Goal: Task Accomplishment & Management: Manage account settings

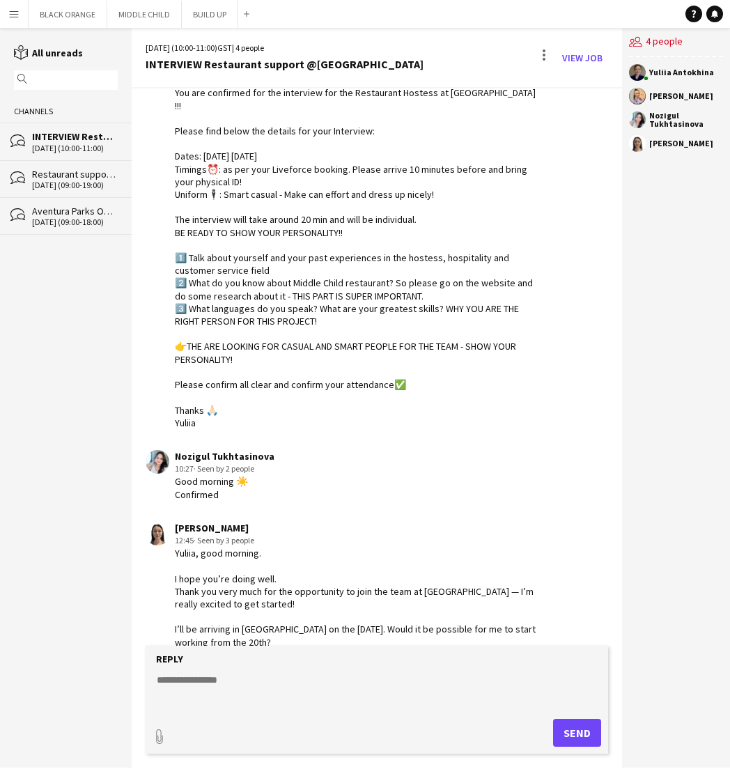
click at [249, 671] on form "Reply paperclip Send" at bounding box center [377, 700] width 463 height 108
click at [203, 678] on textarea at bounding box center [380, 691] width 450 height 36
type textarea "*"
type textarea "**********"
click at [585, 737] on button "Send" at bounding box center [577, 733] width 48 height 28
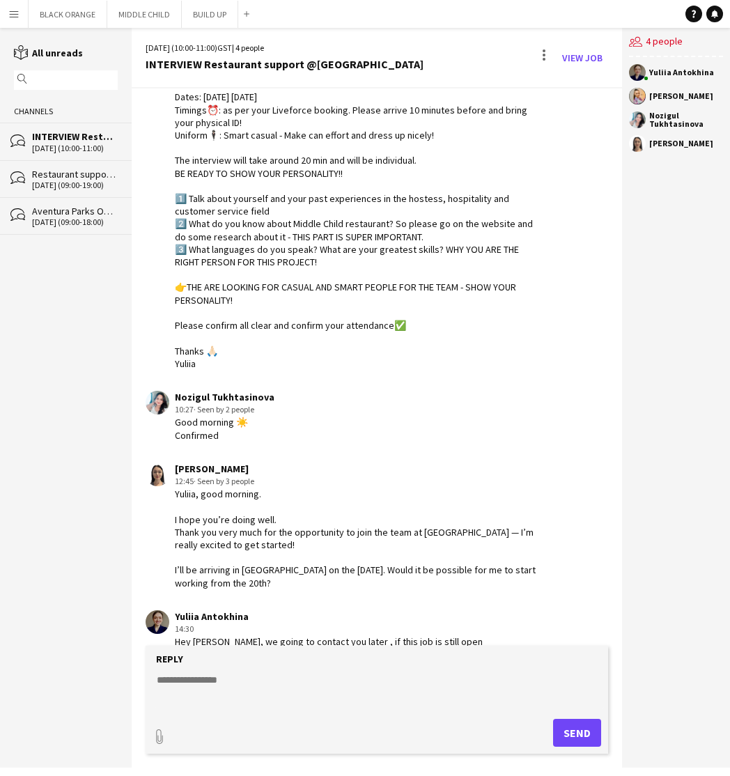
click at [664, 98] on div "[PERSON_NAME]" at bounding box center [682, 96] width 64 height 8
click at [640, 95] on app-user-avatar at bounding box center [637, 96] width 17 height 17
click at [142, 14] on button "MIDDLE CHILD Close" at bounding box center [144, 14] width 75 height 27
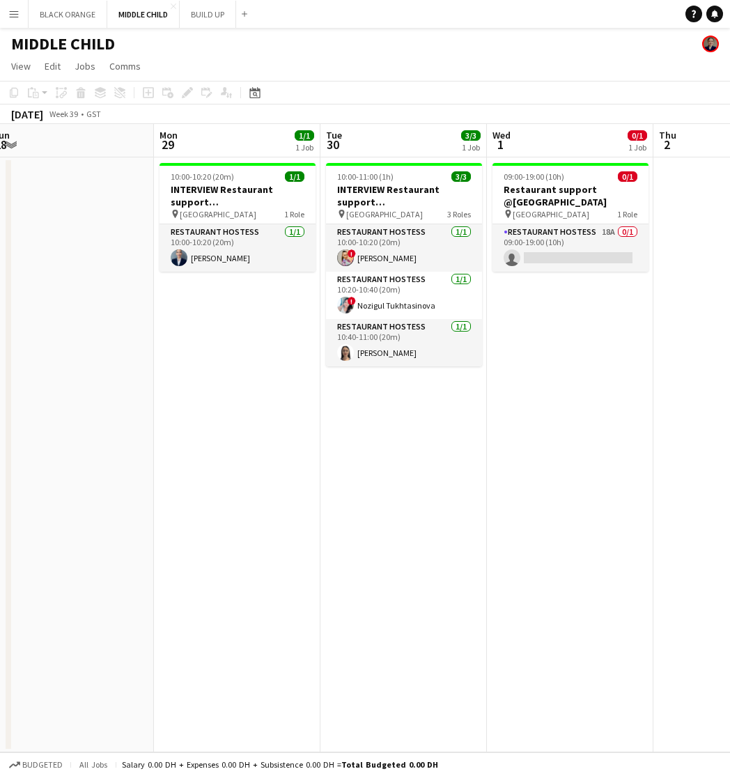
scroll to position [0, 539]
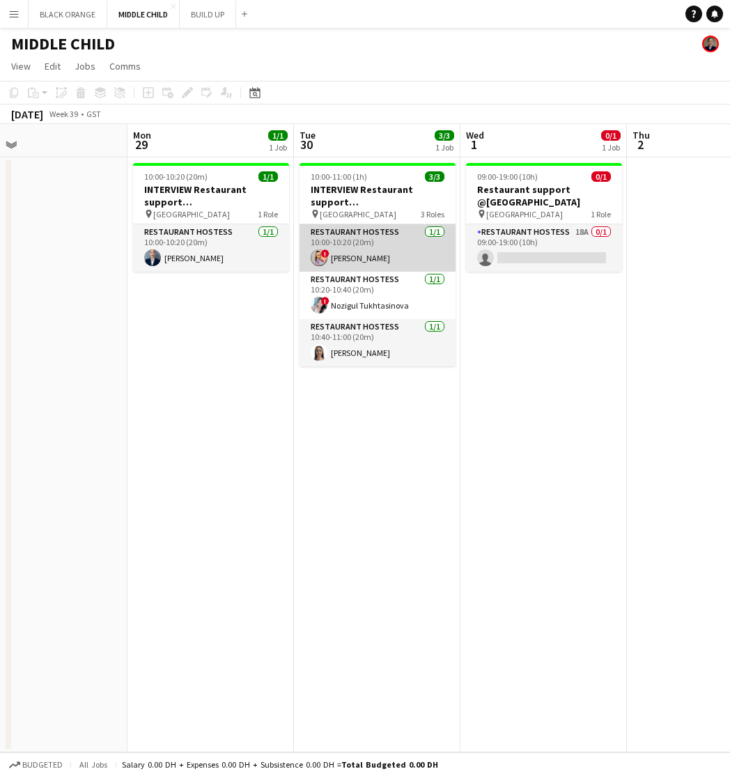
click at [345, 254] on app-card-role "Restaurant Hostess [DATE] 10:00-10:20 (20m) ! [PERSON_NAME]" at bounding box center [378, 247] width 156 height 47
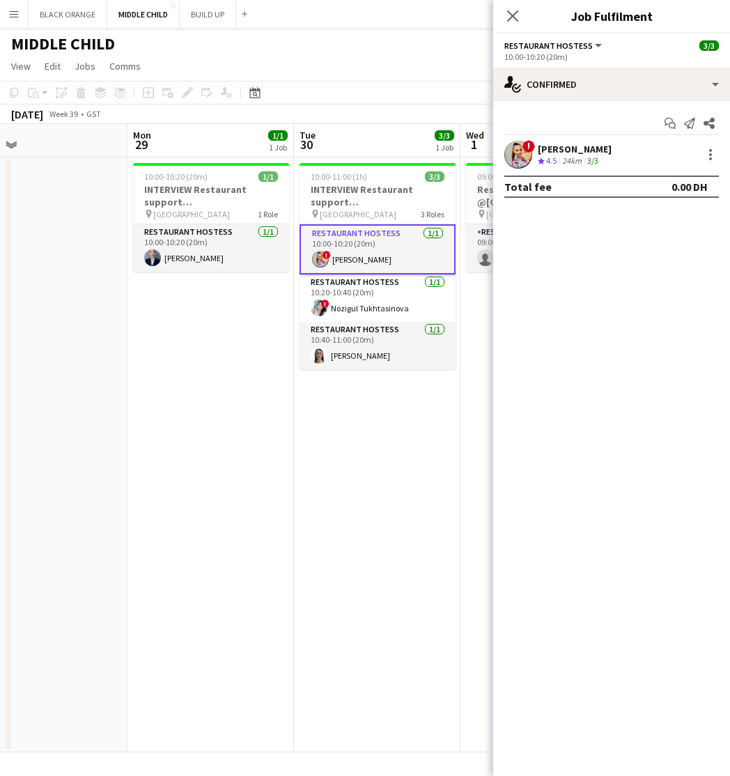
click at [577, 151] on div "[PERSON_NAME]" at bounding box center [575, 149] width 74 height 13
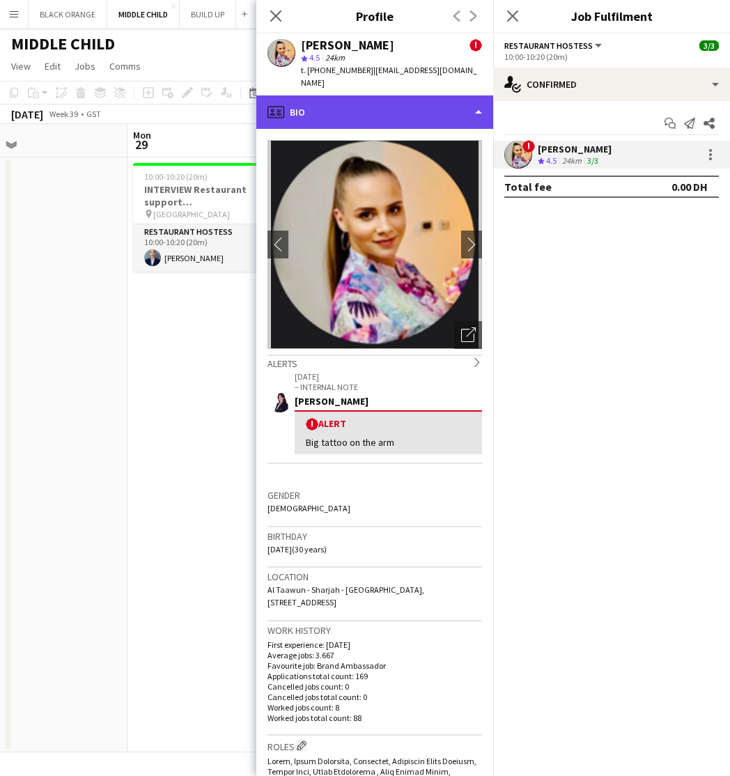
click at [478, 102] on div "profile Bio" at bounding box center [374, 111] width 237 height 33
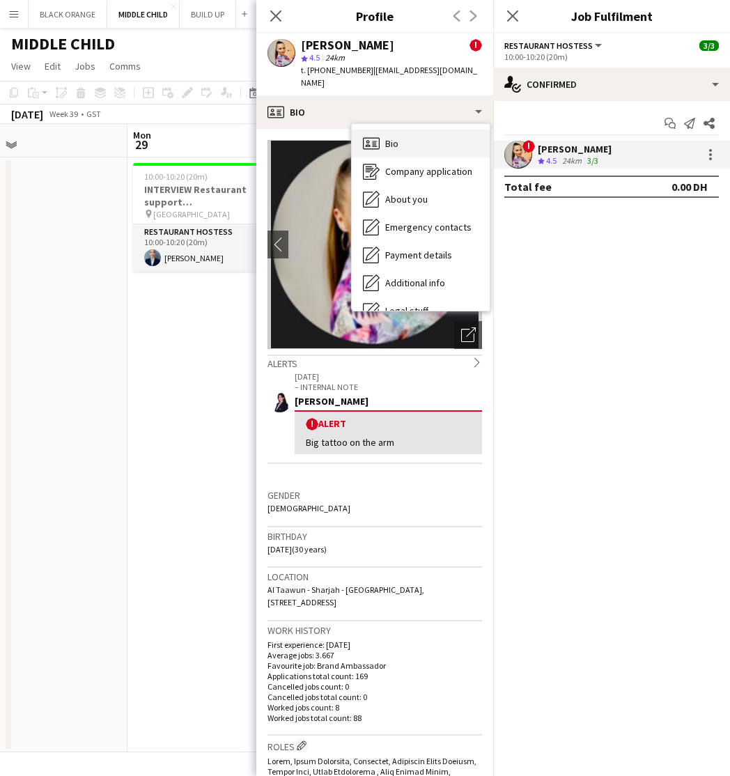
click at [380, 132] on div "Bio Bio" at bounding box center [421, 144] width 138 height 28
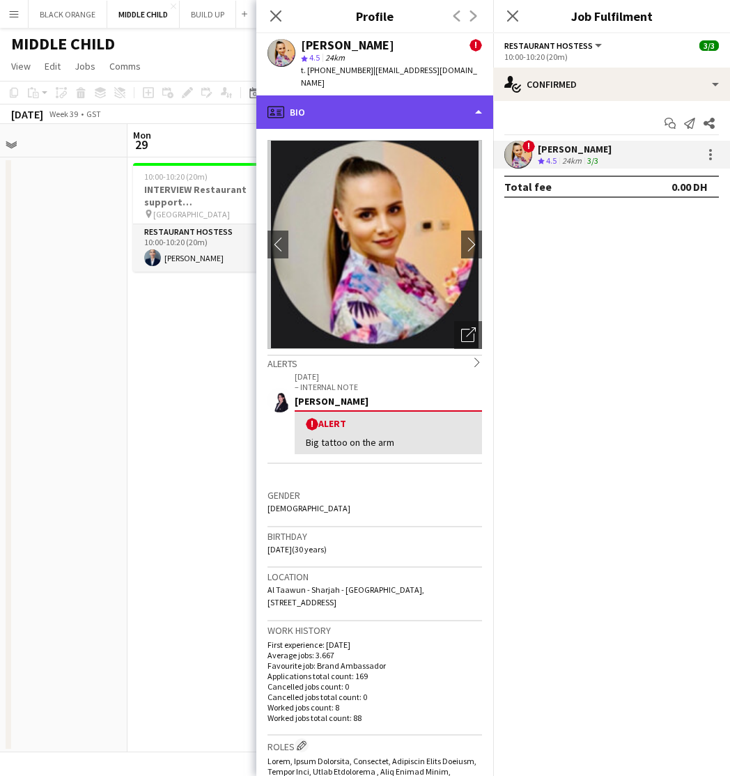
click at [482, 102] on div "profile Bio" at bounding box center [374, 111] width 237 height 33
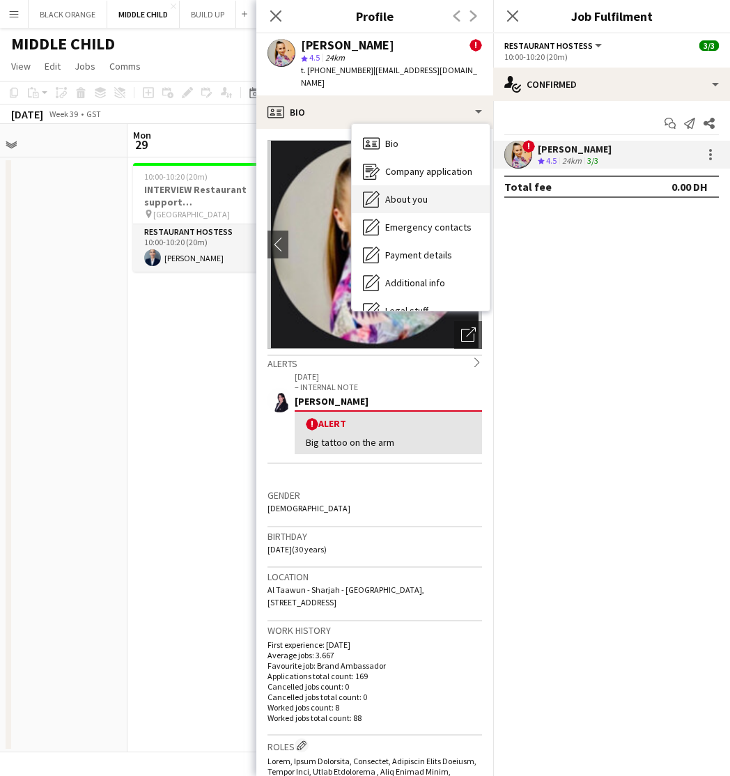
click at [406, 198] on div "About you About you" at bounding box center [421, 199] width 138 height 28
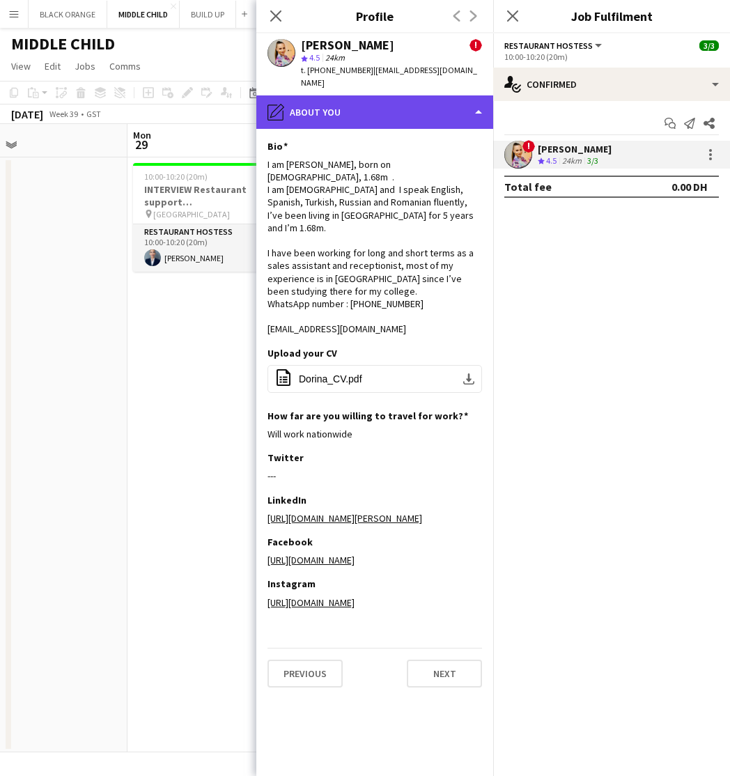
click at [458, 109] on div "pencil4 About you" at bounding box center [374, 111] width 237 height 33
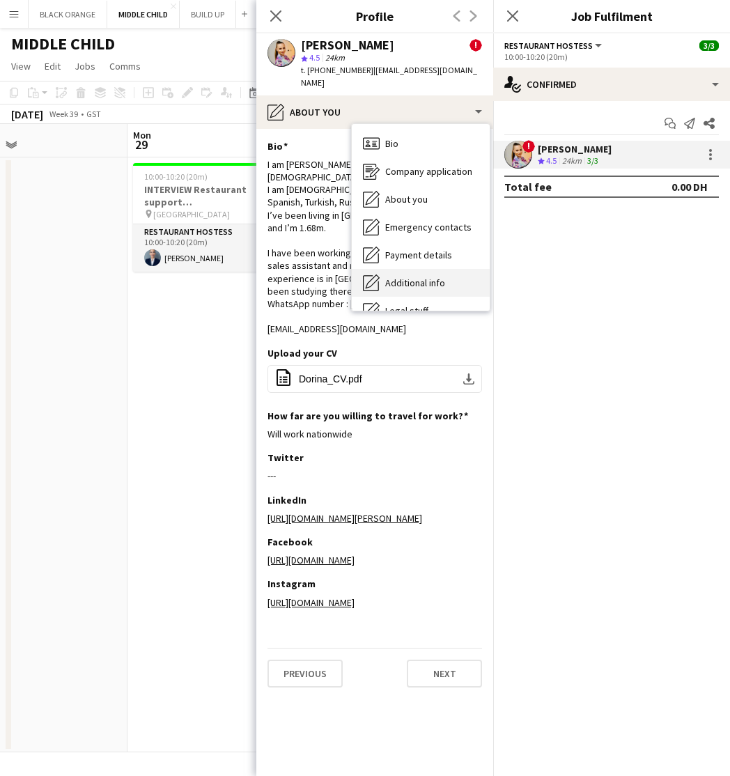
click at [417, 277] on span "Additional info" at bounding box center [415, 283] width 60 height 13
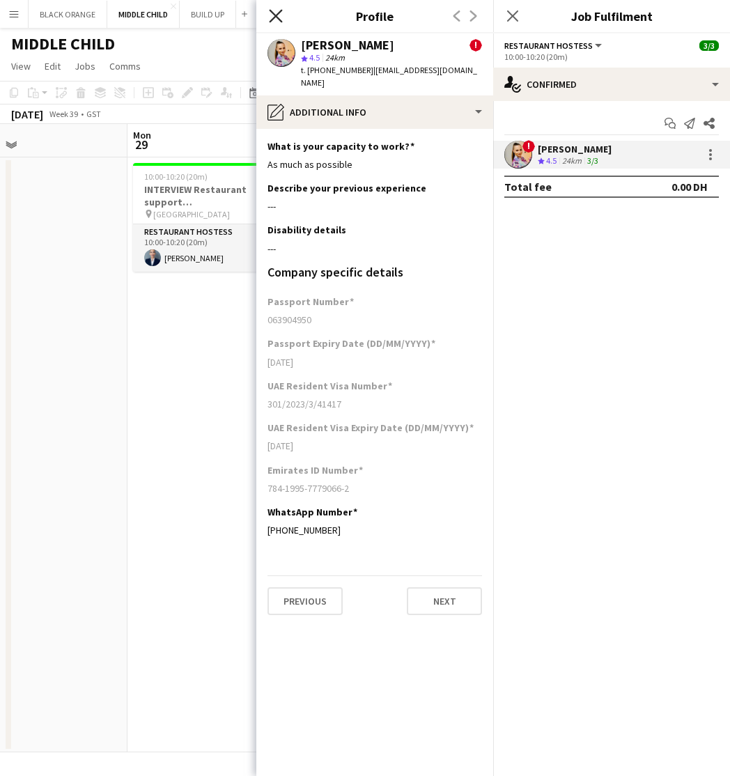
click at [274, 19] on icon at bounding box center [275, 15] width 13 height 13
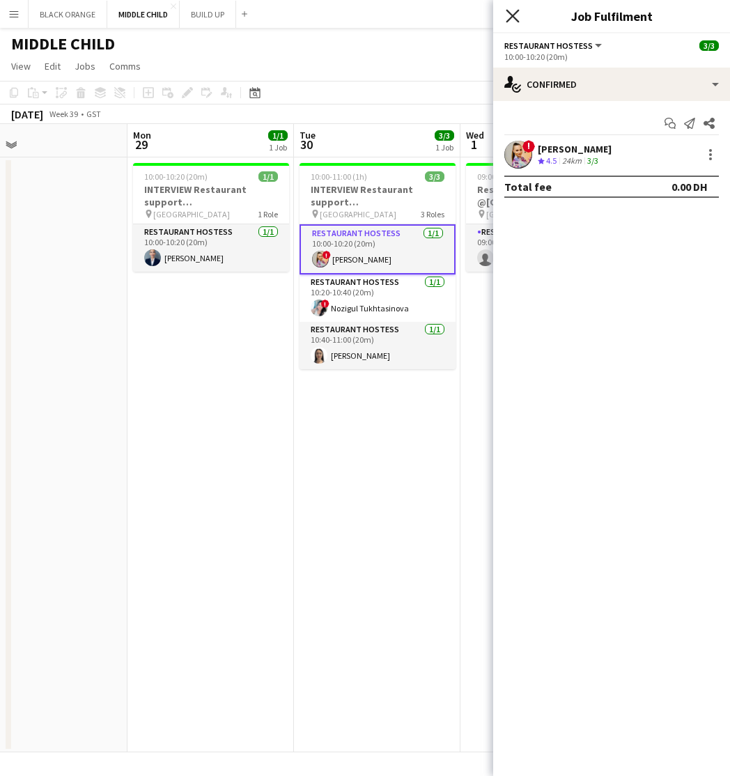
click at [511, 18] on icon at bounding box center [512, 15] width 13 height 13
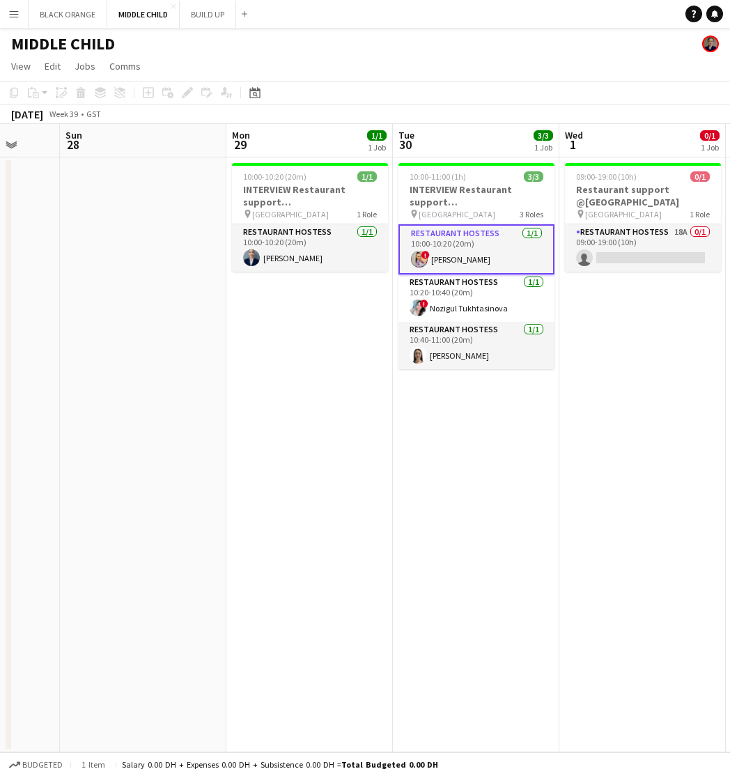
scroll to position [0, 610]
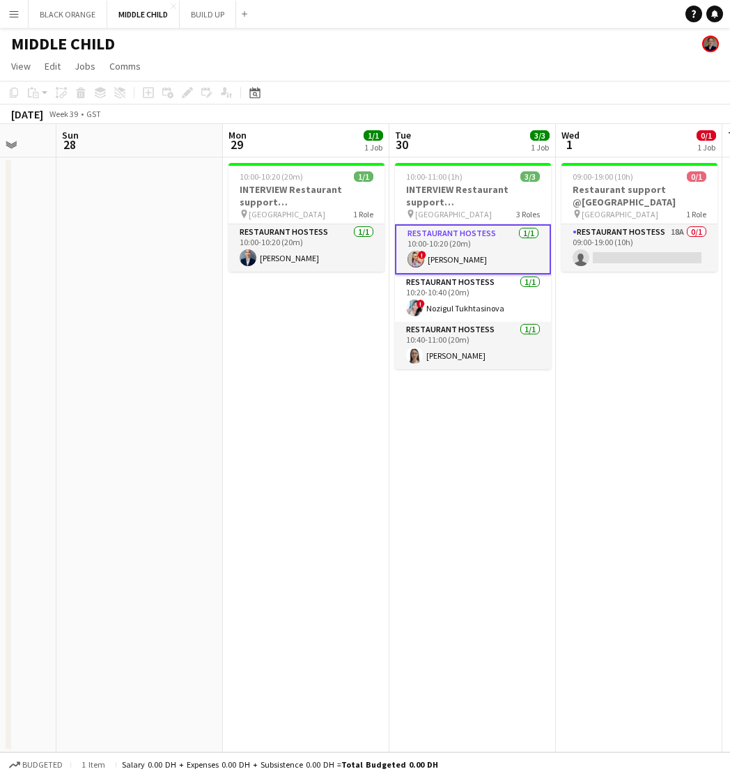
click at [468, 254] on app-card-role "Restaurant Hostess [DATE] 10:00-10:20 (20m) ! [PERSON_NAME]" at bounding box center [473, 249] width 156 height 50
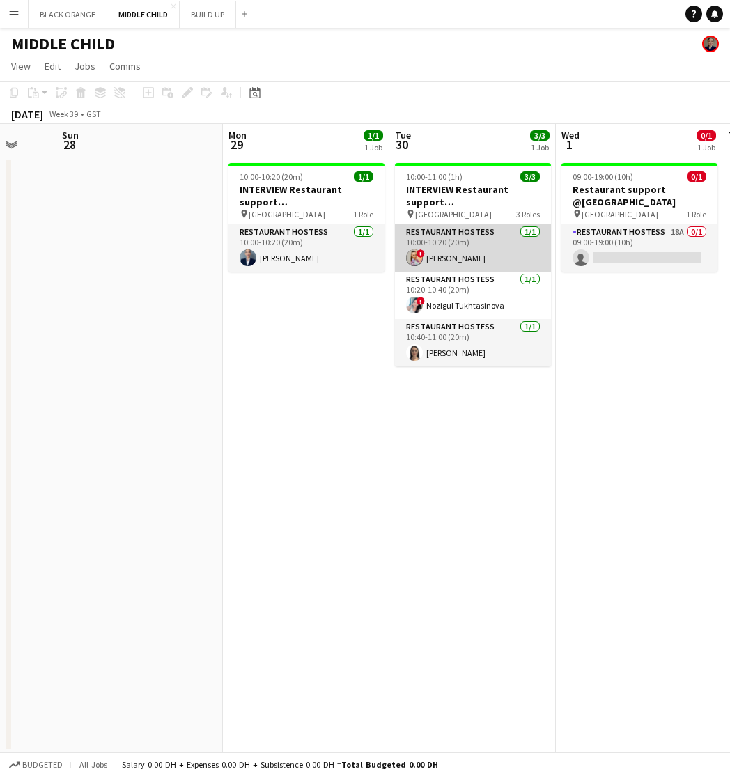
click at [468, 254] on app-card-role "Restaurant Hostess [DATE] 10:00-10:20 (20m) ! [PERSON_NAME]" at bounding box center [473, 247] width 156 height 47
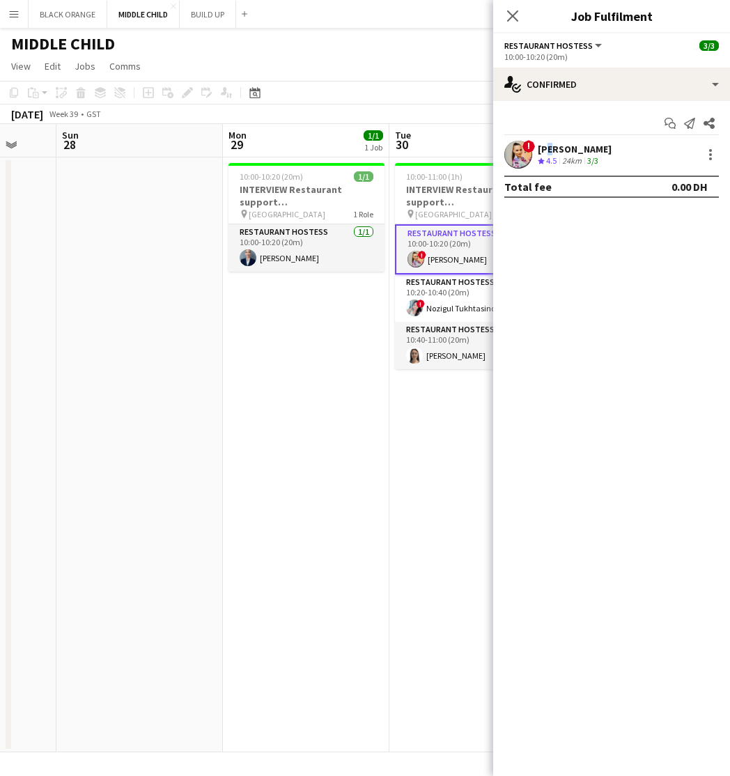
click at [546, 150] on div "[PERSON_NAME]" at bounding box center [575, 149] width 74 height 13
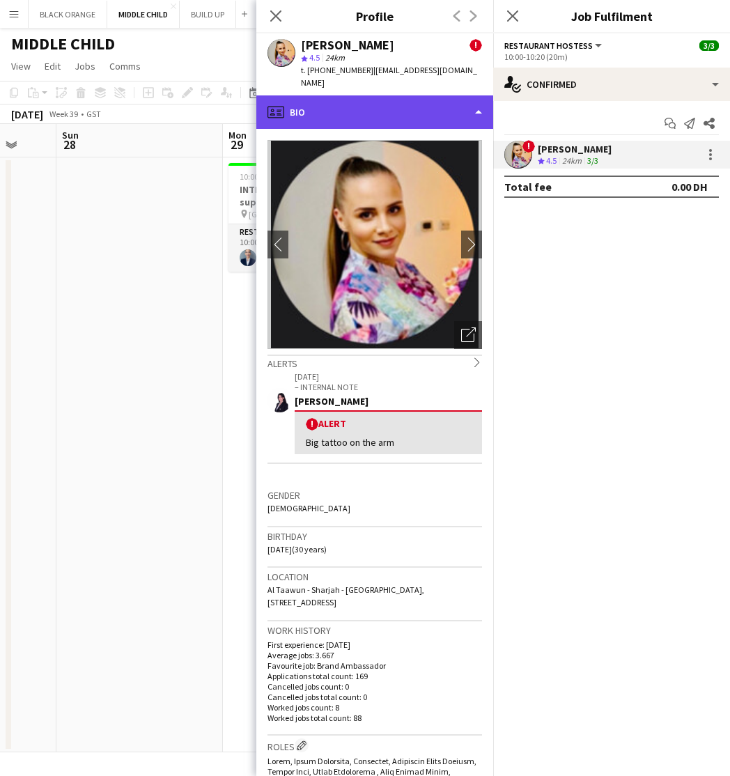
click at [441, 109] on div "profile Bio" at bounding box center [374, 111] width 237 height 33
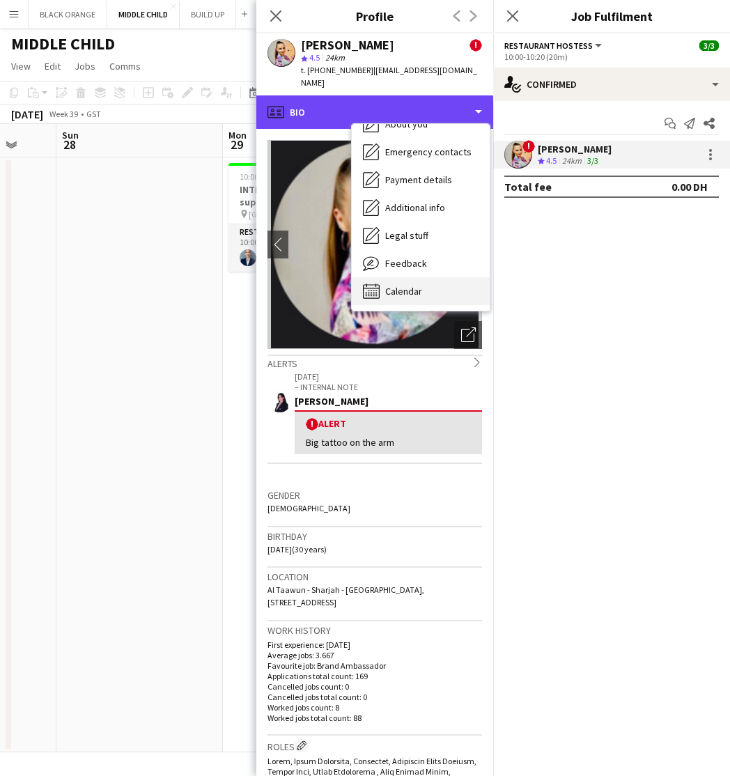
scroll to position [75, 0]
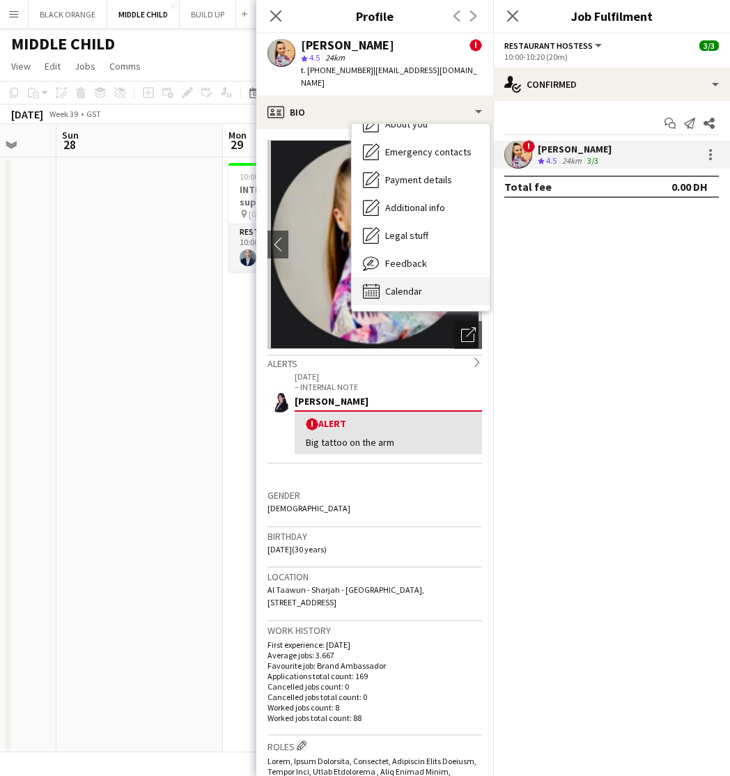
click at [399, 285] on span "Calendar" at bounding box center [403, 291] width 37 height 13
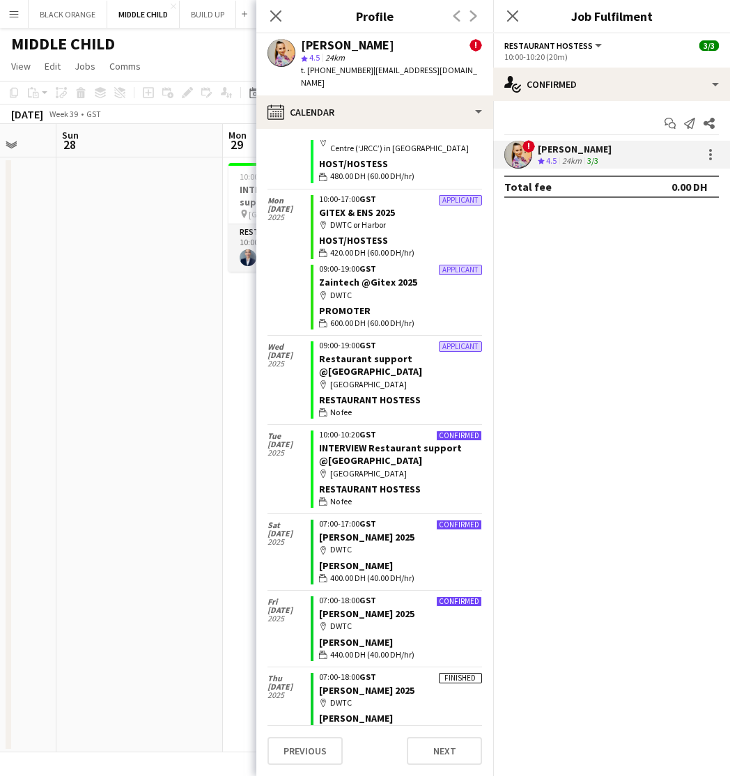
scroll to position [74, 0]
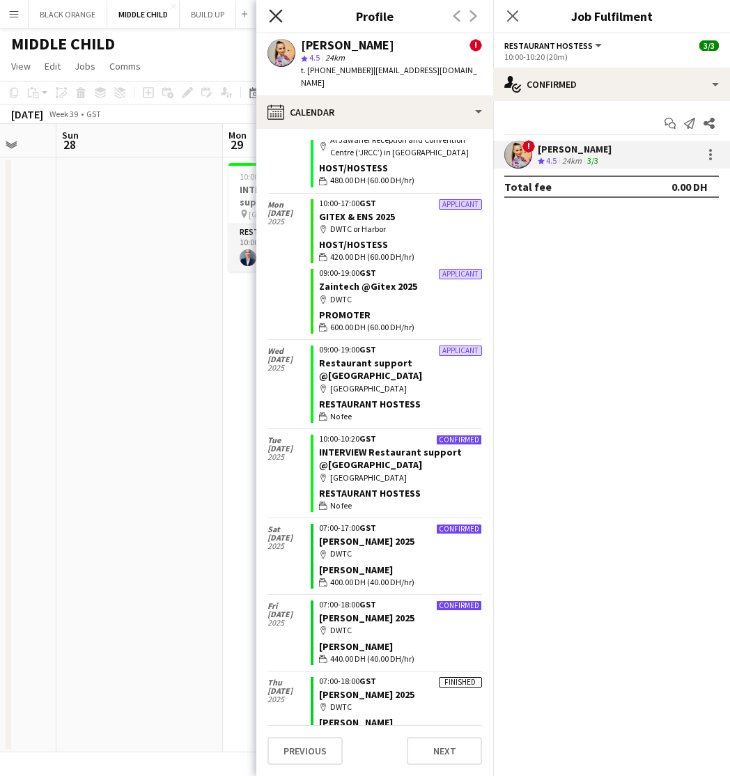
click at [277, 17] on icon at bounding box center [275, 15] width 13 height 13
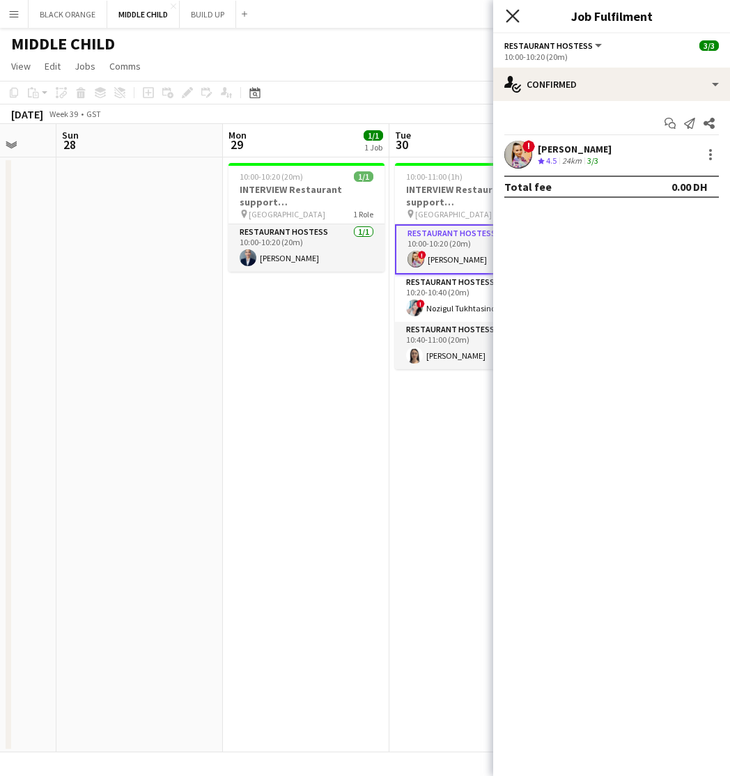
click at [515, 17] on icon "Close pop-in" at bounding box center [512, 15] width 13 height 13
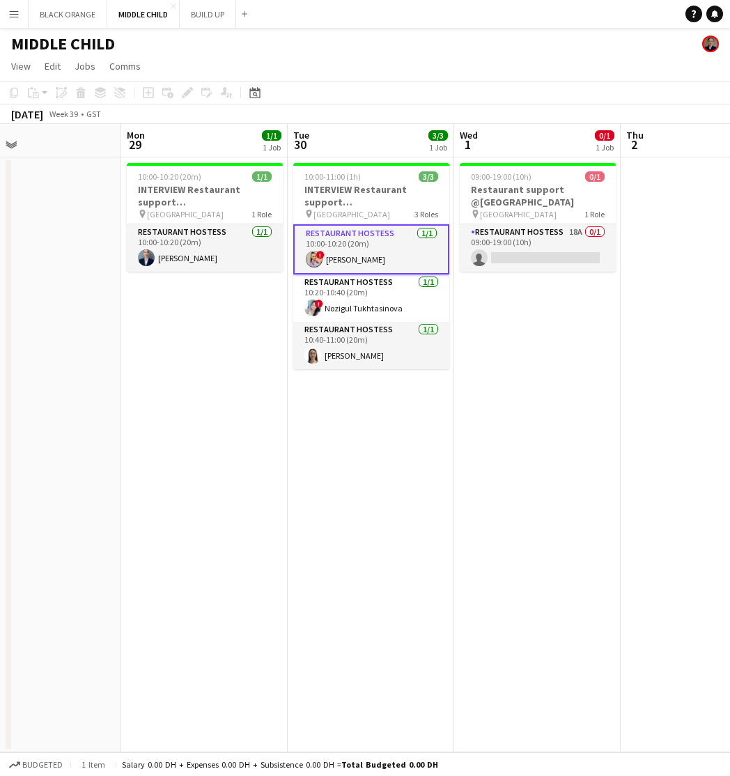
scroll to position [0, 377]
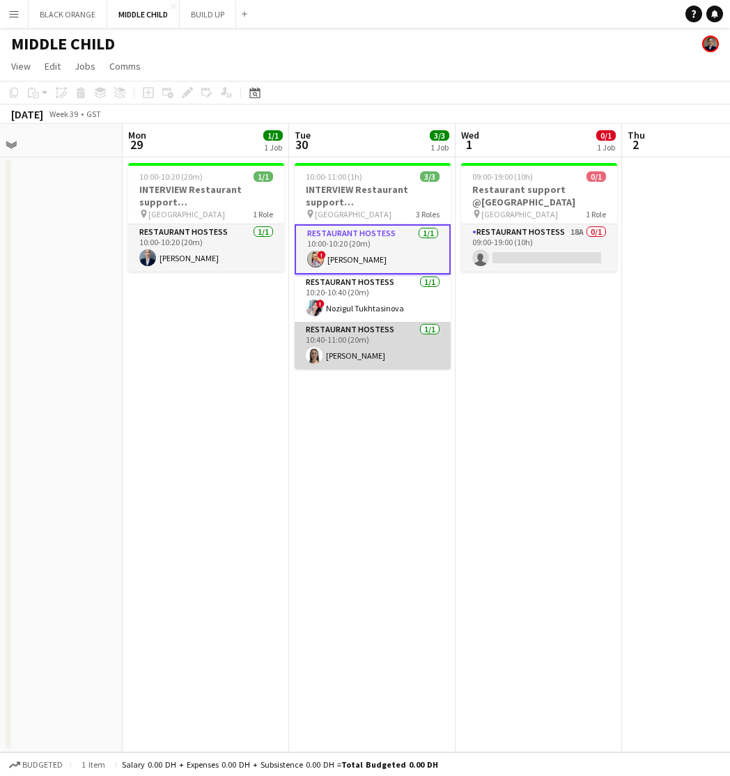
click at [412, 348] on app-card-role "Restaurant Hostess 1/1 10:40-11:00 (20m) Izabel Botasheva" at bounding box center [373, 345] width 156 height 47
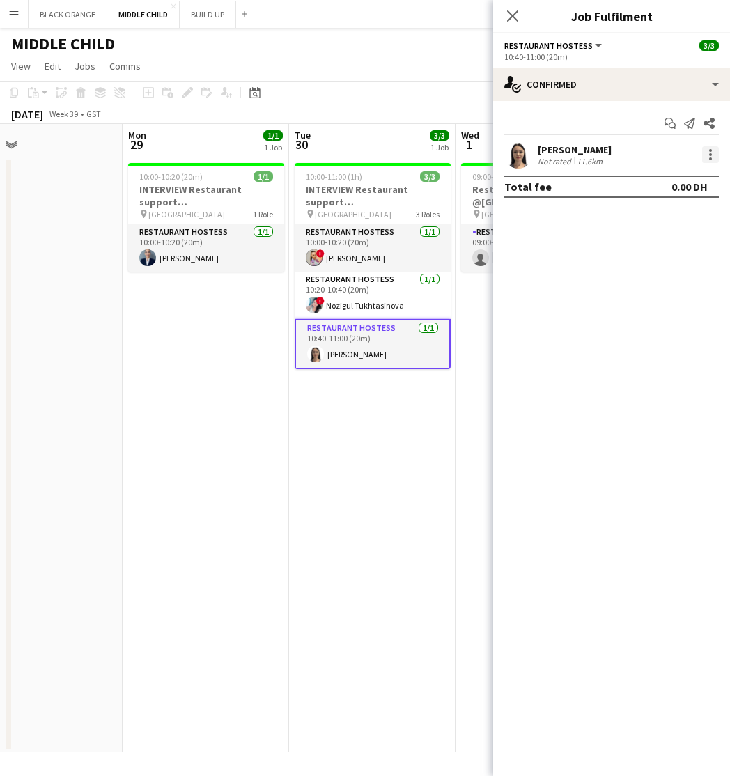
click at [712, 156] on div at bounding box center [711, 154] width 17 height 17
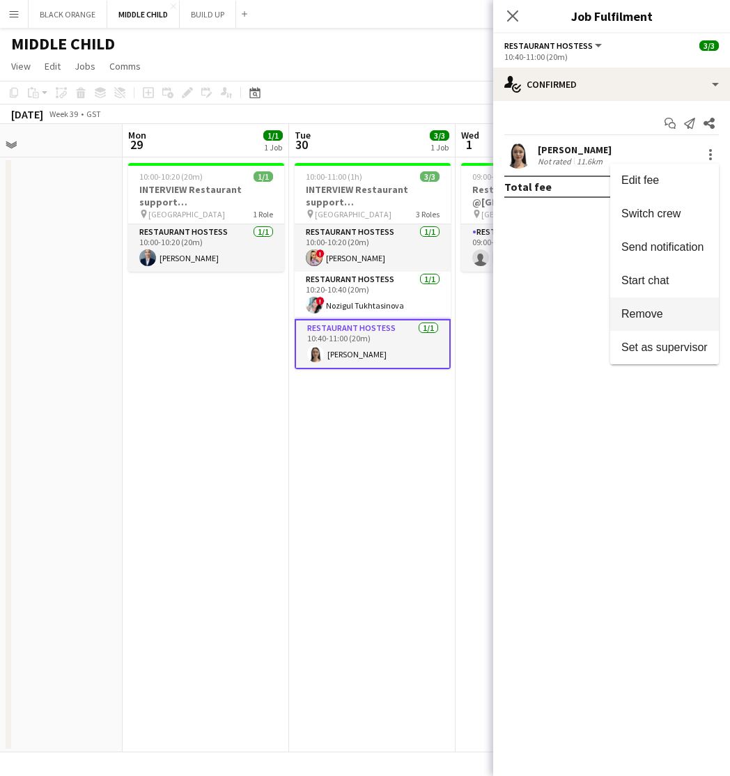
click at [647, 307] on button "Remove" at bounding box center [665, 314] width 109 height 33
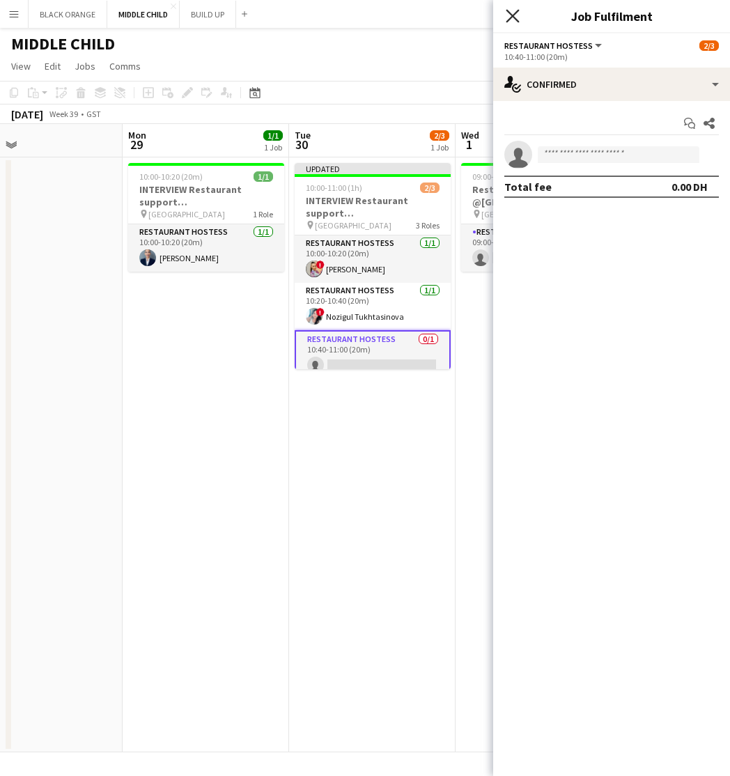
click at [512, 13] on icon "Close pop-in" at bounding box center [512, 15] width 13 height 13
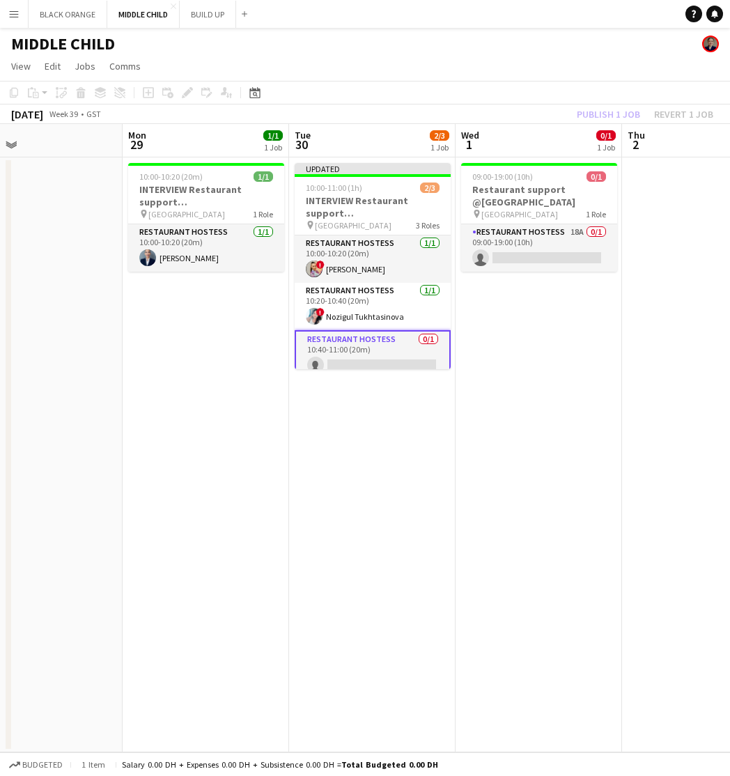
click at [590, 103] on app-toolbar "Copy Paste Paste Command V Paste with crew Command Shift V Paste linked Job Del…" at bounding box center [365, 93] width 730 height 24
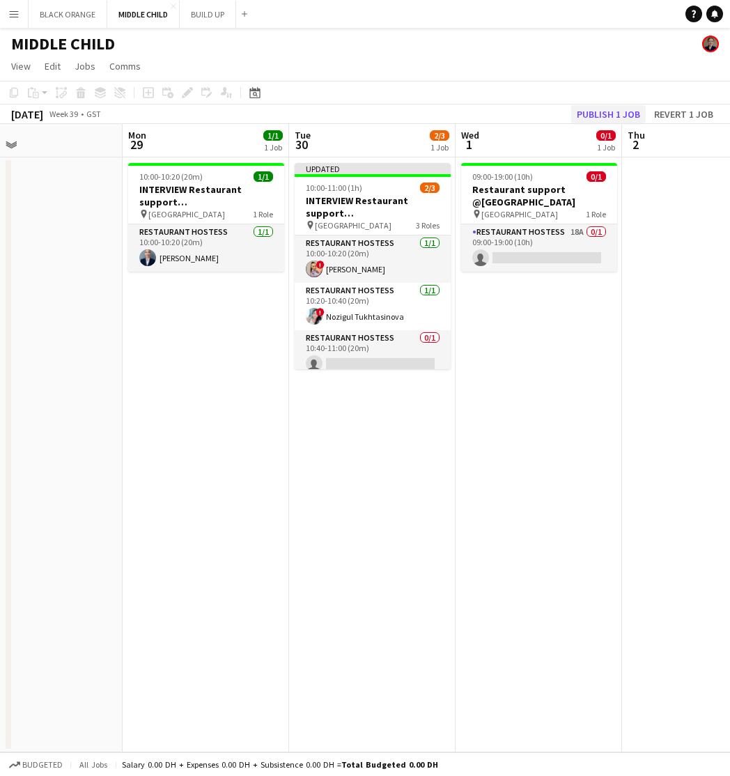
click at [595, 111] on button "Publish 1 job" at bounding box center [608, 114] width 75 height 18
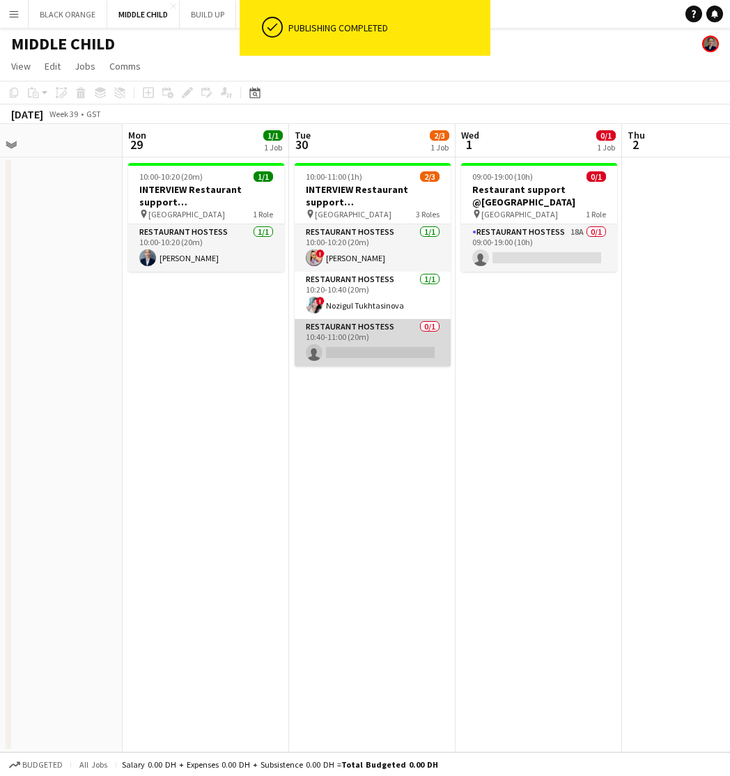
scroll to position [0, 0]
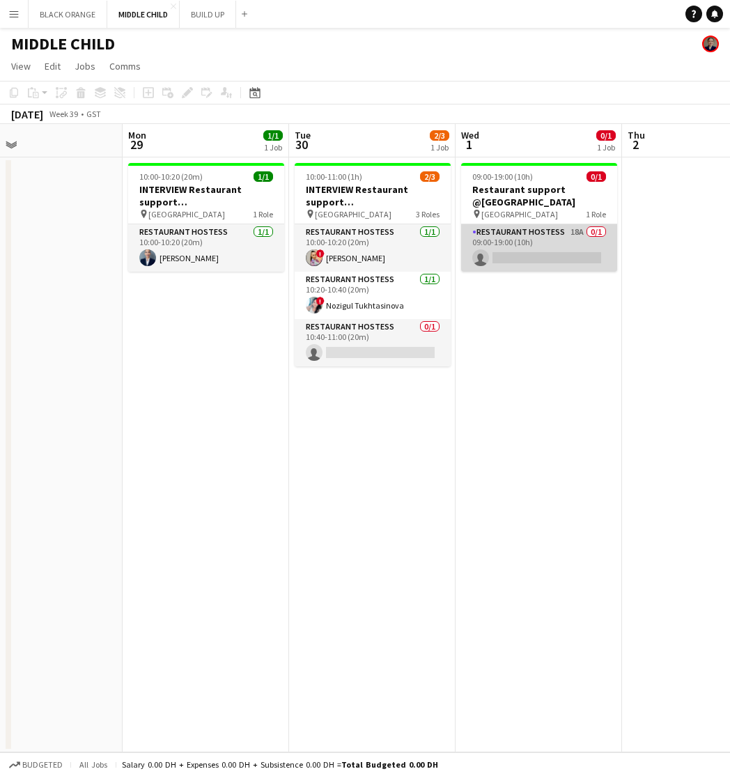
click at [510, 235] on app-card-role "Restaurant Hostess 18A 0/1 09:00-19:00 (10h) single-neutral-actions" at bounding box center [539, 247] width 156 height 47
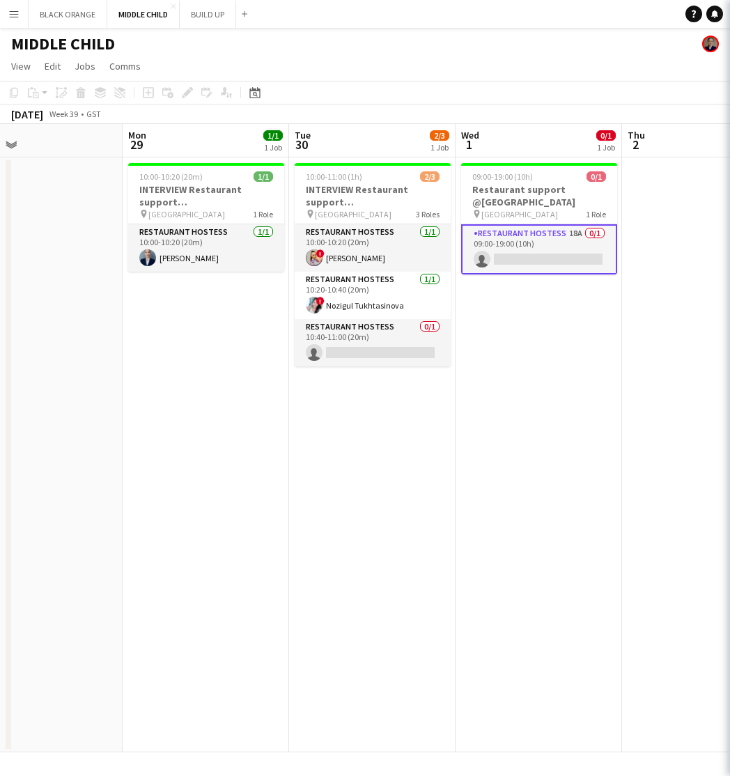
scroll to position [0, 378]
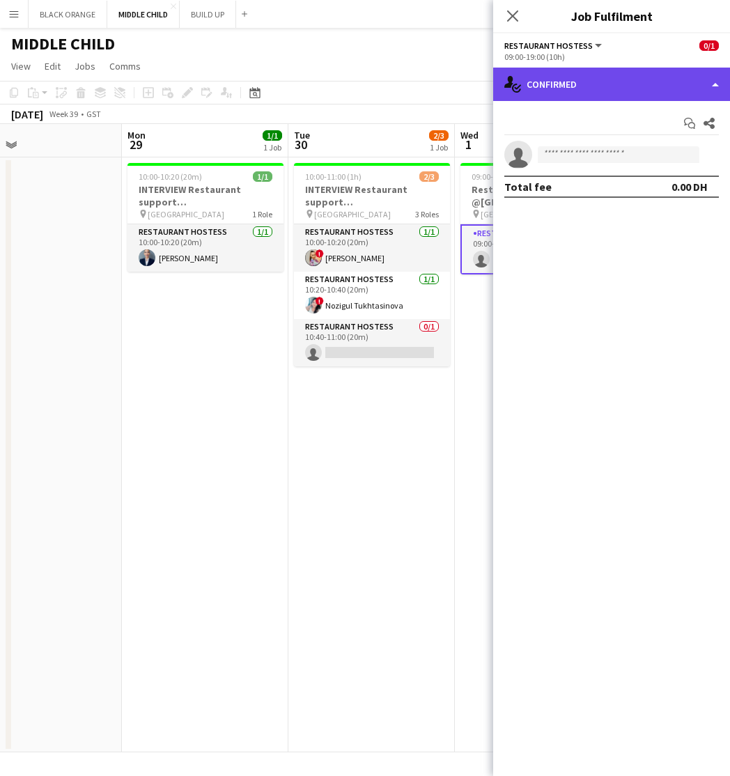
click at [572, 84] on div "single-neutral-actions-check-2 Confirmed" at bounding box center [611, 84] width 237 height 33
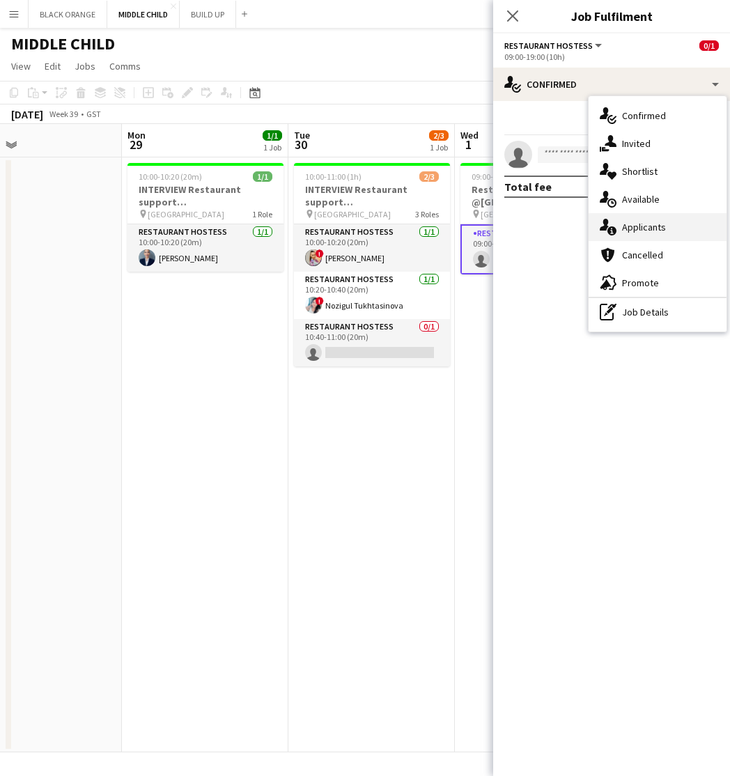
click at [636, 231] on span "Applicants" at bounding box center [644, 227] width 44 height 13
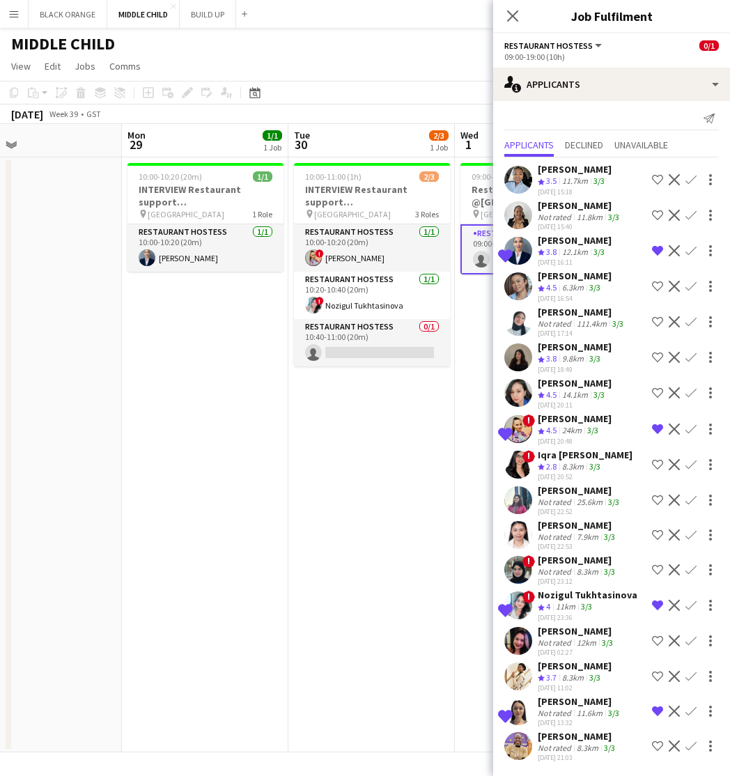
scroll to position [0, 0]
click at [516, 20] on icon "Close pop-in" at bounding box center [512, 15] width 13 height 13
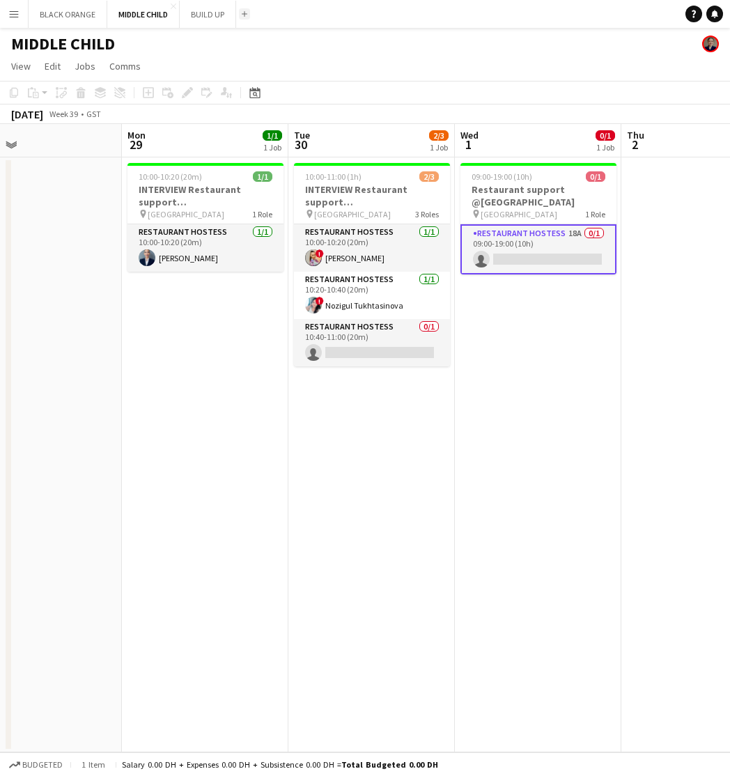
click at [245, 13] on app-icon "Add" at bounding box center [245, 14] width 6 height 6
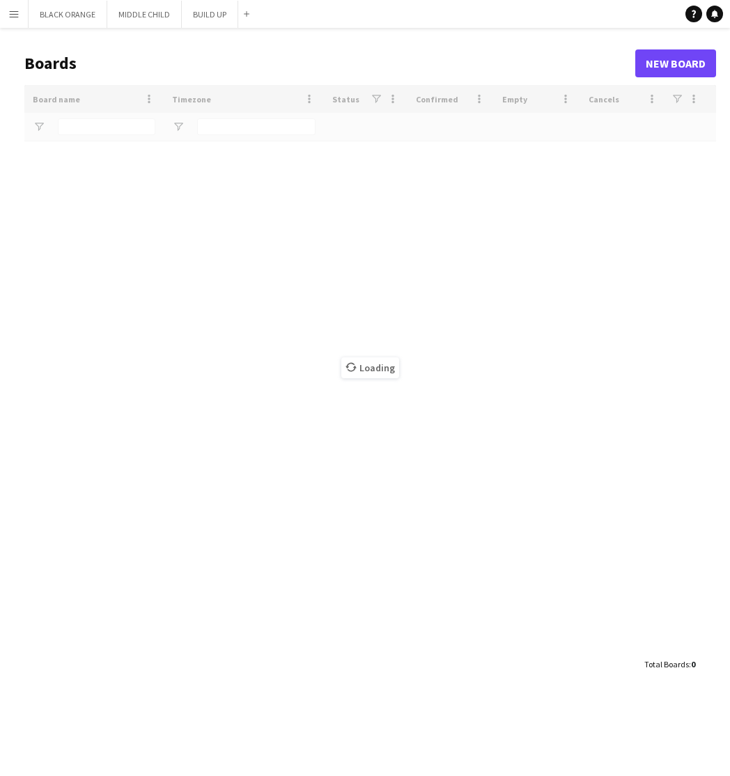
click at [88, 125] on div "Loading" at bounding box center [370, 368] width 692 height 566
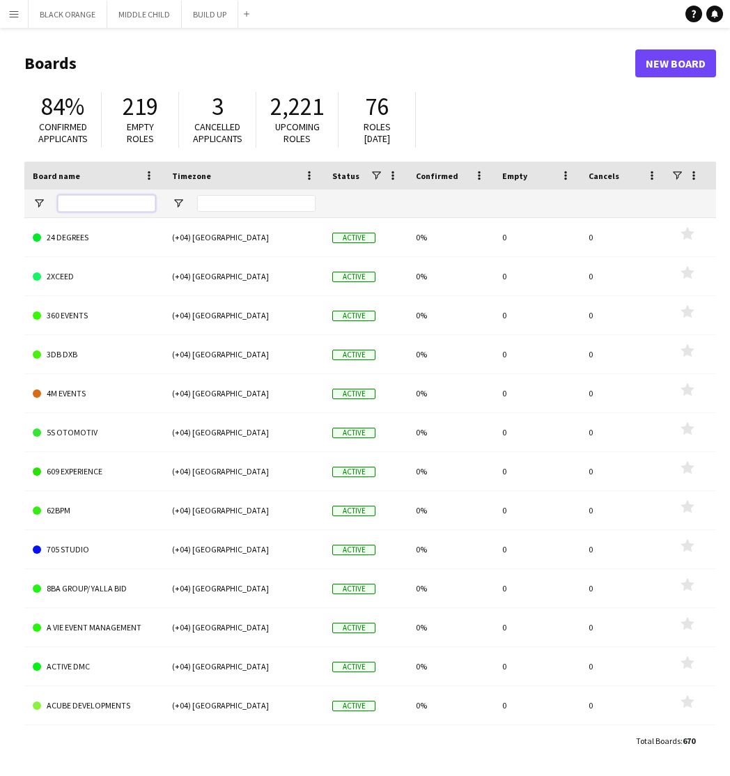
click at [72, 205] on input "Board name Filter Input" at bounding box center [107, 203] width 98 height 17
paste input "**********"
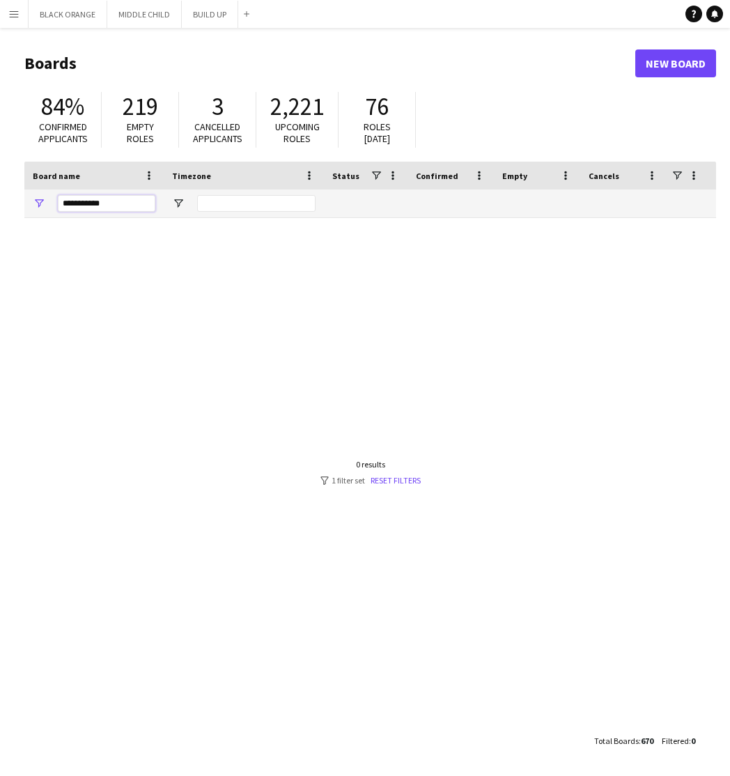
drag, startPoint x: 116, startPoint y: 201, endPoint x: 82, endPoint y: 201, distance: 34.1
click at [82, 201] on input "**********" at bounding box center [107, 203] width 98 height 17
type input "****"
click at [666, 60] on link "New Board" at bounding box center [676, 63] width 81 height 28
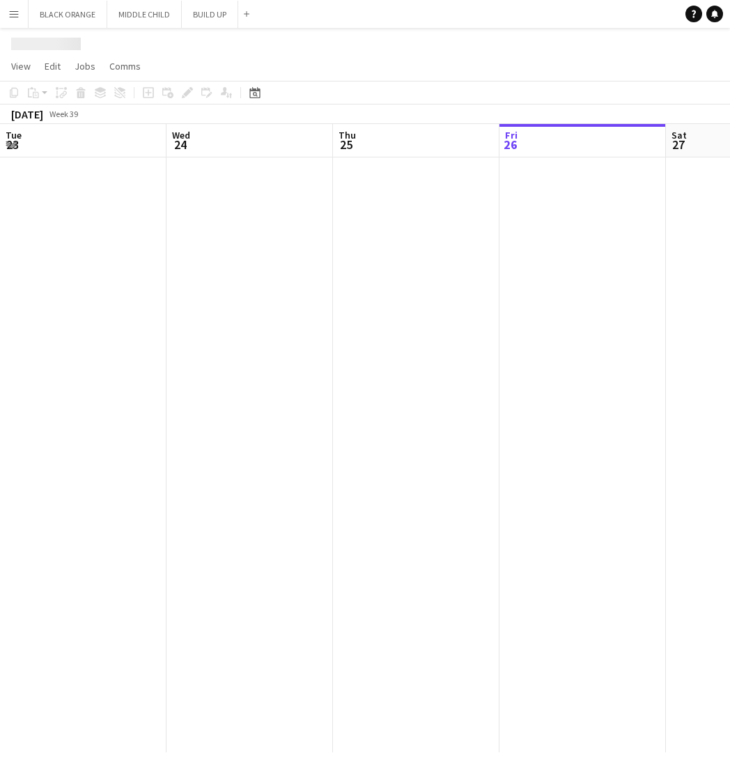
scroll to position [0, 333]
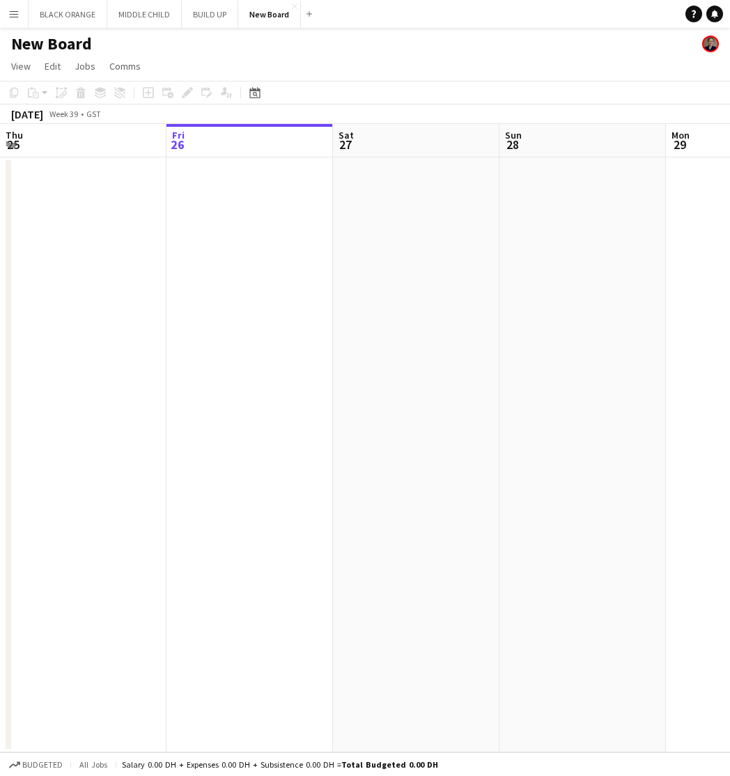
click at [40, 46] on h1 "New Board" at bounding box center [51, 43] width 81 height 21
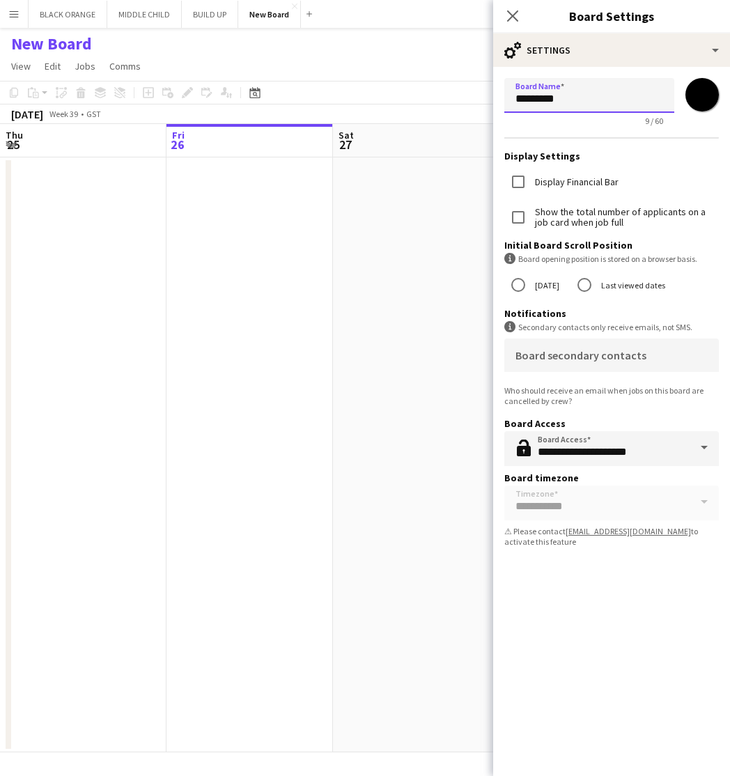
click at [618, 102] on input "*********" at bounding box center [590, 95] width 170 height 35
paste input "**"
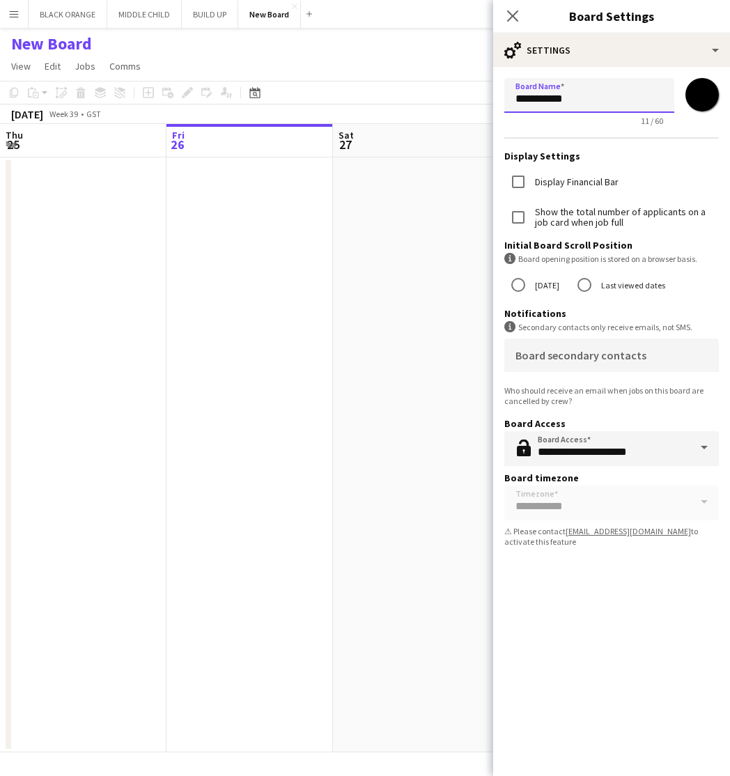
type input "**********"
click at [700, 91] on input "*******" at bounding box center [702, 95] width 50 height 50
type input "*******"
click at [385, 536] on app-date-cell at bounding box center [416, 455] width 167 height 595
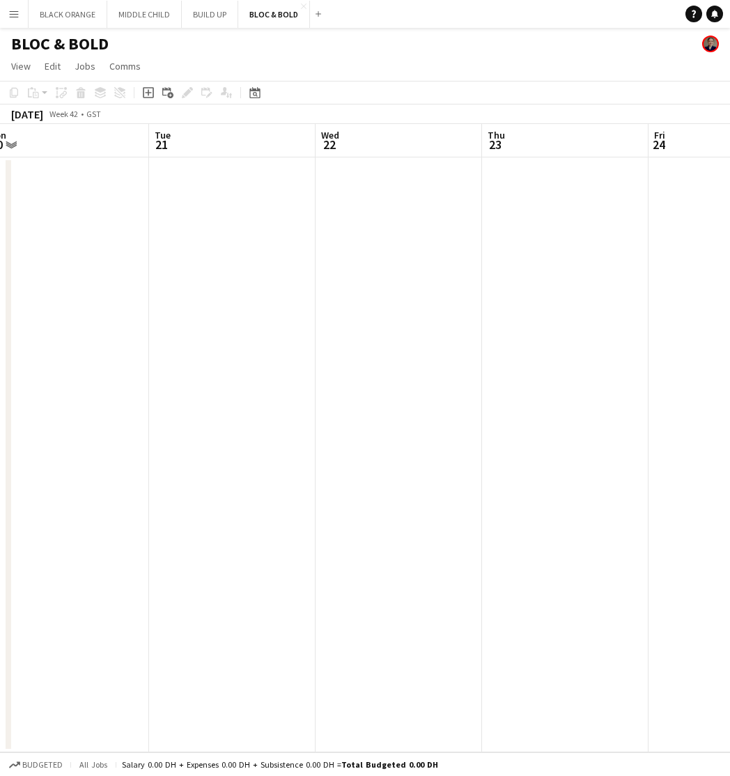
scroll to position [0, 518]
click at [384, 329] on app-date-cell at bounding box center [398, 455] width 167 height 595
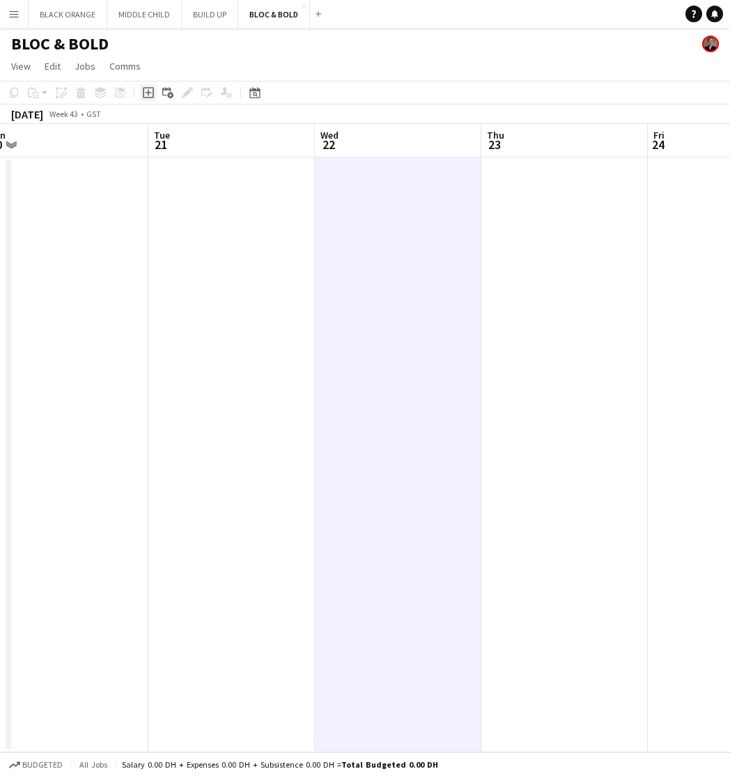
click at [149, 93] on icon at bounding box center [148, 93] width 6 height 6
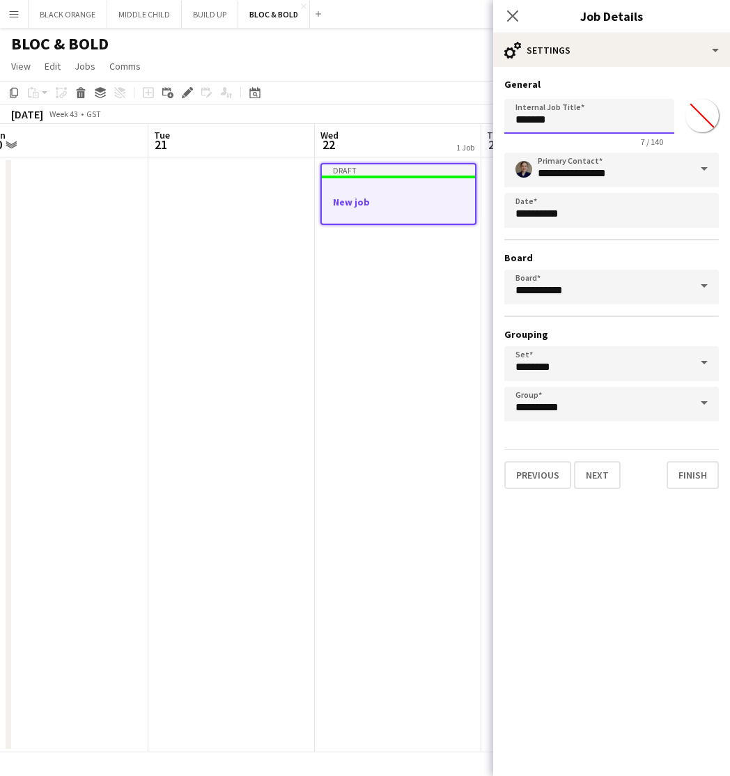
click at [558, 127] on input "*******" at bounding box center [590, 116] width 170 height 35
paste input "**********"
type input "**********"
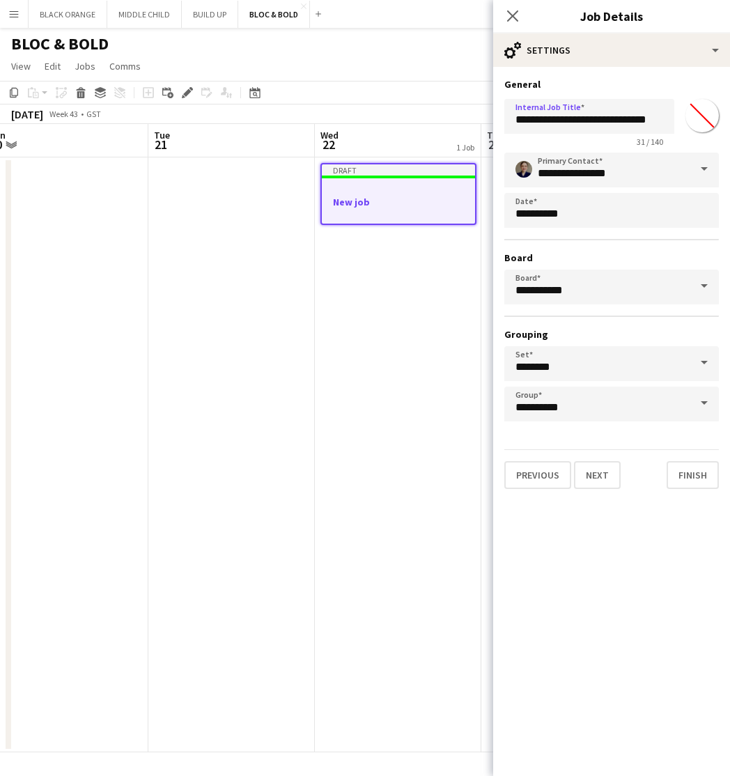
click at [706, 121] on input "*******" at bounding box center [702, 116] width 50 height 50
type input "*******"
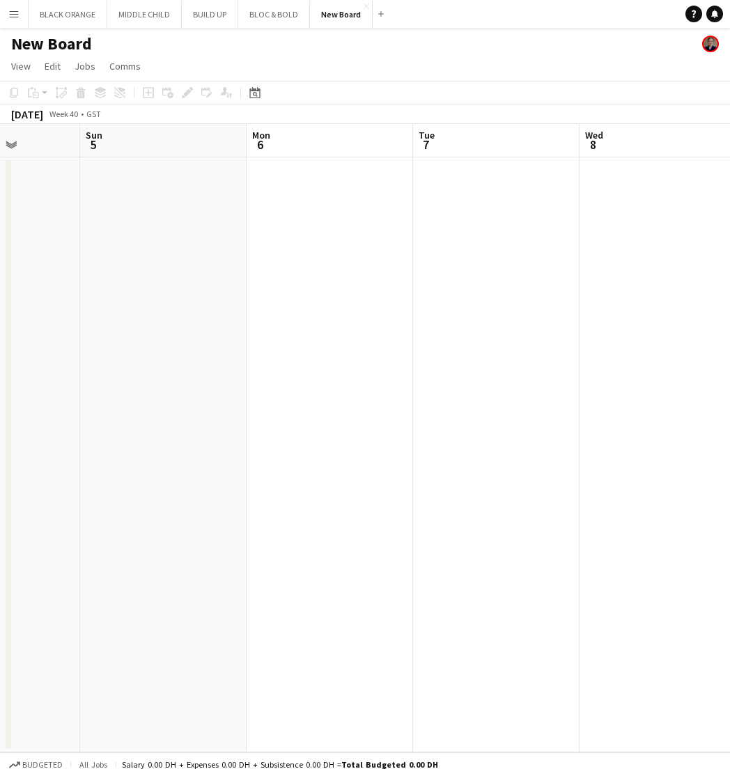
scroll to position [0, 587]
click at [274, 10] on button "BLOC & BOLD Close" at bounding box center [274, 14] width 72 height 27
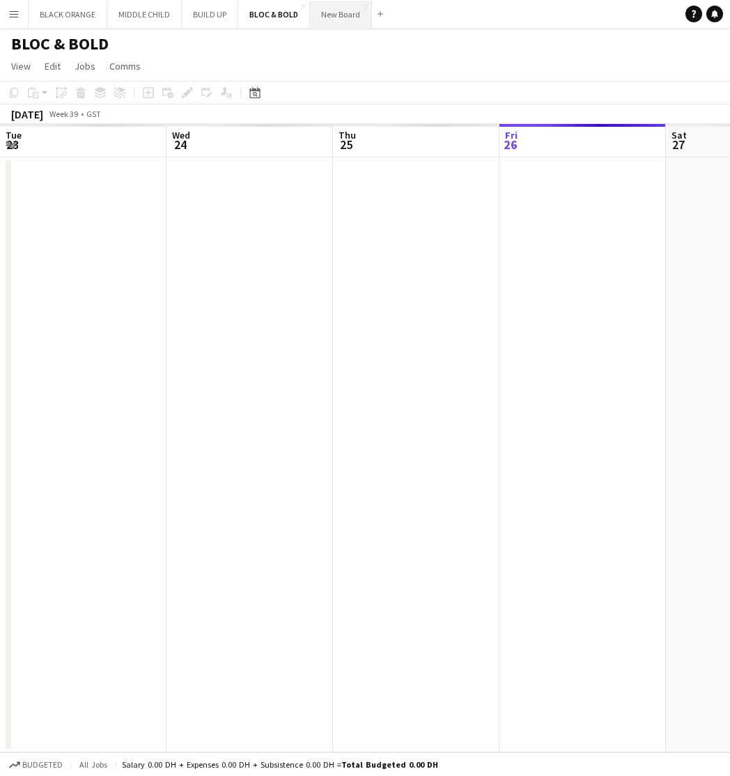
scroll to position [0, 333]
click at [363, 6] on app-icon "Close" at bounding box center [366, 6] width 6 height 6
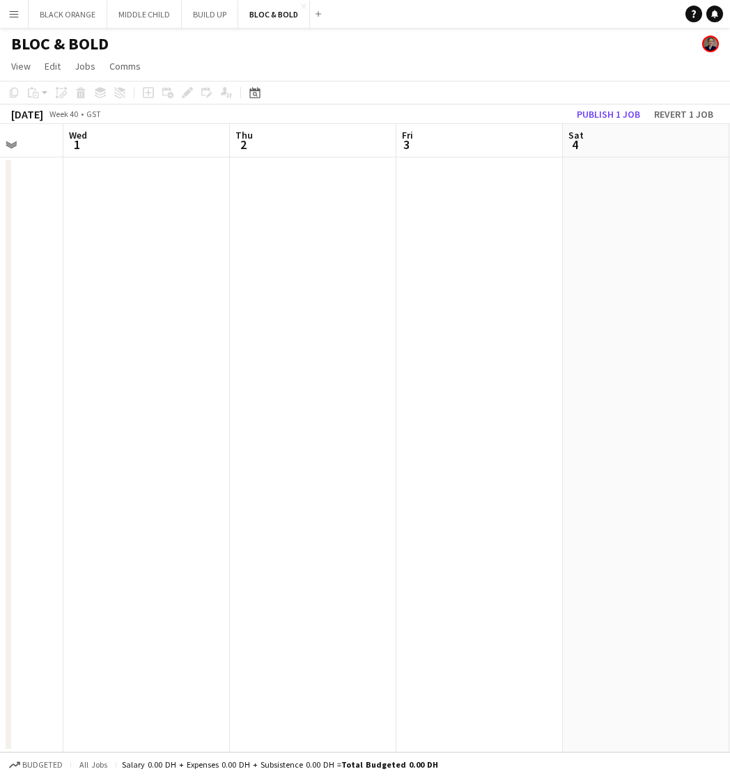
scroll to position [0, 440]
click at [627, 109] on button "Publish 1 job" at bounding box center [608, 114] width 75 height 18
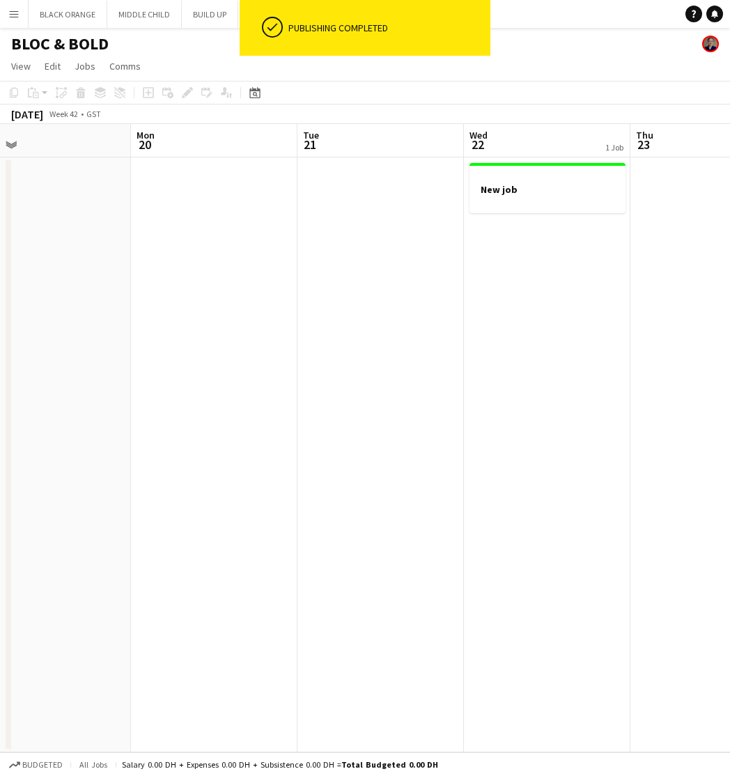
scroll to position [0, 540]
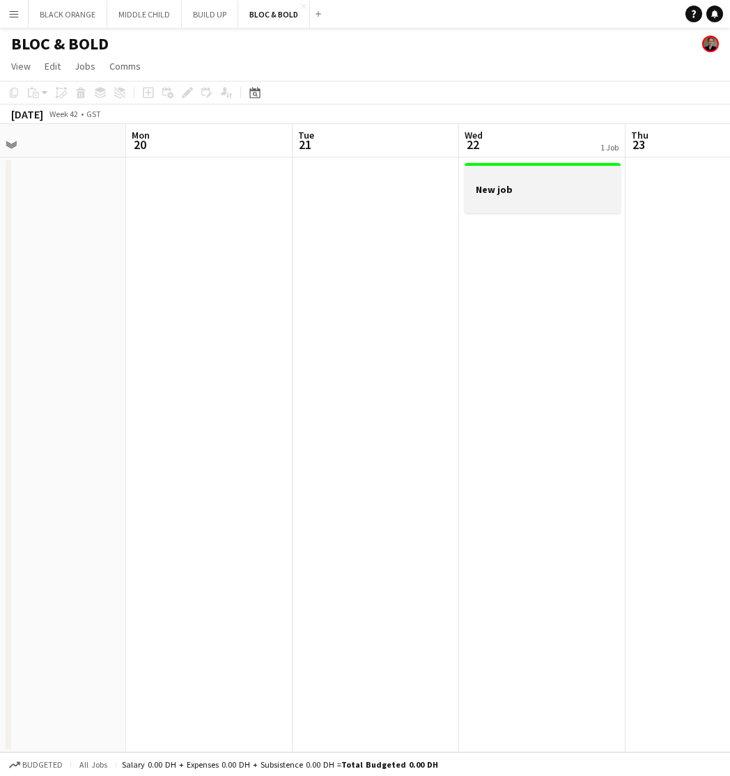
click at [504, 187] on h3 "New job" at bounding box center [543, 189] width 156 height 13
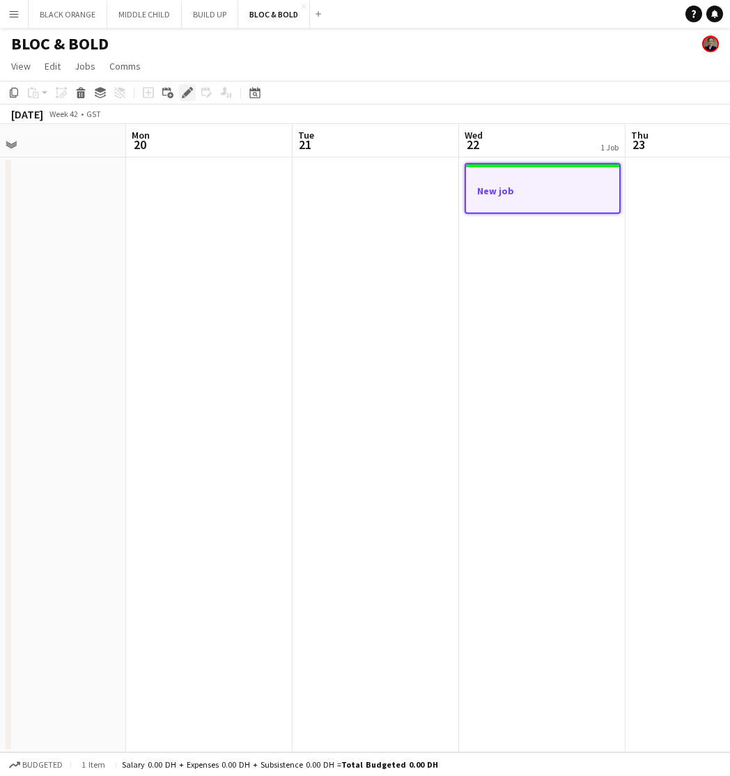
click at [185, 91] on icon "Edit" at bounding box center [187, 92] width 11 height 11
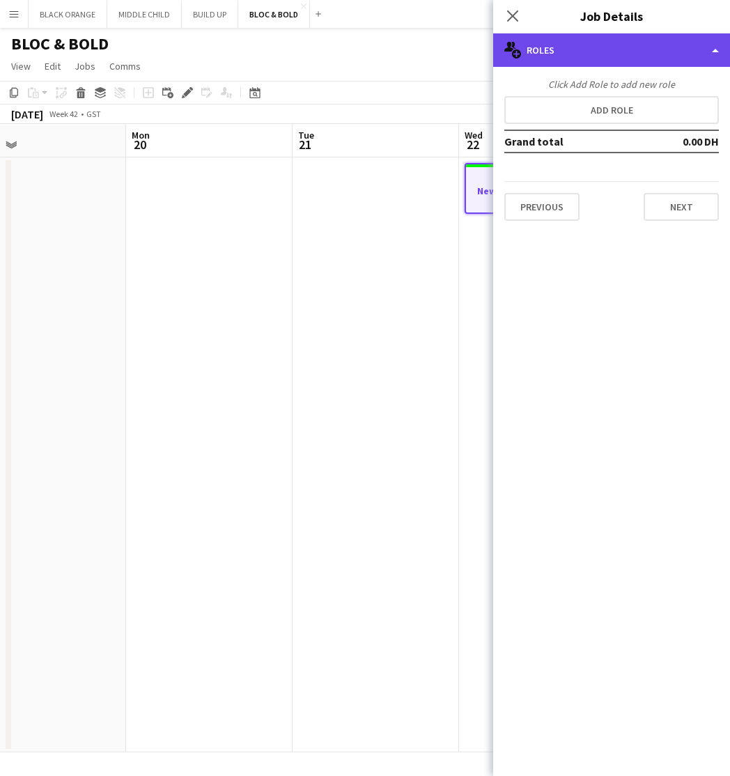
click at [636, 48] on div "multiple-users-add Roles" at bounding box center [611, 49] width 237 height 33
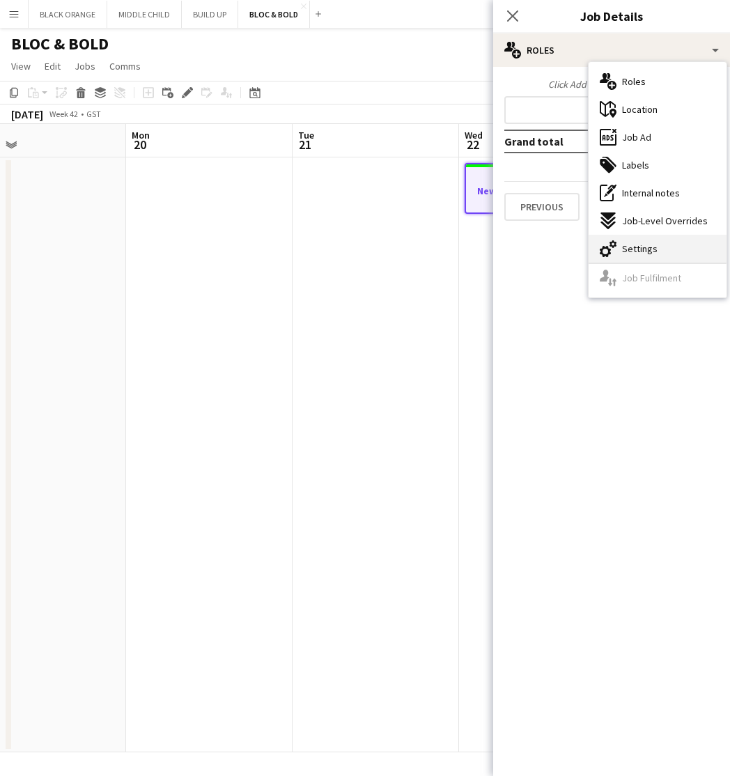
click at [647, 249] on span "Settings" at bounding box center [640, 249] width 36 height 13
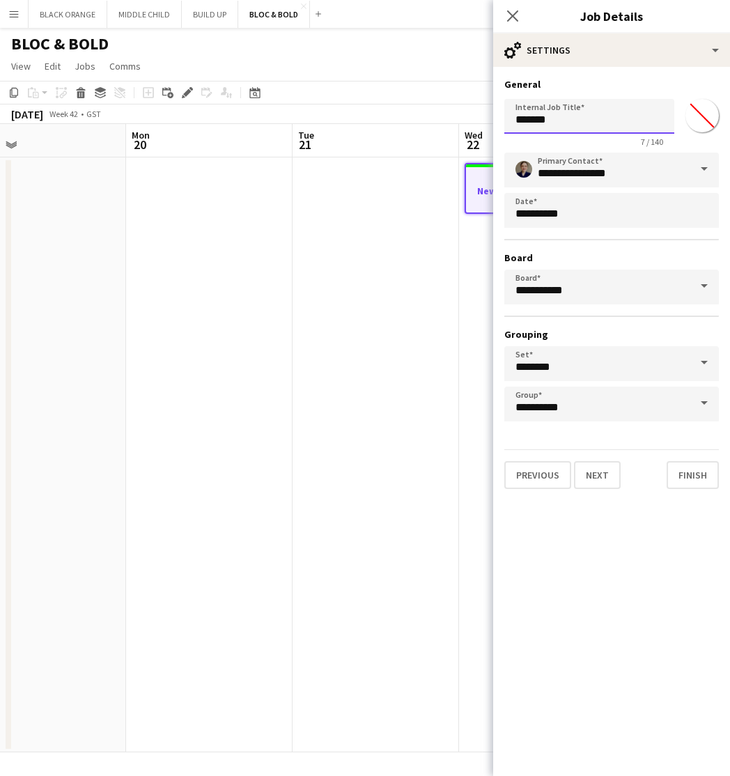
click at [567, 118] on input "*******" at bounding box center [590, 116] width 170 height 35
click at [566, 118] on input "*******" at bounding box center [590, 116] width 170 height 35
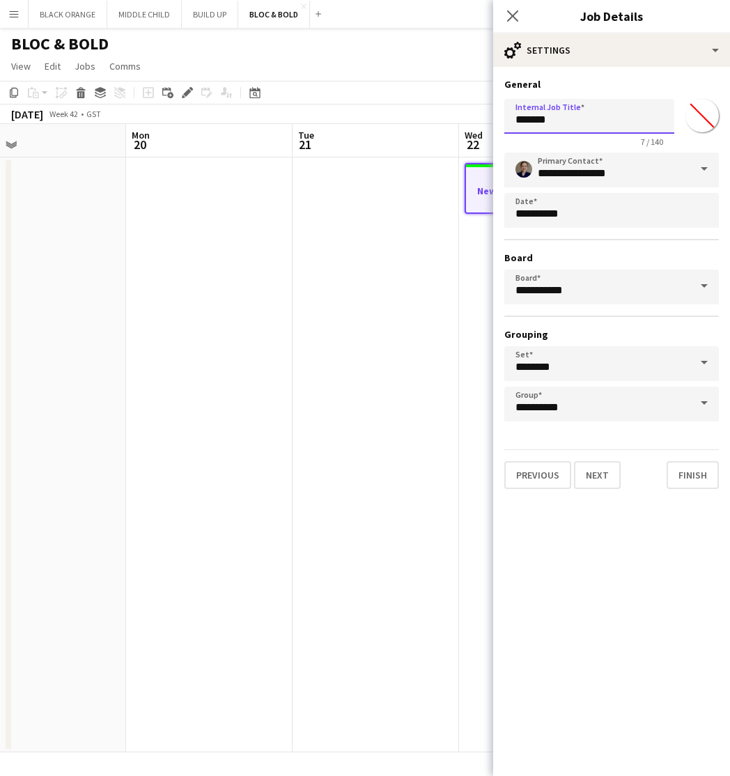
click at [566, 118] on input "*******" at bounding box center [590, 116] width 170 height 35
click at [616, 121] on input "**********" at bounding box center [590, 116] width 170 height 35
paste input "**********"
type input "**********"
click at [709, 114] on input "*******" at bounding box center [702, 116] width 50 height 50
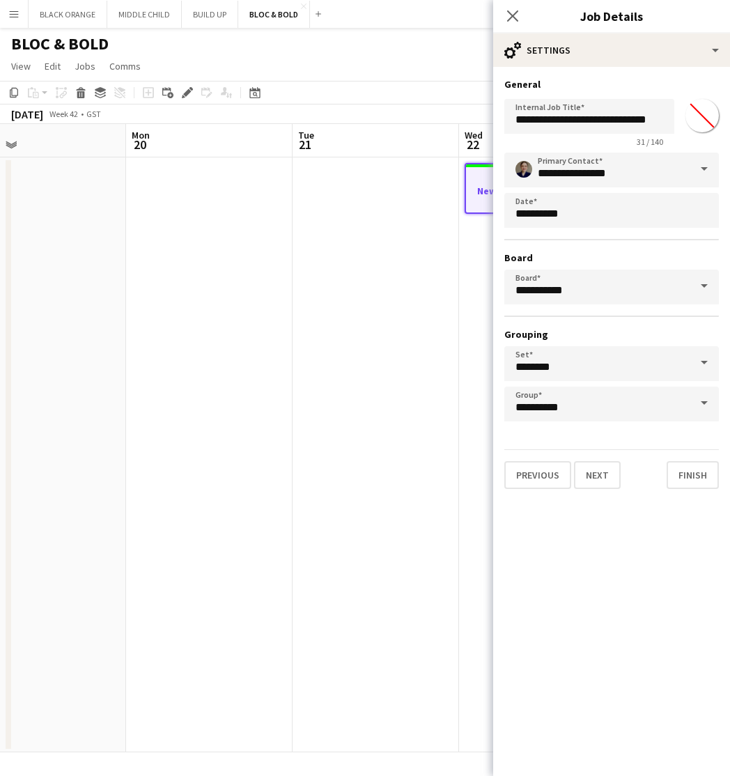
type input "*******"
click at [682, 485] on button "Finish" at bounding box center [693, 475] width 52 height 28
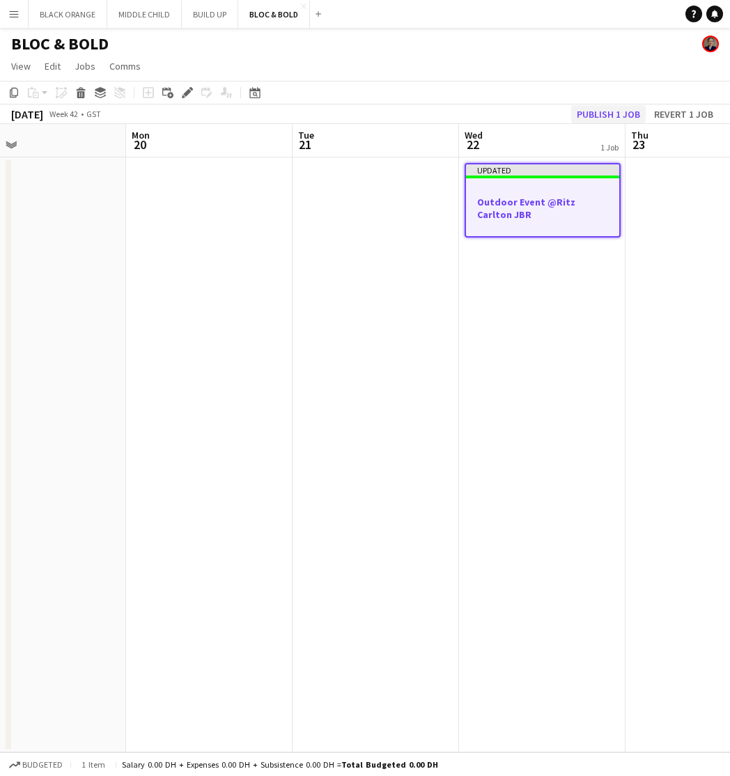
click at [603, 107] on button "Publish 1 job" at bounding box center [608, 114] width 75 height 18
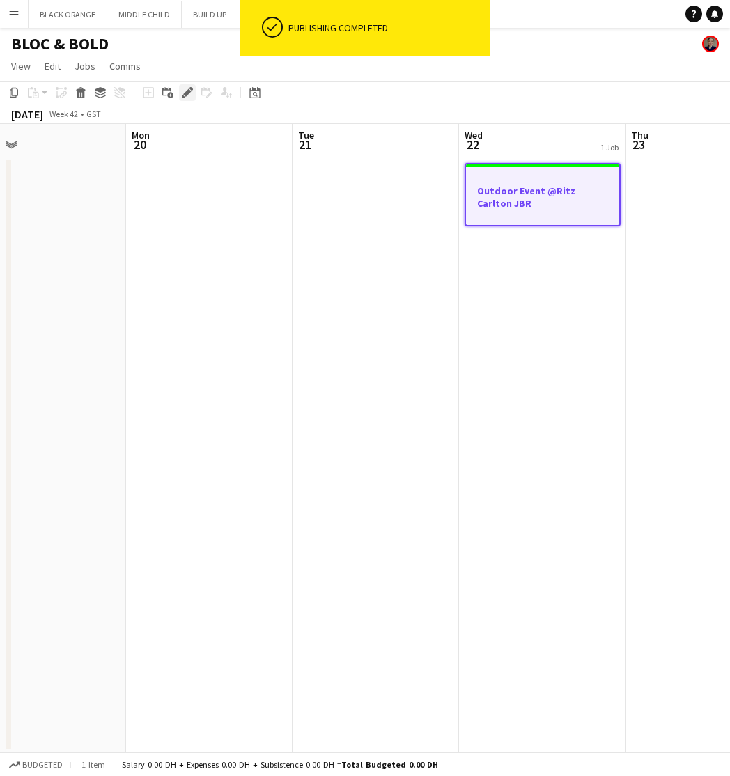
click at [183, 92] on icon "Edit" at bounding box center [187, 92] width 11 height 11
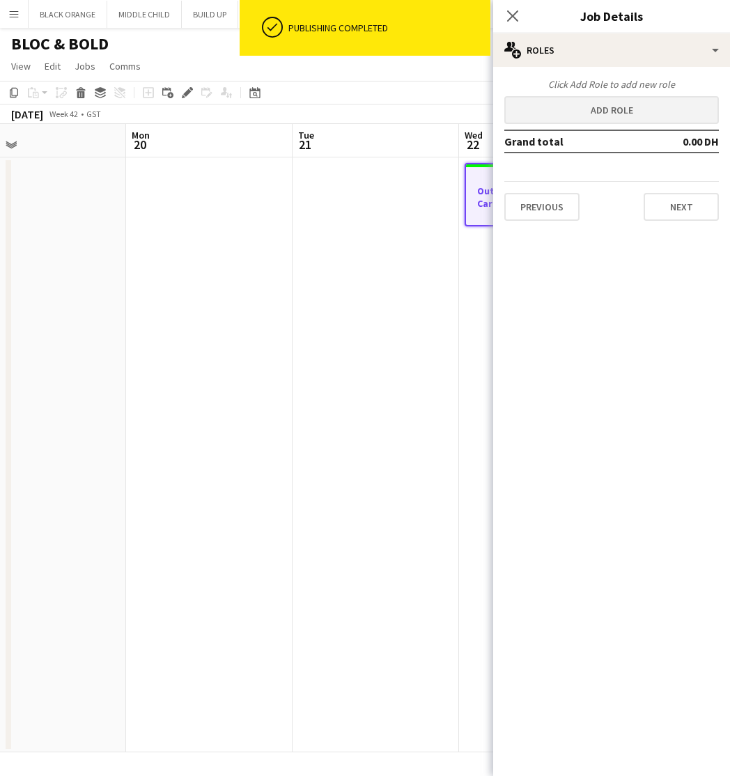
click at [615, 112] on button "Add role" at bounding box center [612, 110] width 215 height 28
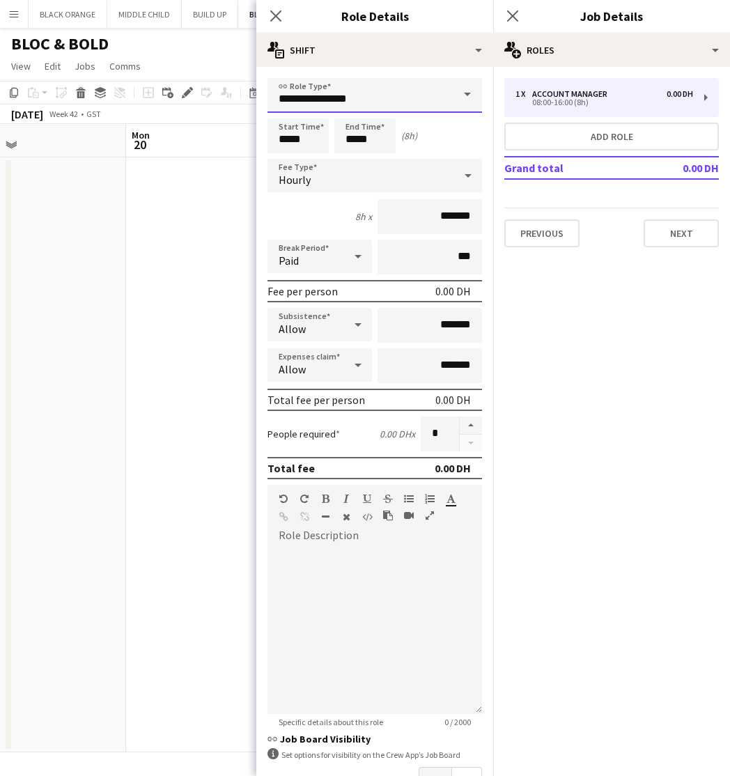
click at [401, 104] on input "**********" at bounding box center [375, 95] width 215 height 35
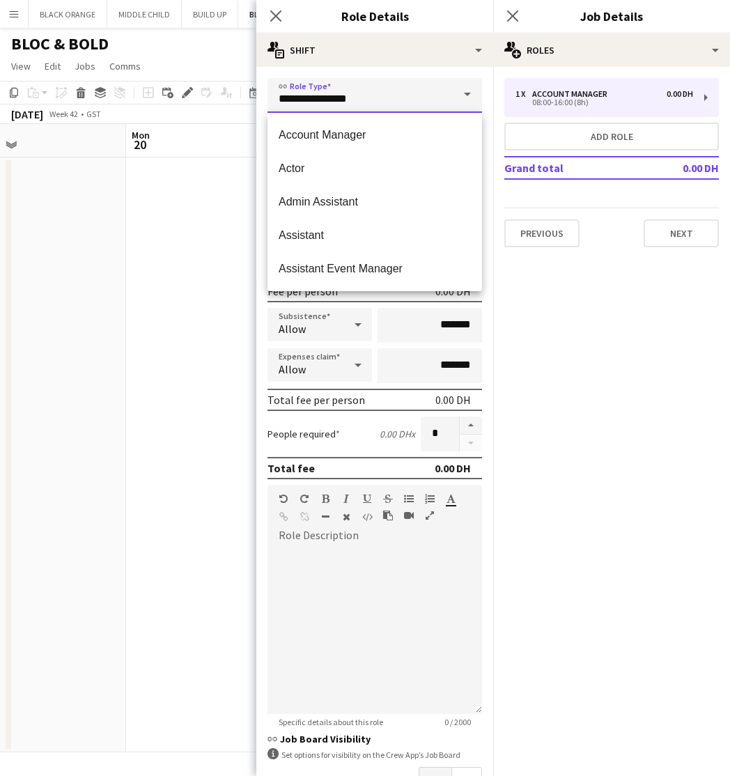
click at [401, 104] on input "**********" at bounding box center [375, 95] width 215 height 35
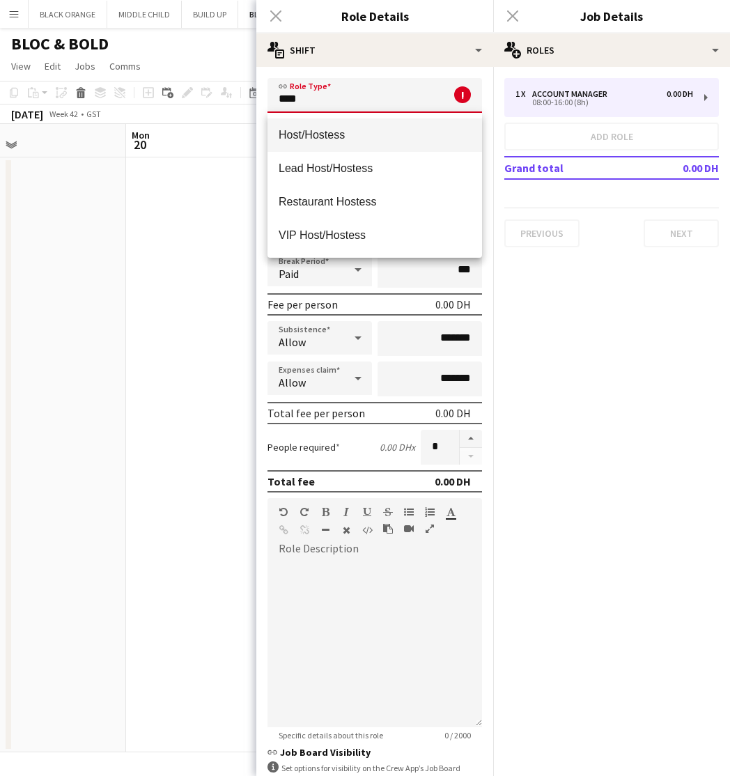
click at [376, 136] on span "Host/Hostess" at bounding box center [375, 134] width 192 height 13
type input "**********"
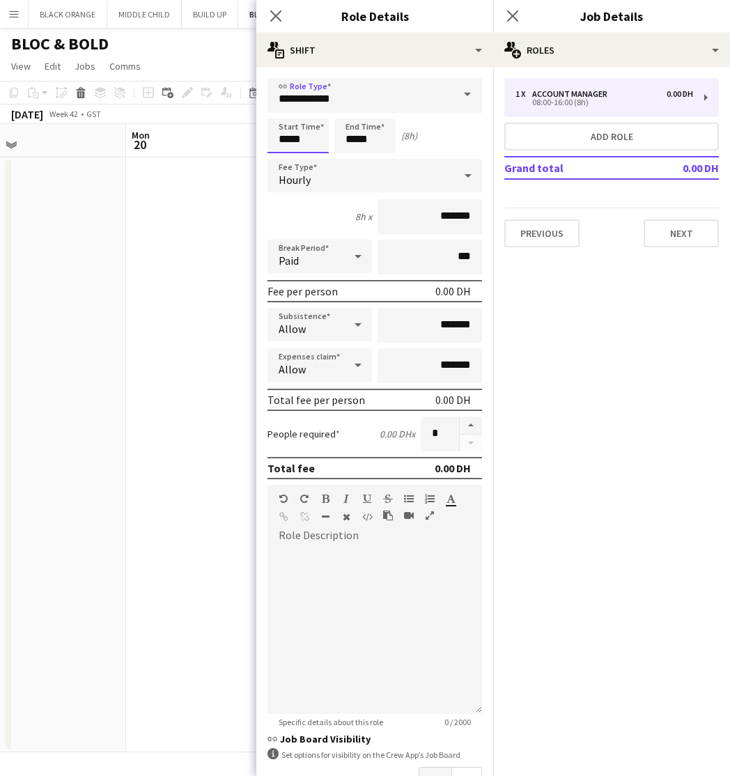
click at [305, 139] on input "*****" at bounding box center [298, 135] width 61 height 35
type input "*****"
click at [369, 146] on input "*****" at bounding box center [365, 135] width 61 height 35
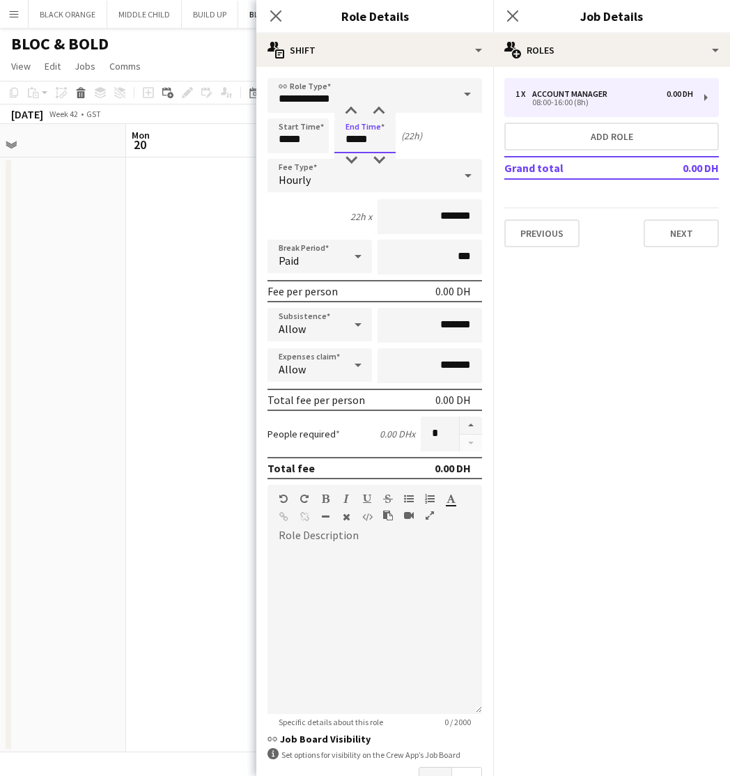
click at [369, 146] on input "*****" at bounding box center [365, 135] width 61 height 35
type input "*****"
drag, startPoint x: 455, startPoint y: 217, endPoint x: 418, endPoint y: 217, distance: 36.9
click at [418, 217] on input "*******" at bounding box center [430, 216] width 105 height 35
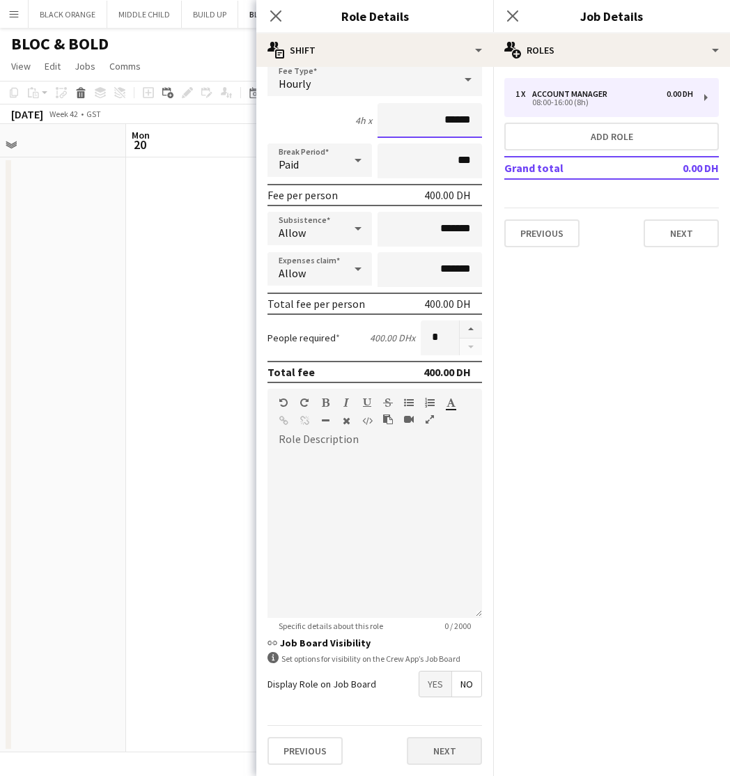
scroll to position [96, 0]
type input "******"
click at [448, 754] on button "Next" at bounding box center [444, 751] width 75 height 28
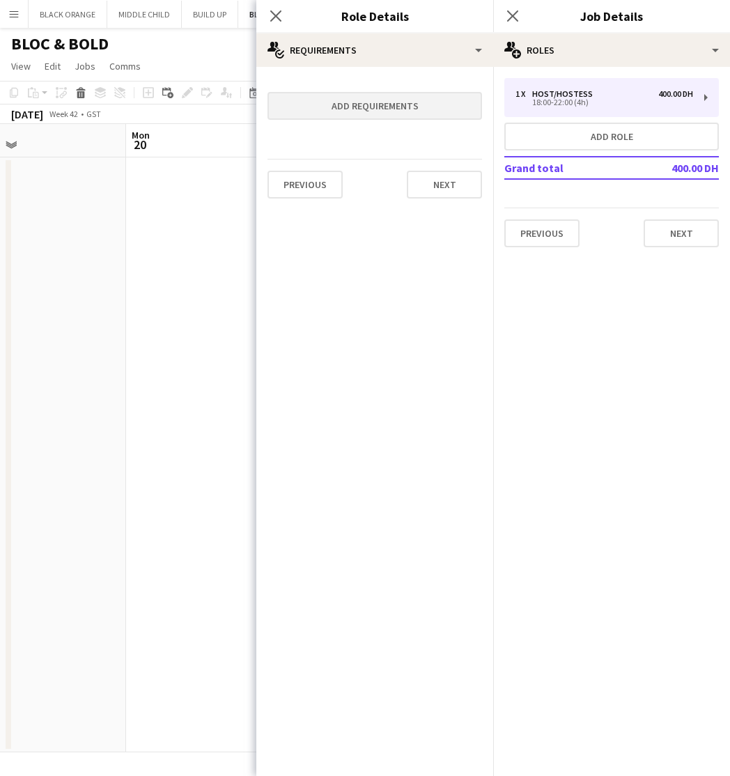
click at [377, 98] on button "Add requirements" at bounding box center [375, 106] width 215 height 28
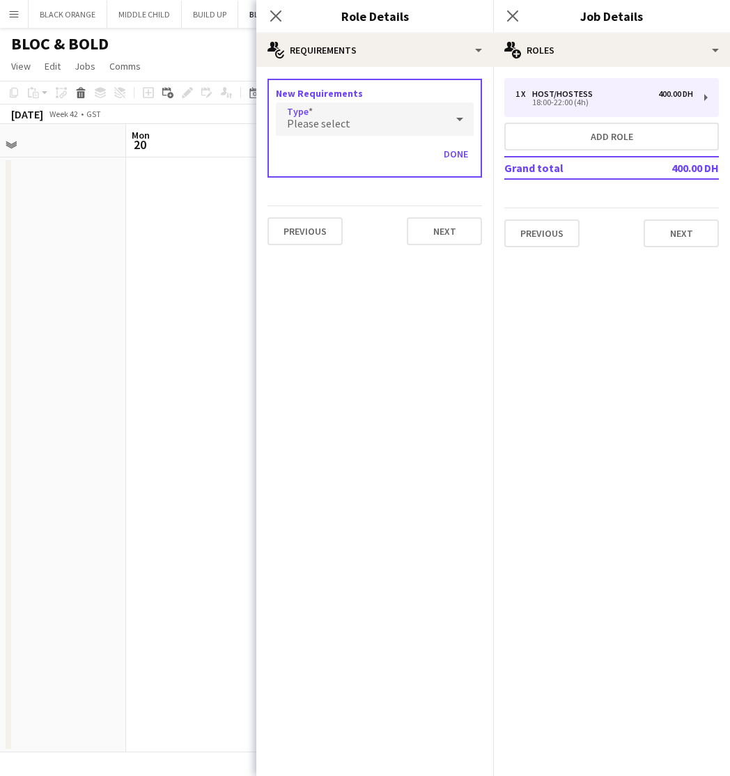
click at [339, 118] on span "Please select" at bounding box center [318, 123] width 63 height 14
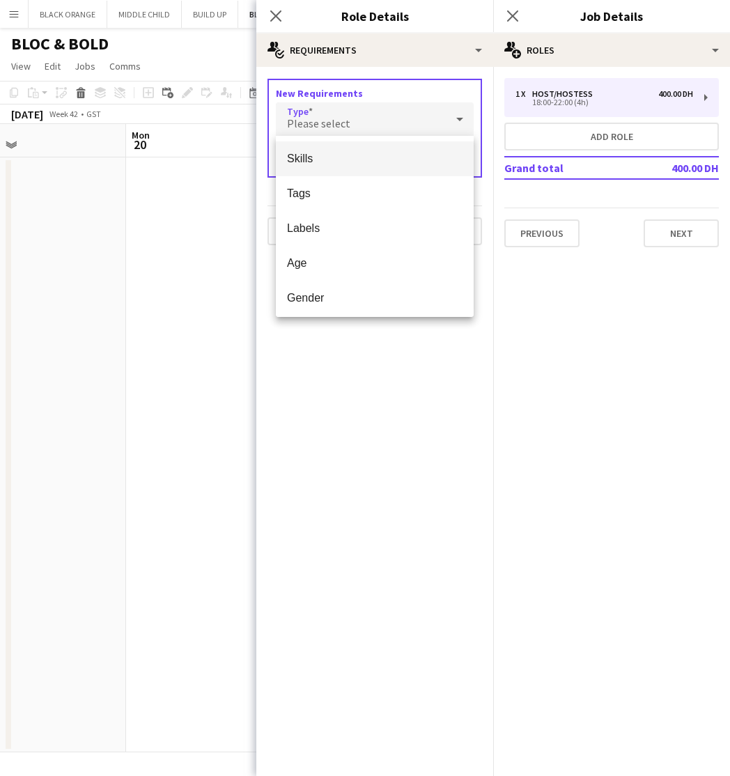
click at [298, 158] on span "Skills" at bounding box center [375, 158] width 176 height 13
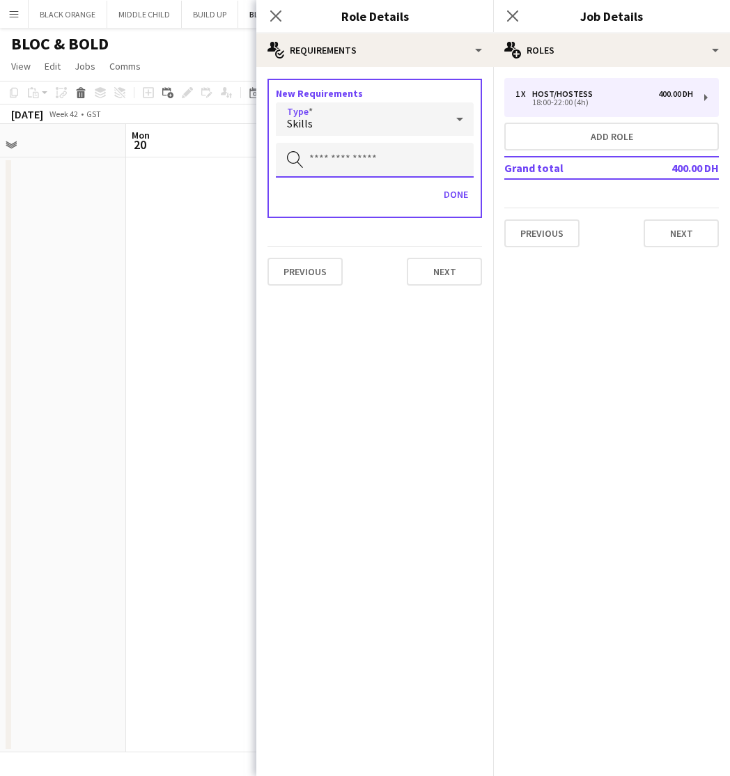
click at [355, 161] on input "text" at bounding box center [375, 160] width 198 height 35
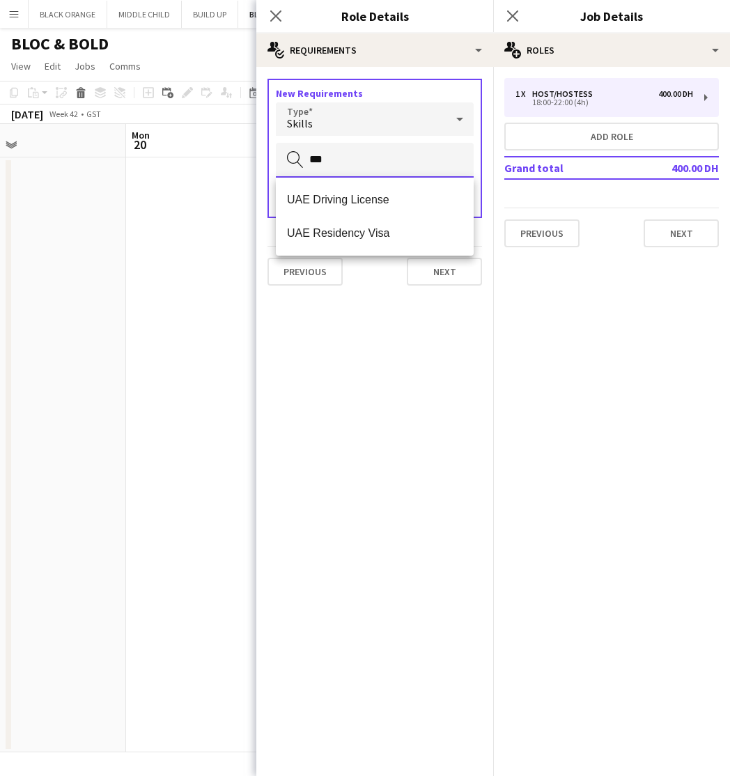
type input "***"
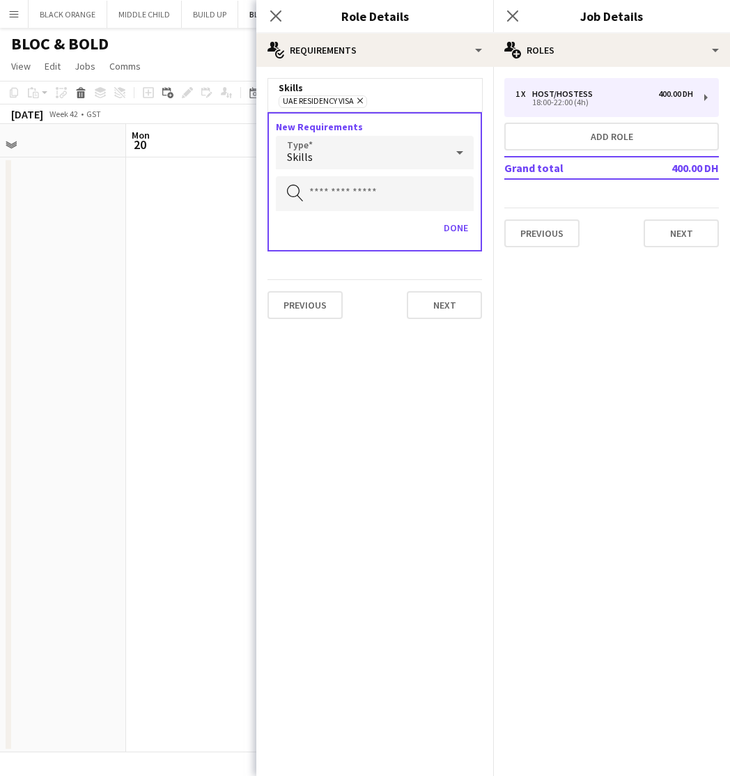
click at [394, 151] on div "Skills" at bounding box center [361, 152] width 170 height 33
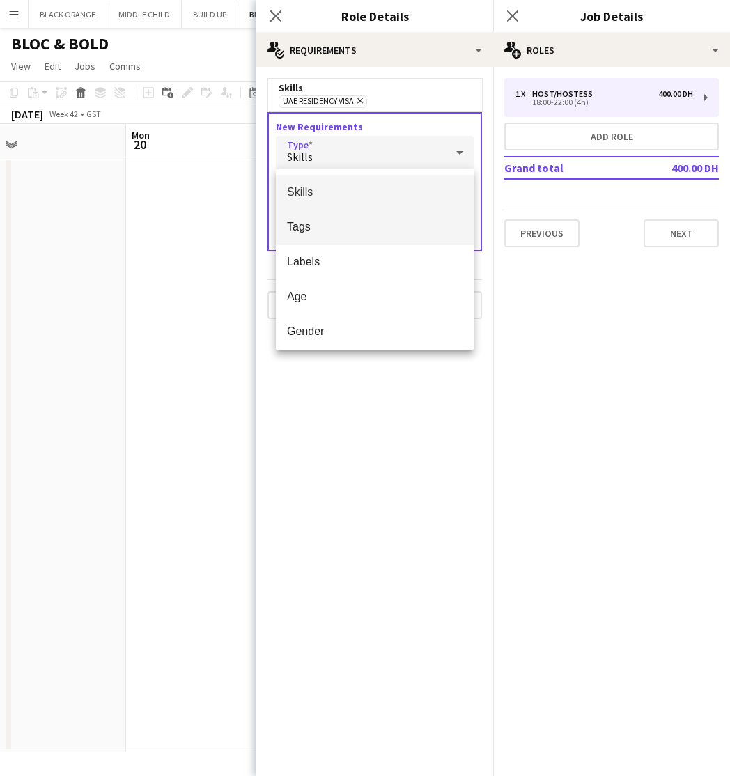
click at [354, 221] on span "Tags" at bounding box center [375, 226] width 176 height 13
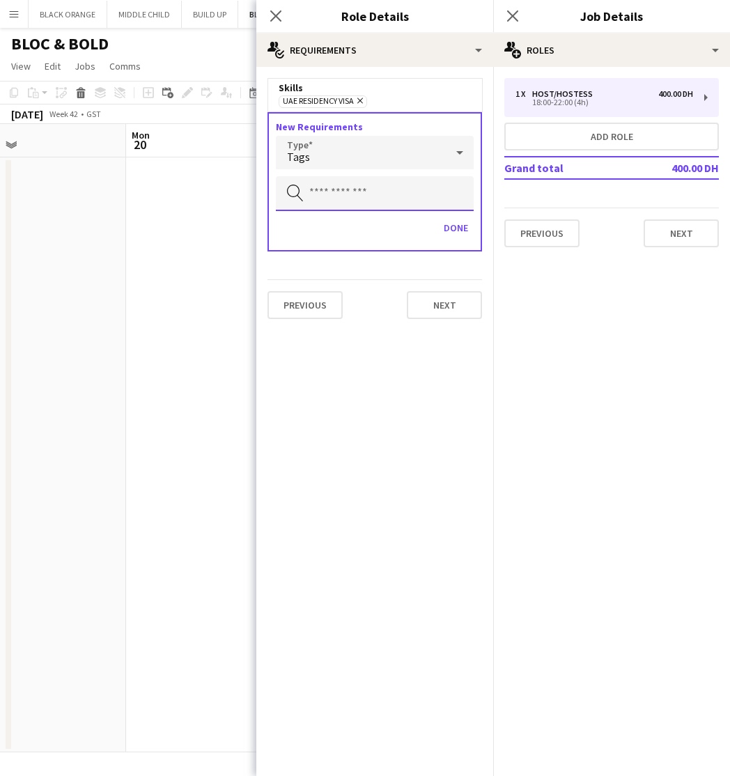
click at [397, 203] on input "text" at bounding box center [375, 193] width 198 height 35
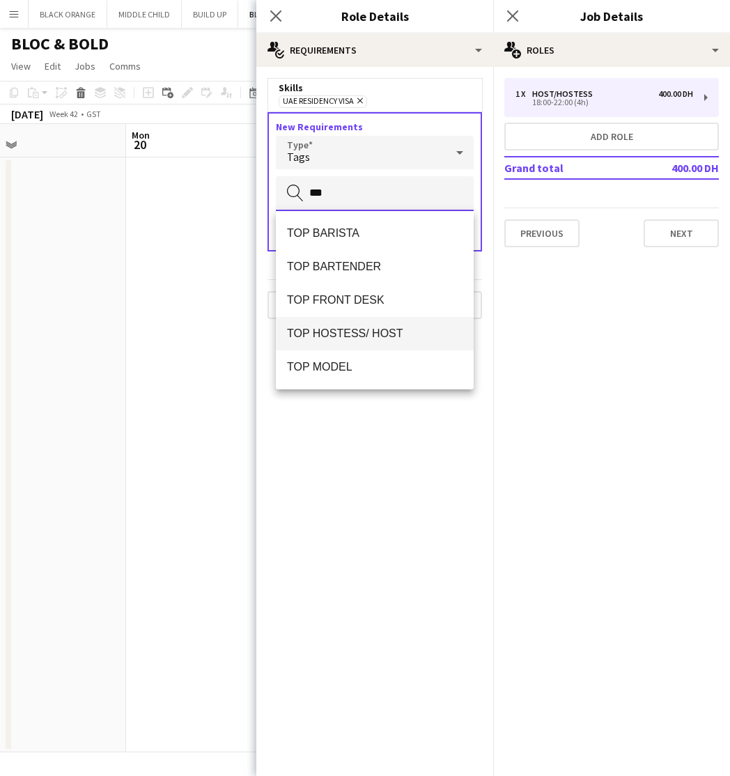
type input "***"
click at [388, 332] on span "TOP HOSTESS/ HOST" at bounding box center [375, 333] width 176 height 13
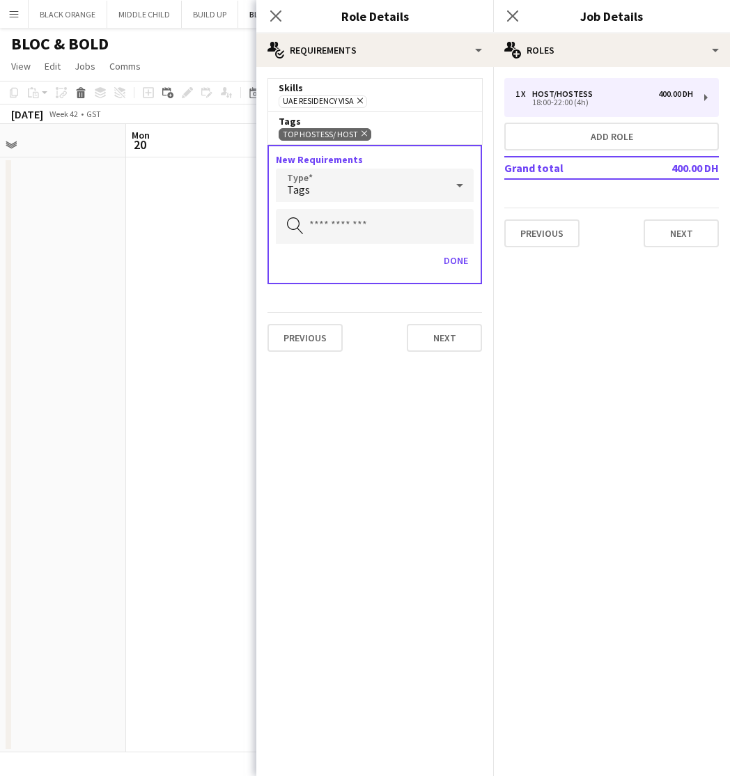
click at [394, 200] on div "Tags" at bounding box center [361, 185] width 170 height 33
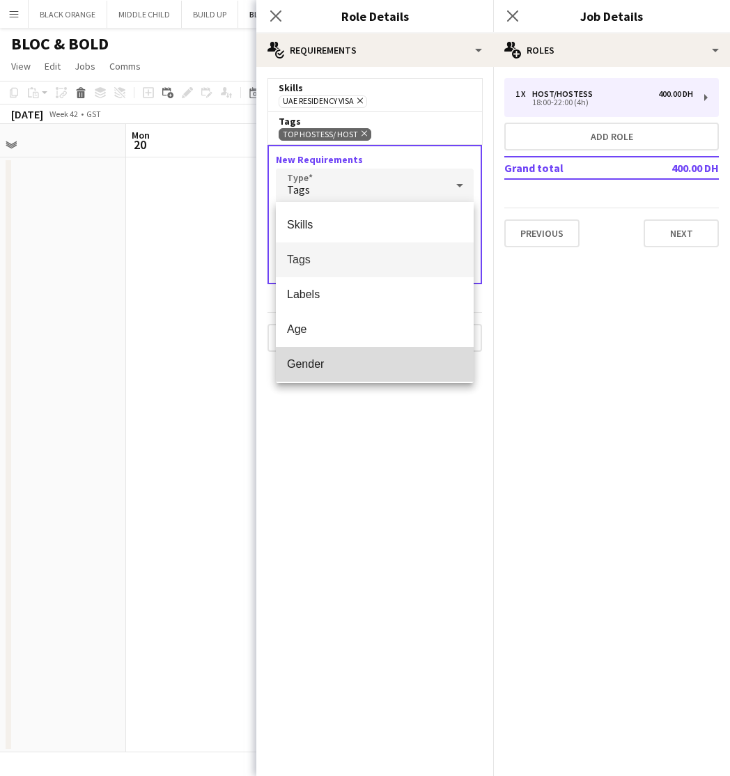
click at [341, 369] on span "Gender" at bounding box center [375, 364] width 176 height 13
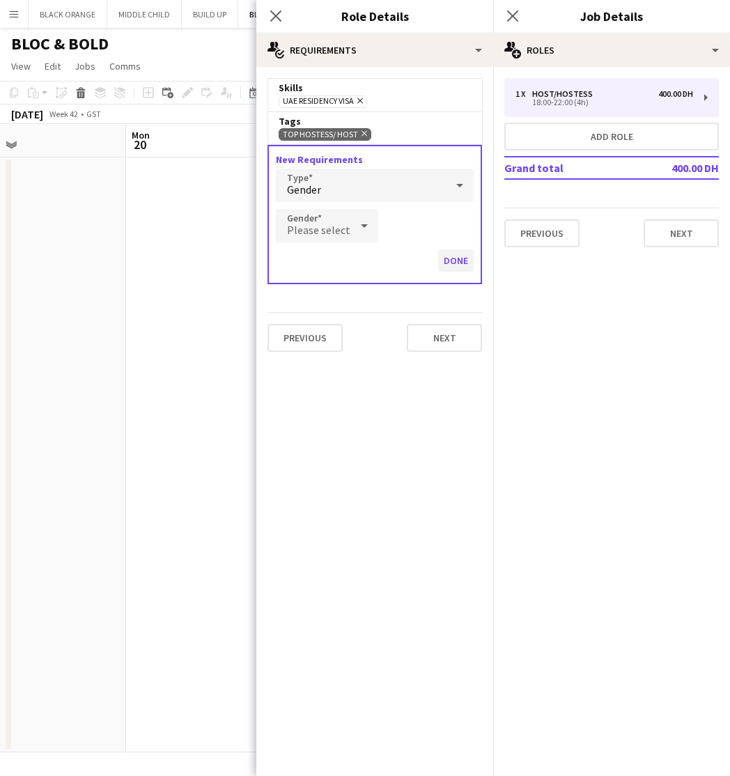
click at [461, 260] on button "Done" at bounding box center [456, 260] width 36 height 22
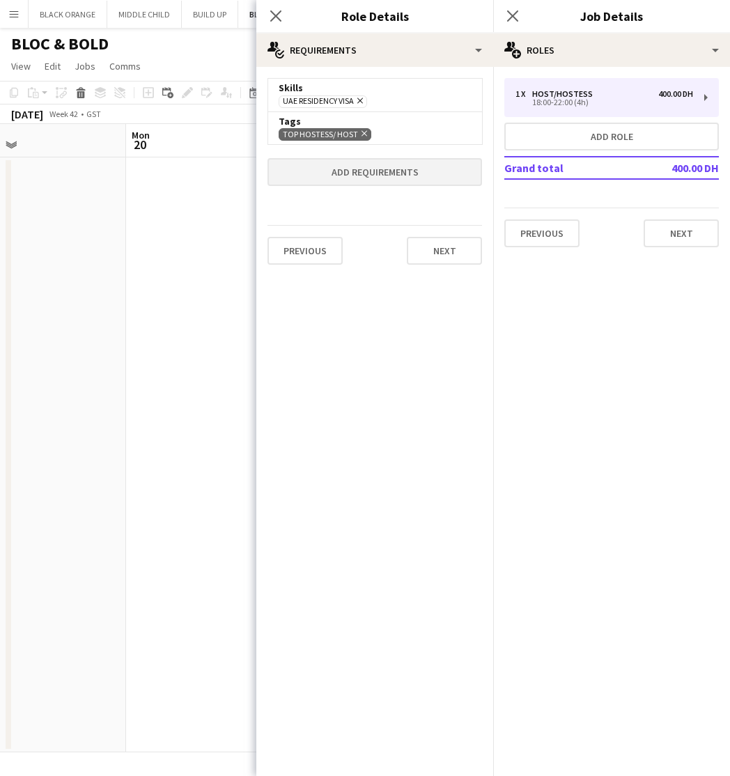
click at [398, 170] on button "Add requirements" at bounding box center [375, 172] width 215 height 28
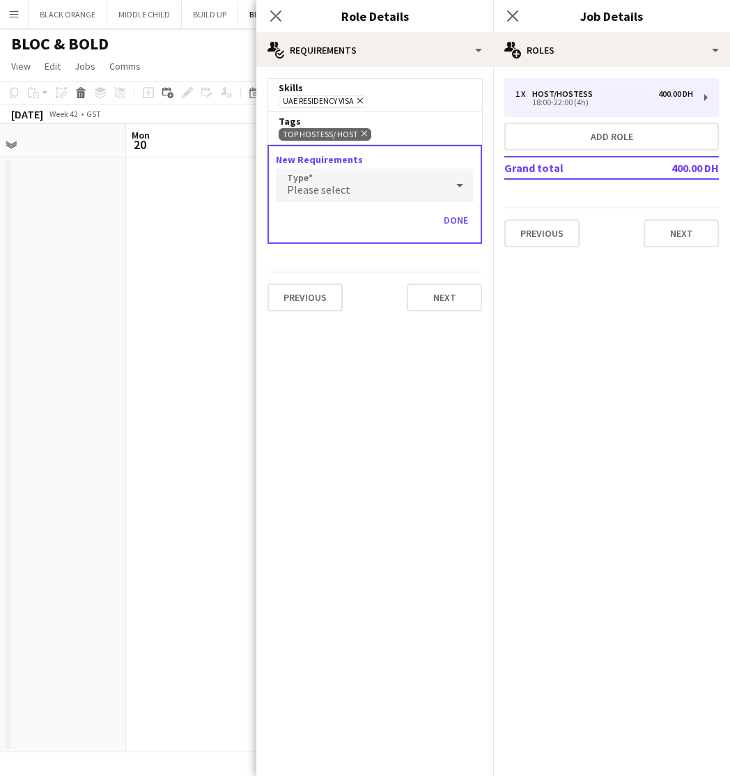
click at [356, 189] on div "Please select" at bounding box center [361, 185] width 170 height 33
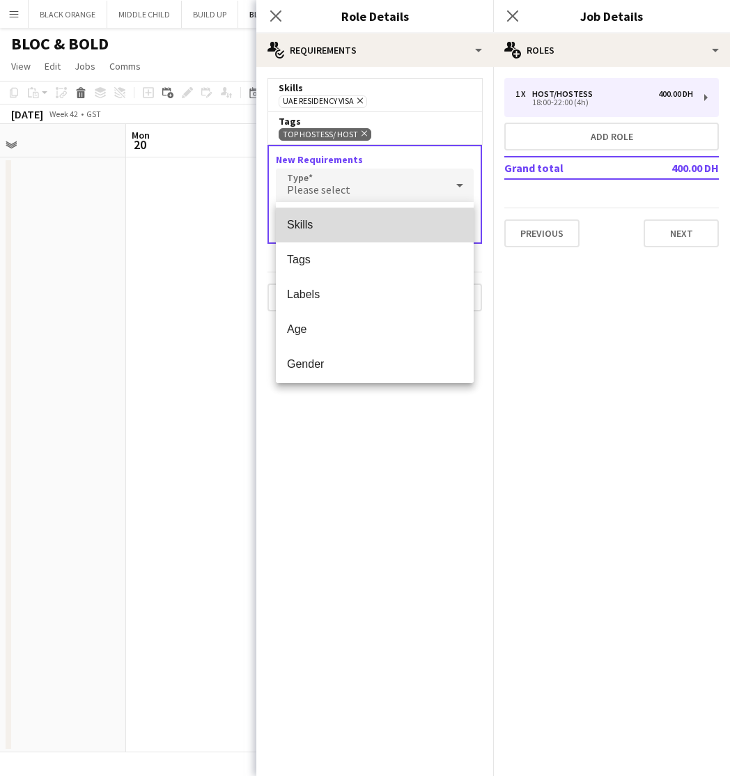
click at [337, 222] on span "Skills" at bounding box center [375, 224] width 176 height 13
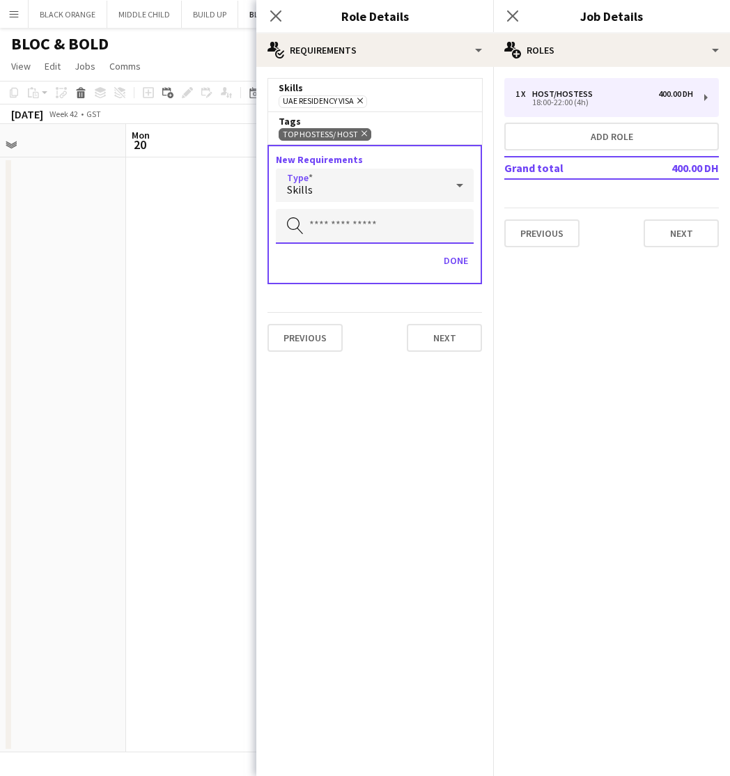
click at [366, 228] on input "text" at bounding box center [375, 226] width 198 height 35
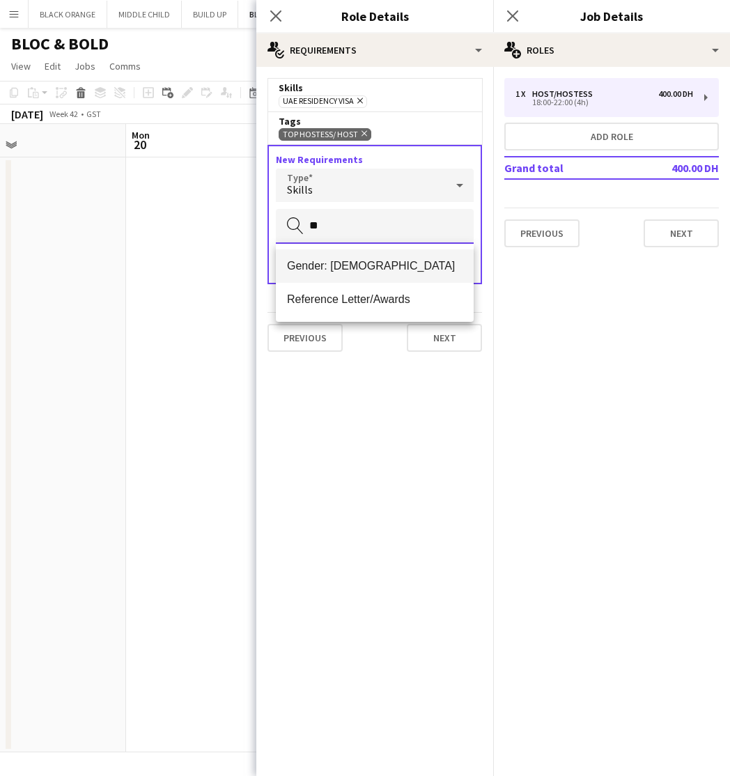
type input "**"
click at [377, 266] on span "Gender: [DEMOGRAPHIC_DATA]" at bounding box center [375, 265] width 176 height 13
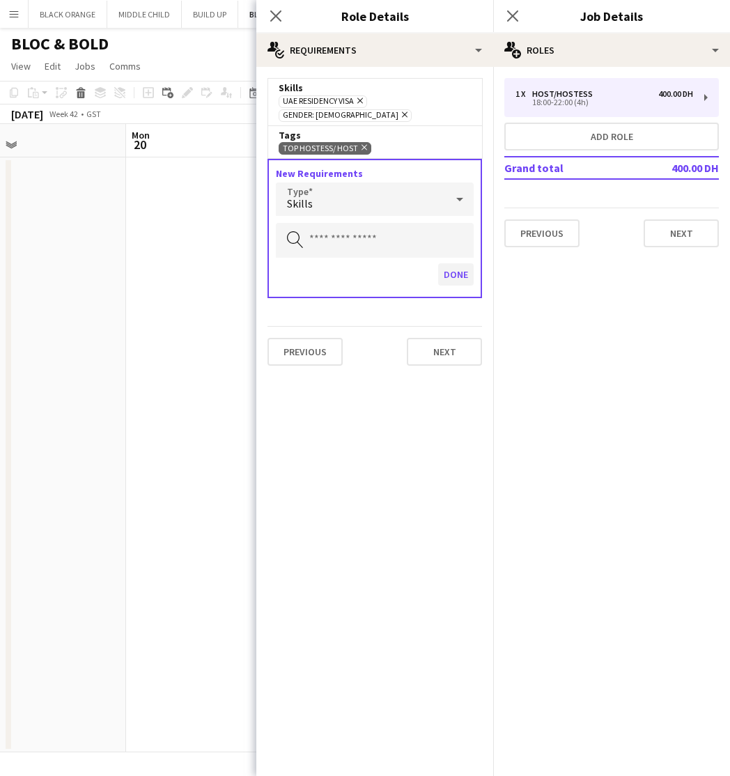
click at [454, 268] on button "Done" at bounding box center [456, 274] width 36 height 22
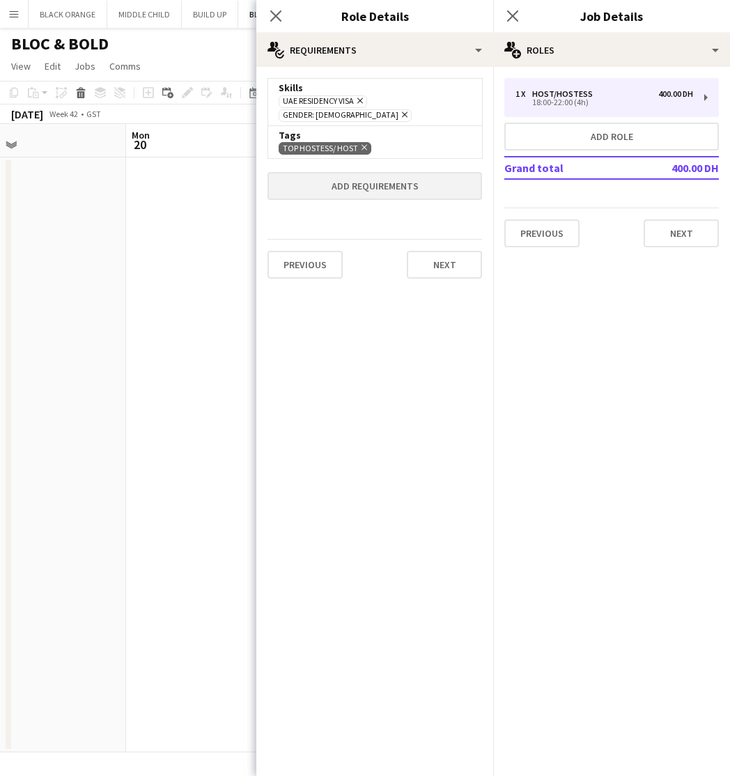
click at [374, 175] on button "Add requirements" at bounding box center [375, 186] width 215 height 28
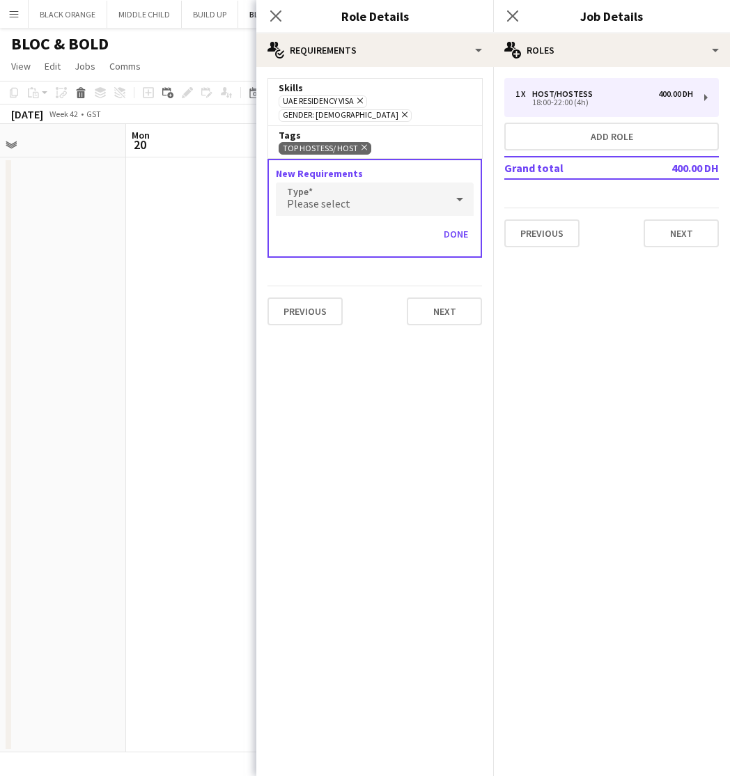
click at [377, 186] on div "Please select" at bounding box center [361, 199] width 170 height 33
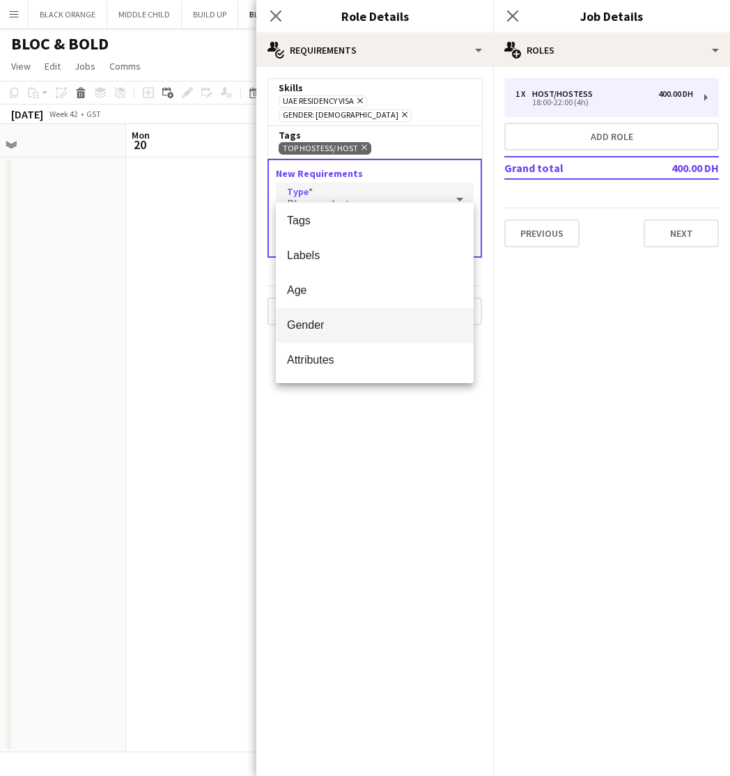
scroll to position [39, 0]
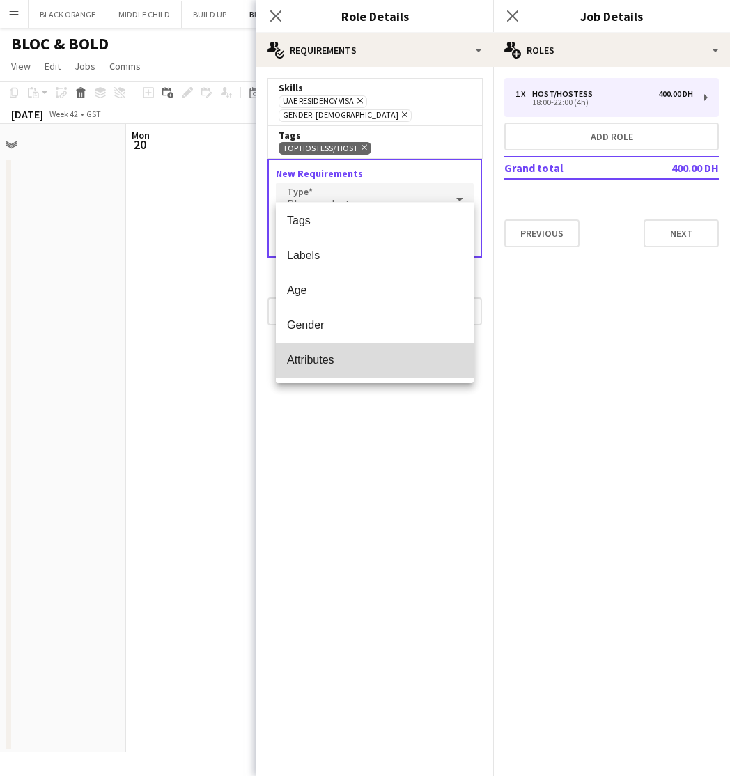
click at [324, 359] on span "Attributes" at bounding box center [375, 359] width 176 height 13
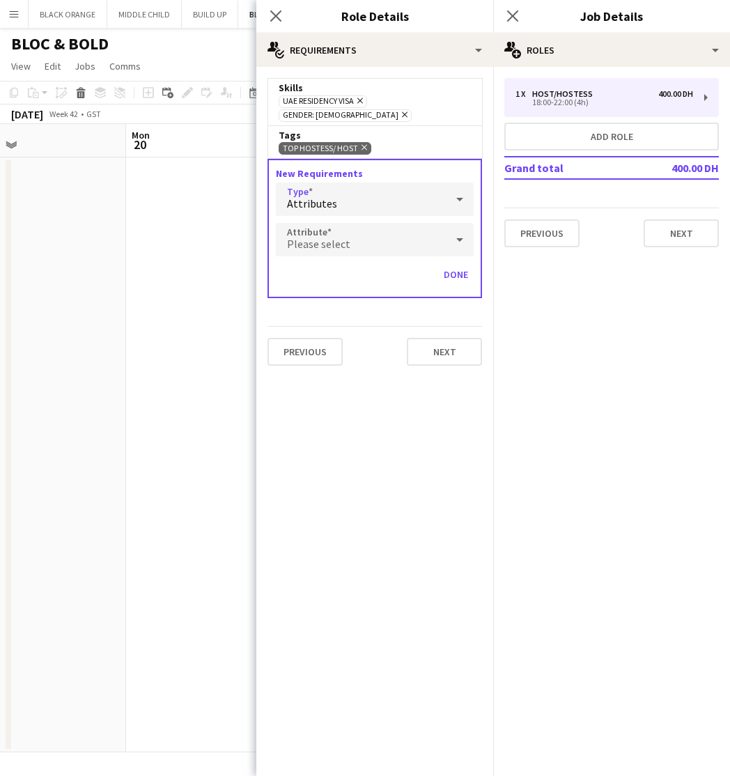
click at [382, 223] on div "Please select" at bounding box center [361, 239] width 170 height 33
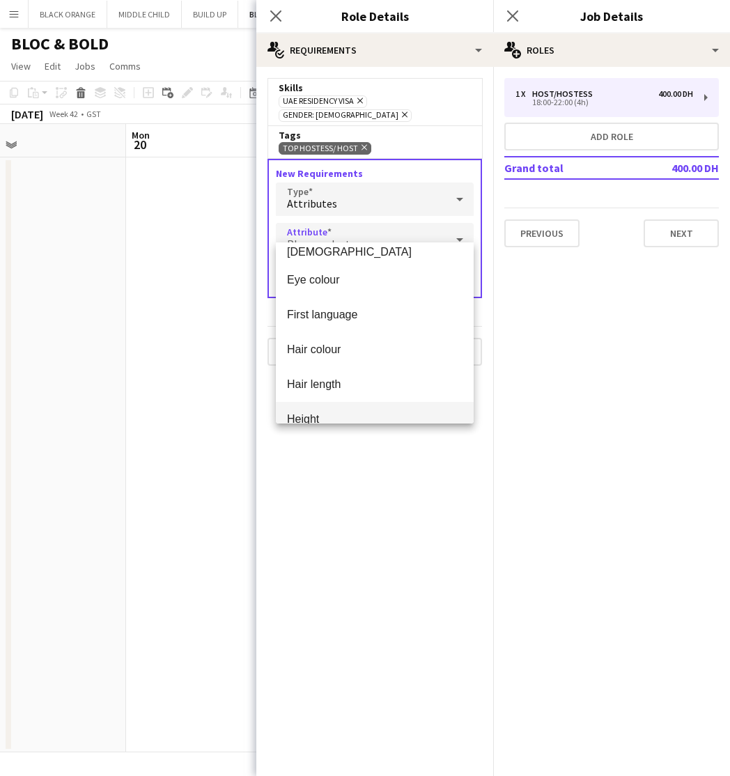
scroll to position [231, 0]
click at [418, 189] on div at bounding box center [365, 388] width 730 height 776
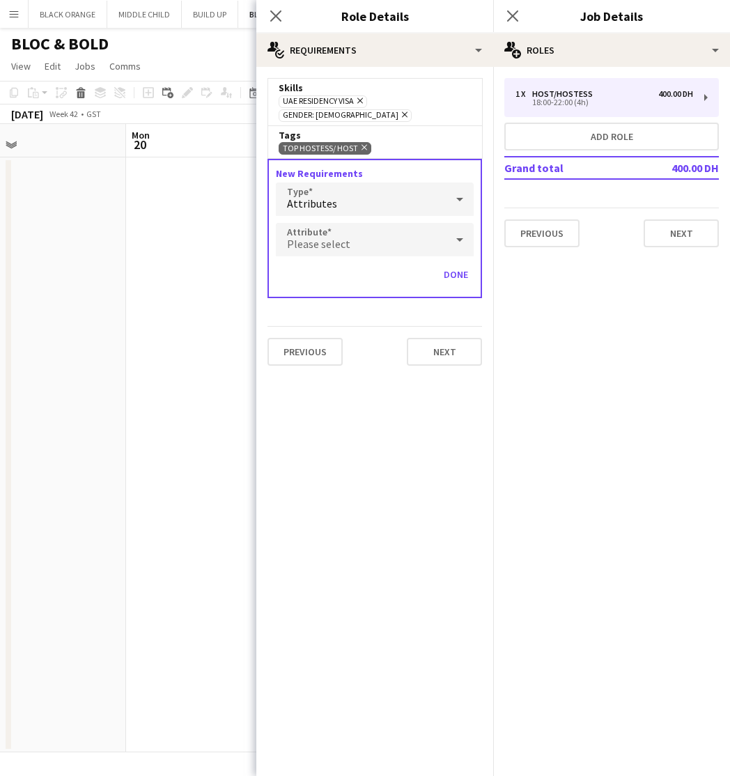
click at [418, 189] on div "Attributes" at bounding box center [361, 199] width 170 height 33
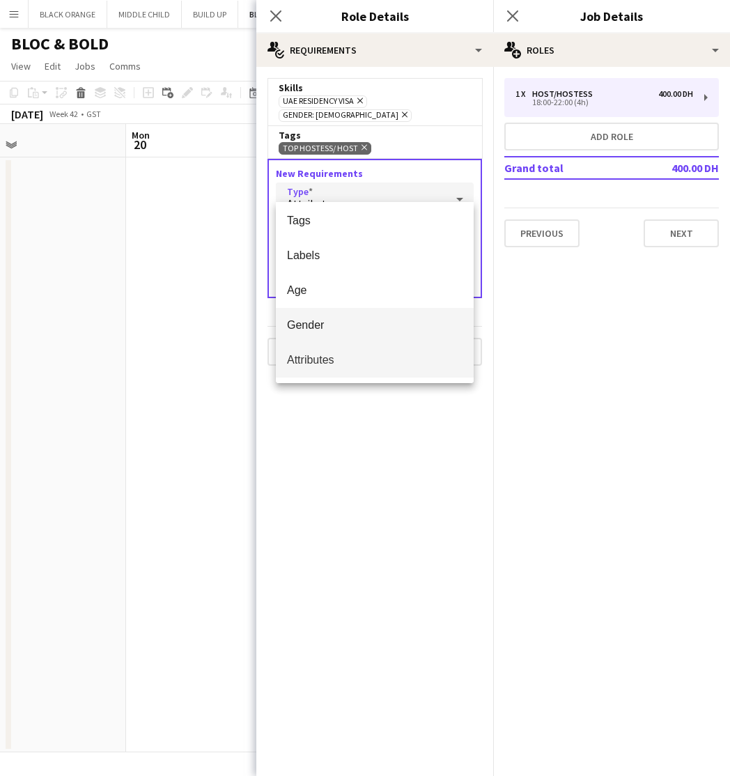
scroll to position [39, 0]
click at [321, 353] on mat-option "Attributes" at bounding box center [375, 360] width 198 height 35
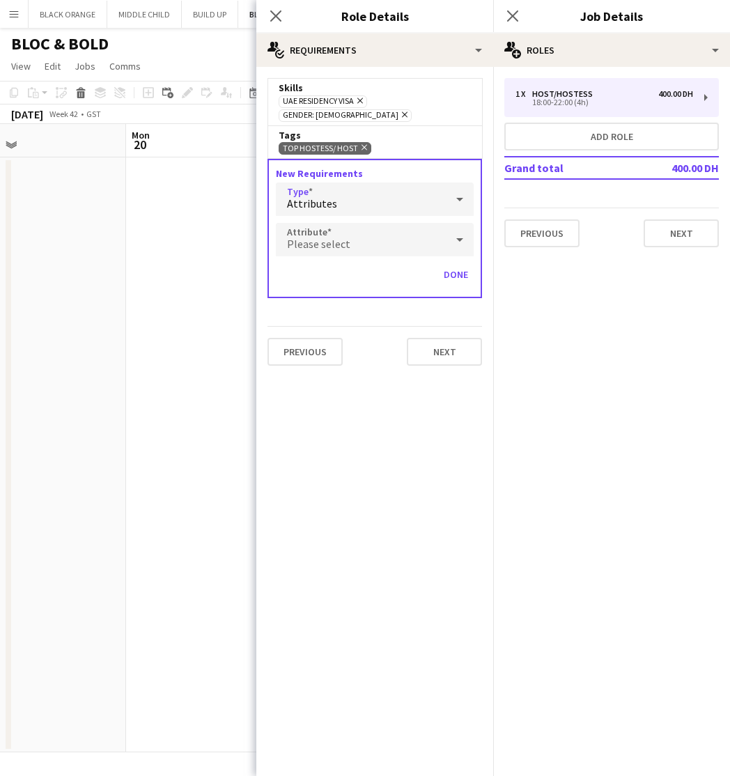
click at [393, 223] on div "Please select" at bounding box center [361, 239] width 170 height 33
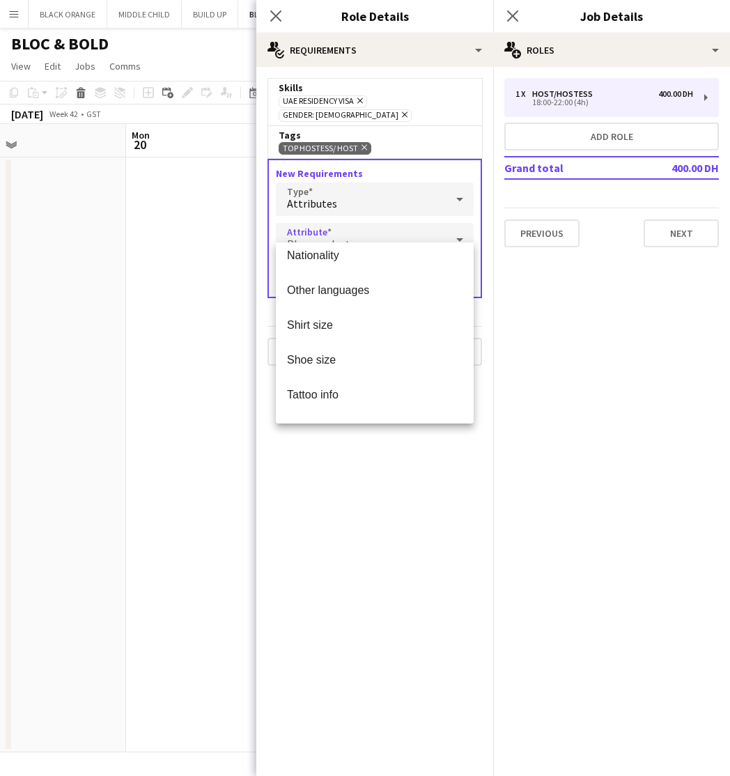
scroll to position [467, 0]
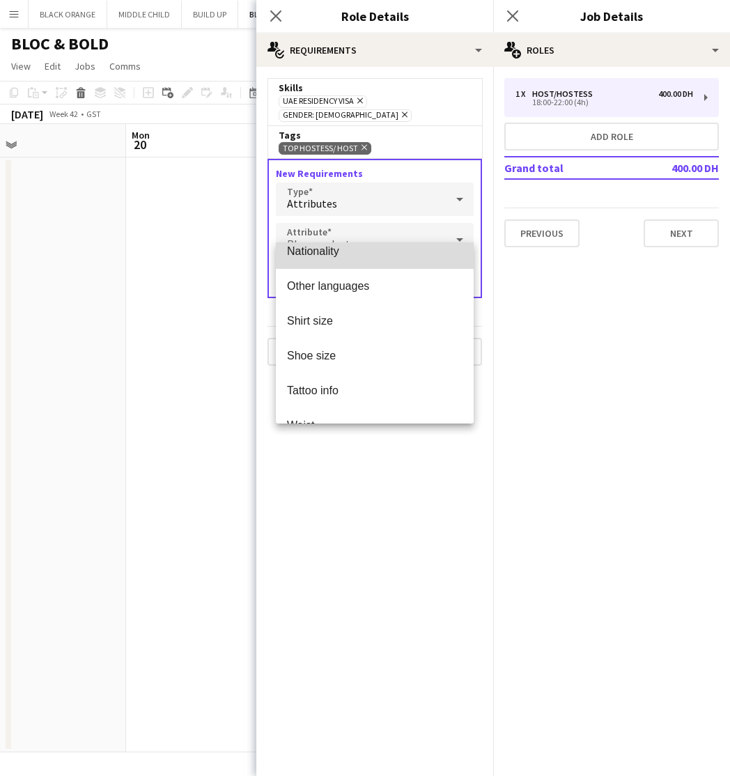
click at [304, 258] on span "Nationality" at bounding box center [375, 251] width 176 height 13
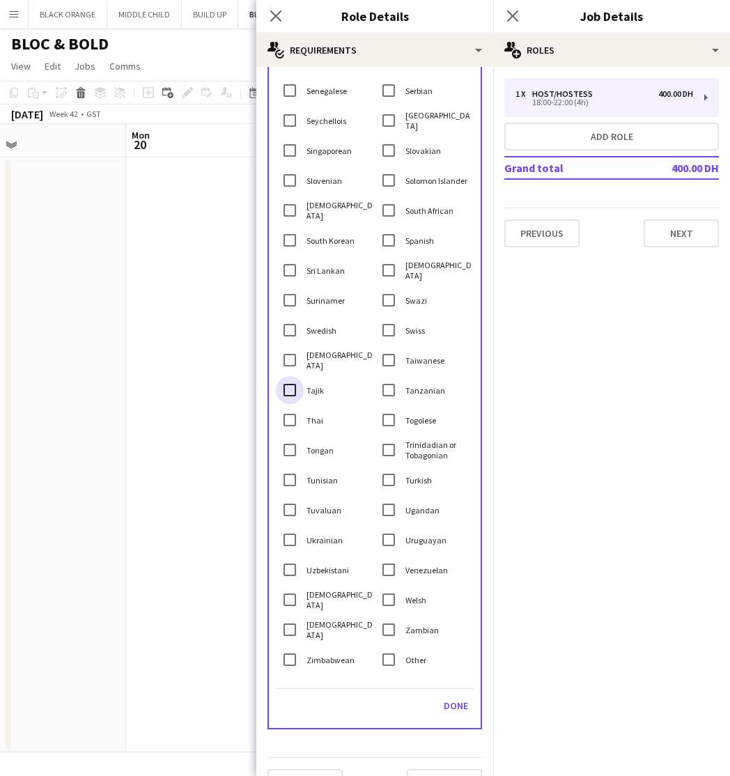
scroll to position [2790, 0]
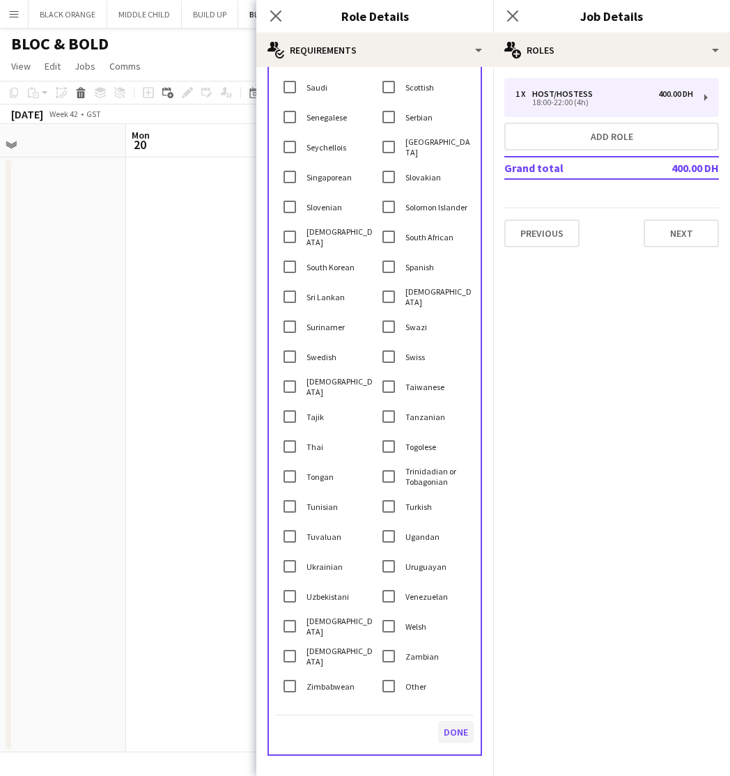
click at [456, 721] on button "Done" at bounding box center [456, 732] width 36 height 22
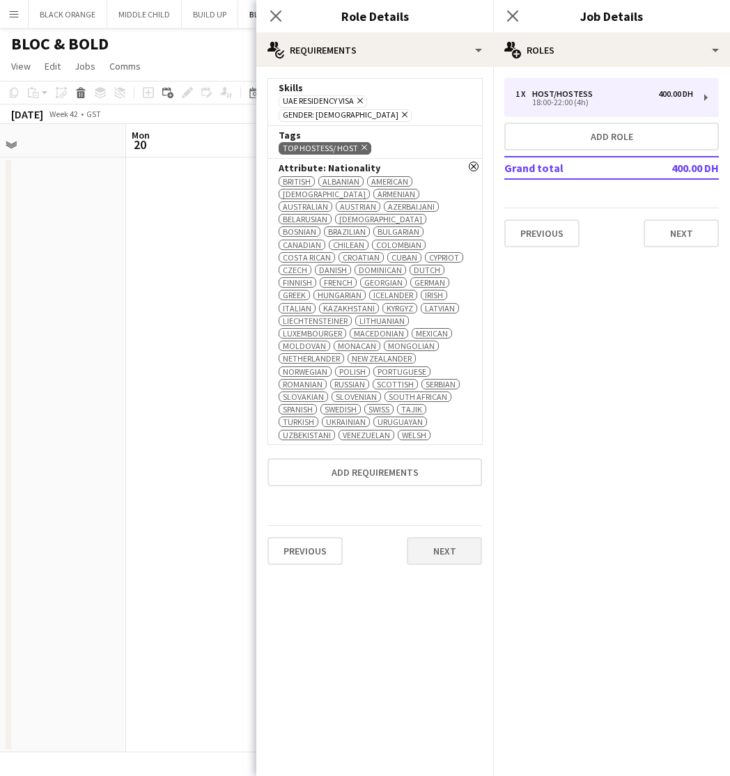
click at [448, 537] on button "Next" at bounding box center [444, 551] width 75 height 28
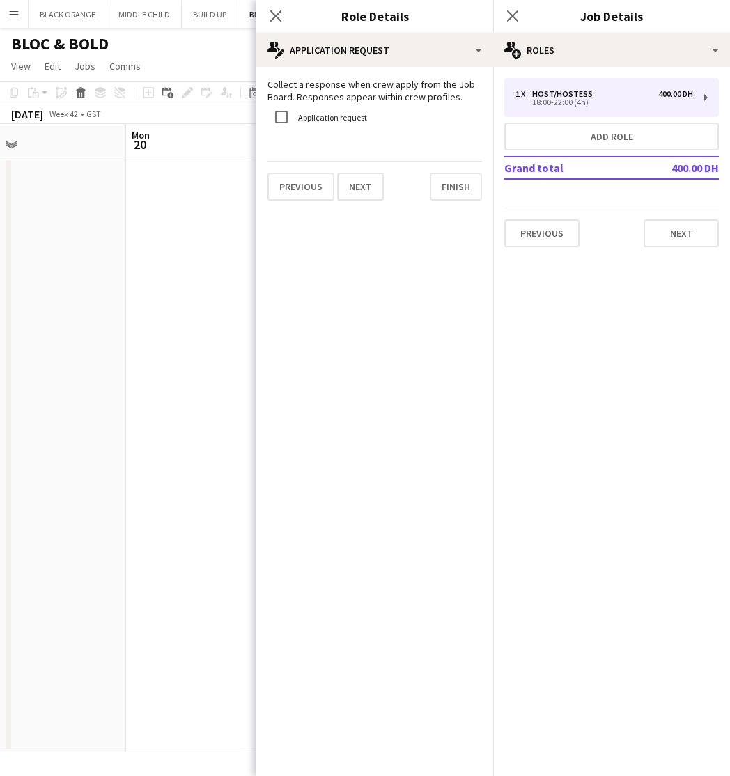
click at [164, 348] on app-date-cell at bounding box center [209, 455] width 167 height 595
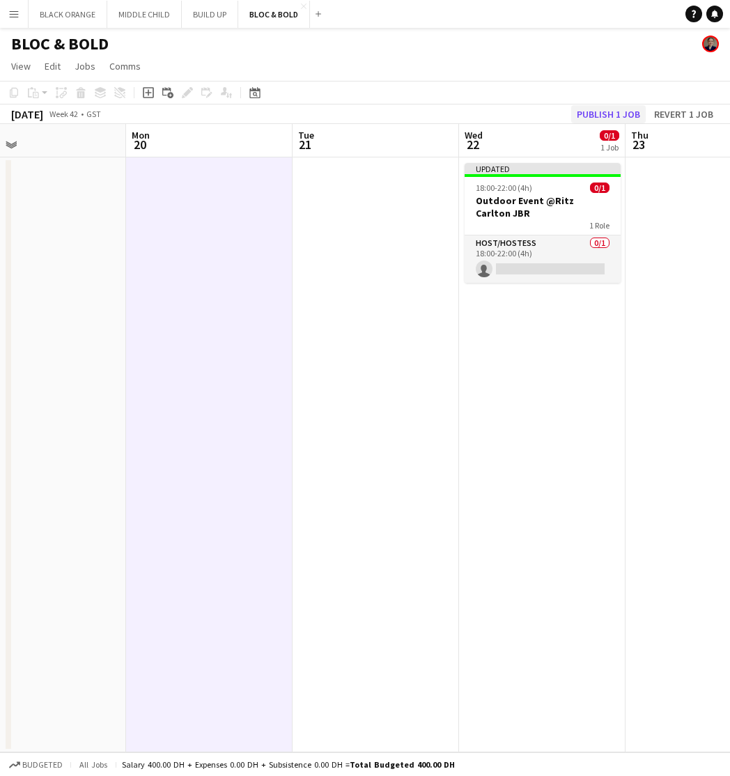
click at [601, 110] on button "Publish 1 job" at bounding box center [608, 114] width 75 height 18
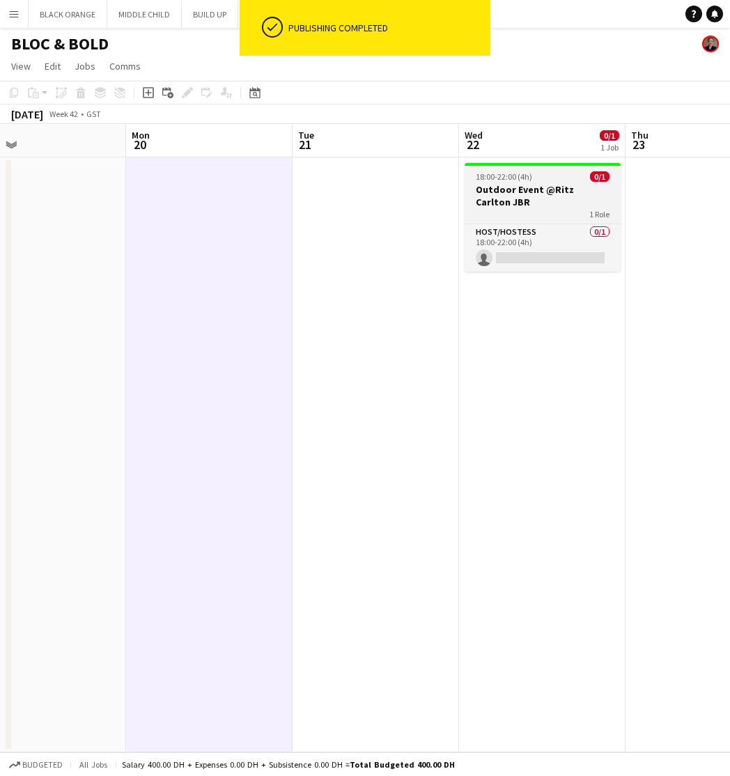
click at [566, 214] on div "1 Role" at bounding box center [543, 213] width 156 height 11
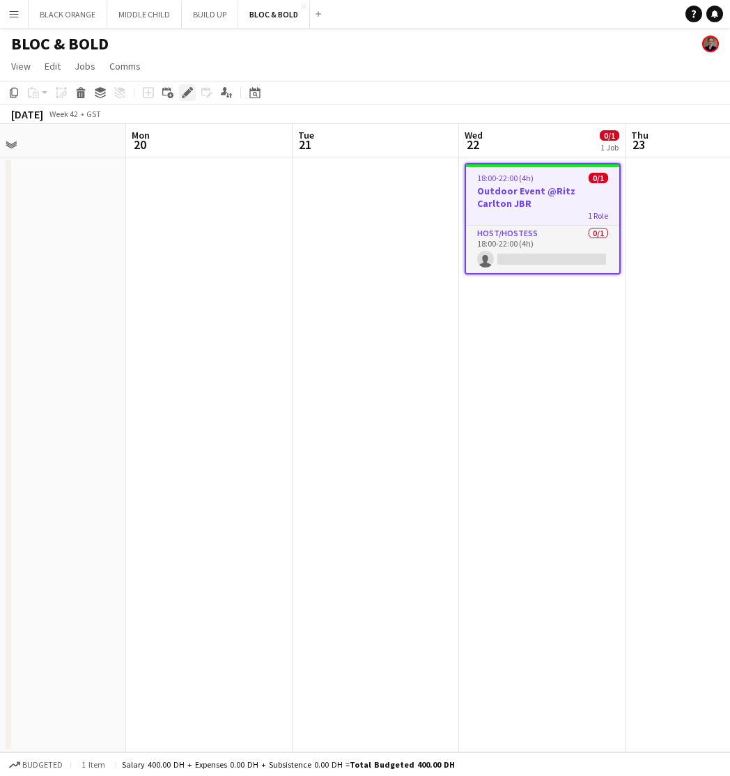
click at [185, 95] on icon at bounding box center [187, 93] width 8 height 8
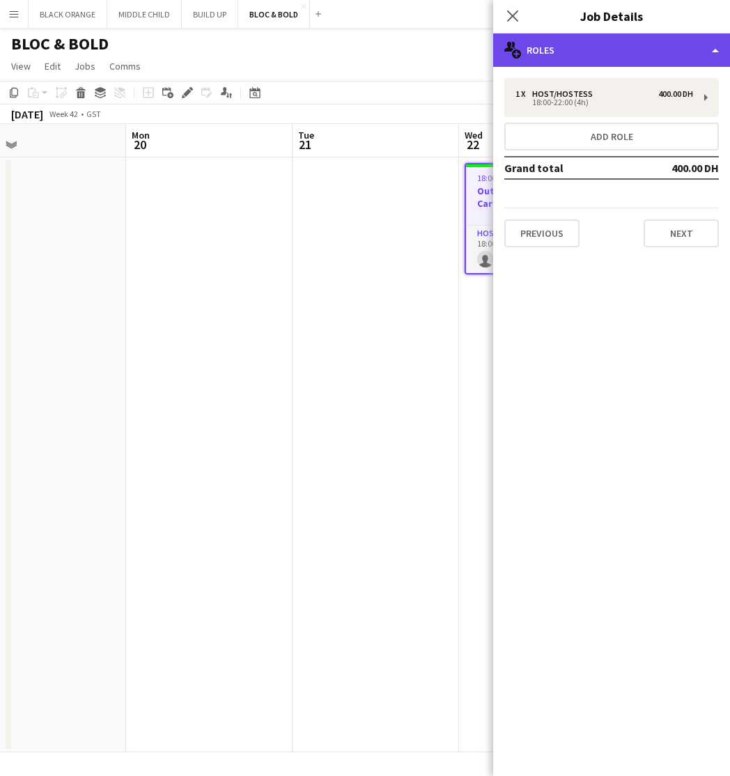
click at [679, 61] on div "multiple-users-add Roles" at bounding box center [611, 49] width 237 height 33
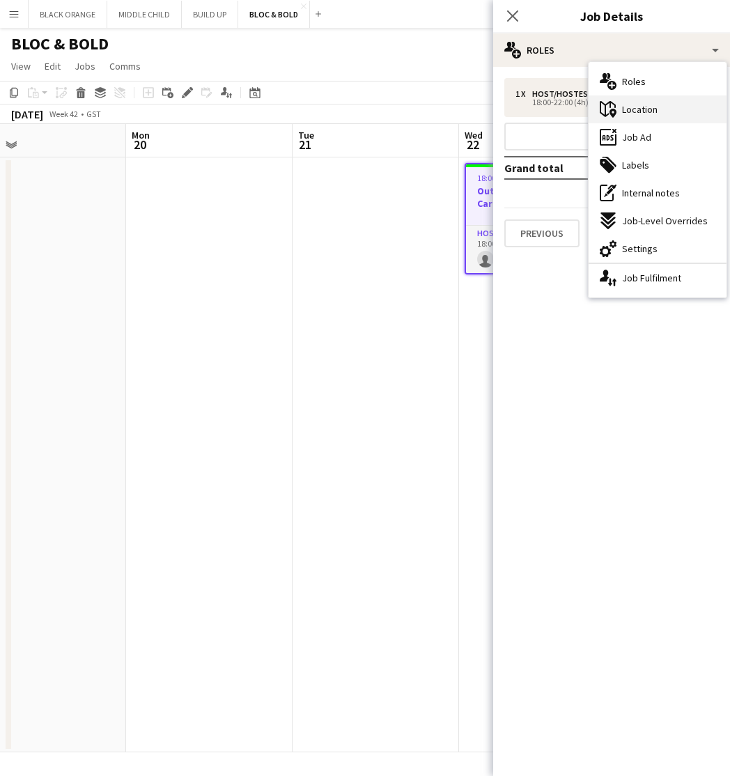
click at [627, 107] on span "Location" at bounding box center [640, 109] width 36 height 13
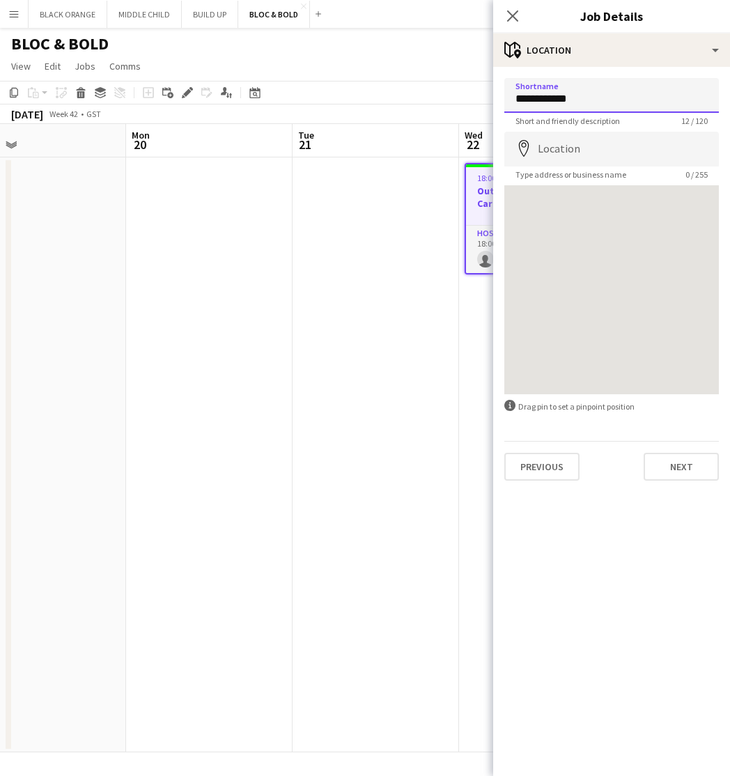
drag, startPoint x: 574, startPoint y: 94, endPoint x: 451, endPoint y: 95, distance: 123.4
click at [451, 95] on body "Menu Boards Boards Boards All jobs Status Workforce Workforce My Workforce Recr…" at bounding box center [365, 388] width 730 height 776
type input "**********"
paste input "**********"
type input "**********"
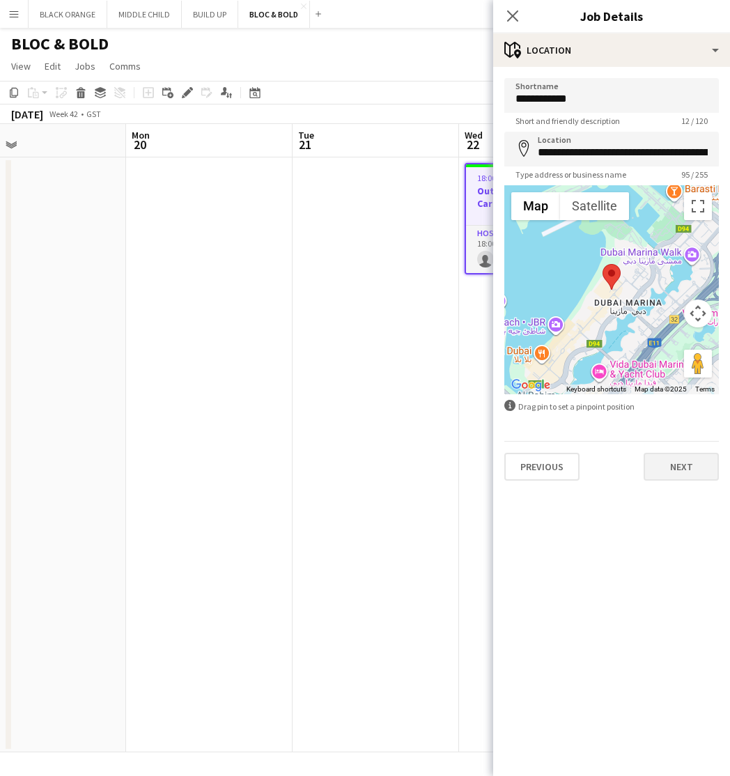
click at [672, 473] on button "Next" at bounding box center [681, 467] width 75 height 28
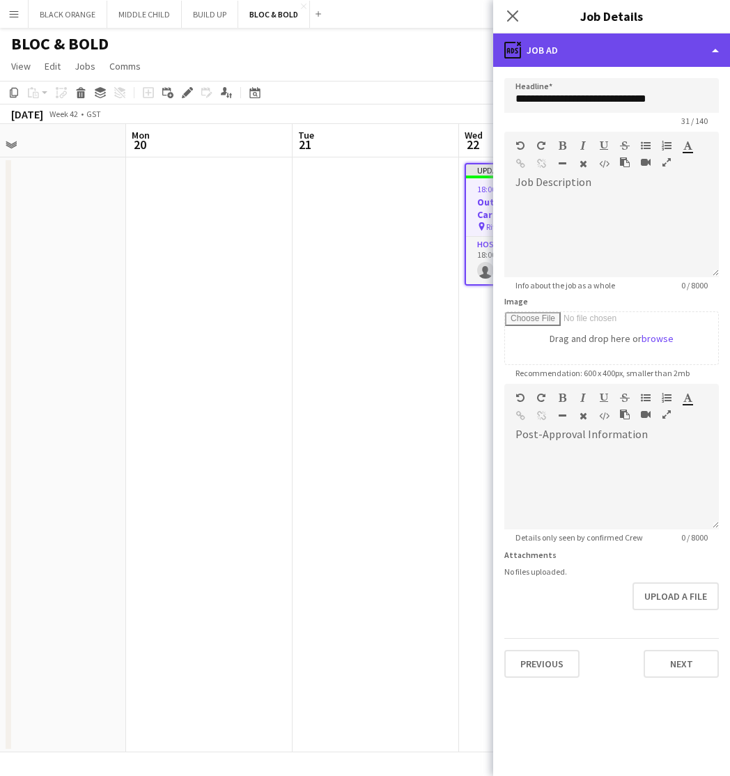
click at [607, 56] on div "ads-window Job Ad" at bounding box center [611, 49] width 237 height 33
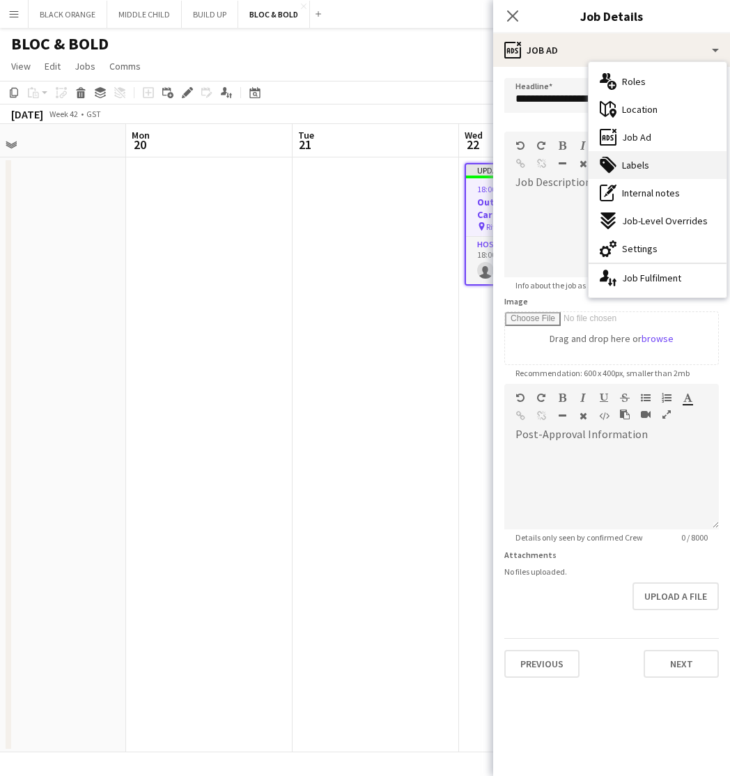
click at [640, 163] on span "Labels" at bounding box center [635, 165] width 27 height 13
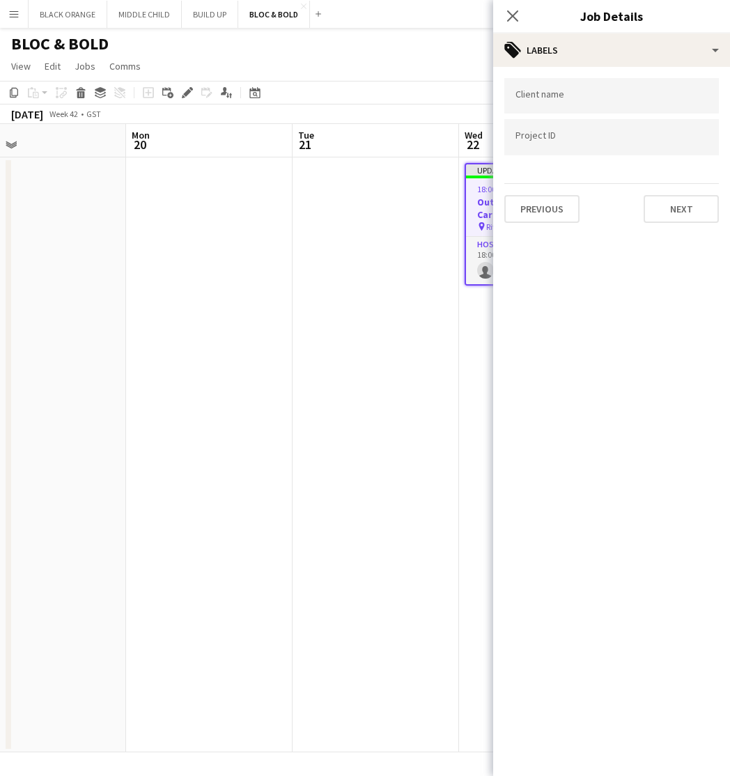
click at [552, 91] on div at bounding box center [612, 96] width 215 height 36
paste input "**********"
type input "**********"
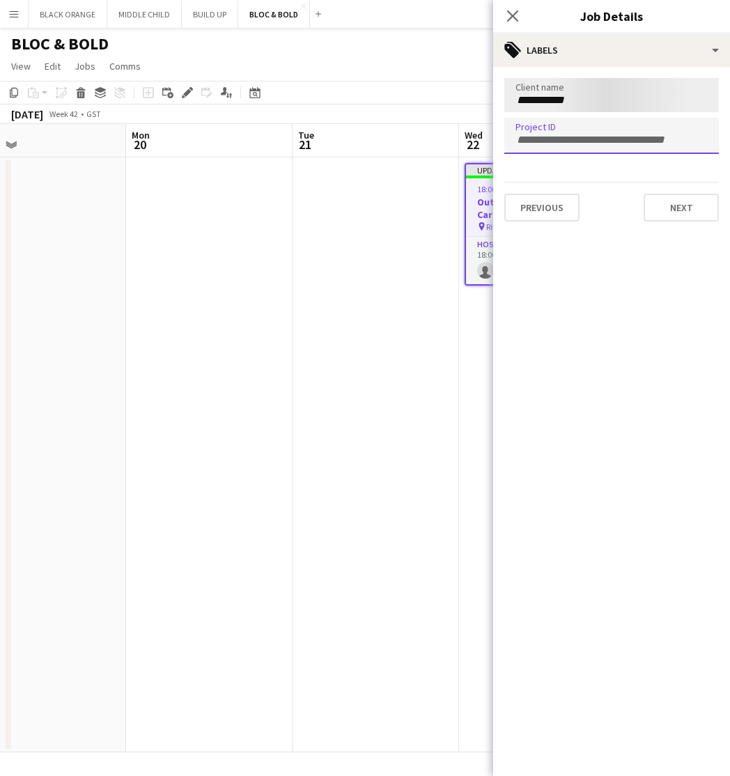
click at [556, 149] on div at bounding box center [612, 136] width 215 height 36
paste input "**********"
type input "**********"
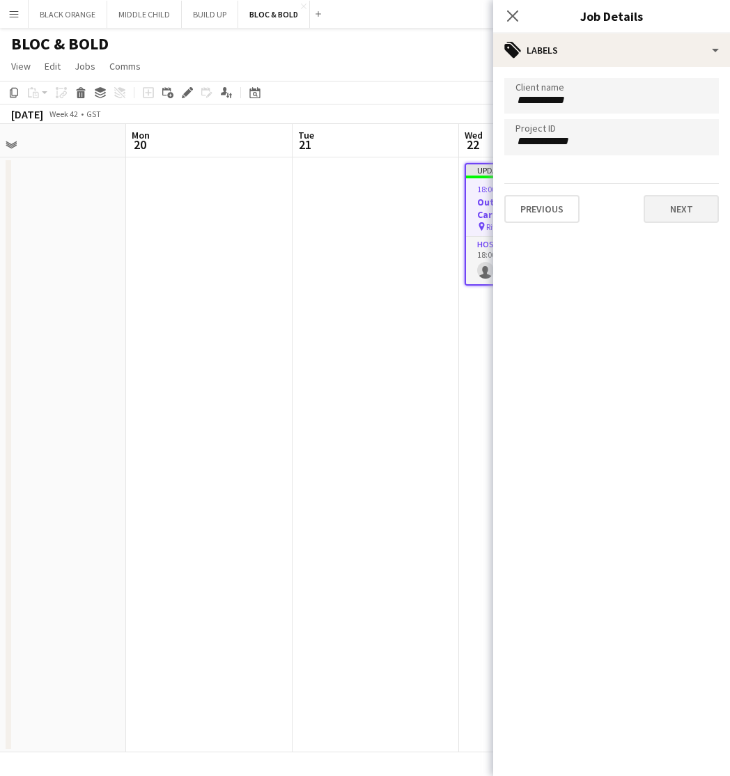
click at [680, 212] on button "Next" at bounding box center [681, 209] width 75 height 28
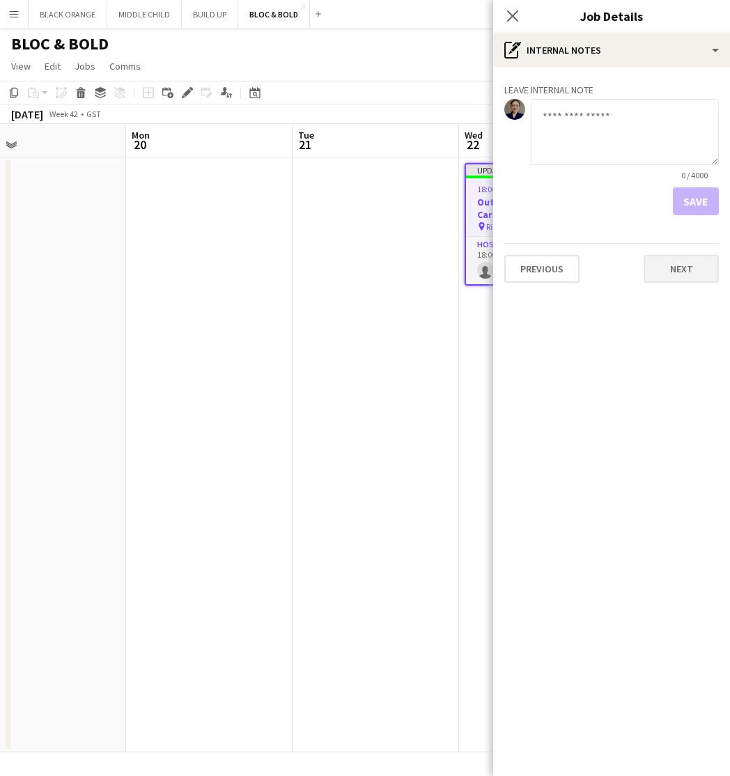
click at [669, 263] on button "Next" at bounding box center [681, 269] width 75 height 28
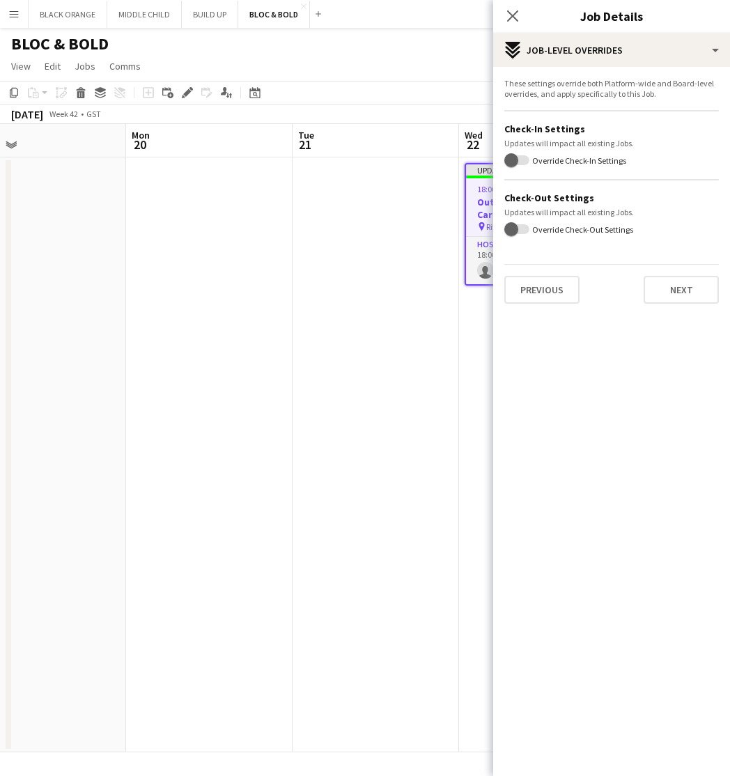
click at [454, 381] on app-date-cell at bounding box center [376, 455] width 167 height 595
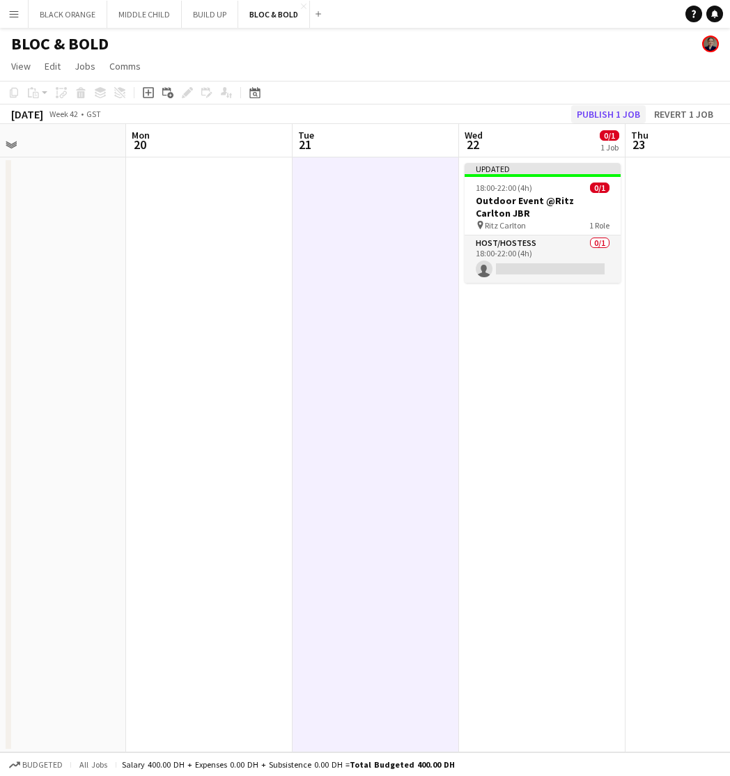
click at [604, 117] on button "Publish 1 job" at bounding box center [608, 114] width 75 height 18
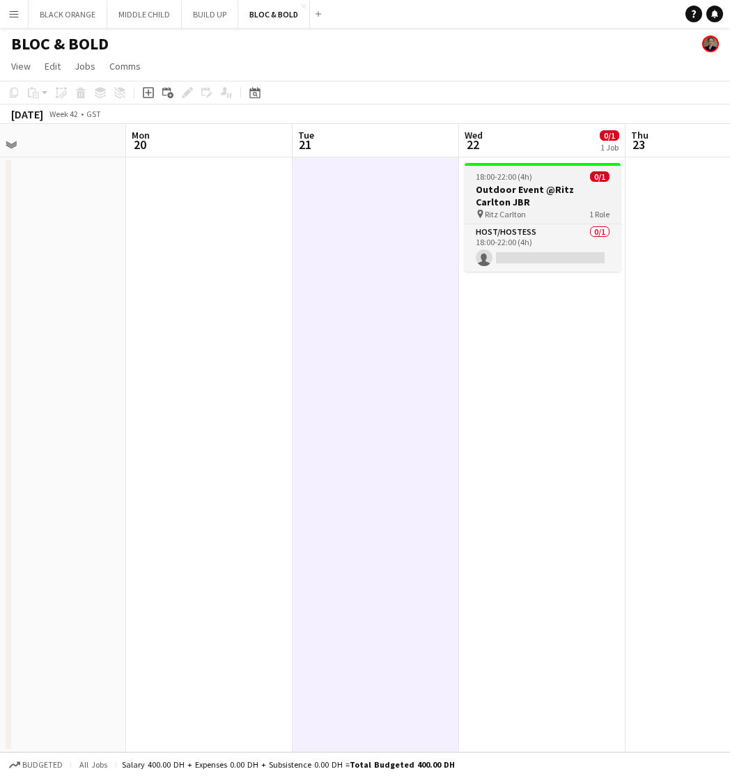
click at [535, 208] on h3 "Outdoor Event @Ritz Carlton JBR" at bounding box center [543, 195] width 156 height 25
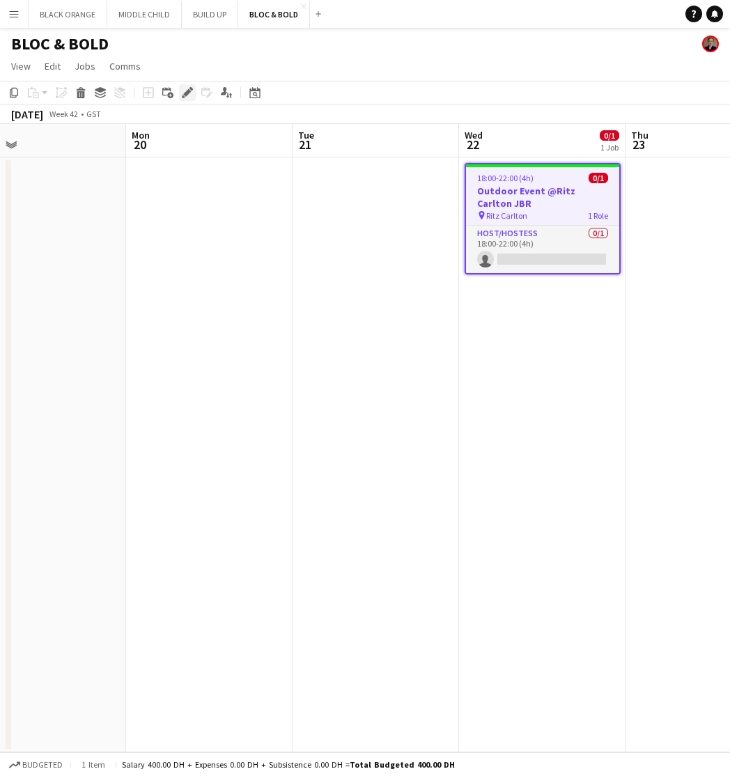
click at [183, 93] on icon "Edit" at bounding box center [187, 92] width 11 height 11
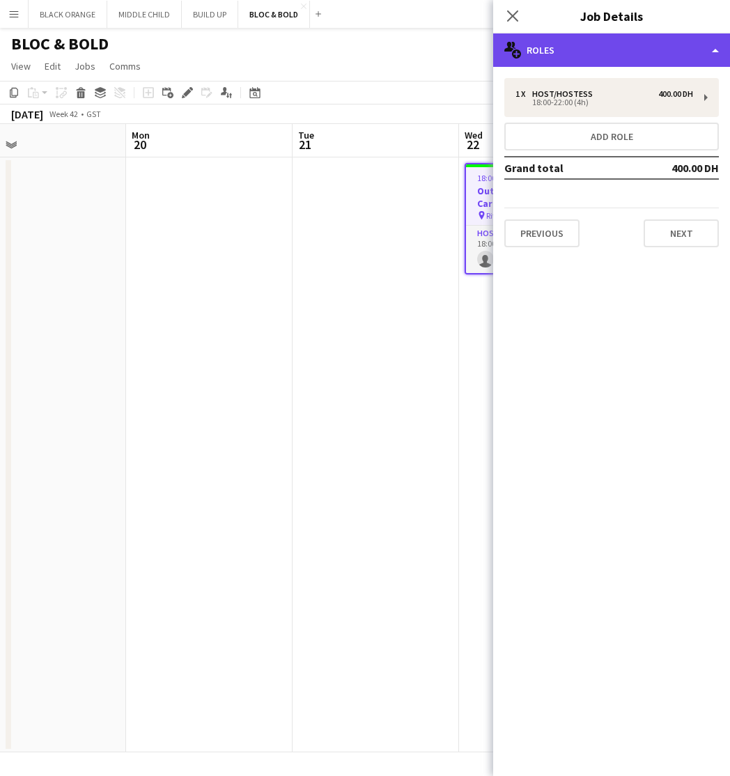
click at [713, 47] on div "multiple-users-add Roles" at bounding box center [611, 49] width 237 height 33
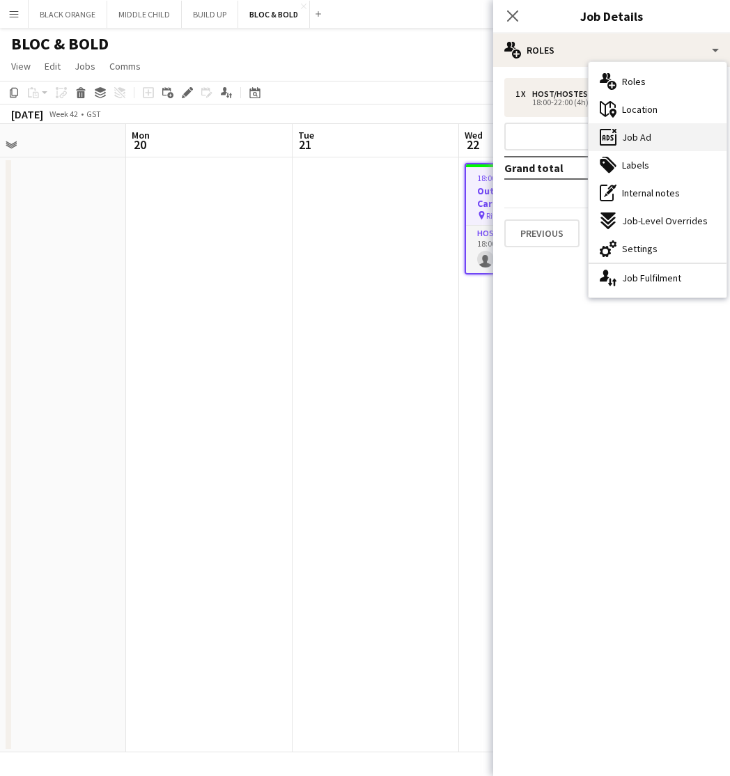
click at [630, 140] on span "Job Ad" at bounding box center [636, 137] width 29 height 13
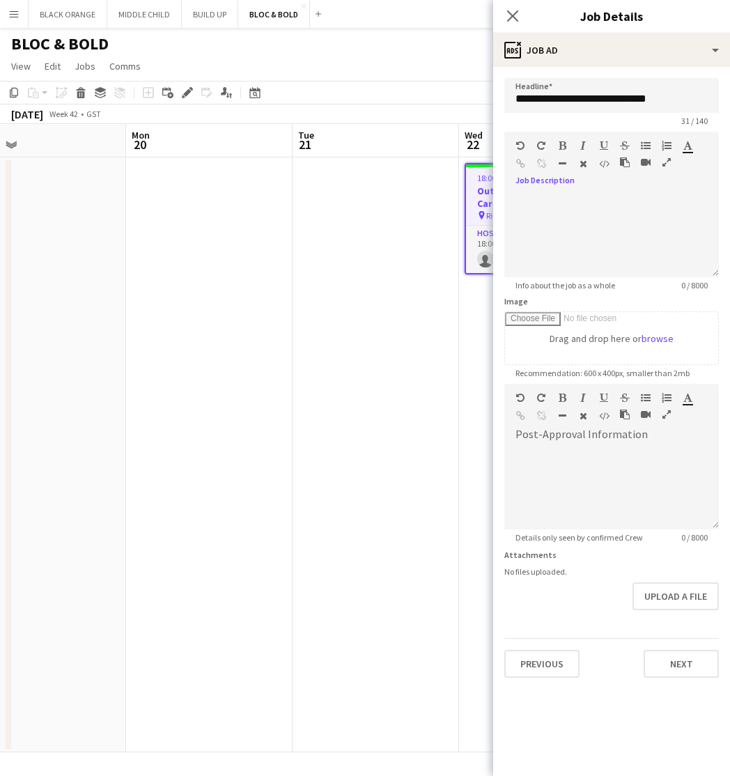
click at [668, 162] on icon "button" at bounding box center [667, 163] width 8 height 10
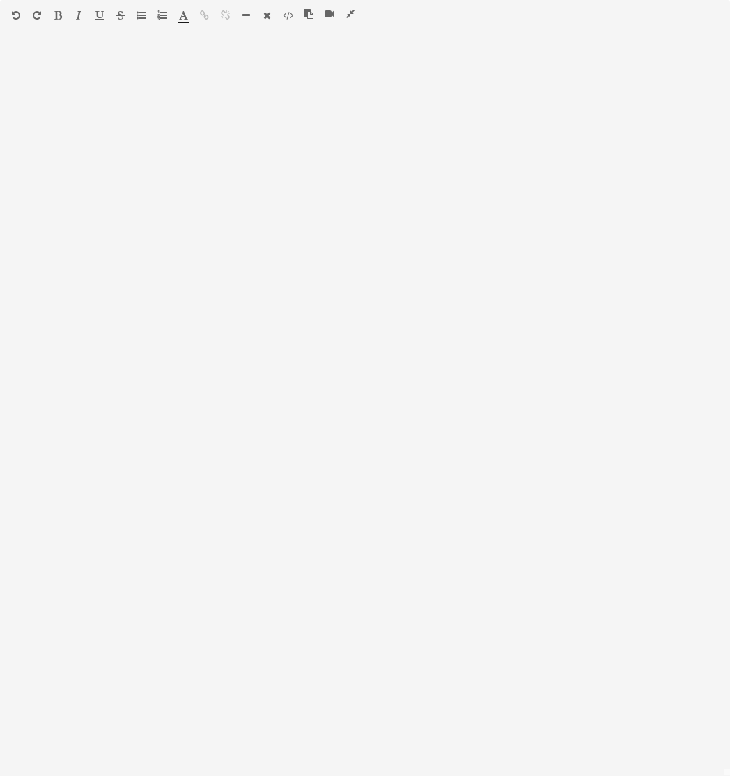
click at [308, 14] on icon "button" at bounding box center [309, 14] width 10 height 10
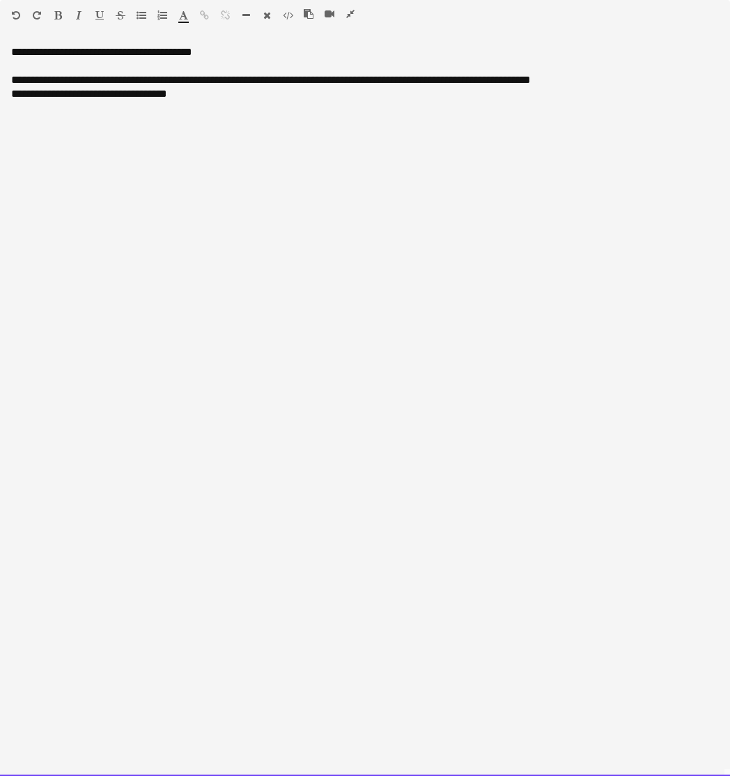
click at [86, 54] on div "**********" at bounding box center [365, 410] width 730 height 731
click at [92, 54] on div "**********" at bounding box center [365, 410] width 730 height 731
click at [86, 54] on div "**********" at bounding box center [365, 410] width 730 height 731
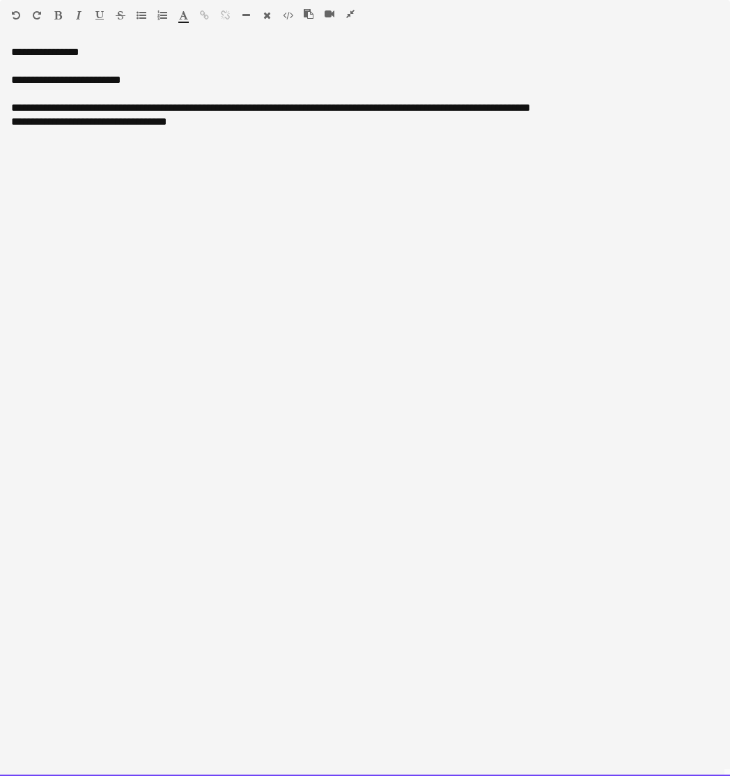
drag, startPoint x: 161, startPoint y: 130, endPoint x: 3, endPoint y: 125, distance: 158.3
click at [3, 125] on div "**********" at bounding box center [365, 410] width 730 height 731
click at [20, 70] on div at bounding box center [365, 66] width 708 height 14
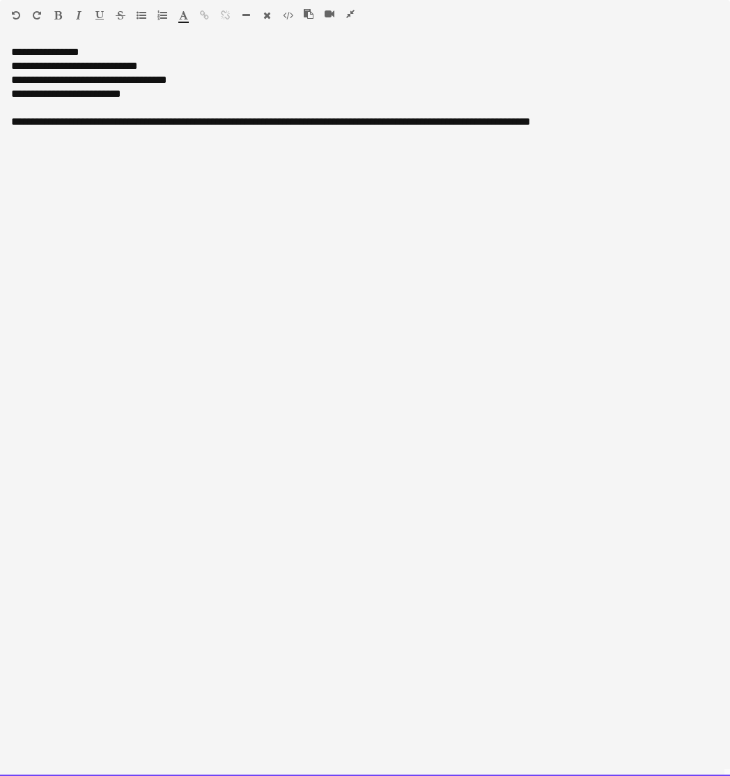
click at [43, 83] on div "**********" at bounding box center [365, 80] width 708 height 14
click at [197, 80] on div "**********" at bounding box center [365, 80] width 708 height 14
click at [144, 100] on div "**********" at bounding box center [365, 115] width 708 height 56
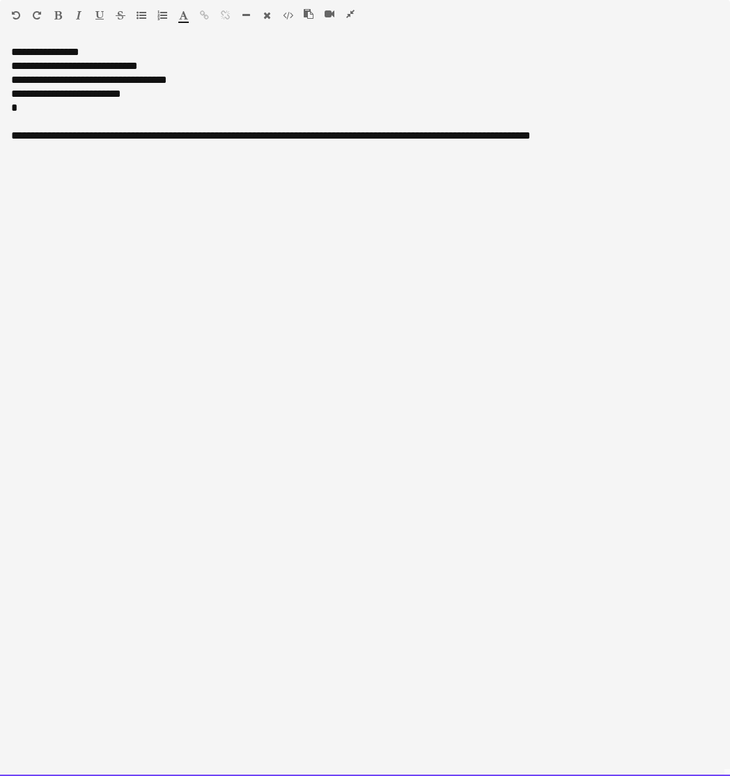
drag, startPoint x: 151, startPoint y: 91, endPoint x: 20, endPoint y: 91, distance: 131.0
click at [20, 91] on div "**********" at bounding box center [365, 94] width 708 height 14
click at [59, 105] on div "**********" at bounding box center [365, 129] width 708 height 56
click at [116, 103] on div "**********" at bounding box center [365, 129] width 708 height 56
click at [84, 87] on div "**********" at bounding box center [365, 94] width 708 height 14
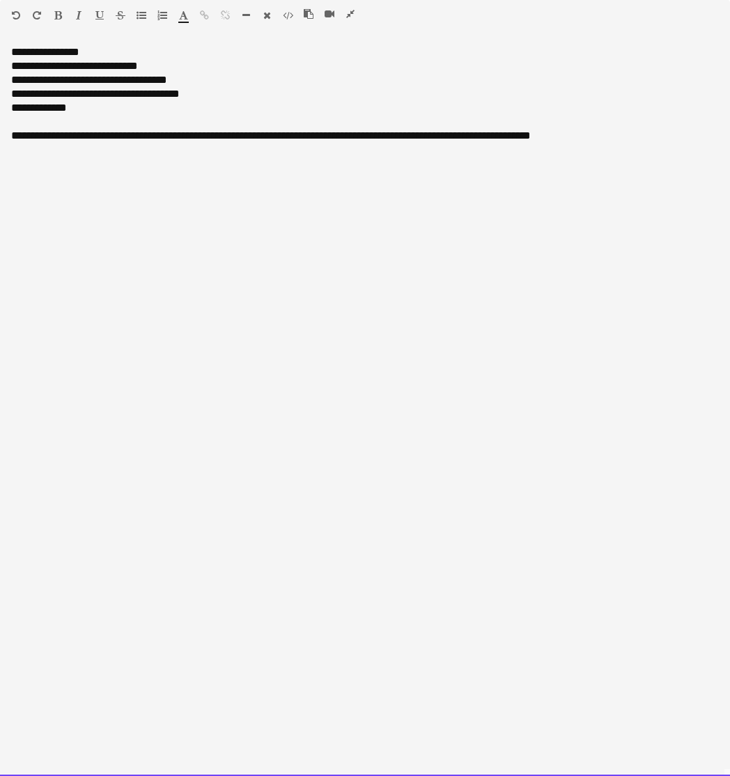
click at [16, 83] on div "**********" at bounding box center [365, 80] width 708 height 14
click at [12, 95] on div "**********" at bounding box center [365, 94] width 708 height 14
click at [373, 100] on div "**********" at bounding box center [365, 94] width 708 height 14
click at [18, 95] on span "**********" at bounding box center [95, 94] width 169 height 10
click at [146, 99] on span "**********" at bounding box center [95, 94] width 169 height 10
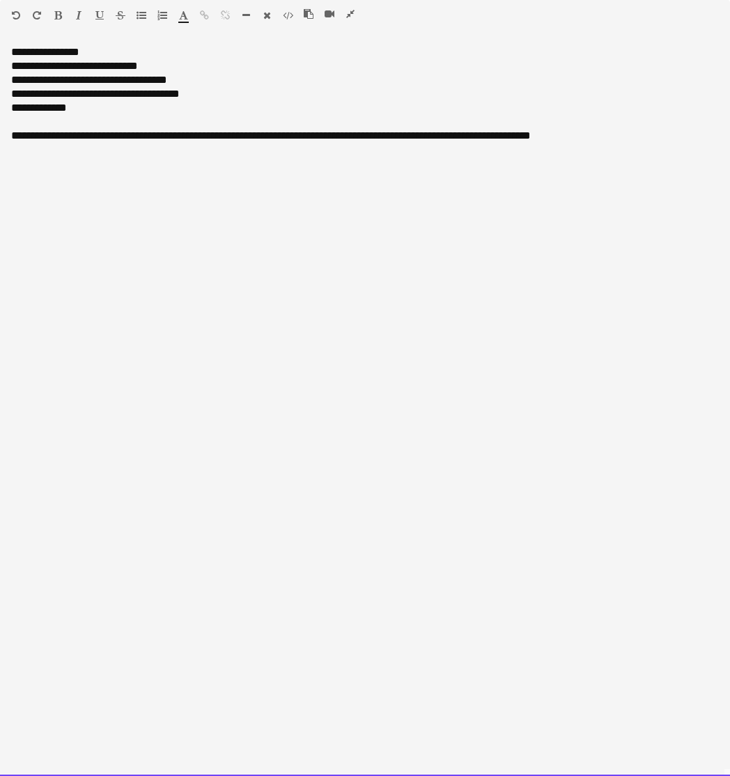
click at [21, 137] on div "**********" at bounding box center [365, 136] width 708 height 14
drag, startPoint x: 151, startPoint y: 137, endPoint x: 84, endPoint y: 137, distance: 66.2
click at [84, 137] on div "**********" at bounding box center [365, 136] width 708 height 14
click at [68, 136] on span "**********" at bounding box center [221, 135] width 335 height 10
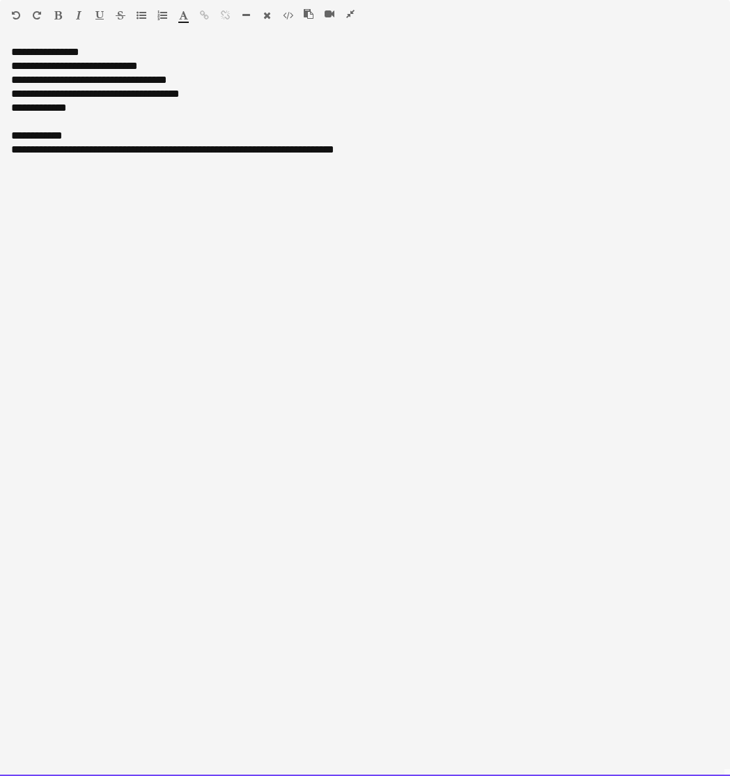
click at [61, 152] on span "**********" at bounding box center [172, 149] width 323 height 10
click at [153, 151] on span "**********" at bounding box center [166, 149] width 311 height 10
click at [63, 165] on span "**********" at bounding box center [116, 163] width 210 height 10
drag, startPoint x: 269, startPoint y: 167, endPoint x: 8, endPoint y: 164, distance: 261.4
click at [8, 164] on div "**********" at bounding box center [365, 410] width 730 height 731
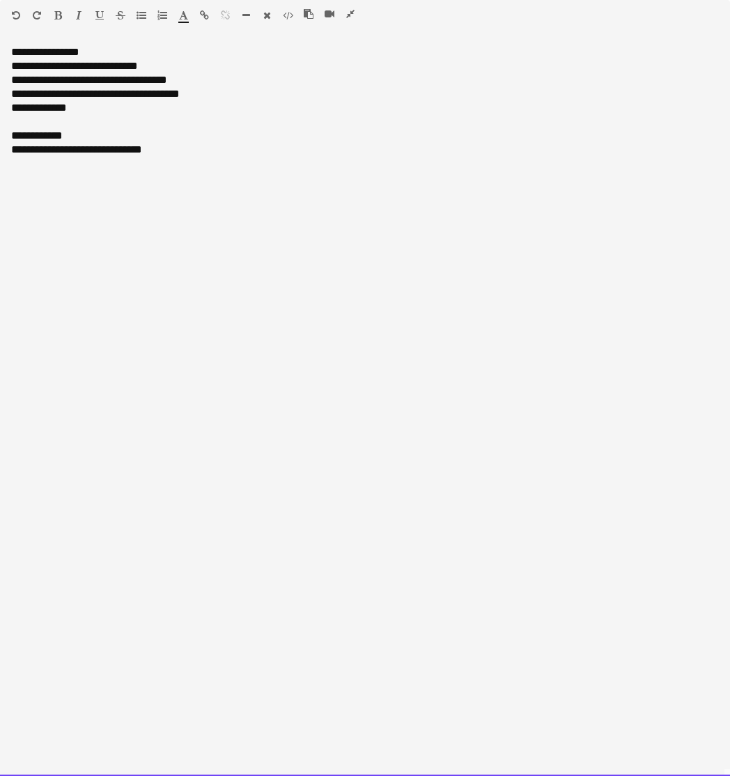
click at [12, 151] on span "**********" at bounding box center [76, 149] width 131 height 10
click at [15, 151] on div at bounding box center [365, 150] width 708 height 14
drag, startPoint x: 91, startPoint y: 131, endPoint x: 0, endPoint y: 136, distance: 91.4
click at [0, 136] on div "**********" at bounding box center [365, 410] width 730 height 731
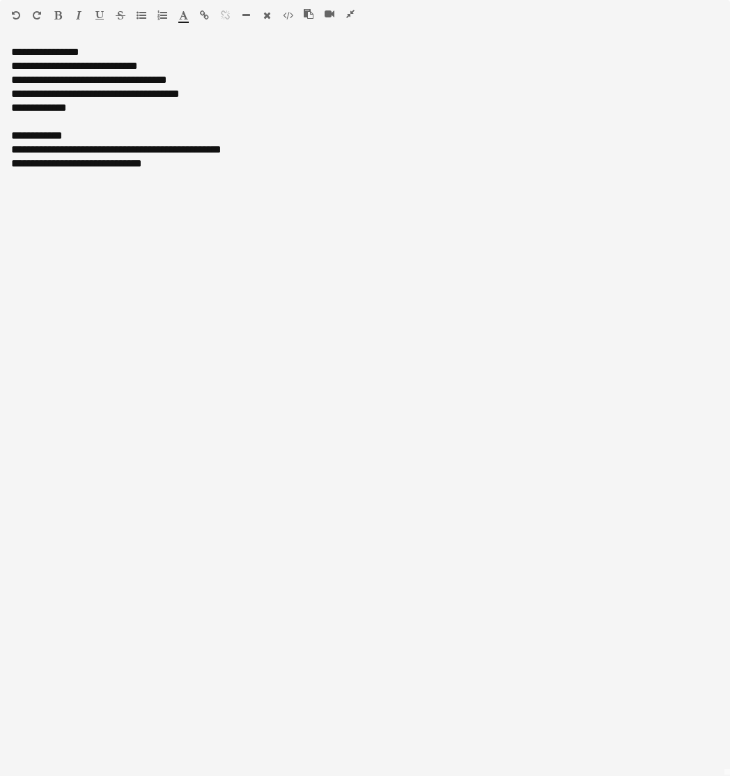
click at [59, 11] on icon "button" at bounding box center [58, 15] width 8 height 10
click at [102, 15] on icon "button" at bounding box center [99, 15] width 8 height 10
click at [298, 299] on div "**********" at bounding box center [365, 410] width 730 height 731
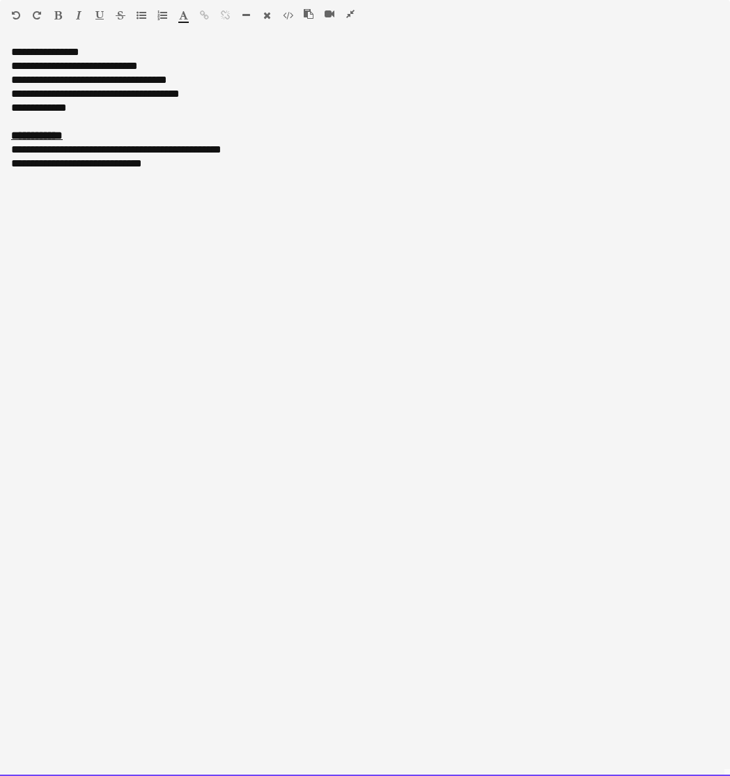
drag, startPoint x: 91, startPoint y: 49, endPoint x: 6, endPoint y: 48, distance: 85.7
click at [6, 48] on div "**********" at bounding box center [365, 410] width 730 height 731
click at [59, 5] on div "Standard Heading 1 Heading 2 Heading 3 Heading 4 Heading 5 Heading 6 Heading 7 …" at bounding box center [365, 18] width 730 height 36
click at [58, 17] on icon "button" at bounding box center [58, 15] width 8 height 10
click at [102, 17] on icon "button" at bounding box center [99, 15] width 8 height 10
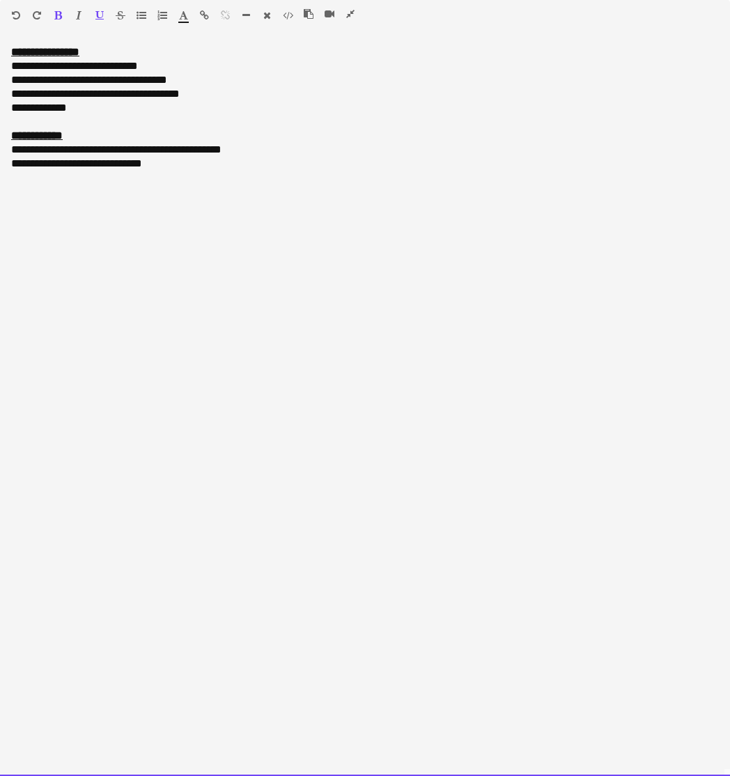
click at [374, 306] on div "**********" at bounding box center [365, 410] width 730 height 731
click at [345, 13] on div at bounding box center [335, 16] width 63 height 17
click at [350, 14] on icon "button" at bounding box center [350, 14] width 8 height 10
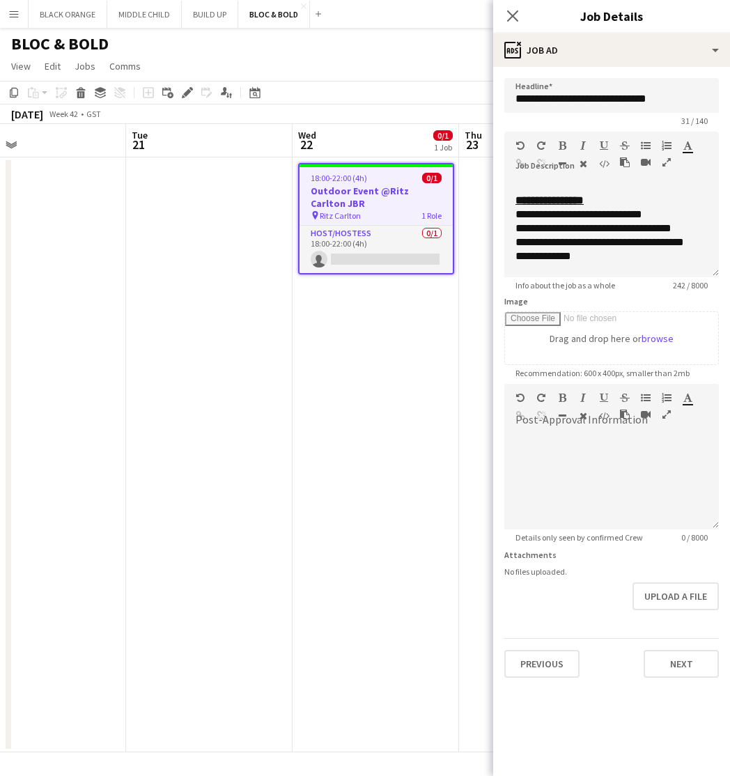
click at [452, 415] on app-date-cell "18:00-22:00 (4h) 0/1 Outdoor Event @Ritz Carlton JBR pin Ritz Carlton 1 Role Ho…" at bounding box center [376, 455] width 167 height 595
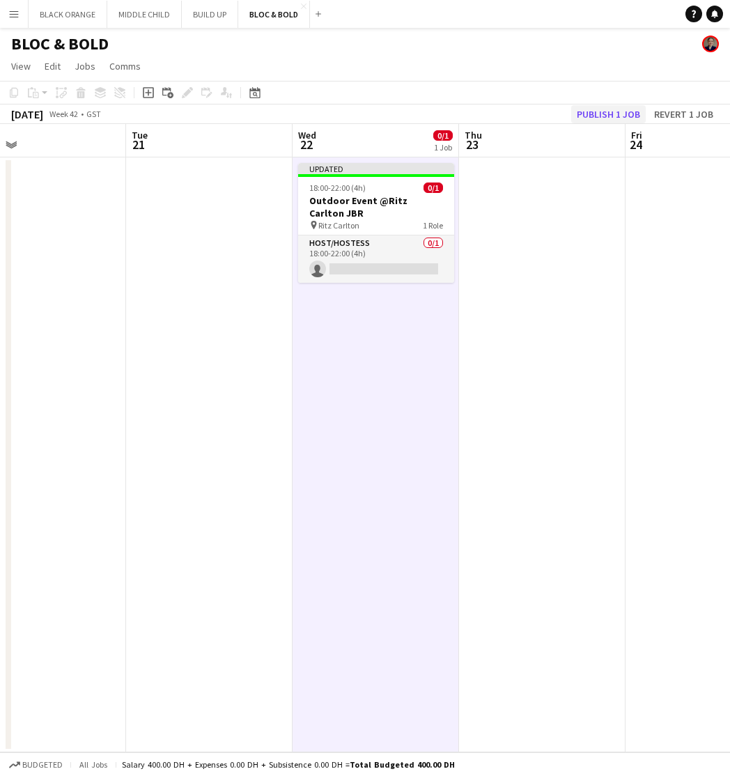
click at [619, 109] on button "Publish 1 job" at bounding box center [608, 114] width 75 height 18
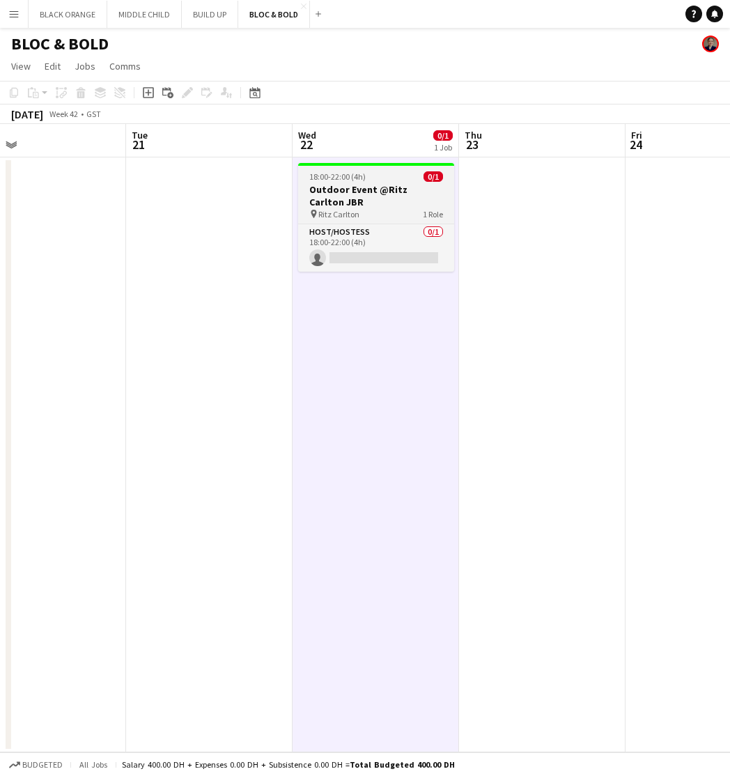
click at [389, 176] on div "18:00-22:00 (4h) 0/1" at bounding box center [376, 176] width 156 height 10
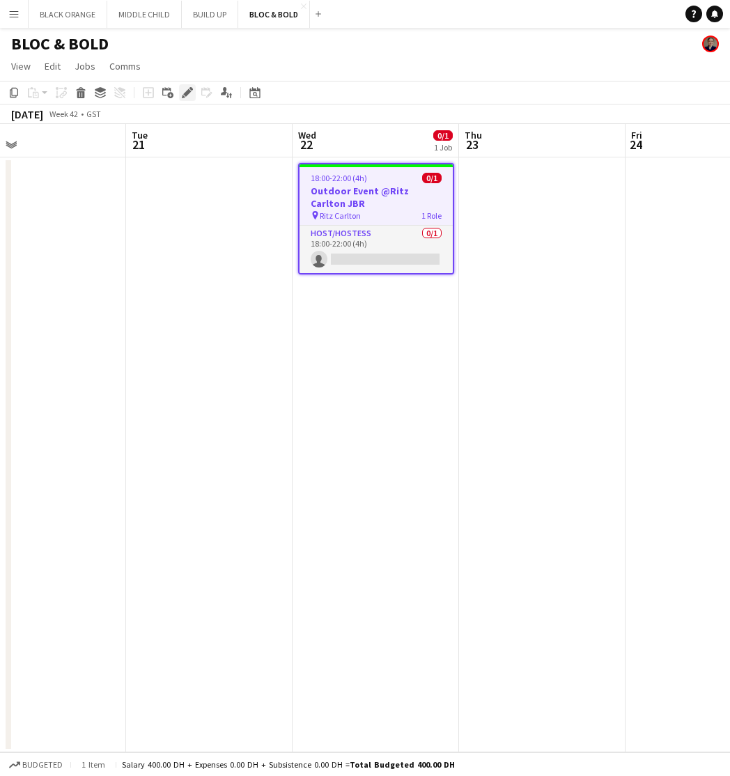
click at [183, 95] on icon at bounding box center [183, 96] width 3 height 3
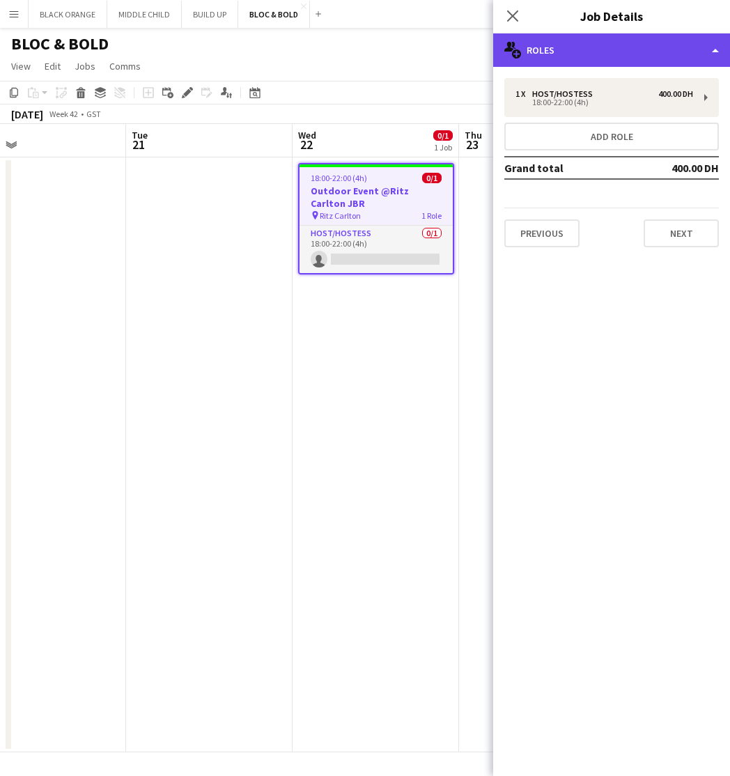
click at [675, 59] on div "multiple-users-add Roles" at bounding box center [611, 49] width 237 height 33
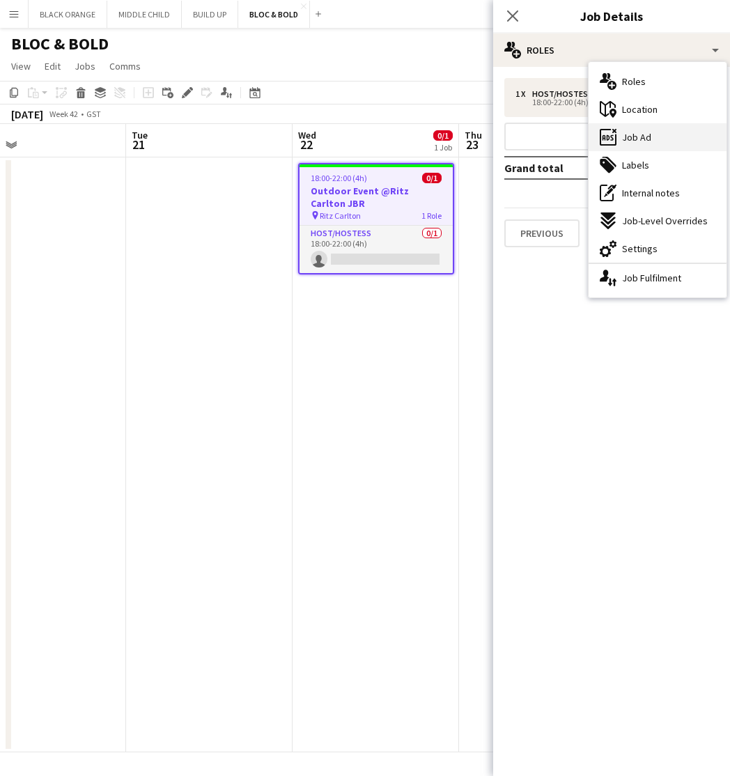
click at [661, 134] on div "ads-window Job Ad" at bounding box center [658, 137] width 138 height 28
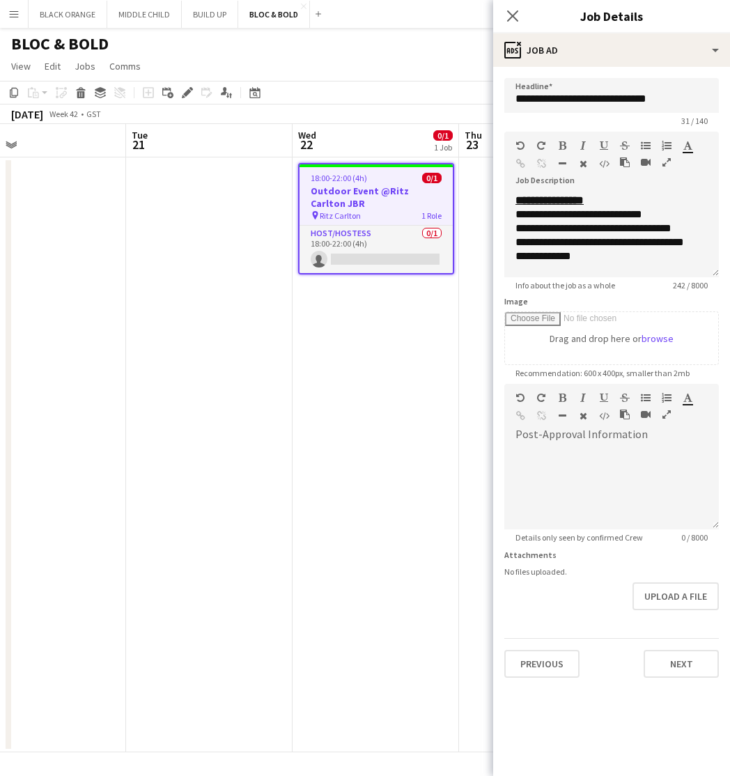
click at [666, 158] on icon "button" at bounding box center [667, 163] width 8 height 10
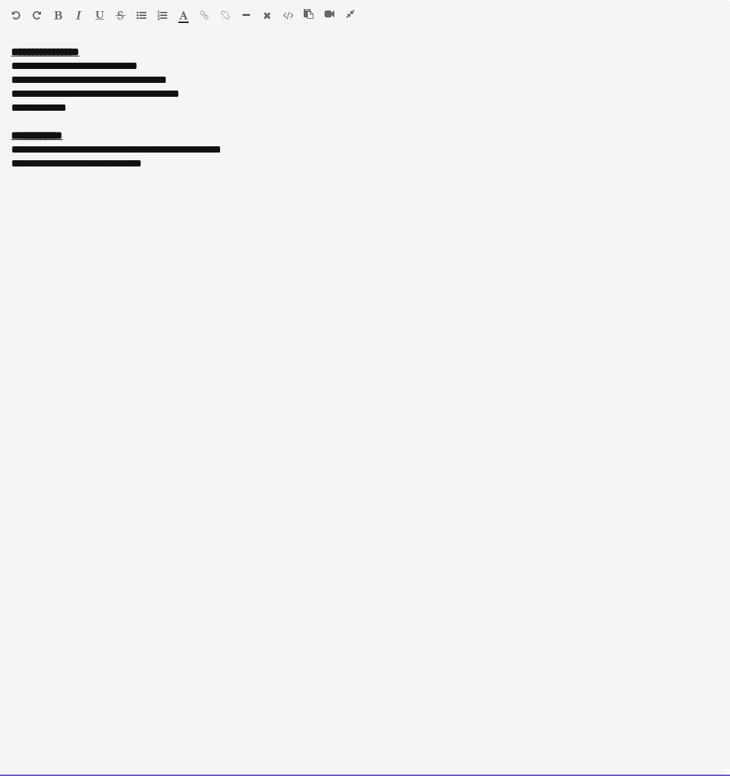
click at [203, 80] on div "**********" at bounding box center [365, 80] width 708 height 14
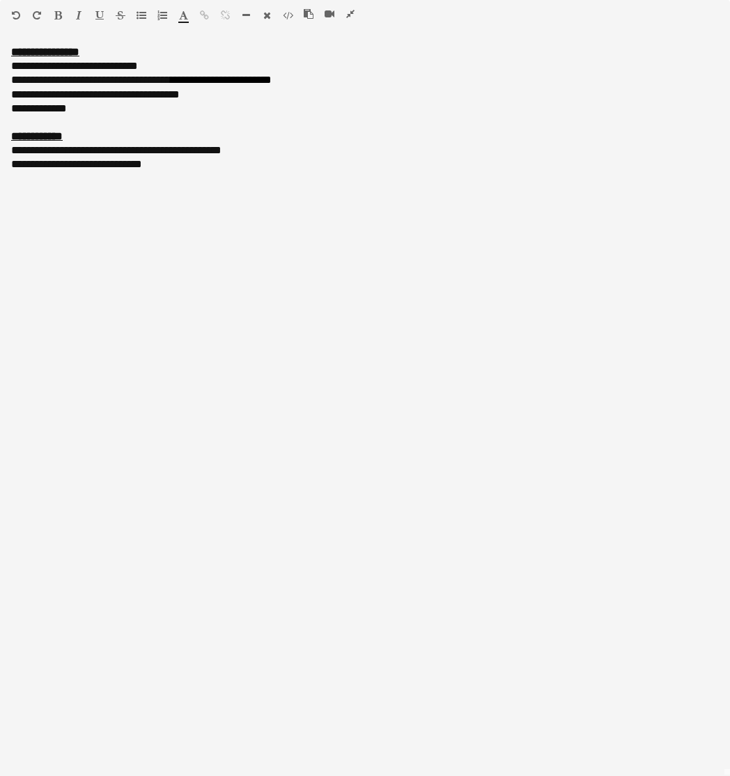
click at [16, 13] on icon "button" at bounding box center [16, 15] width 8 height 10
click at [310, 13] on icon "button" at bounding box center [309, 14] width 10 height 10
click at [190, 84] on div "**********" at bounding box center [365, 80] width 708 height 14
click at [314, 81] on div "**********" at bounding box center [365, 80] width 708 height 14
click at [351, 14] on icon "button" at bounding box center [350, 14] width 8 height 10
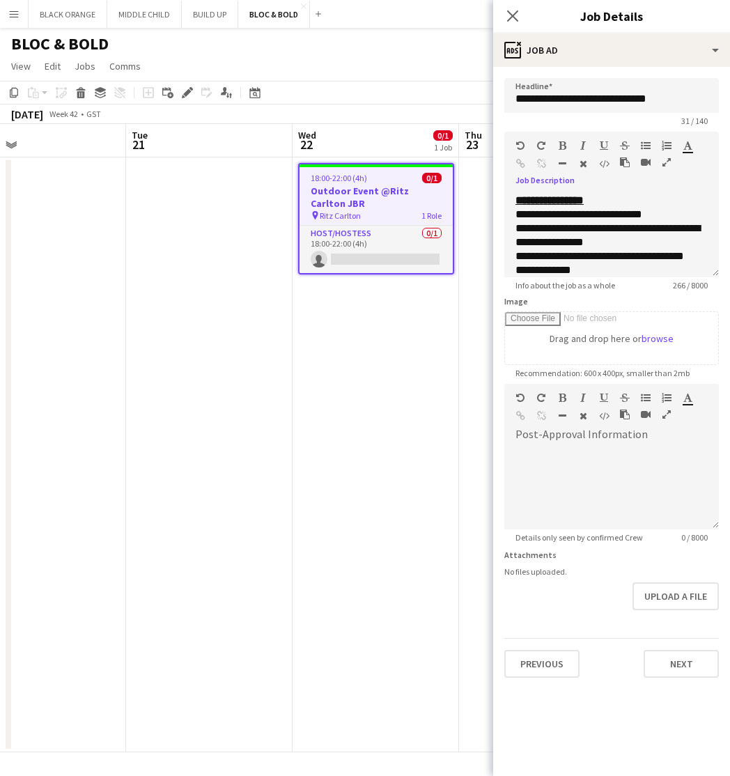
click at [447, 320] on app-date-cell "18:00-22:00 (4h) 0/1 Outdoor Event @Ritz Carlton JBR pin Ritz Carlton 1 Role Ho…" at bounding box center [376, 455] width 167 height 595
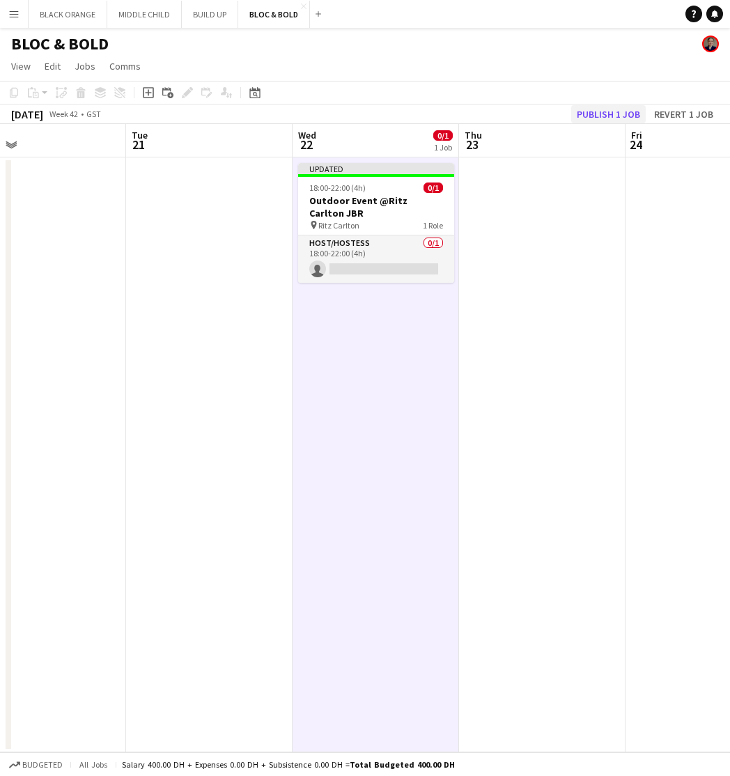
click at [618, 114] on button "Publish 1 job" at bounding box center [608, 114] width 75 height 18
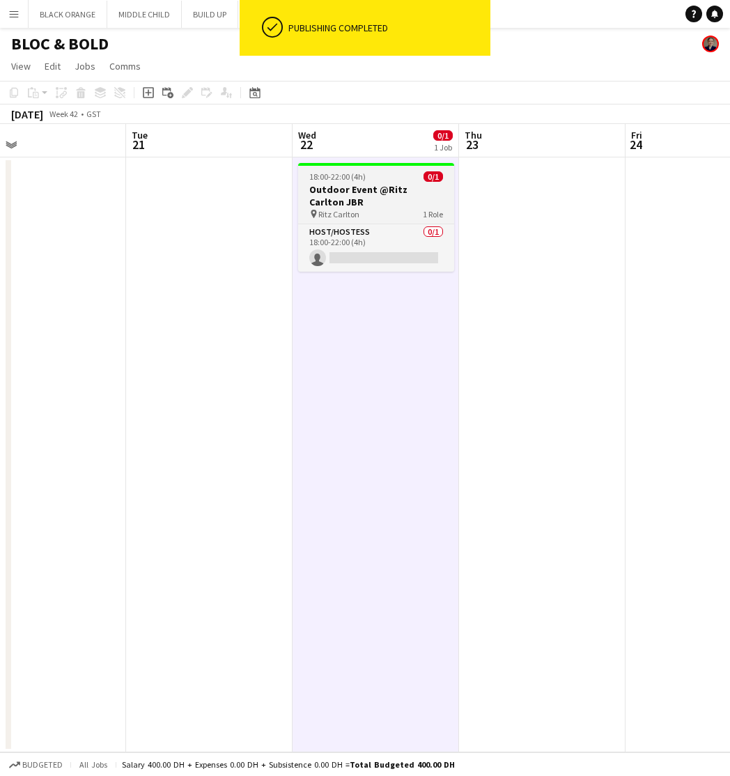
click at [372, 207] on h3 "Outdoor Event @Ritz Carlton JBR" at bounding box center [376, 195] width 156 height 25
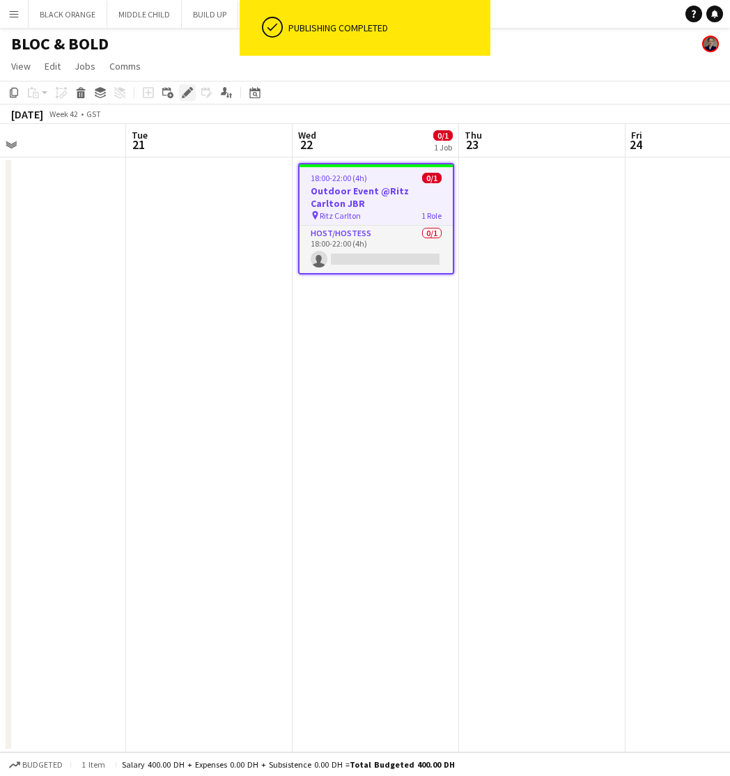
click at [187, 95] on icon at bounding box center [187, 93] width 8 height 8
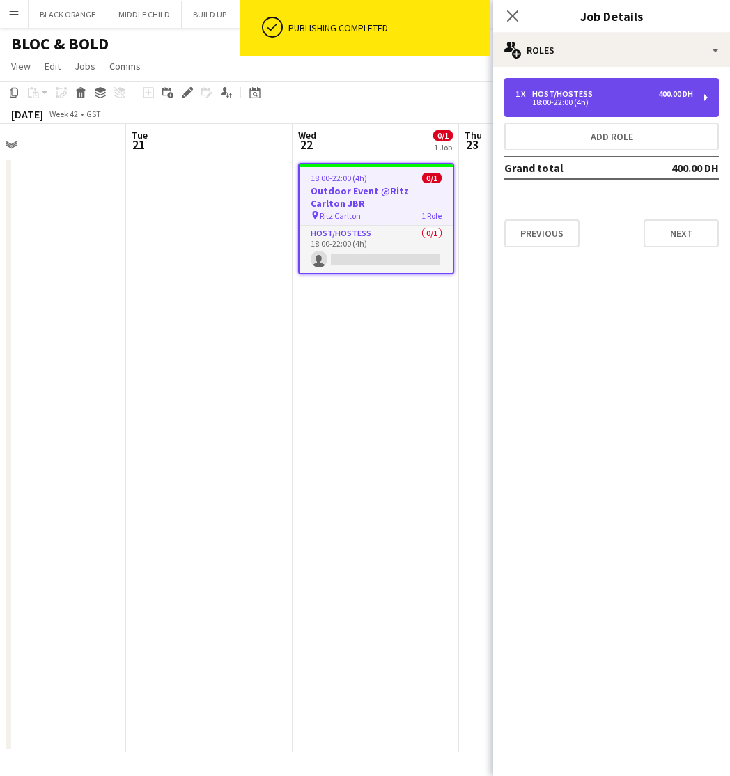
click at [651, 93] on div "1 x Host/Hostess 400.00 DH" at bounding box center [605, 94] width 178 height 10
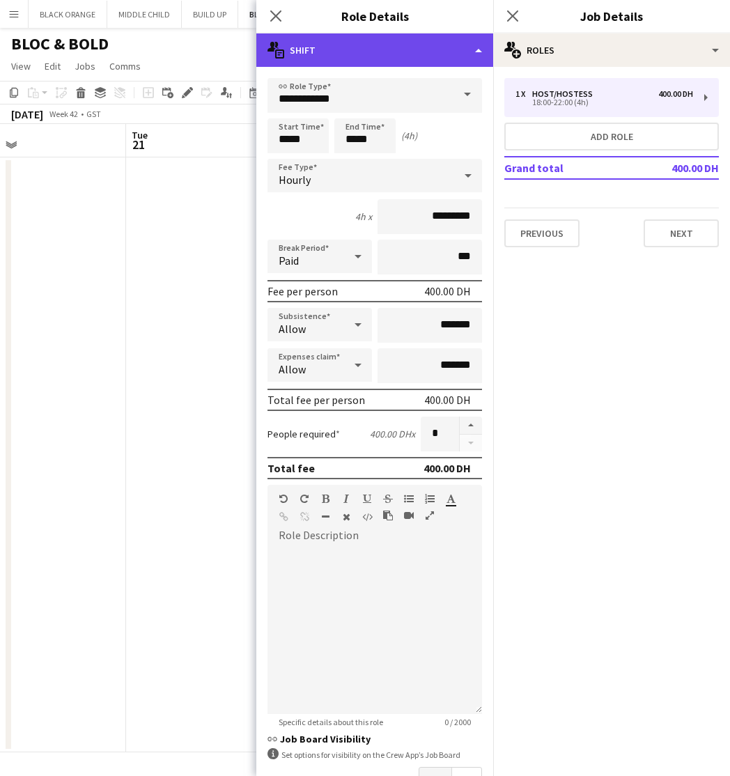
click at [336, 55] on div "multiple-actions-text Shift" at bounding box center [374, 49] width 237 height 33
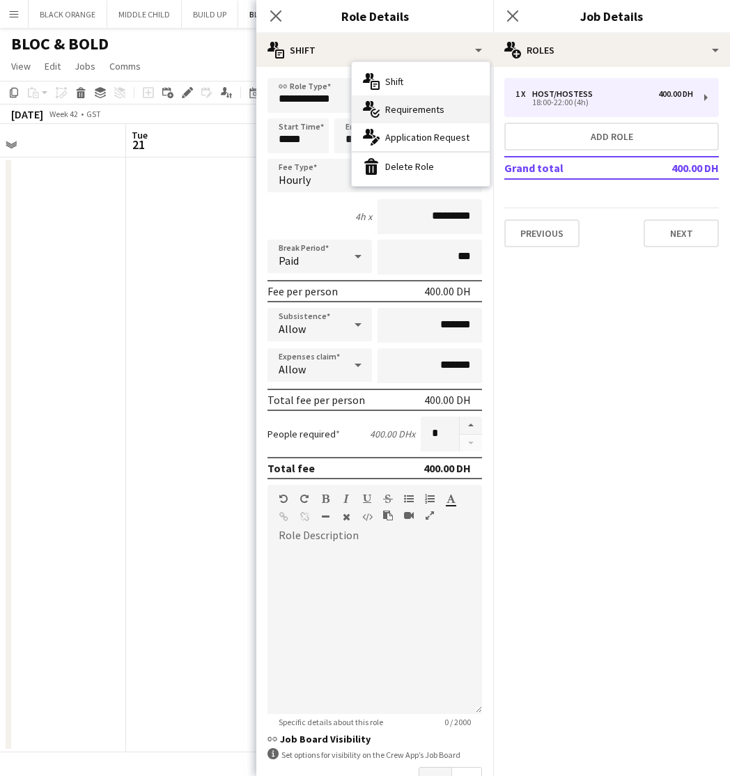
click at [396, 116] on div "multiple-actions-check-2 Requirements" at bounding box center [421, 109] width 138 height 28
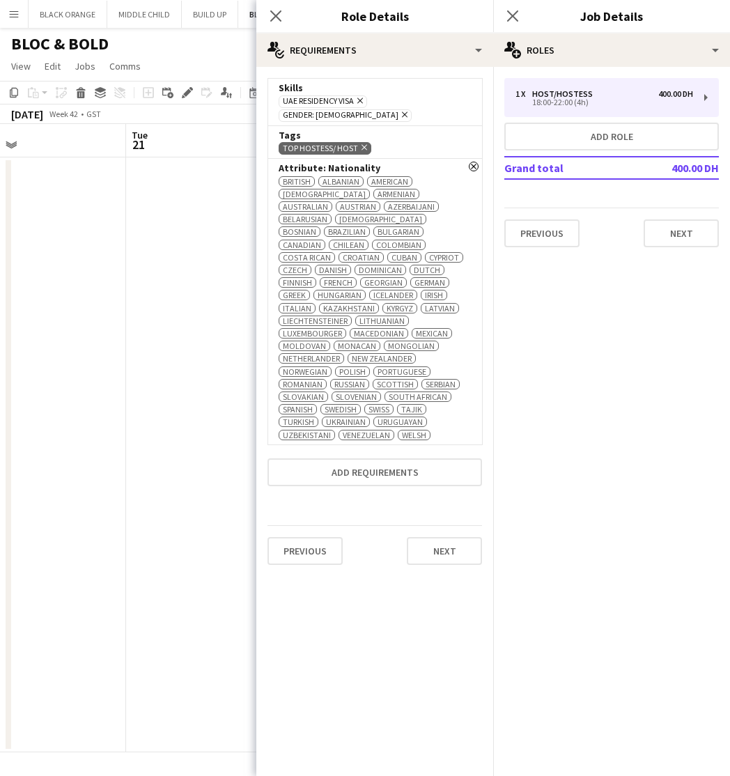
click at [408, 112] on icon at bounding box center [405, 115] width 6 height 6
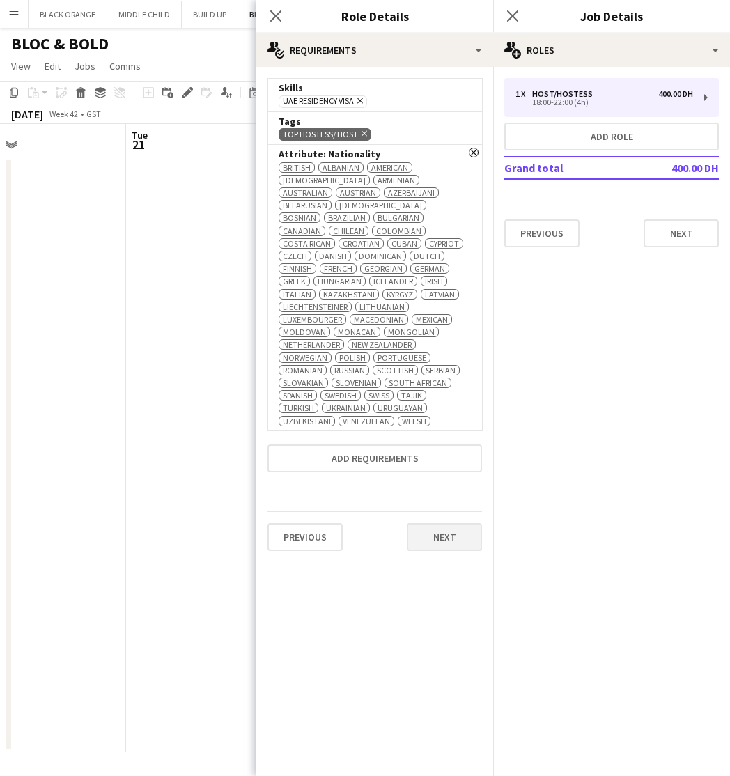
click at [434, 534] on button "Next" at bounding box center [444, 537] width 75 height 28
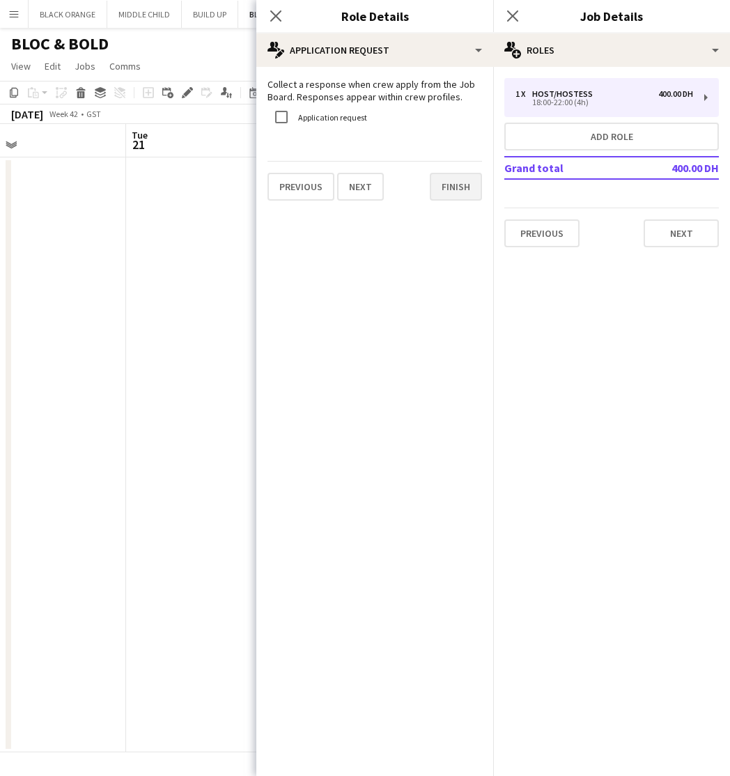
click at [457, 194] on button "Finish" at bounding box center [456, 187] width 52 height 28
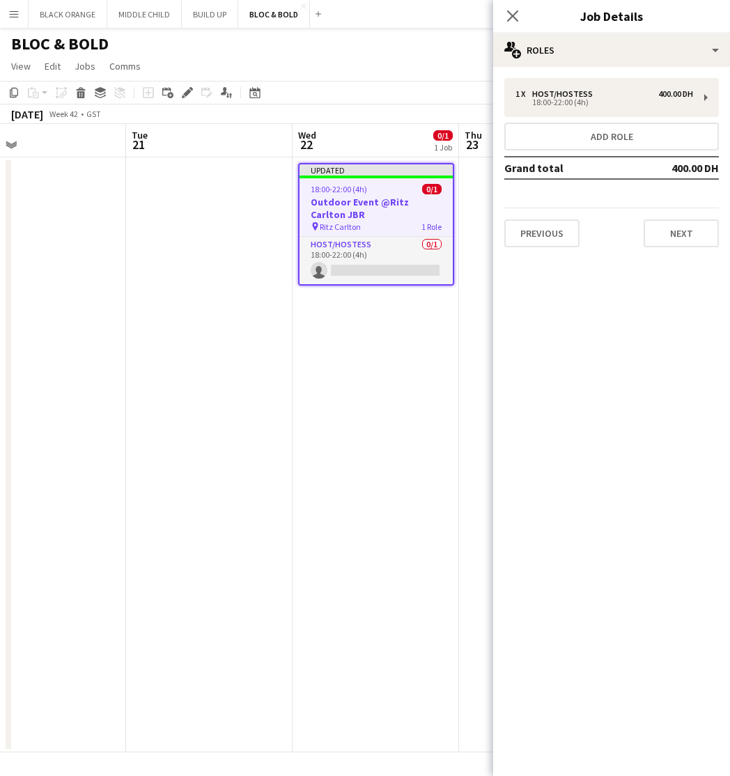
click at [416, 77] on app-page-menu "View Day view expanded Day view collapsed Month view Date picker Jump to [DATE]…" at bounding box center [365, 67] width 730 height 26
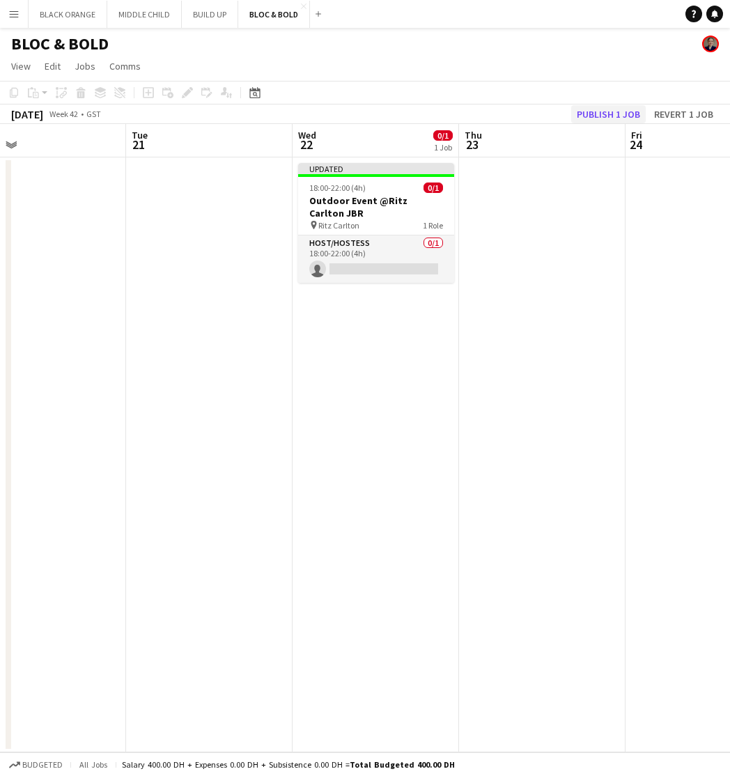
click at [602, 116] on button "Publish 1 job" at bounding box center [608, 114] width 75 height 18
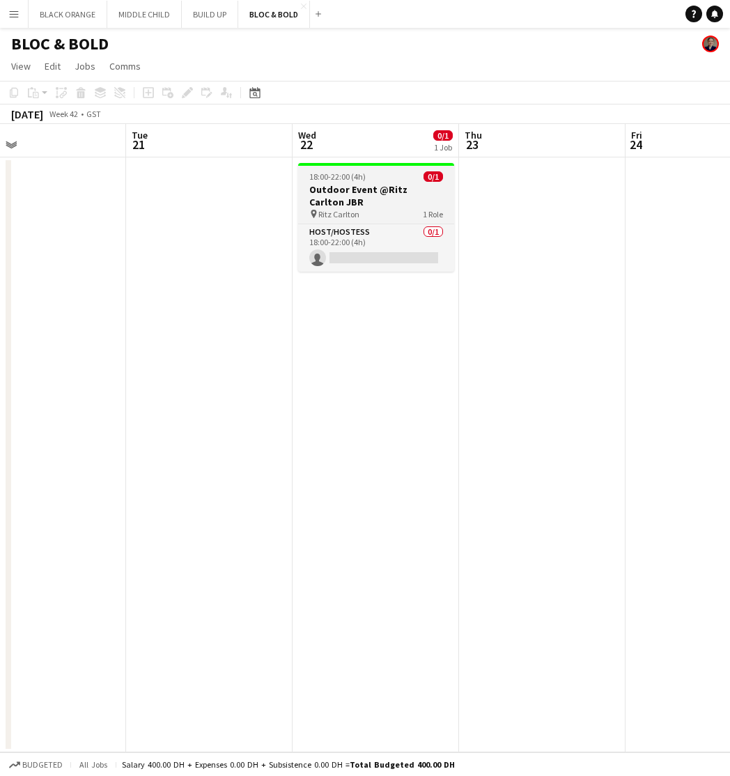
click at [361, 186] on h3 "Outdoor Event @Ritz Carlton JBR" at bounding box center [376, 195] width 156 height 25
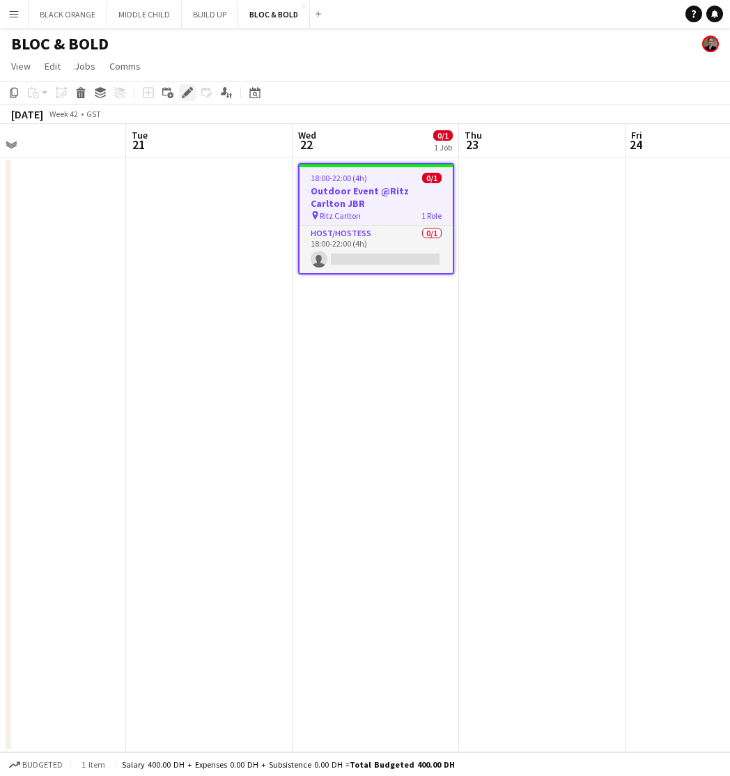
click at [185, 89] on icon "Edit" at bounding box center [187, 92] width 11 height 11
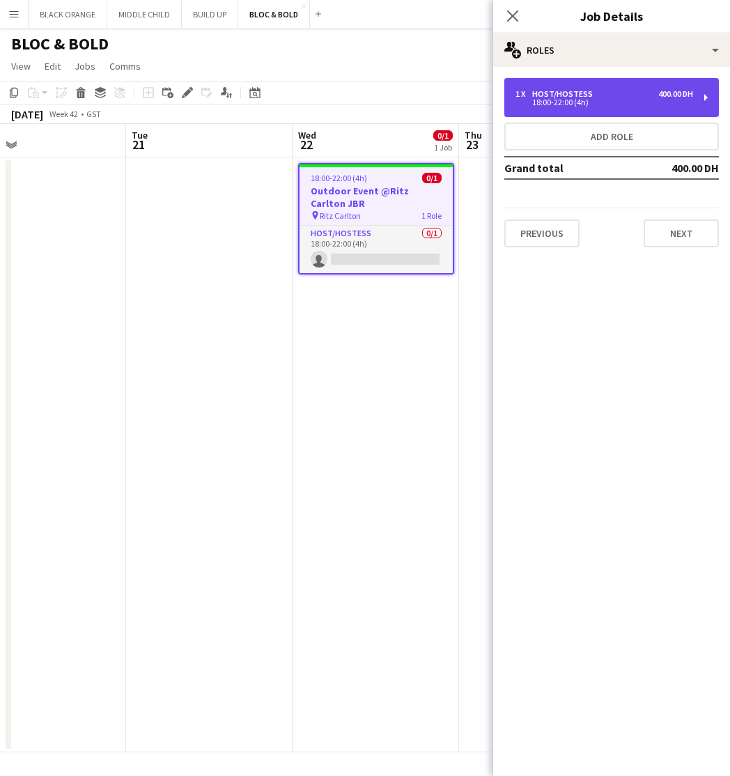
click at [594, 100] on div "18:00-22:00 (4h)" at bounding box center [605, 102] width 178 height 7
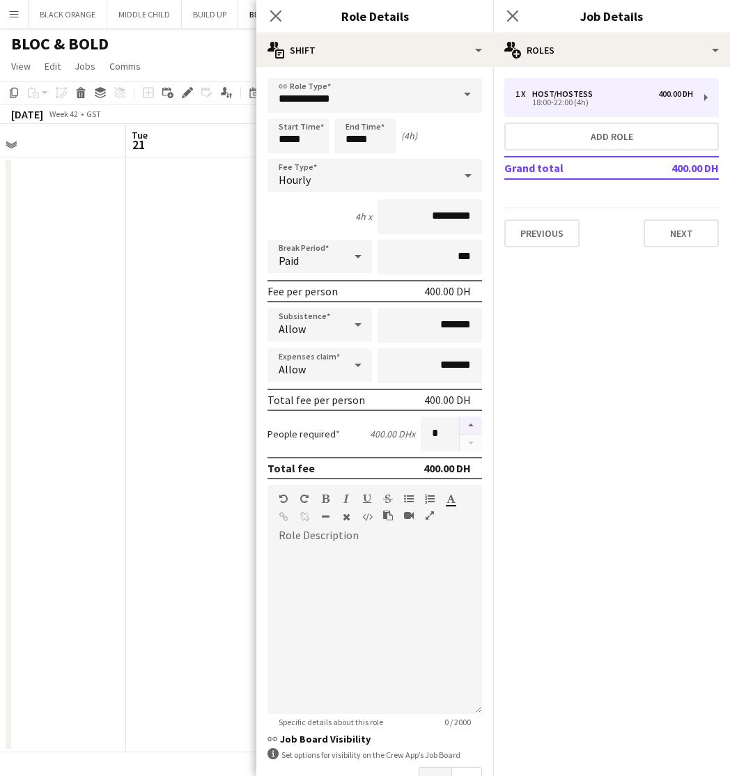
click at [473, 426] on button "button" at bounding box center [471, 426] width 22 height 18
type input "*"
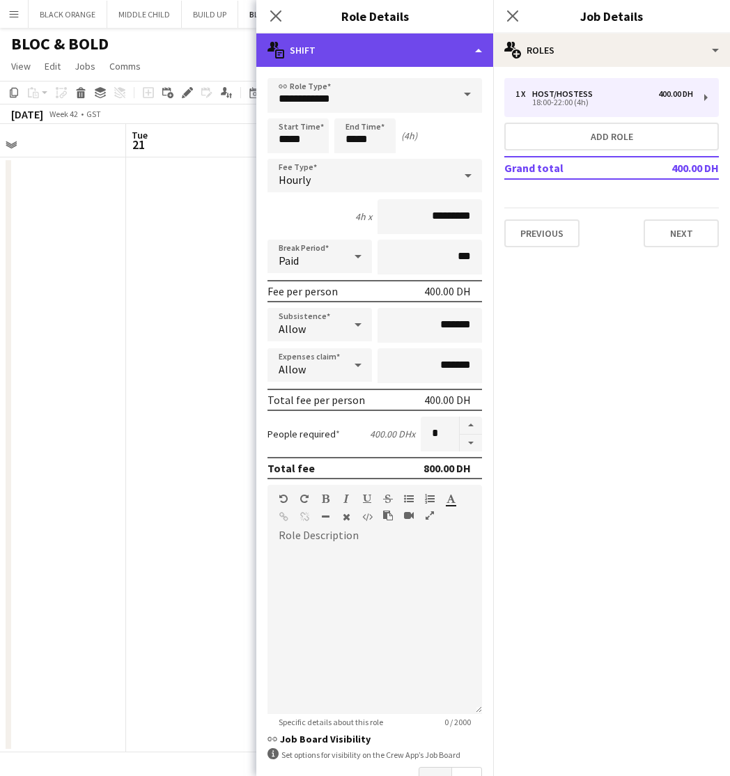
click at [416, 55] on div "multiple-actions-text Shift" at bounding box center [374, 49] width 237 height 33
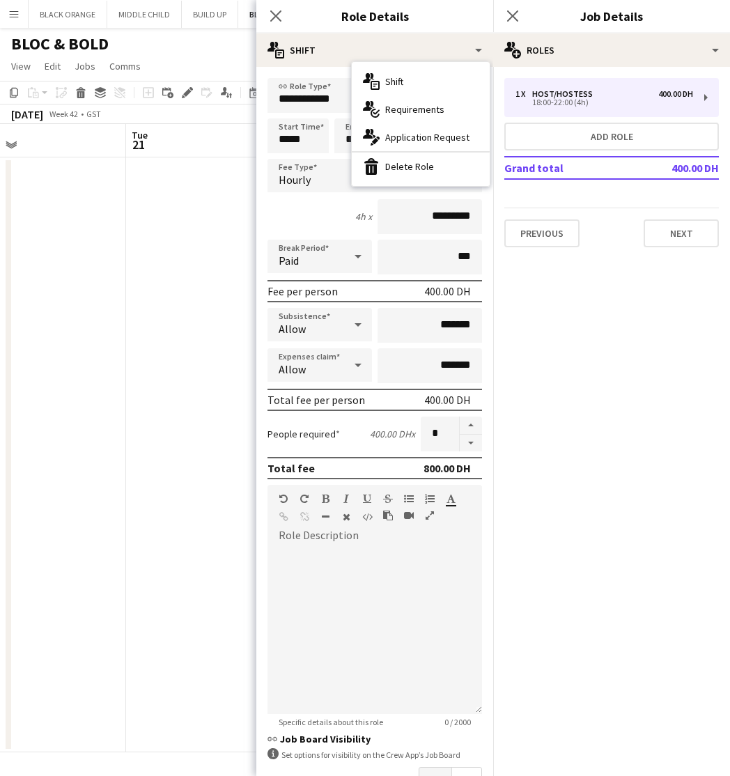
click at [415, 114] on span "Requirements" at bounding box center [414, 109] width 59 height 13
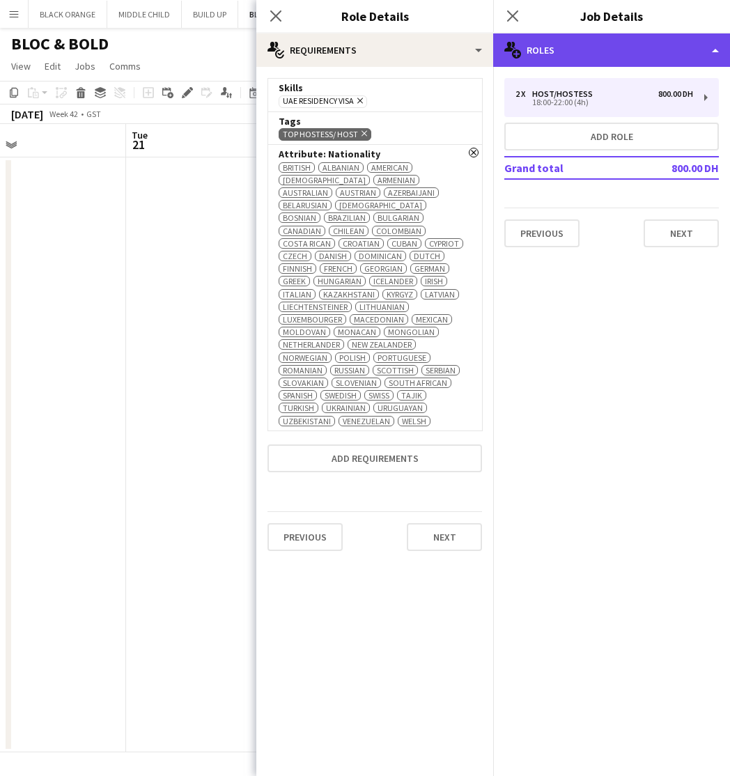
click at [643, 50] on div "multiple-users-add Roles" at bounding box center [611, 49] width 237 height 33
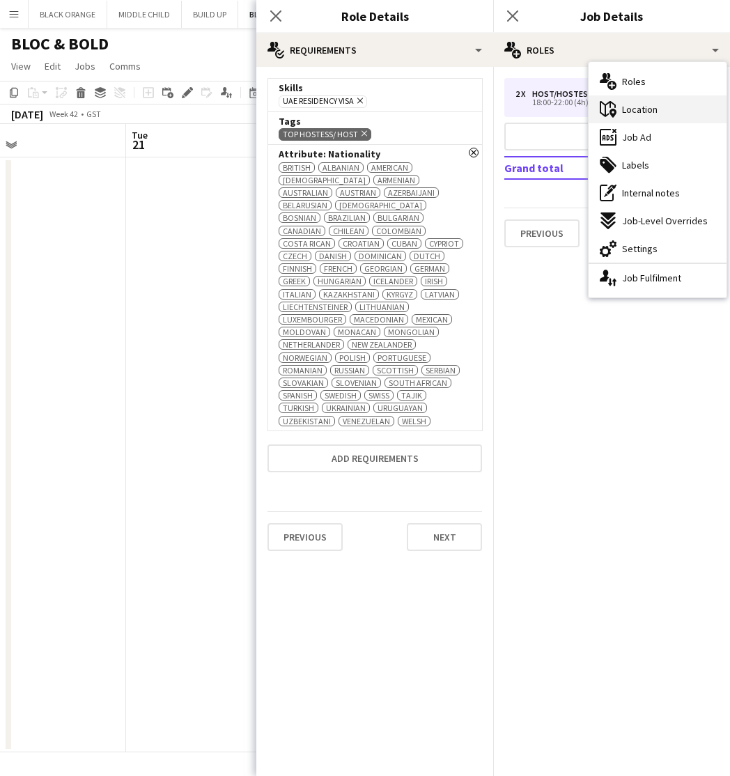
click at [664, 116] on div "maps-pin-1 Location" at bounding box center [658, 109] width 138 height 28
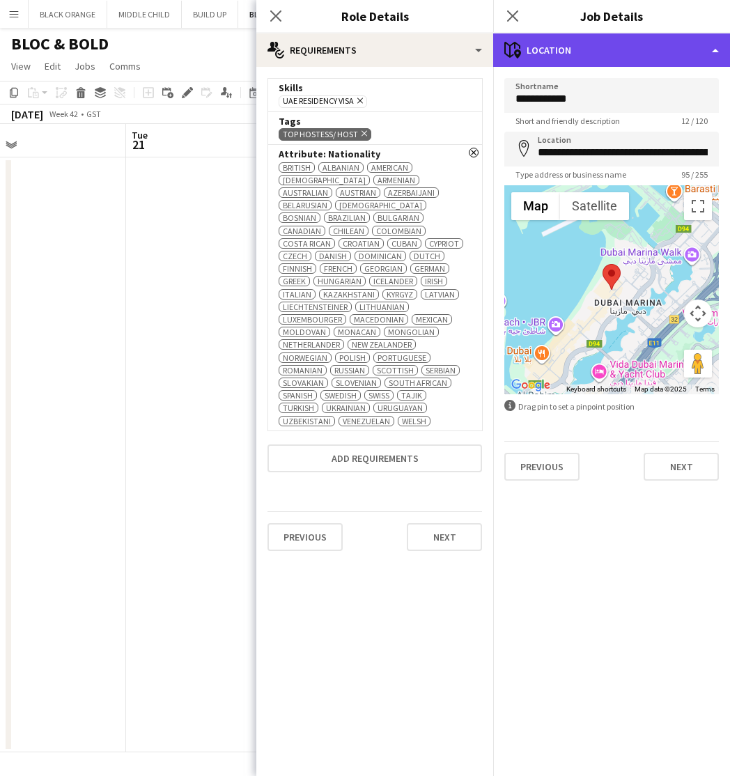
click at [608, 47] on div "maps-pin-1 Location" at bounding box center [611, 49] width 237 height 33
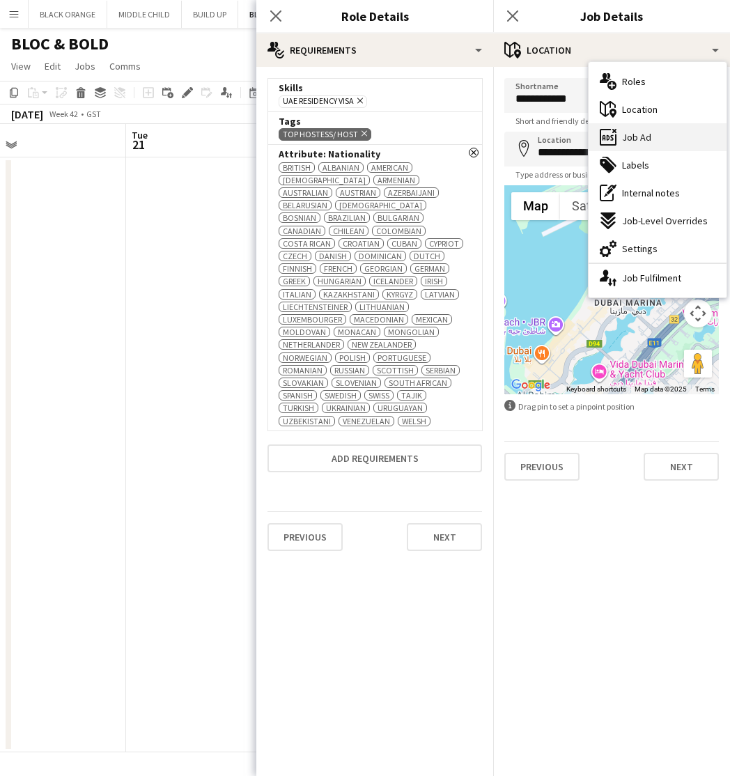
click at [634, 142] on span "Job Ad" at bounding box center [636, 137] width 29 height 13
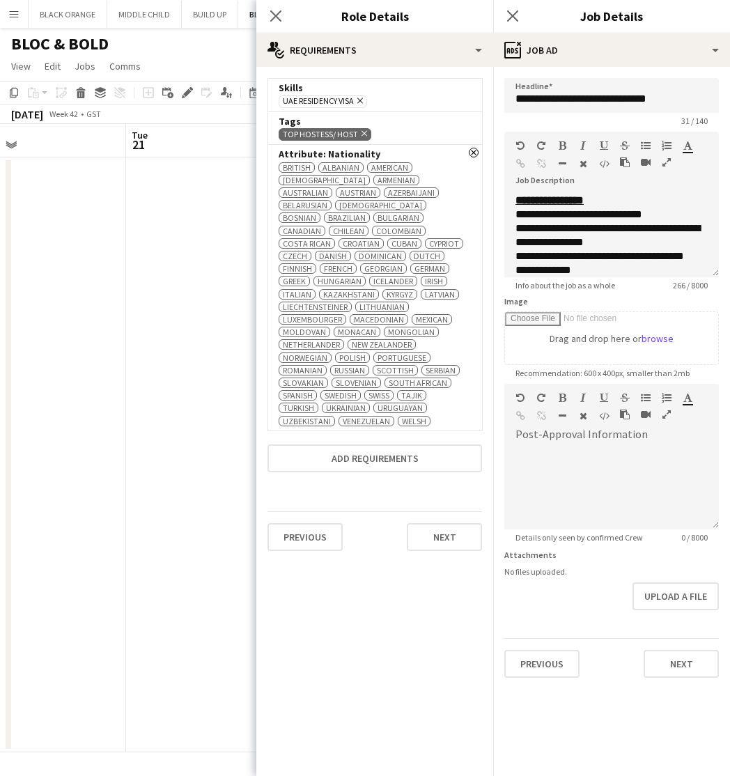
click at [666, 164] on icon "button" at bounding box center [667, 163] width 8 height 10
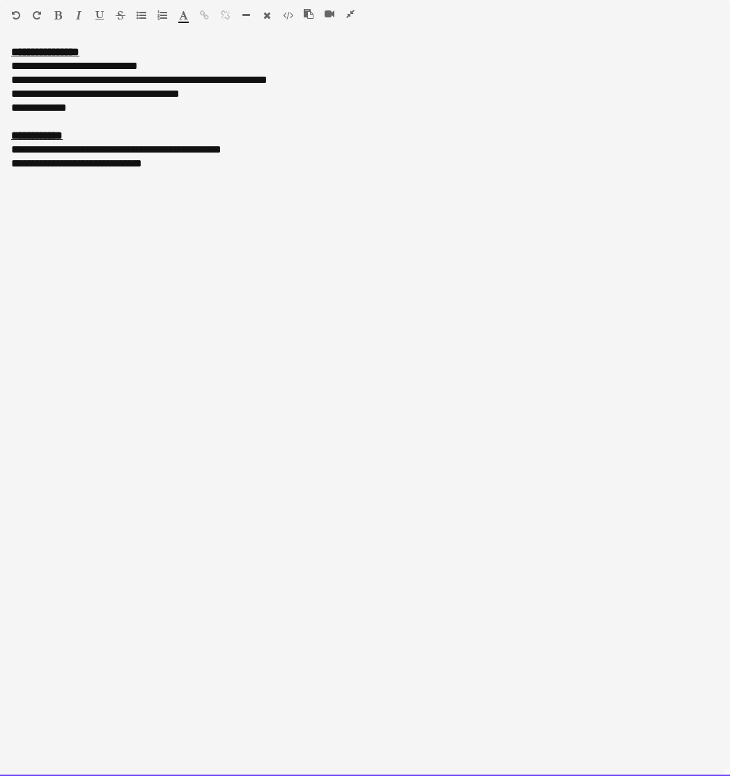
click at [310, 79] on div "**********" at bounding box center [365, 80] width 708 height 14
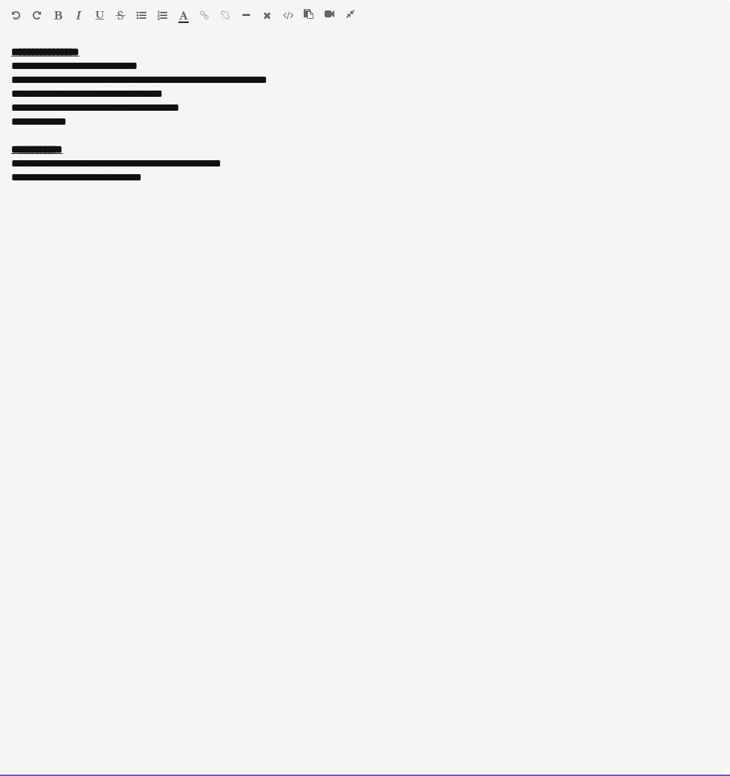
click at [107, 130] on div at bounding box center [365, 136] width 708 height 14
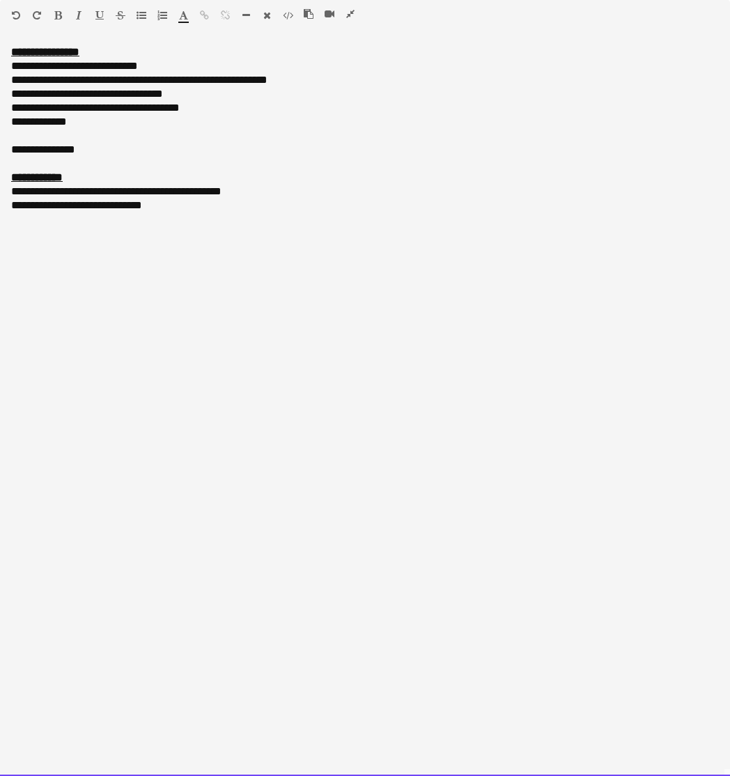
click at [104, 148] on div "**********" at bounding box center [365, 150] width 708 height 14
drag, startPoint x: 128, startPoint y: 153, endPoint x: 0, endPoint y: 155, distance: 128.2
click at [0, 155] on div "**********" at bounding box center [365, 410] width 730 height 731
click at [56, 13] on icon "button" at bounding box center [58, 15] width 8 height 10
click at [185, 14] on icon "button" at bounding box center [183, 15] width 9 height 10
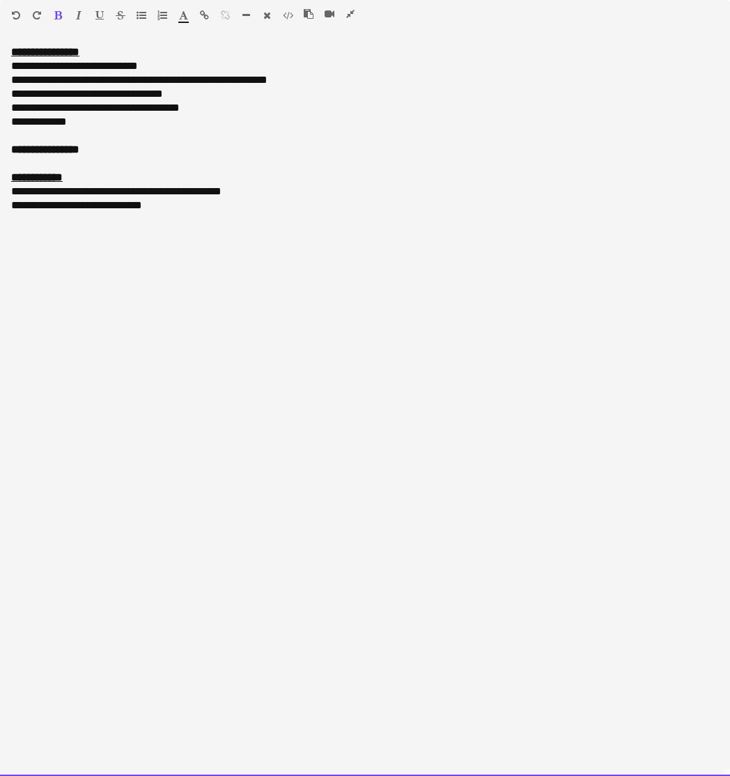
type input "*******"
click at [153, 156] on div "**********" at bounding box center [365, 150] width 708 height 14
click at [351, 15] on icon "button" at bounding box center [350, 14] width 8 height 10
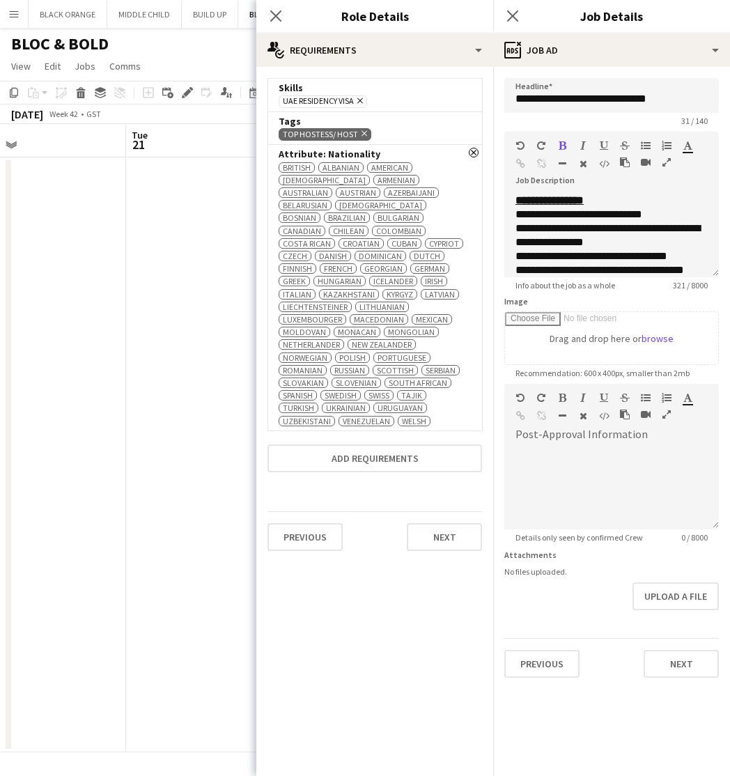
click at [176, 414] on app-date-cell at bounding box center [209, 455] width 167 height 595
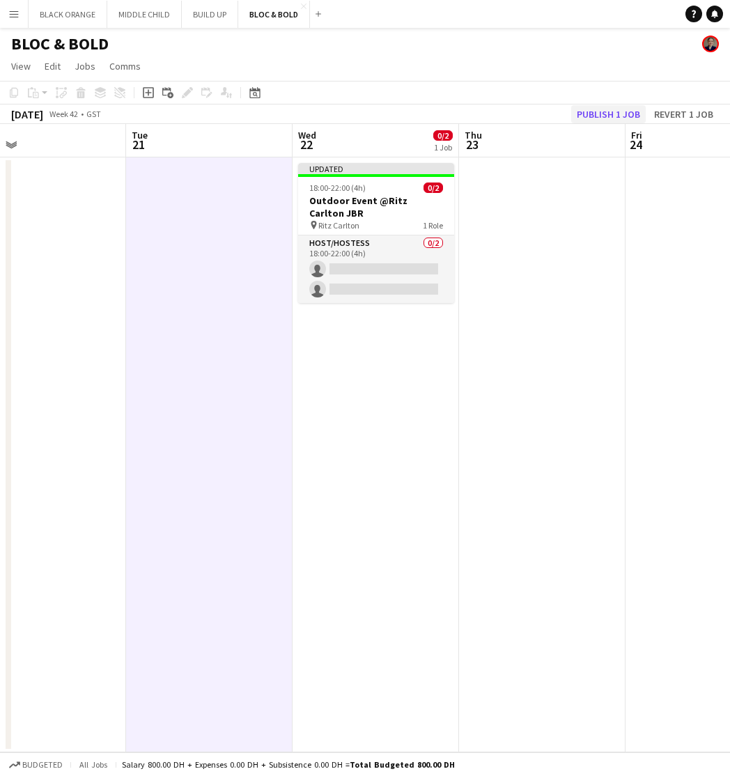
click at [592, 111] on button "Publish 1 job" at bounding box center [608, 114] width 75 height 18
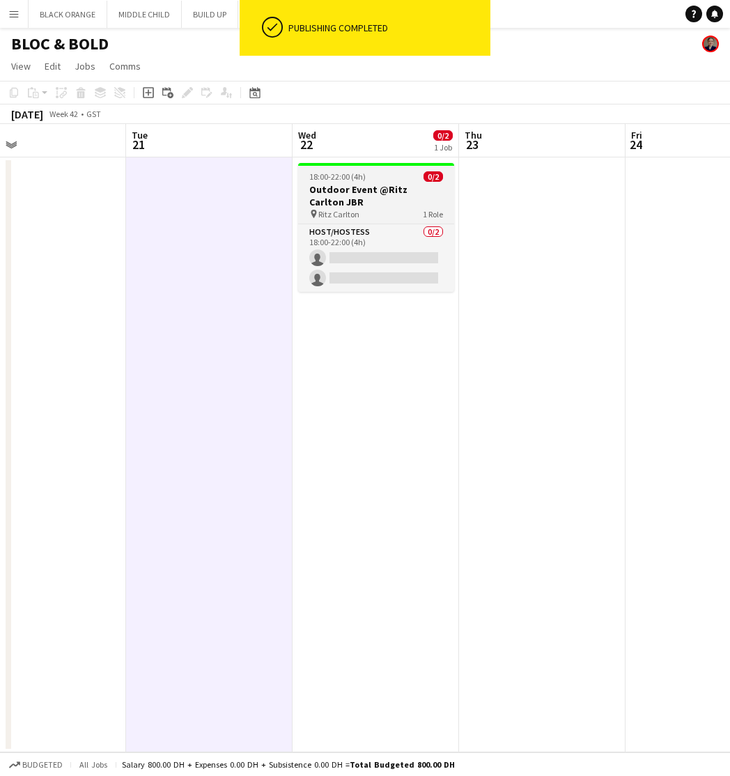
click at [382, 206] on h3 "Outdoor Event @Ritz Carlton JBR" at bounding box center [376, 195] width 156 height 25
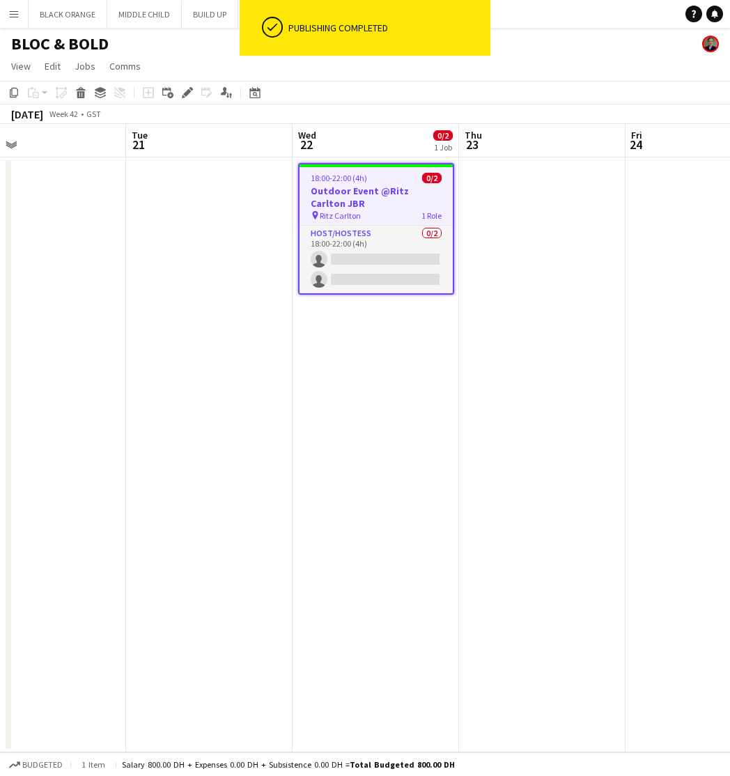
click at [518, 381] on app-date-cell at bounding box center [542, 455] width 167 height 595
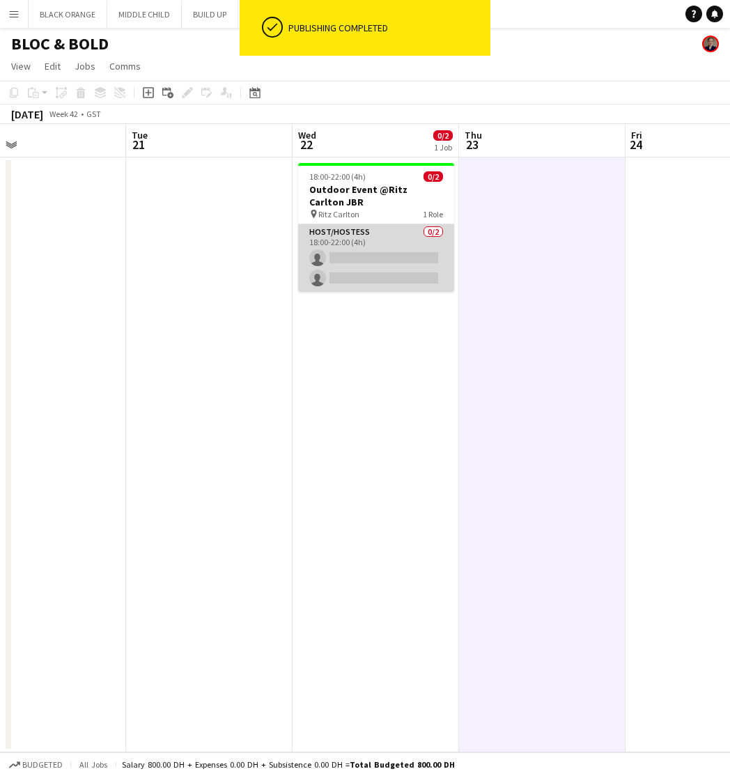
click at [363, 247] on app-card-role "Host/Hostess 0/2 18:00-22:00 (4h) single-neutral-actions single-neutral-actions" at bounding box center [376, 258] width 156 height 68
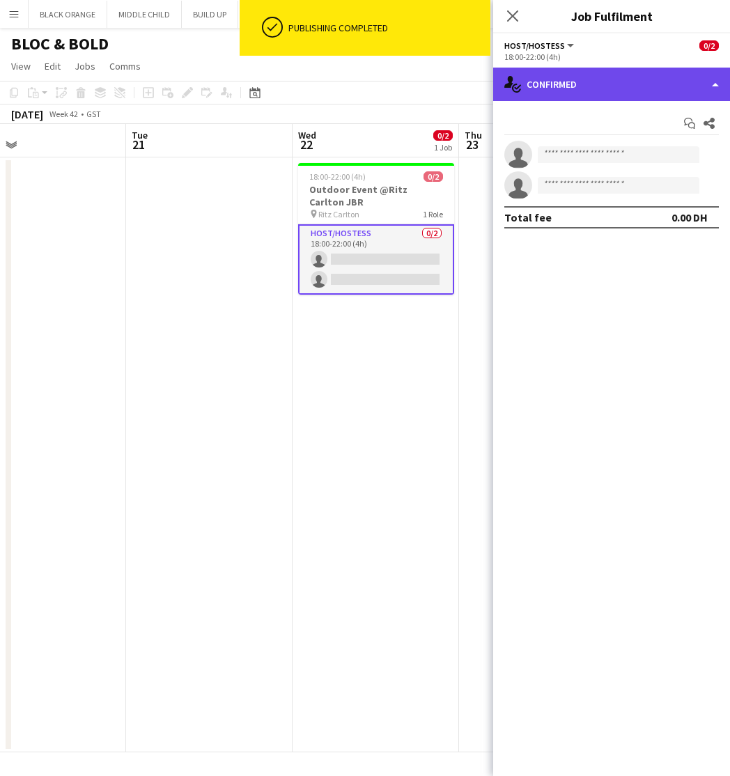
click at [660, 83] on div "single-neutral-actions-check-2 Confirmed" at bounding box center [611, 84] width 237 height 33
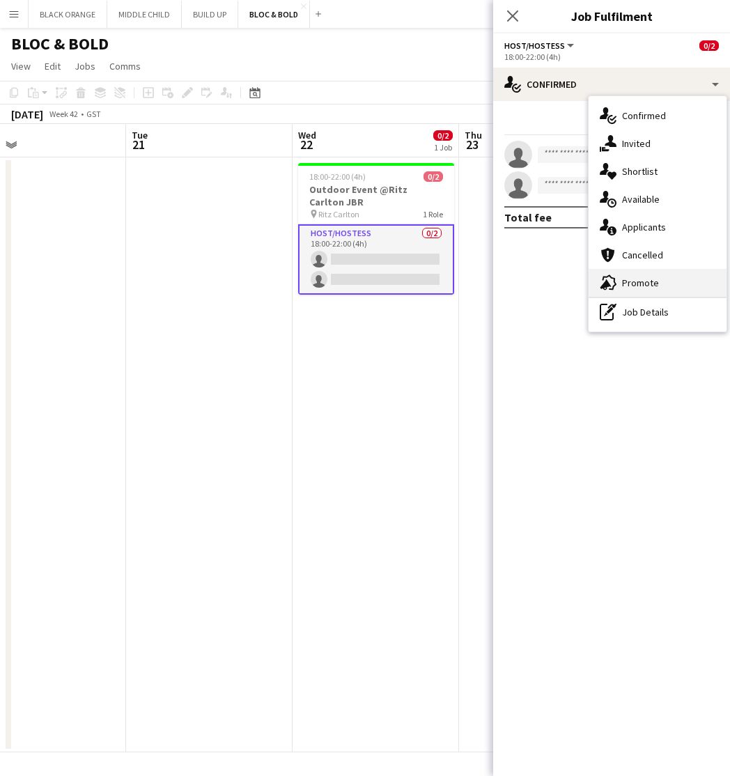
click at [650, 285] on span "Promote" at bounding box center [640, 283] width 37 height 13
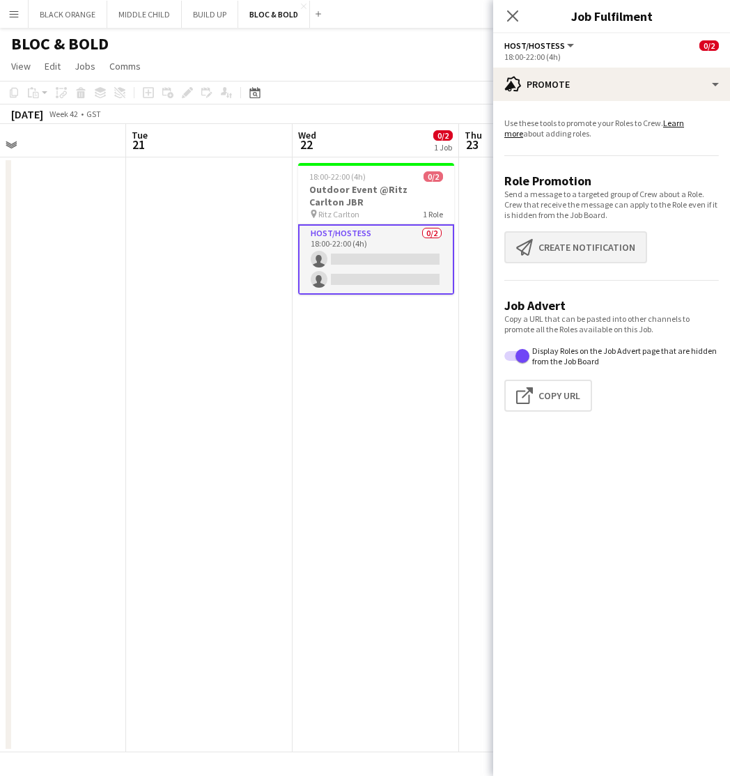
click at [557, 242] on button "Create notification Create notification" at bounding box center [576, 247] width 143 height 32
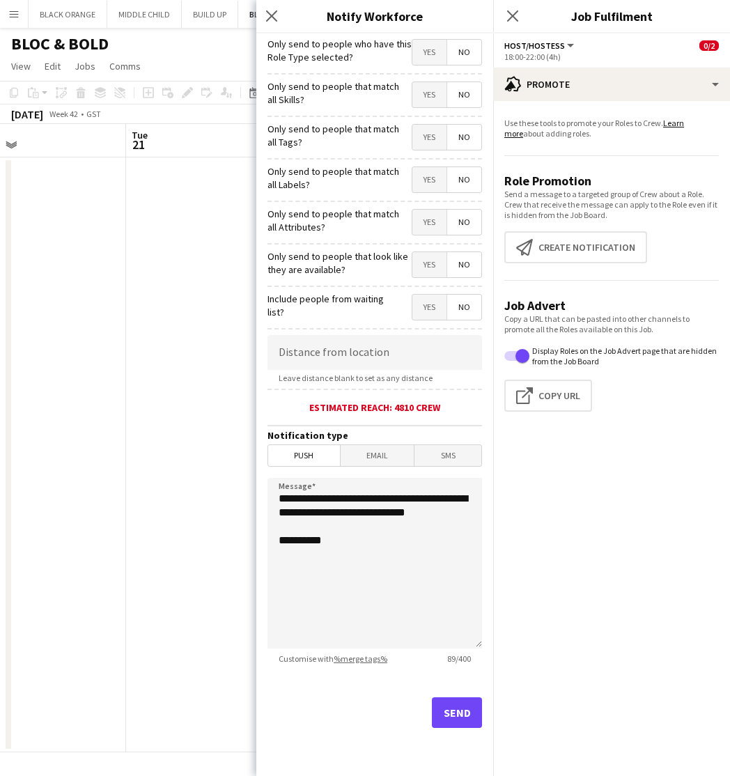
click at [427, 87] on span "Yes" at bounding box center [430, 94] width 34 height 25
click at [434, 142] on span "Yes" at bounding box center [430, 137] width 34 height 25
click at [431, 190] on span "Yes" at bounding box center [430, 179] width 34 height 25
click at [434, 231] on span "Yes" at bounding box center [430, 222] width 34 height 25
click at [433, 268] on span "Yes" at bounding box center [430, 264] width 34 height 25
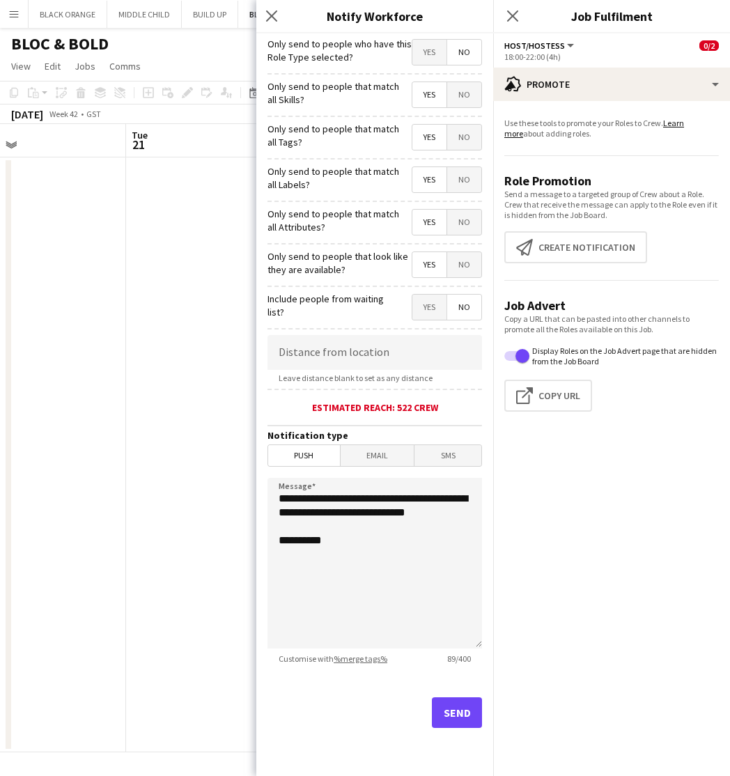
click at [461, 719] on button "Send" at bounding box center [457, 713] width 50 height 31
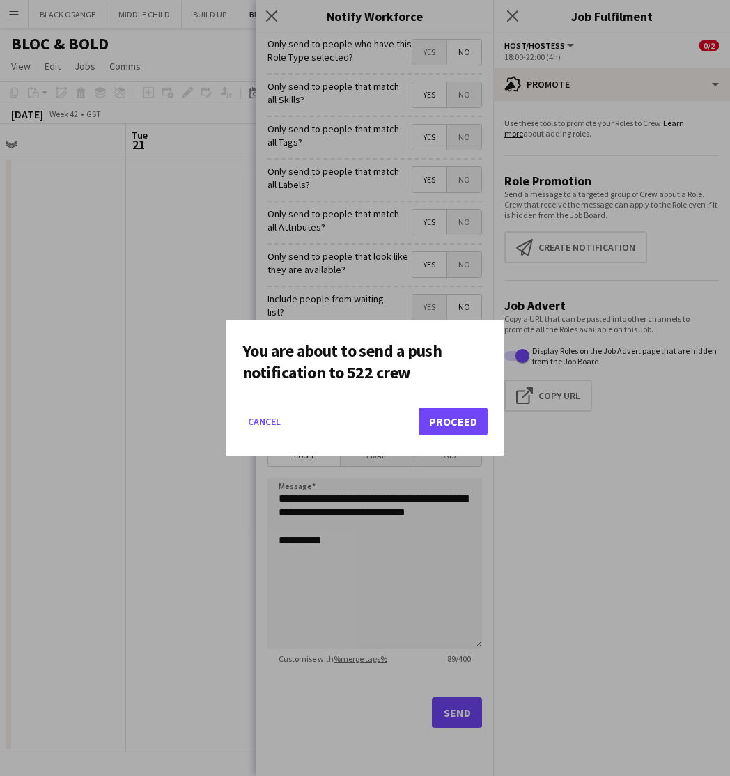
click at [456, 429] on button "Proceed" at bounding box center [453, 422] width 69 height 28
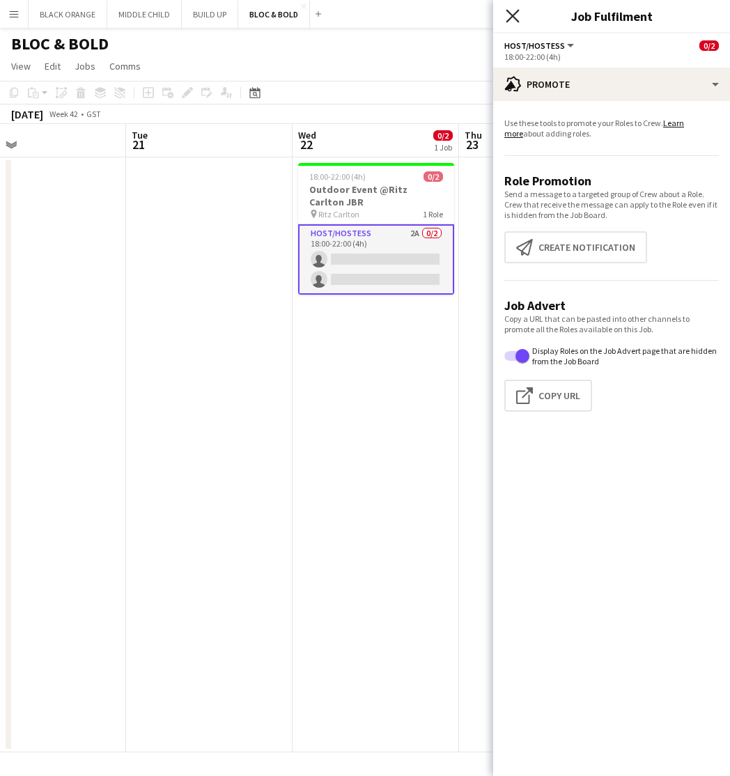
click at [515, 17] on icon "Close pop-in" at bounding box center [512, 15] width 13 height 13
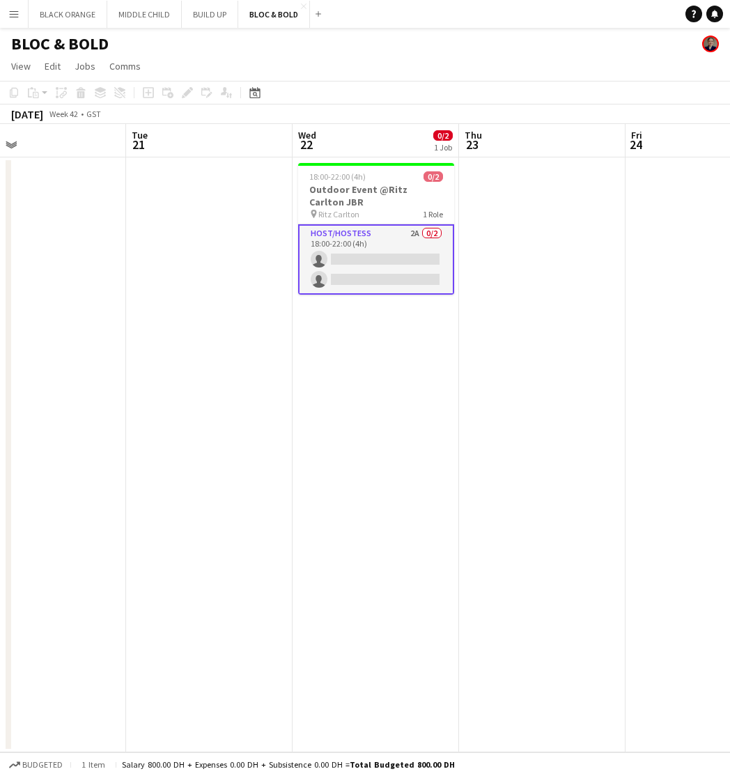
click at [353, 261] on app-card-role "Host/Hostess 2A 0/2 18:00-22:00 (4h) single-neutral-actions single-neutral-acti…" at bounding box center [376, 259] width 156 height 70
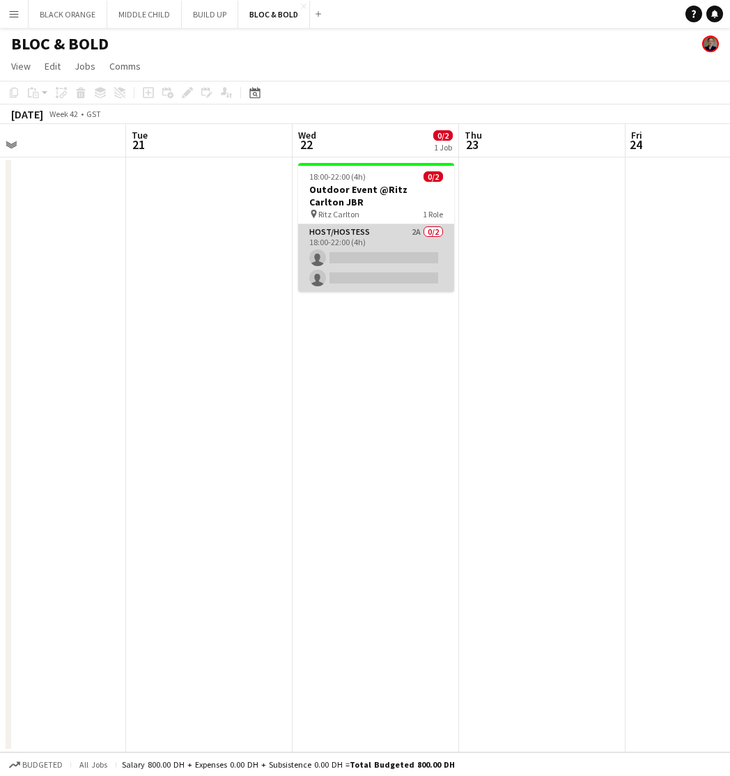
click at [353, 261] on app-card-role "Host/Hostess 2A 0/2 18:00-22:00 (4h) single-neutral-actions single-neutral-acti…" at bounding box center [376, 258] width 156 height 68
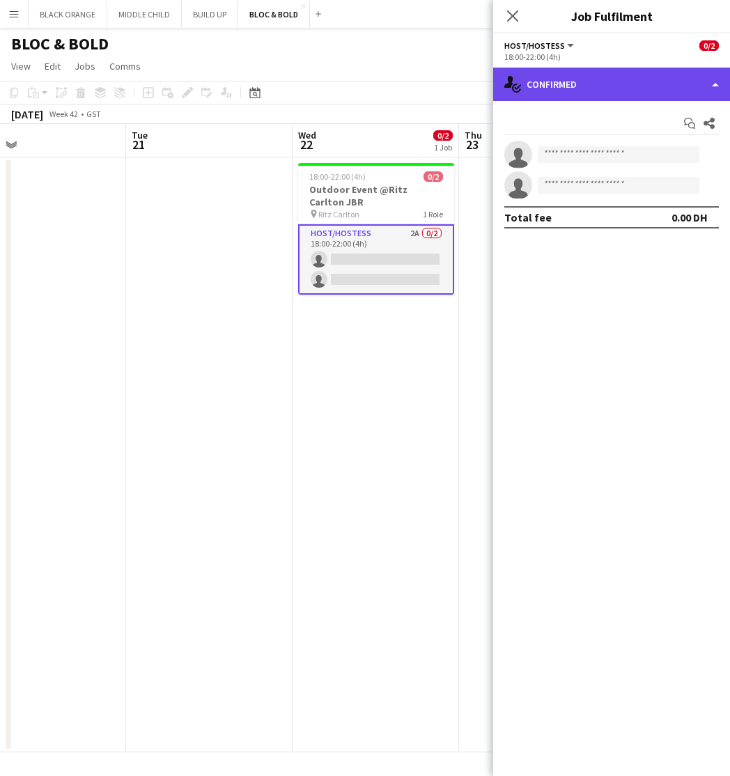
click at [584, 87] on div "single-neutral-actions-check-2 Confirmed" at bounding box center [611, 84] width 237 height 33
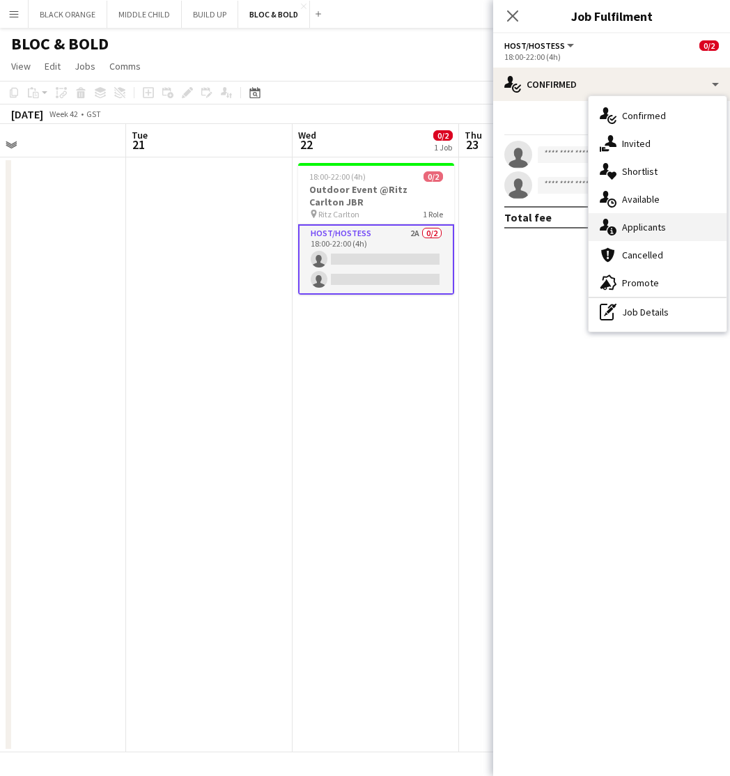
click at [643, 233] on div "single-neutral-actions-information Applicants" at bounding box center [658, 227] width 138 height 28
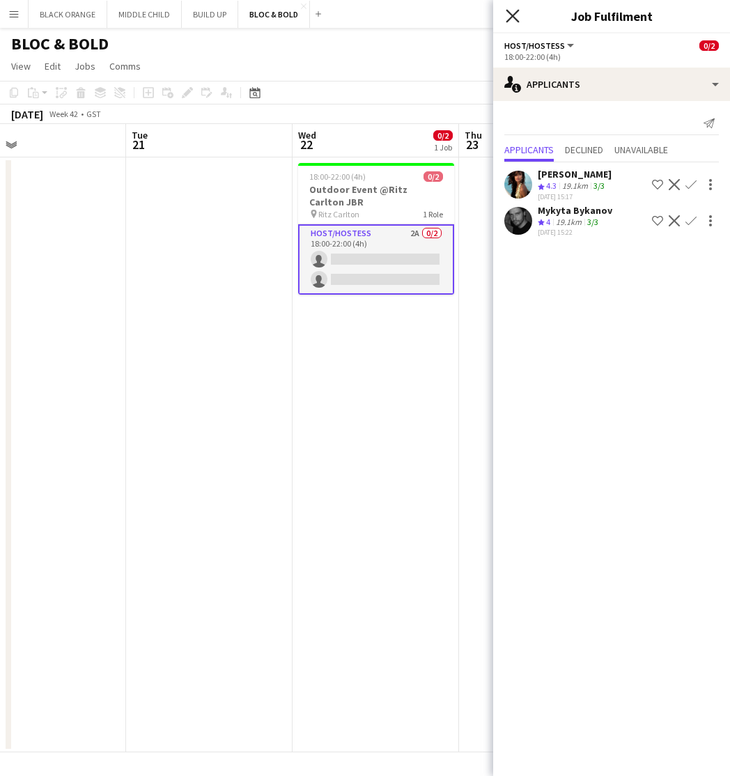
click at [509, 13] on icon at bounding box center [512, 15] width 13 height 13
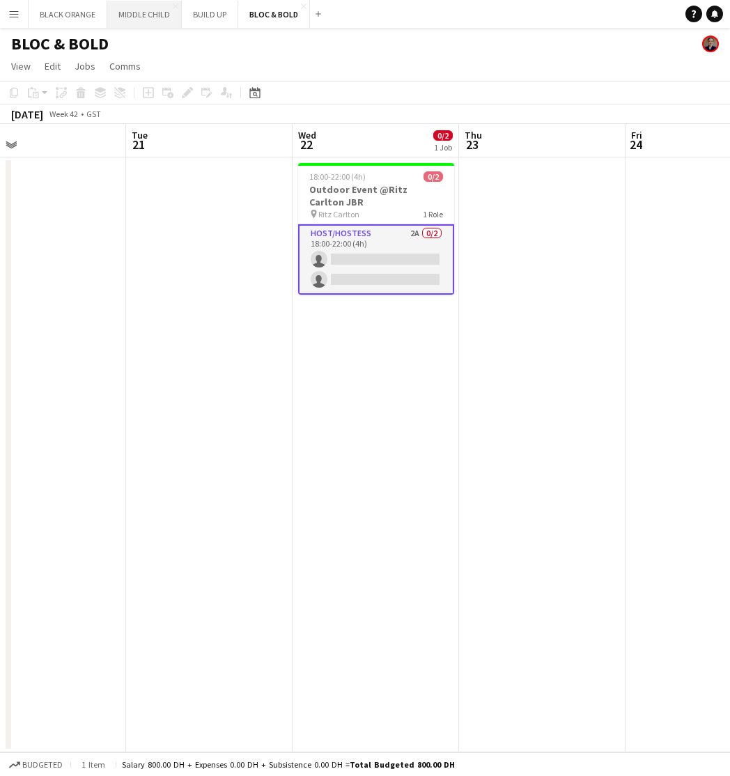
click at [137, 21] on button "MIDDLE CHILD Close" at bounding box center [144, 14] width 75 height 27
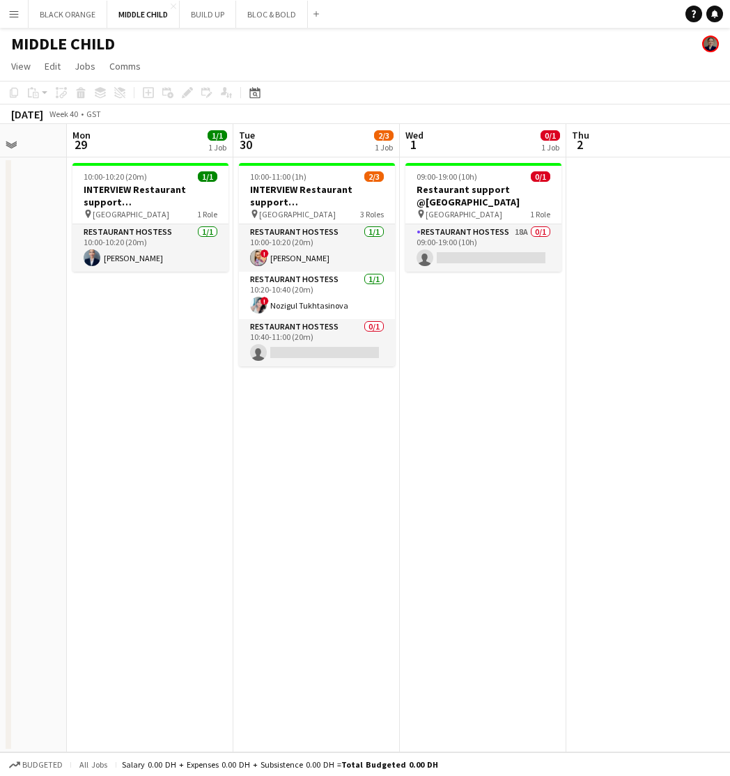
scroll to position [0, 430]
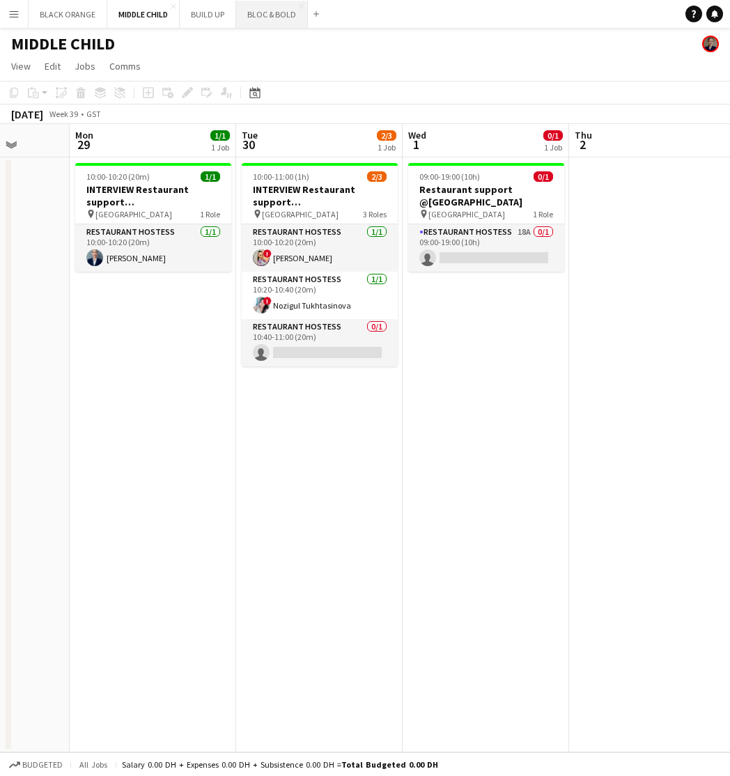
click at [272, 17] on button "BLOC & BOLD Close" at bounding box center [272, 14] width 72 height 27
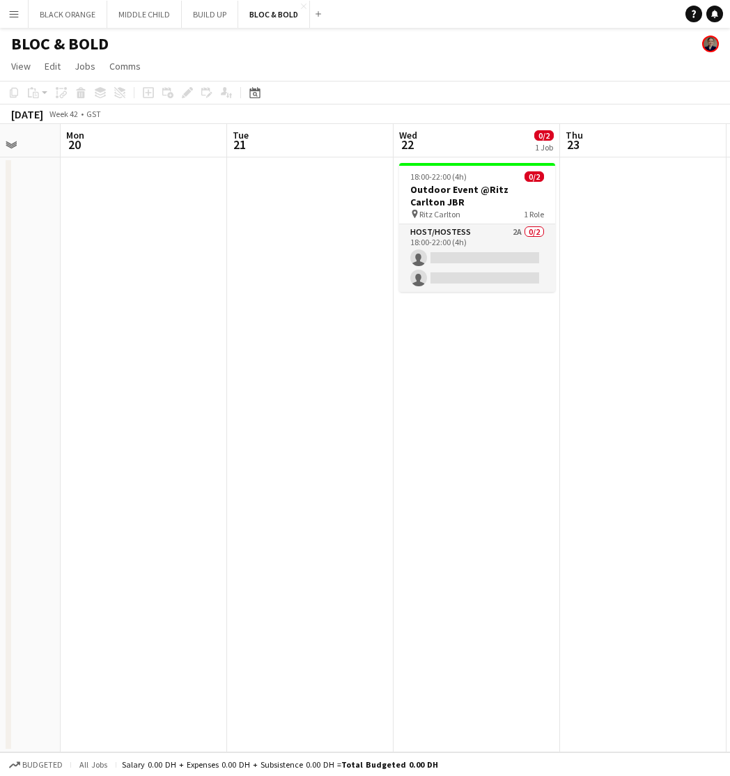
scroll to position [0, 436]
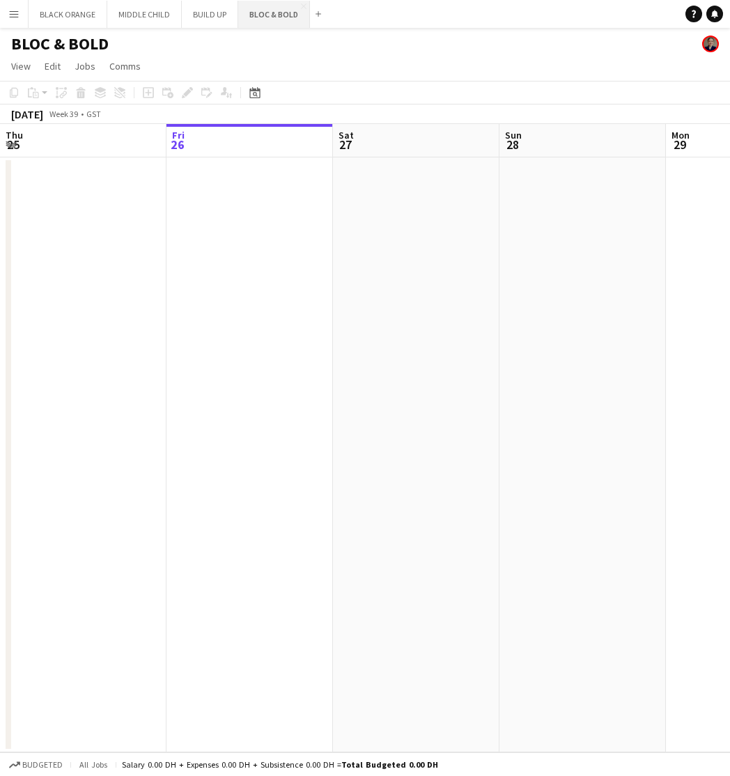
click at [266, 13] on button "BLOC & BOLD Close" at bounding box center [274, 14] width 72 height 27
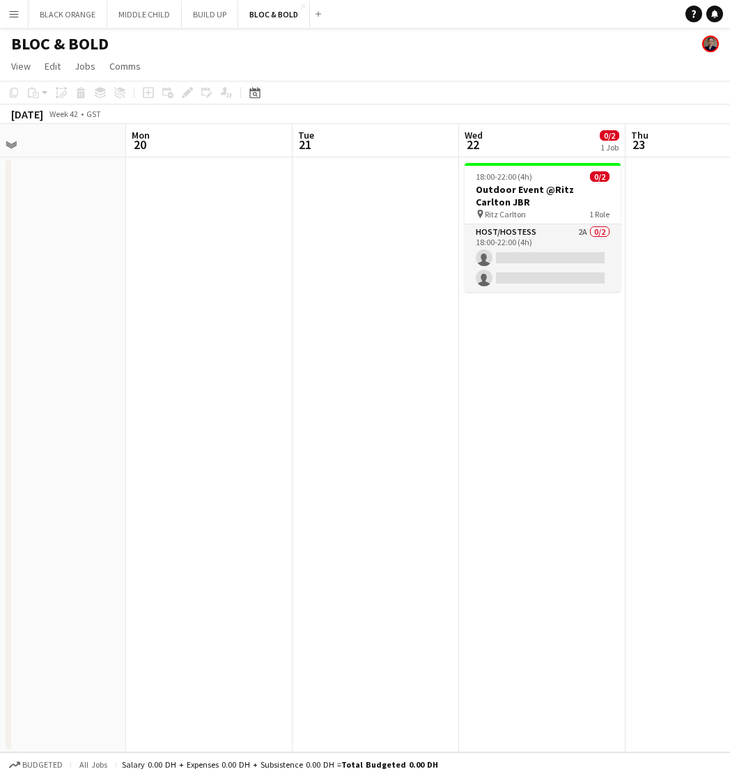
scroll to position [0, 379]
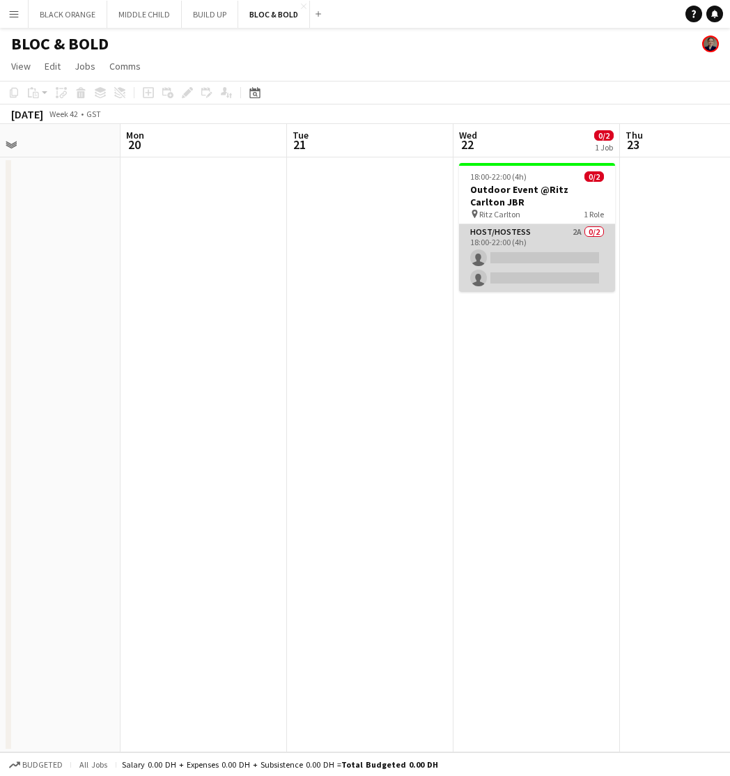
click at [548, 249] on app-card-role "Host/Hostess 2A 0/2 18:00-22:00 (4h) single-neutral-actions single-neutral-acti…" at bounding box center [537, 258] width 156 height 68
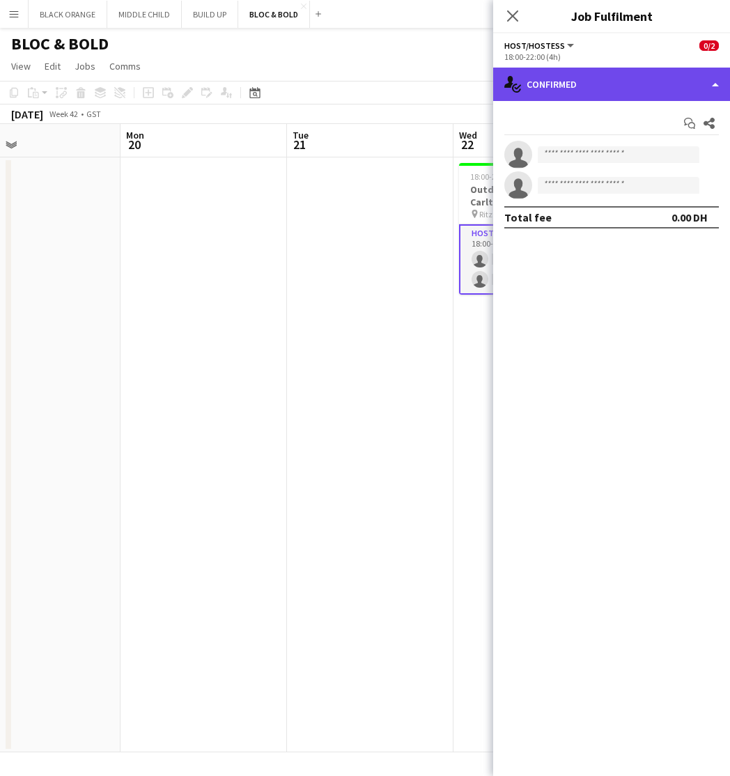
click at [617, 91] on div "single-neutral-actions-check-2 Confirmed" at bounding box center [611, 84] width 237 height 33
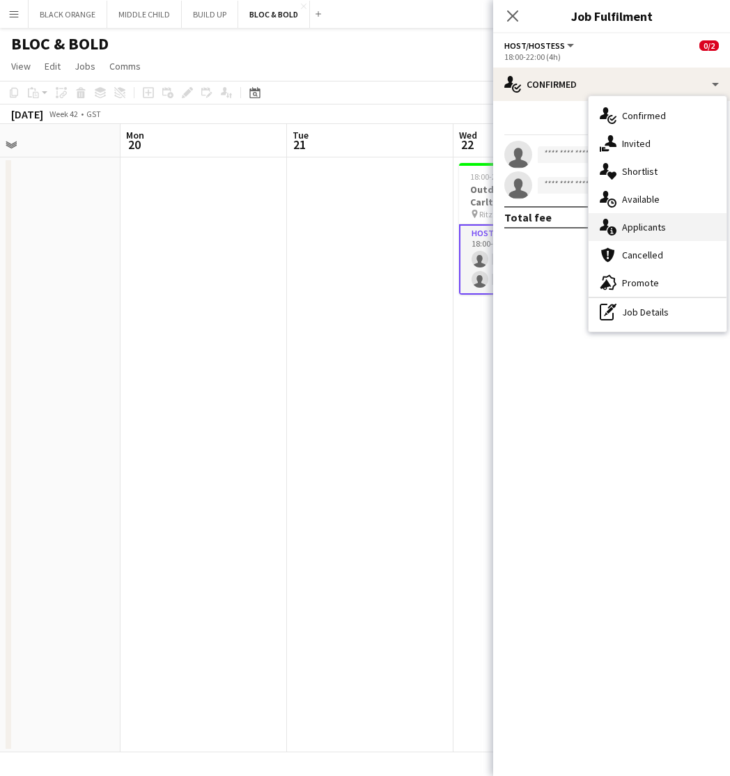
click at [646, 229] on span "Applicants" at bounding box center [644, 227] width 44 height 13
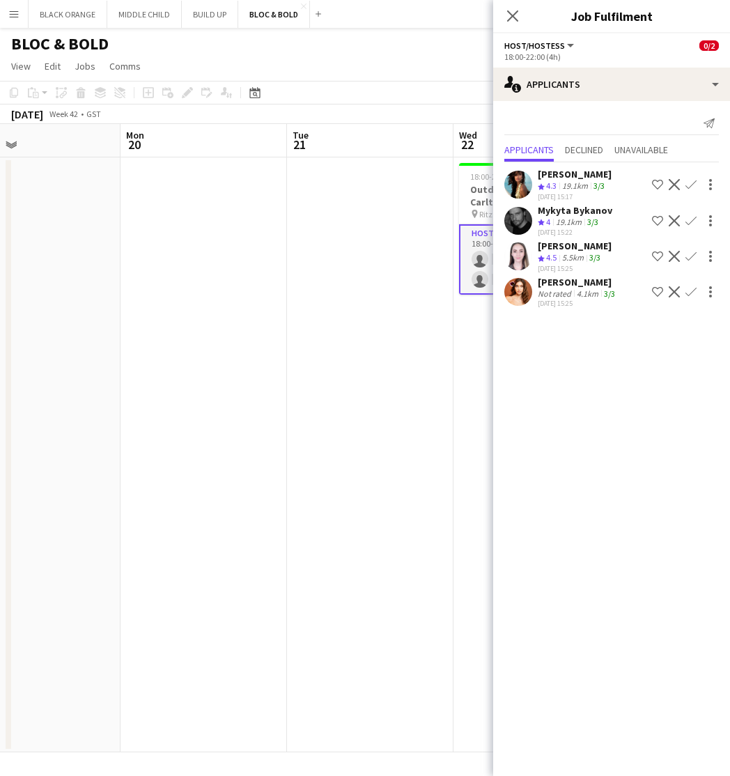
click at [578, 280] on div "[PERSON_NAME]" at bounding box center [578, 282] width 80 height 13
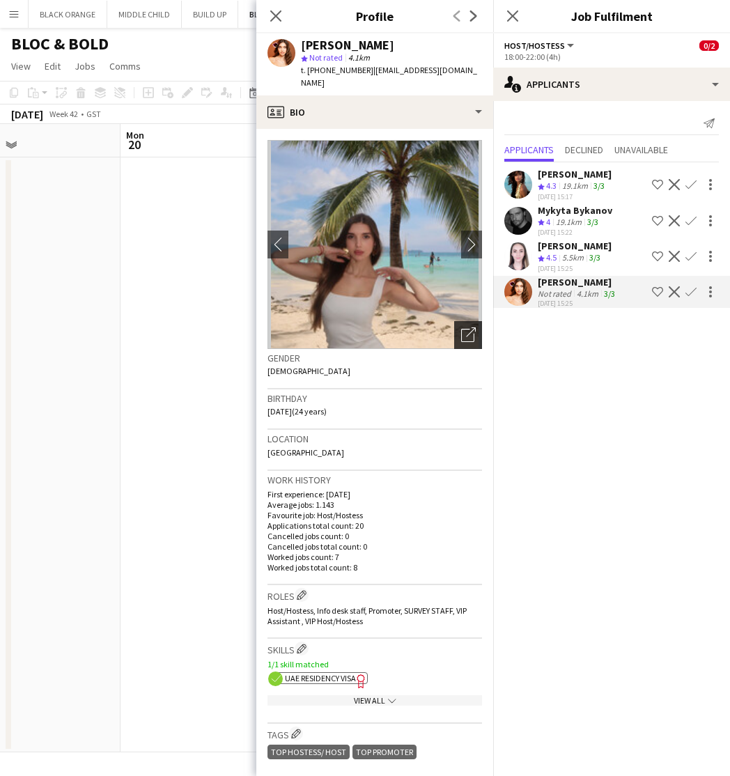
click at [473, 328] on icon "Open photos pop-in" at bounding box center [468, 335] width 15 height 15
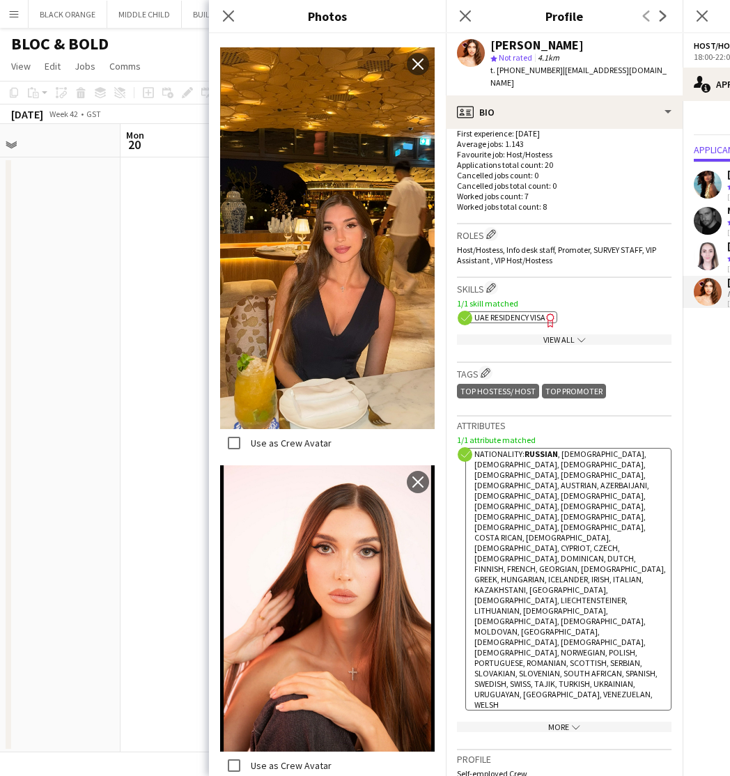
scroll to position [346, 0]
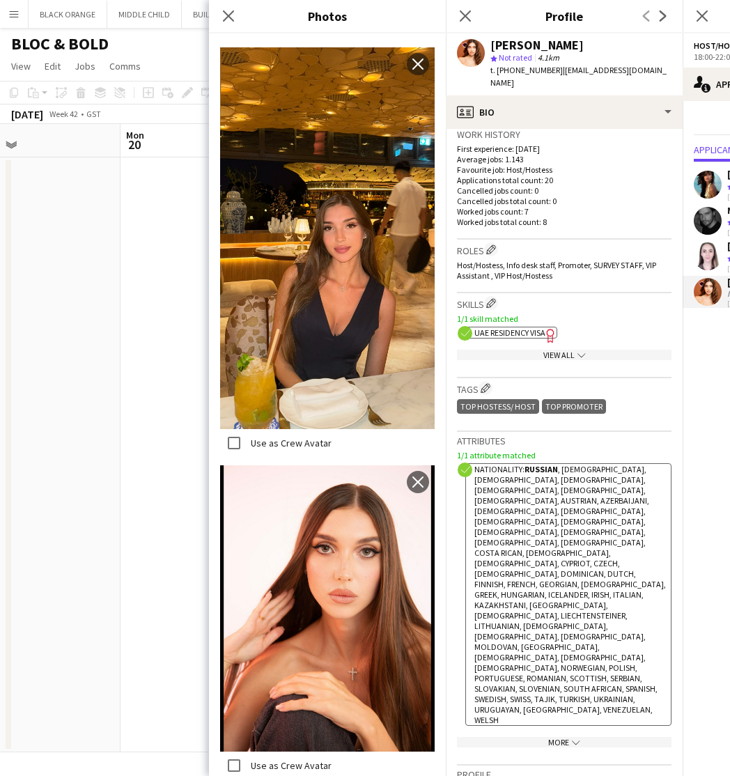
click at [560, 350] on div "View All chevron-down" at bounding box center [564, 355] width 215 height 10
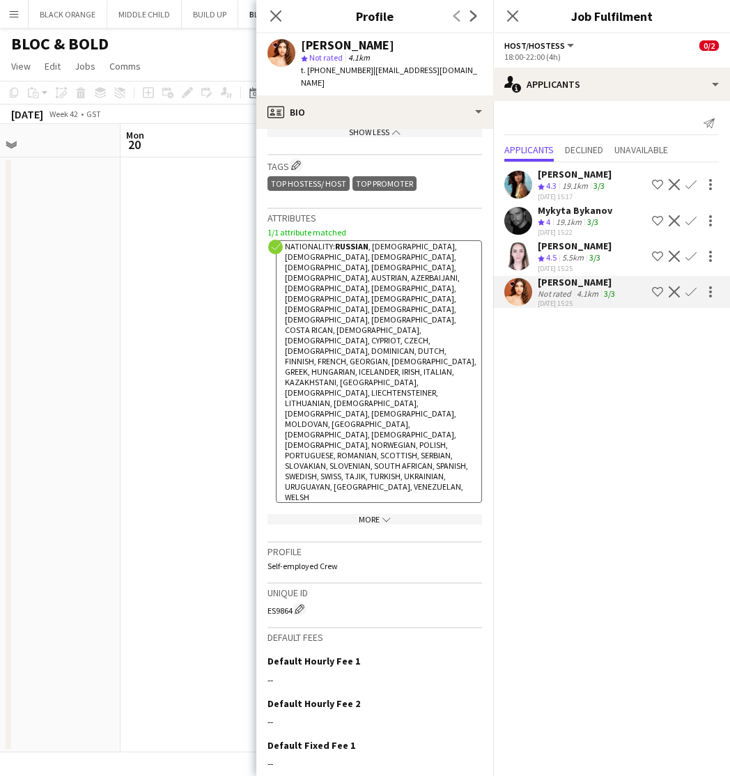
scroll to position [699, 0]
click at [366, 516] on div "More chevron-down" at bounding box center [375, 521] width 215 height 10
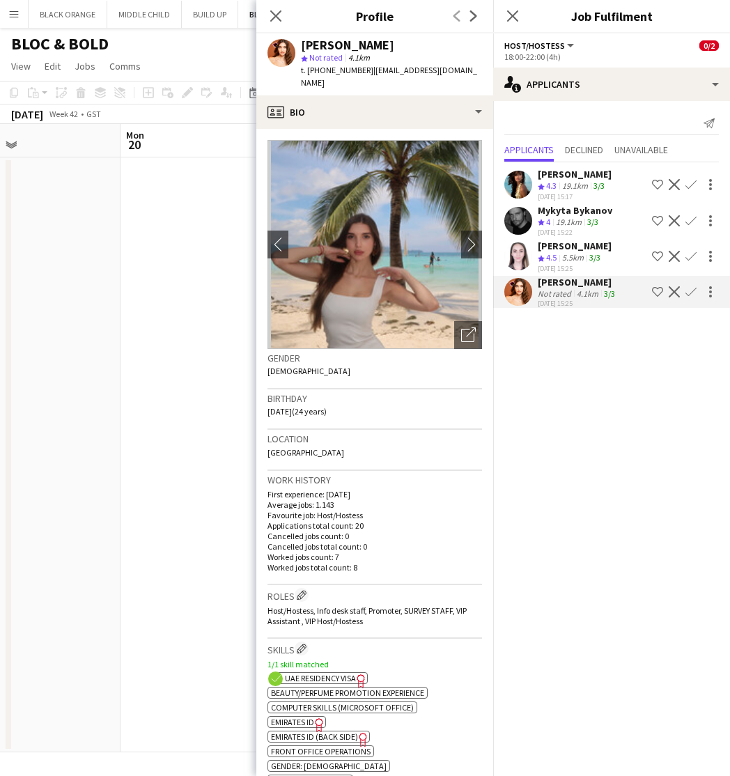
scroll to position [0, 0]
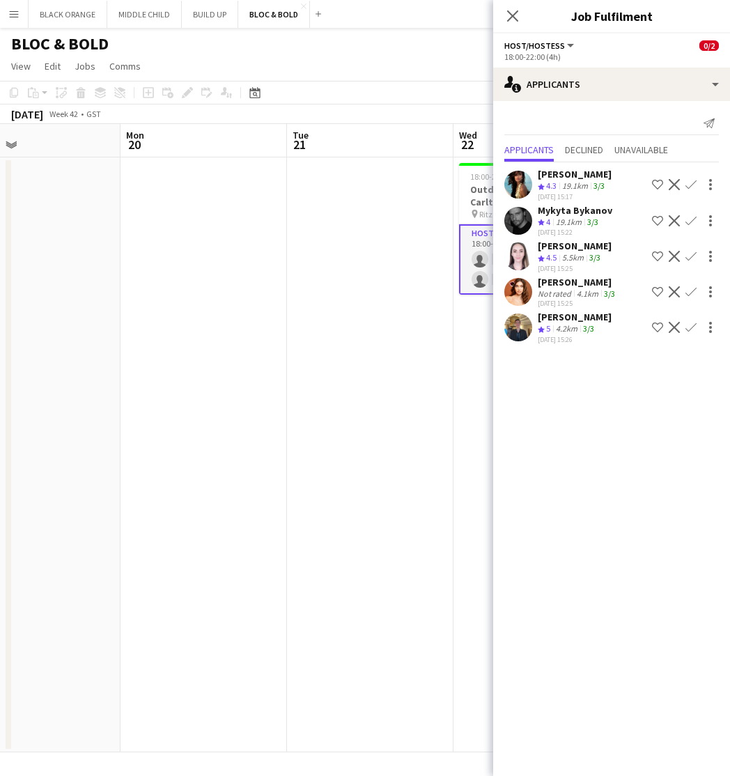
click at [654, 328] on app-icon "Shortlist crew" at bounding box center [657, 327] width 11 height 11
click at [658, 222] on app-icon "Shortlist crew" at bounding box center [657, 220] width 11 height 11
click at [657, 184] on app-icon "Shortlist crew" at bounding box center [657, 184] width 11 height 11
click at [564, 298] on div "Not rated" at bounding box center [556, 294] width 36 height 10
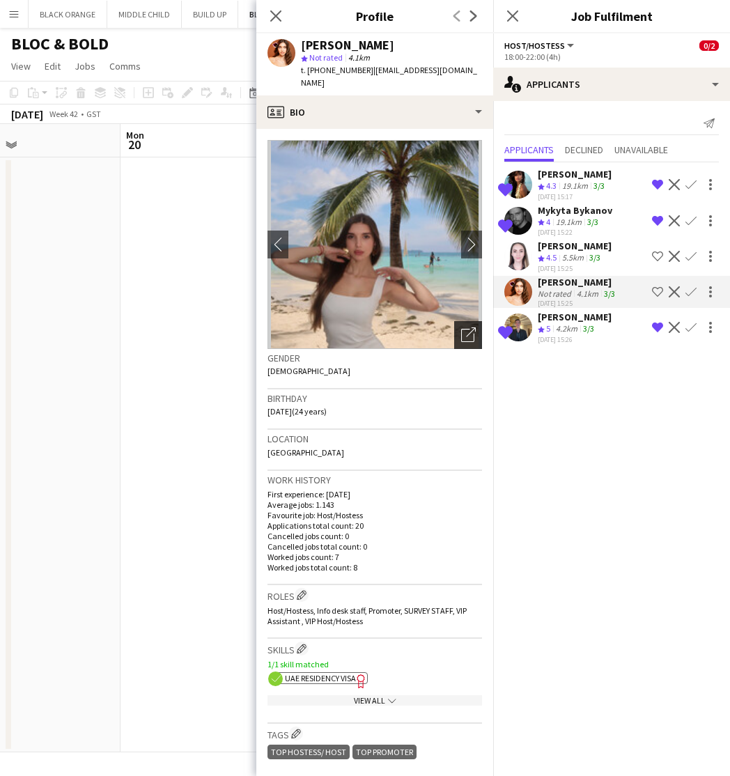
click at [466, 328] on icon "Open photos pop-in" at bounding box center [468, 335] width 15 height 15
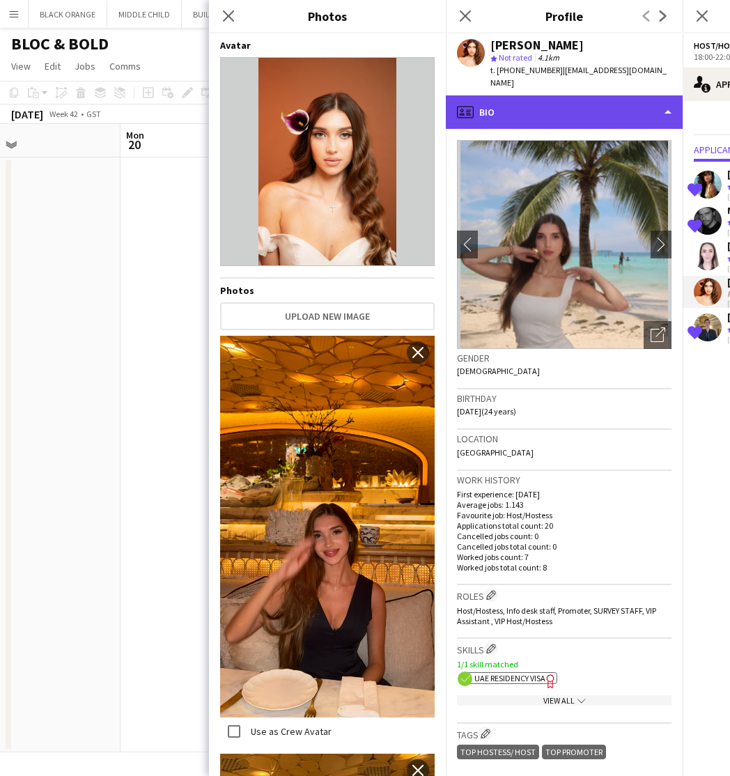
click at [571, 95] on div "profile Bio" at bounding box center [564, 111] width 237 height 33
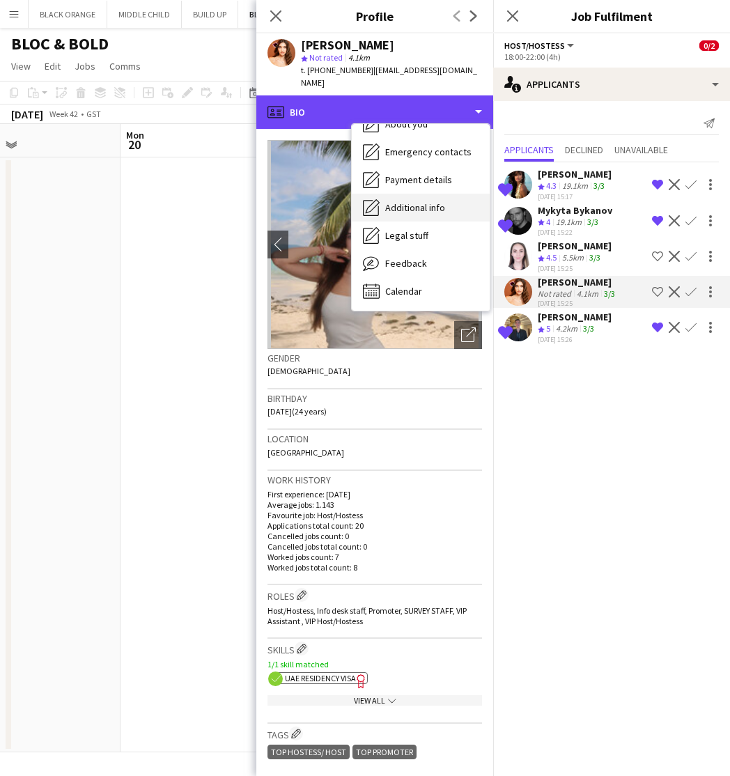
scroll to position [75, 0]
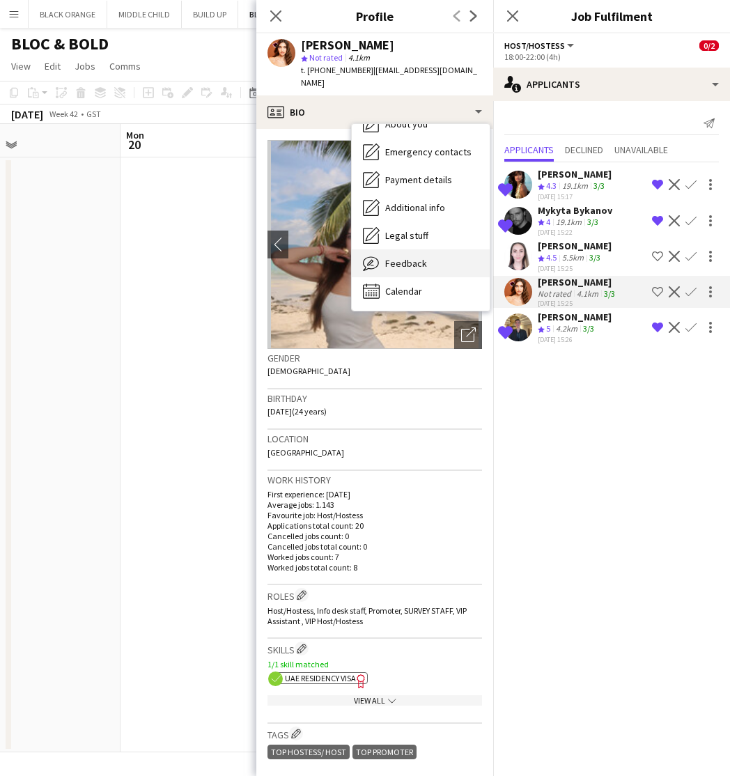
click at [389, 257] on span "Feedback" at bounding box center [406, 263] width 42 height 13
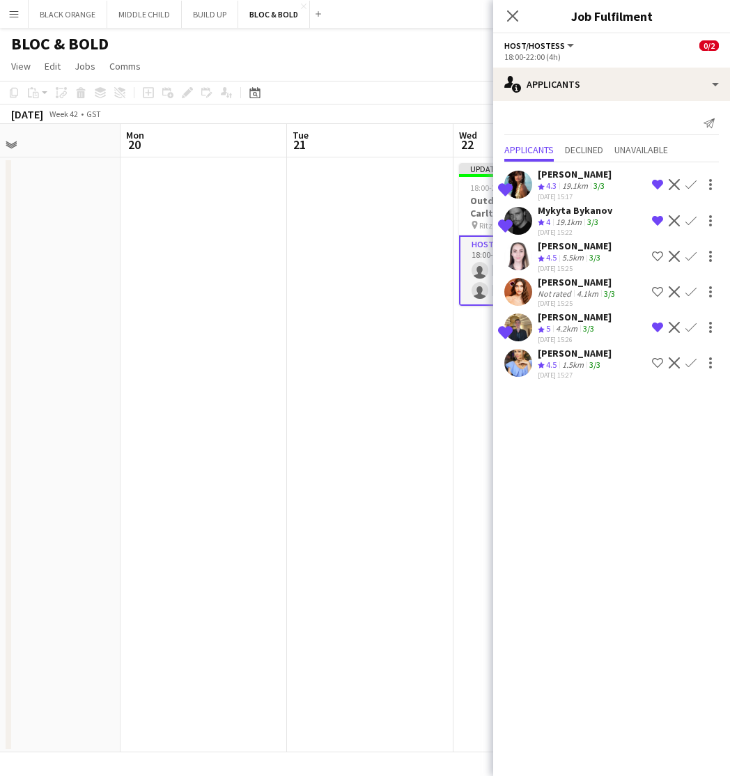
click at [655, 288] on app-icon "Shortlist crew" at bounding box center [657, 291] width 11 height 11
click at [521, 287] on app-user-avatar at bounding box center [519, 292] width 28 height 28
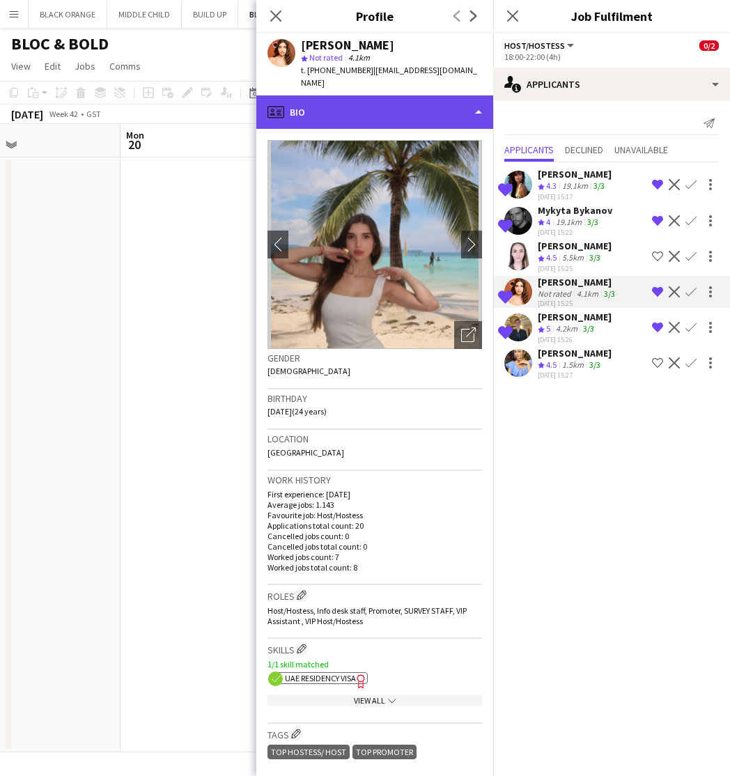
click at [392, 95] on div "profile Bio" at bounding box center [374, 111] width 237 height 33
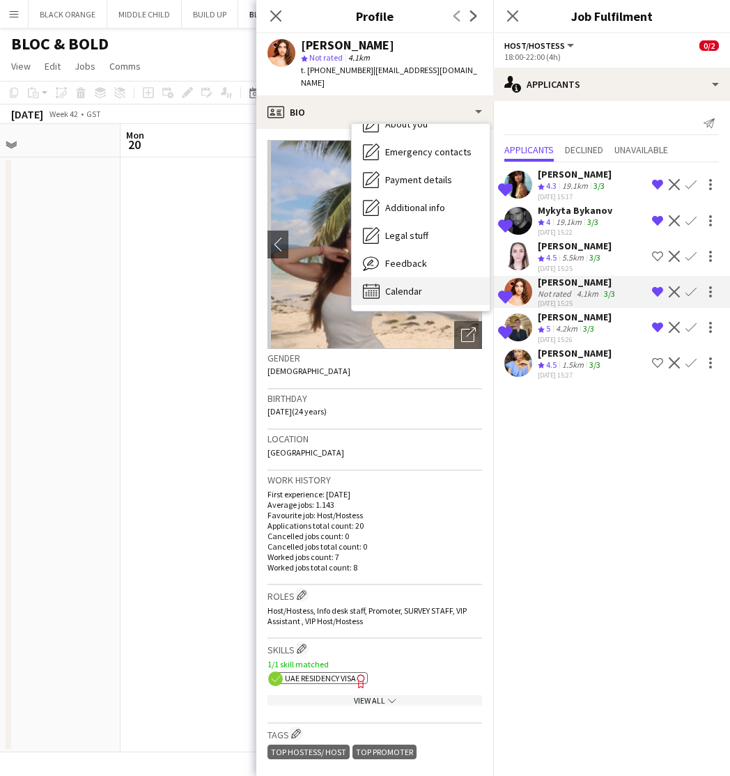
click at [406, 285] on span "Calendar" at bounding box center [403, 291] width 37 height 13
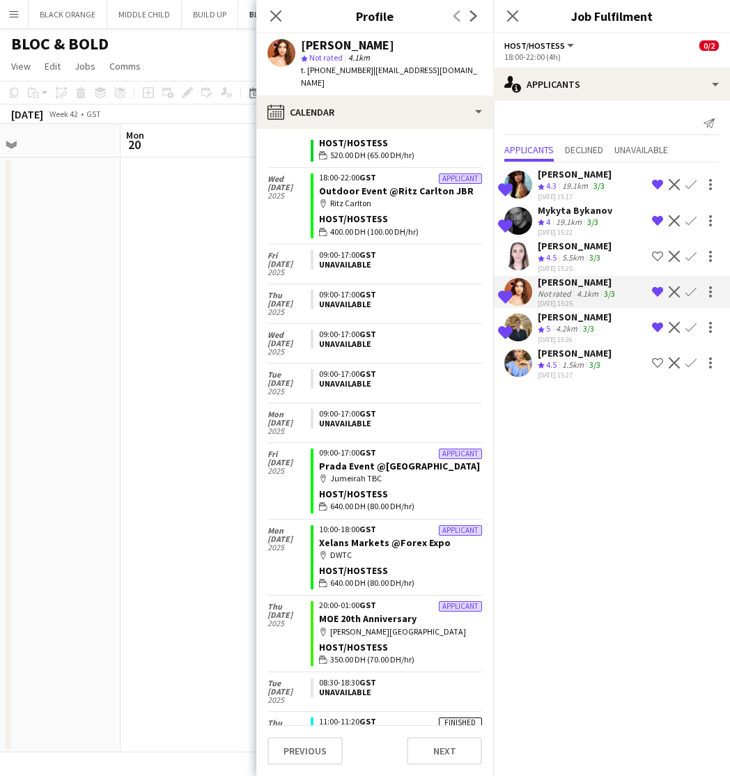
scroll to position [864, 0]
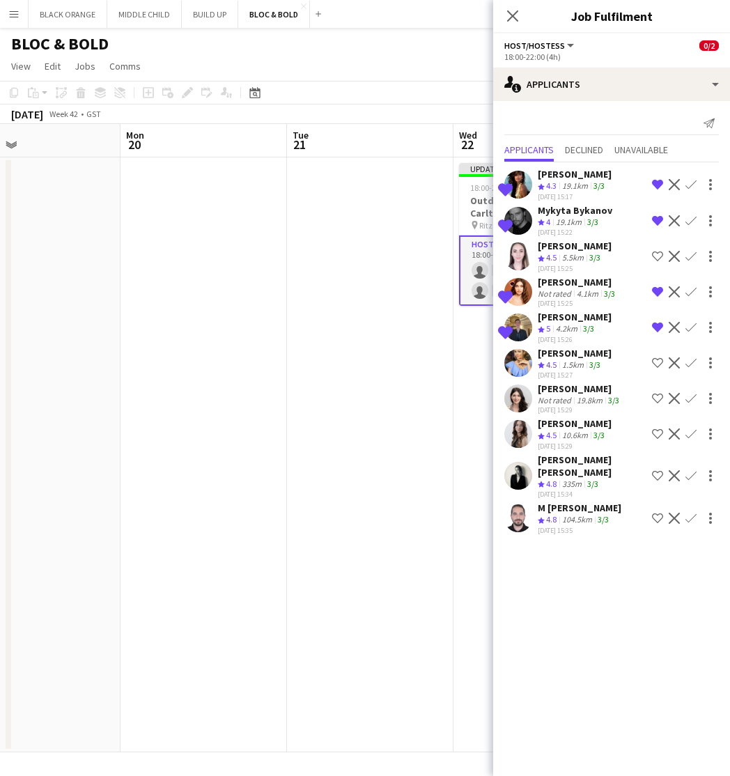
click at [569, 248] on div "[PERSON_NAME]" at bounding box center [575, 246] width 74 height 13
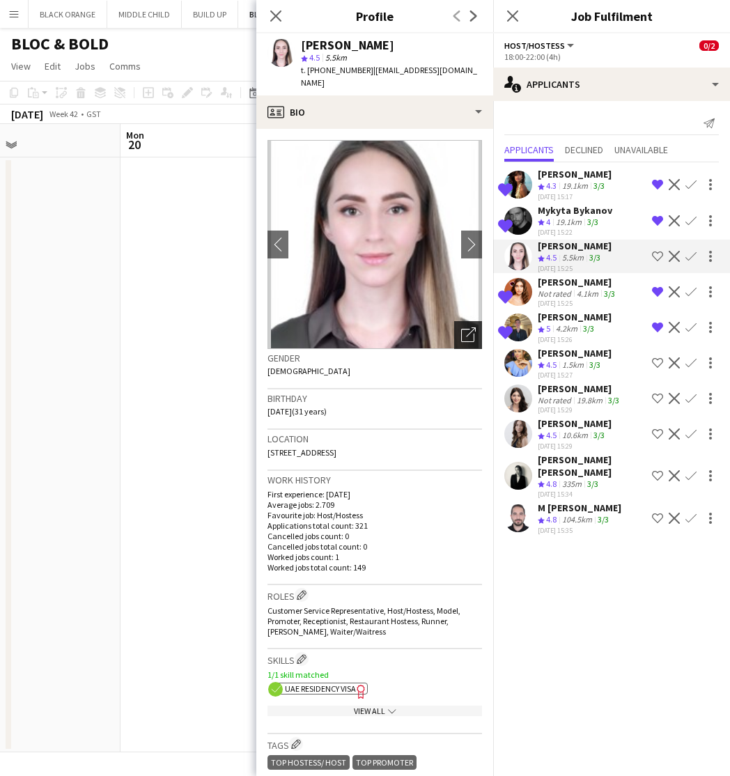
scroll to position [0, 0]
click at [463, 328] on icon "Open photos pop-in" at bounding box center [468, 335] width 15 height 15
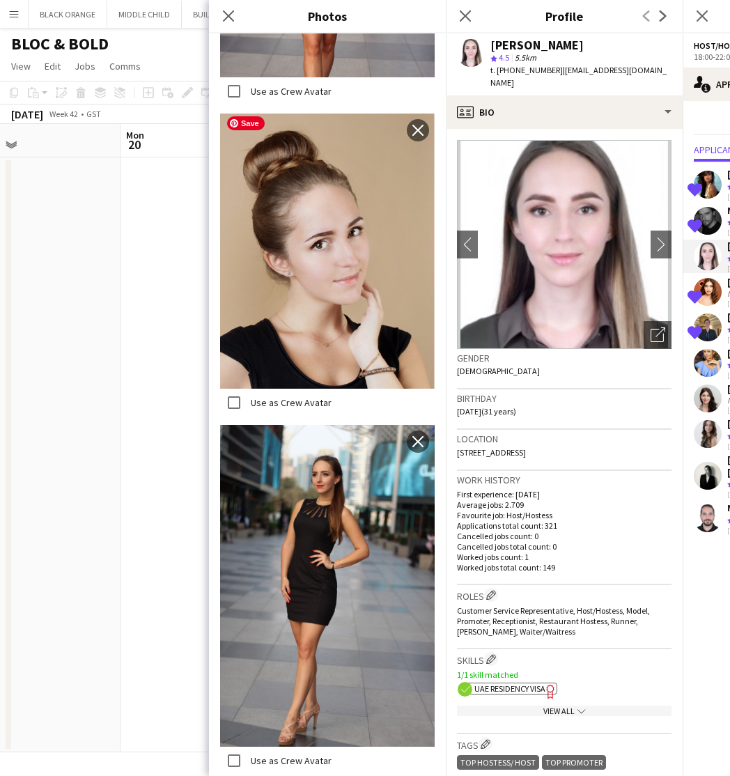
scroll to position [3443, 0]
click at [226, 15] on icon "Close pop-in" at bounding box center [228, 15] width 13 height 13
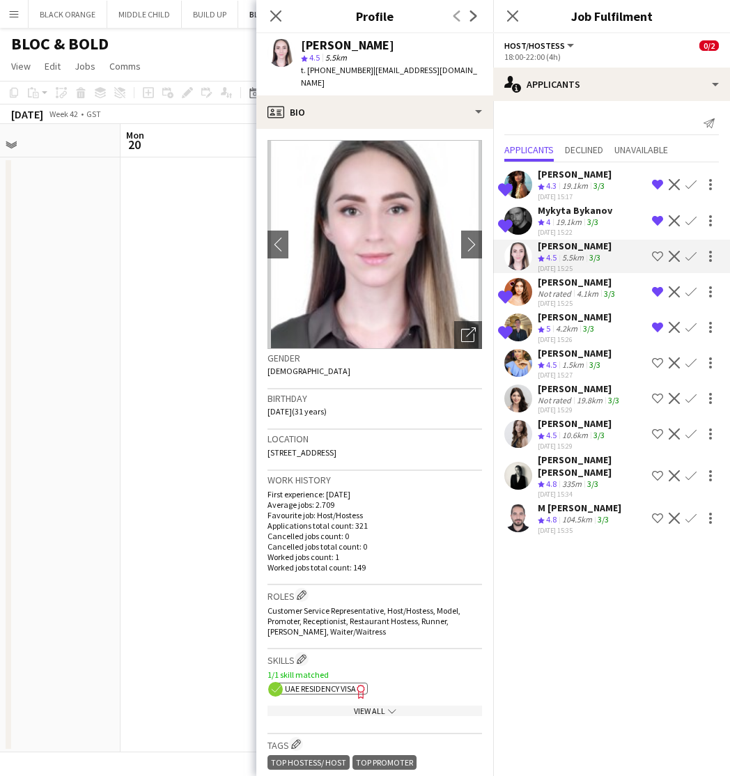
click at [553, 459] on div "[PERSON_NAME] [PERSON_NAME]" at bounding box center [592, 466] width 109 height 25
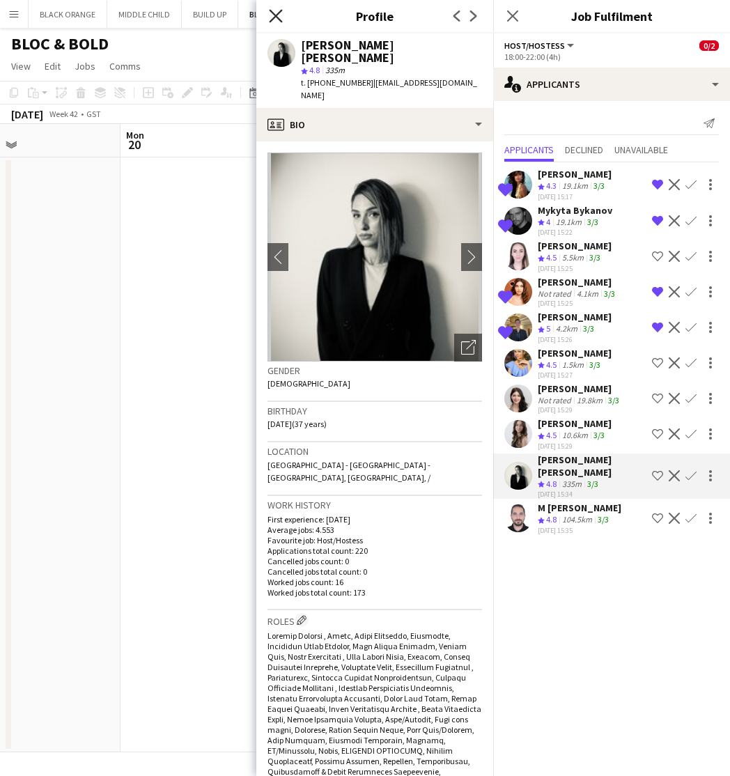
click at [271, 10] on icon "Close pop-in" at bounding box center [275, 15] width 13 height 13
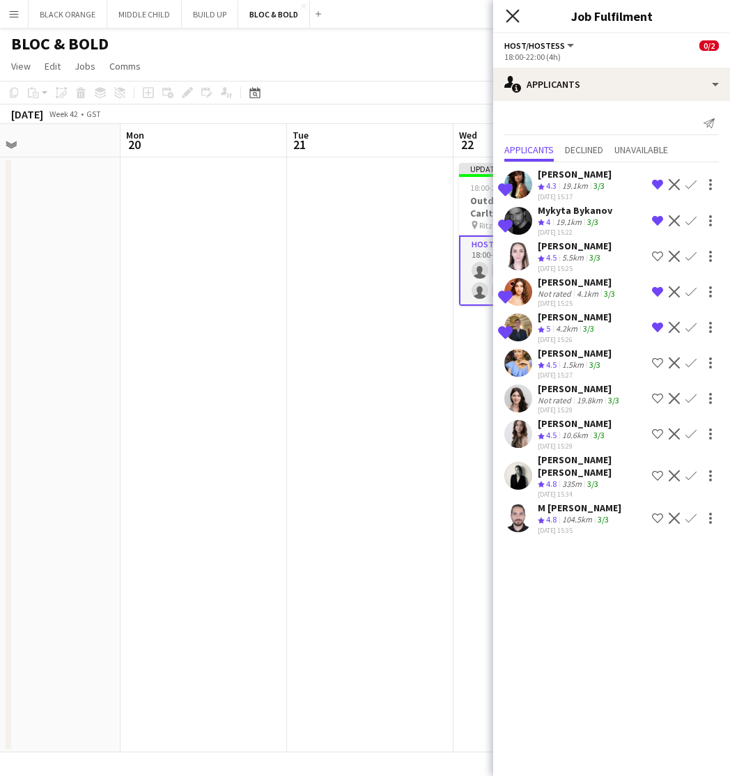
click at [512, 17] on icon at bounding box center [512, 15] width 13 height 13
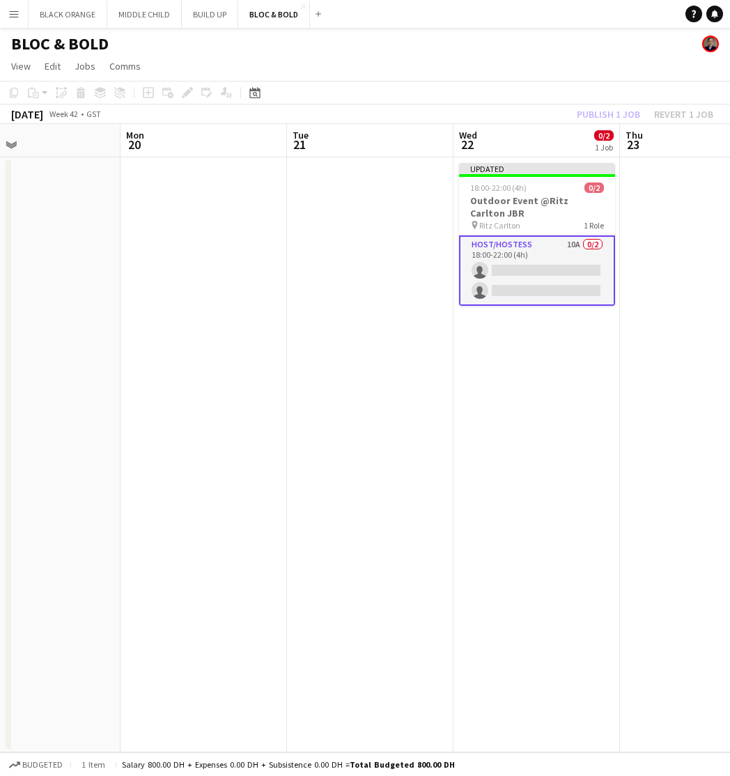
click at [590, 113] on div "Publish 1 job Revert 1 job" at bounding box center [645, 114] width 170 height 18
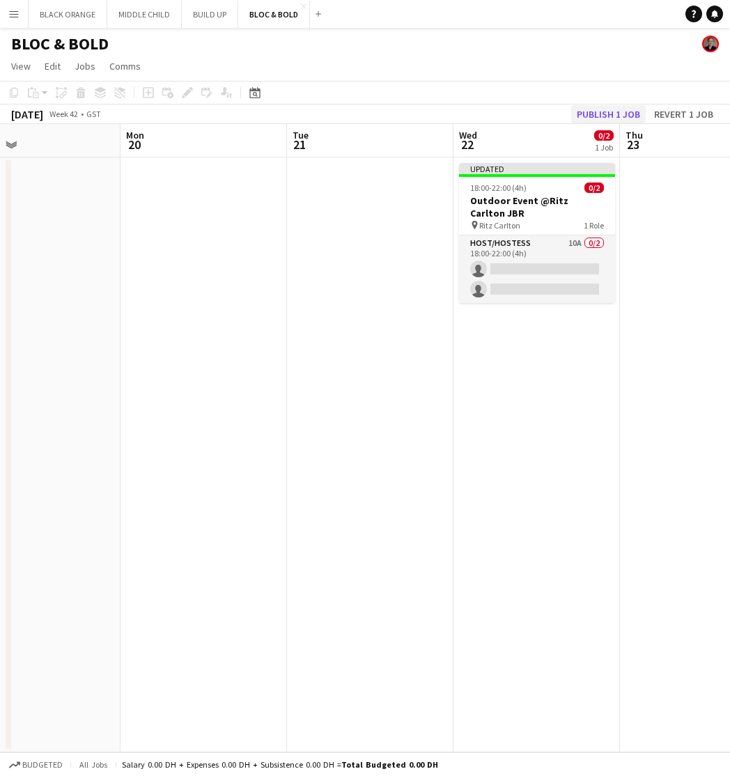
click at [603, 114] on button "Publish 1 job" at bounding box center [608, 114] width 75 height 18
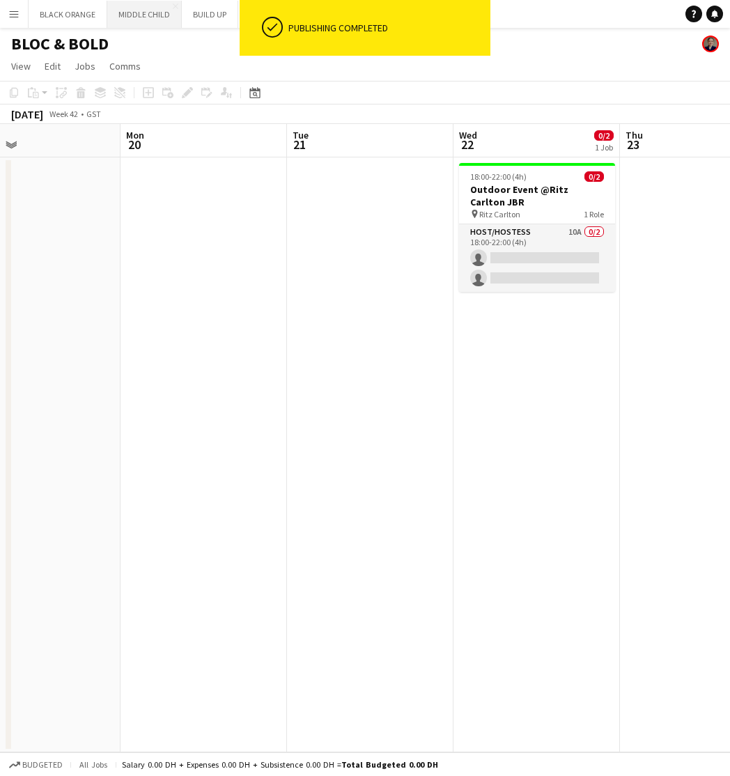
click at [137, 22] on button "MIDDLE CHILD Close" at bounding box center [144, 14] width 75 height 27
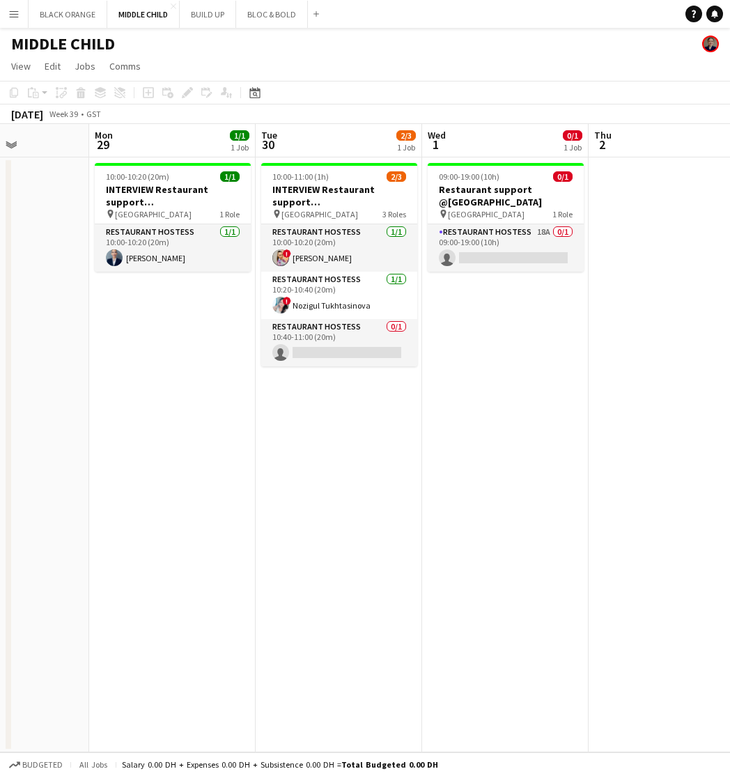
scroll to position [0, 578]
click at [219, 12] on button "BUILD UP Close" at bounding box center [208, 14] width 56 height 27
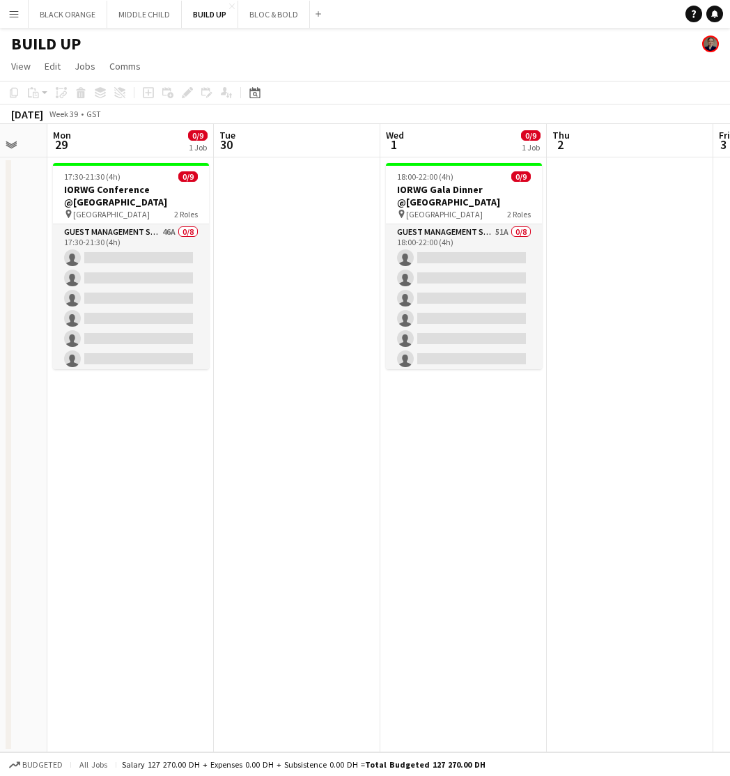
scroll to position [0, 620]
click at [279, 15] on button "BLOC & BOLD Close" at bounding box center [274, 14] width 72 height 27
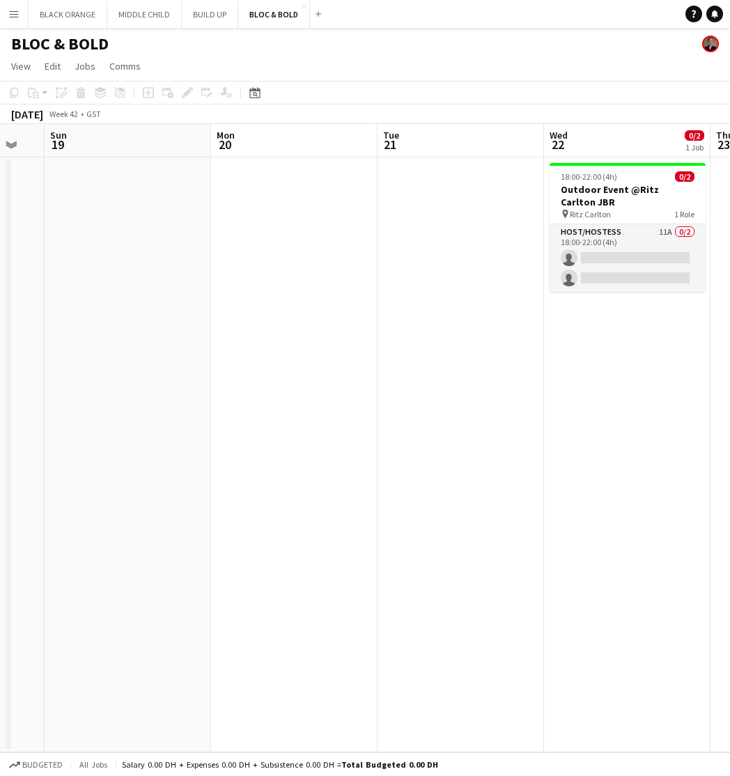
scroll to position [0, 622]
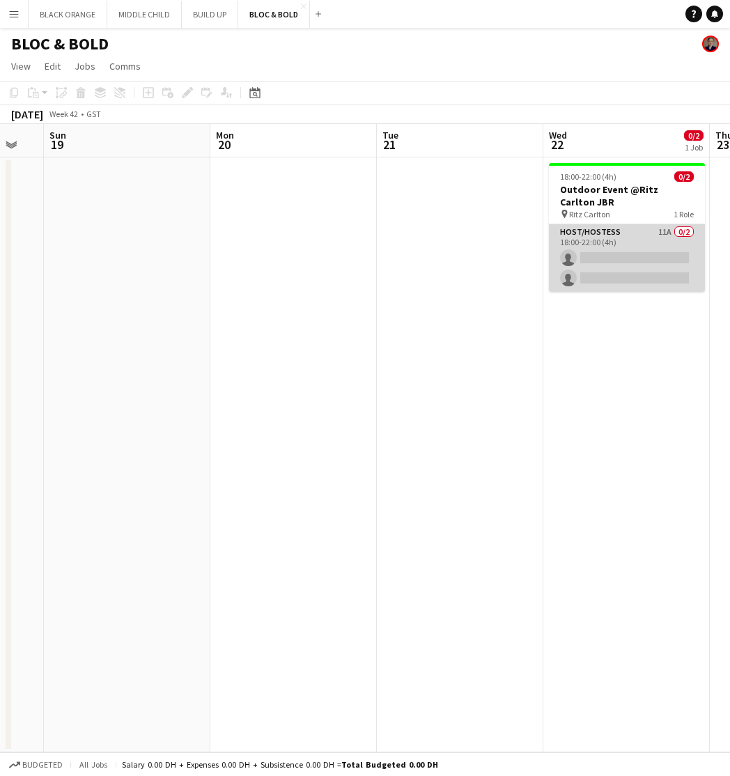
click at [652, 241] on app-card-role "Host/Hostess 11A 0/2 18:00-22:00 (4h) single-neutral-actions single-neutral-act…" at bounding box center [627, 258] width 156 height 68
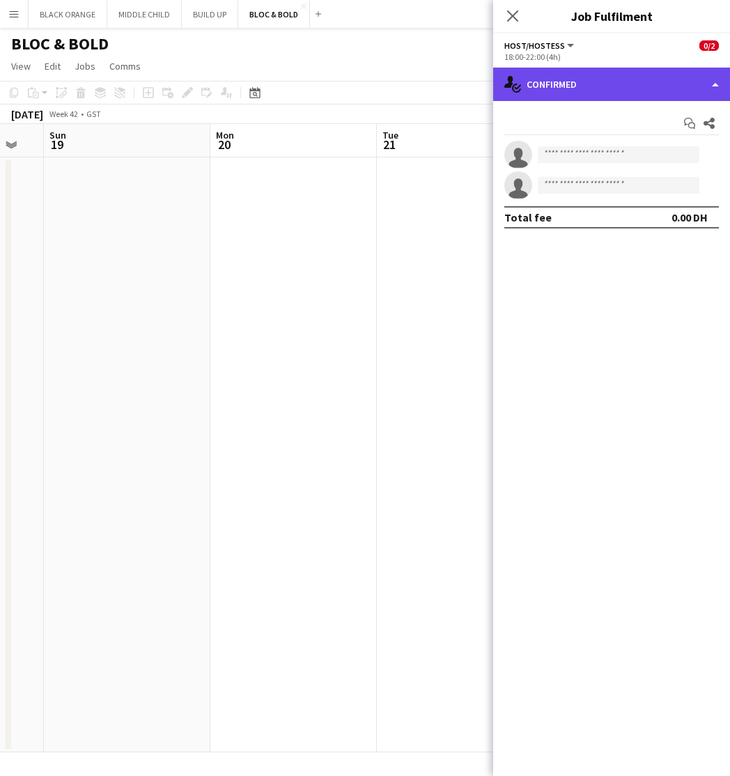
click at [652, 86] on div "single-neutral-actions-check-2 Confirmed" at bounding box center [611, 84] width 237 height 33
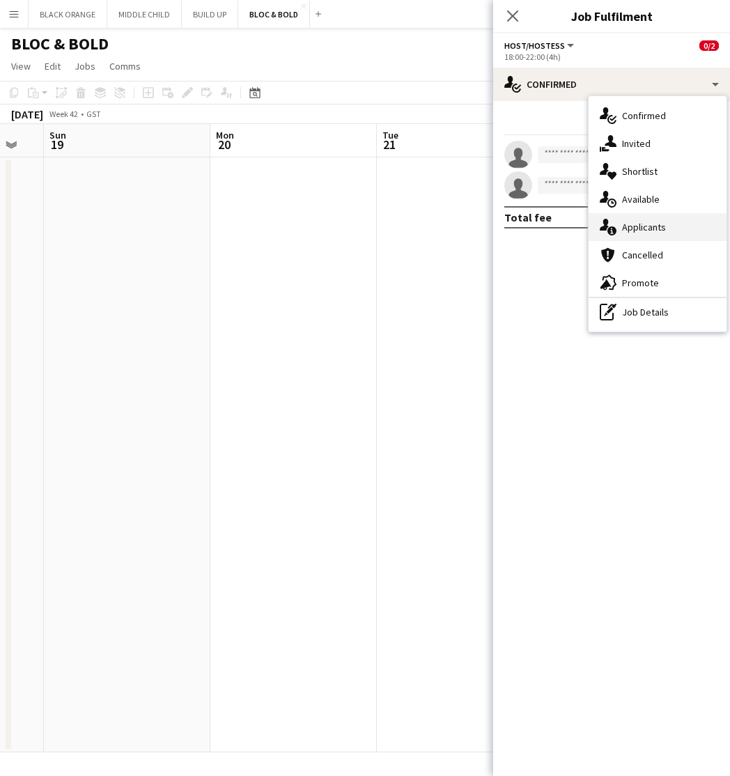
click at [641, 231] on span "Applicants" at bounding box center [644, 227] width 44 height 13
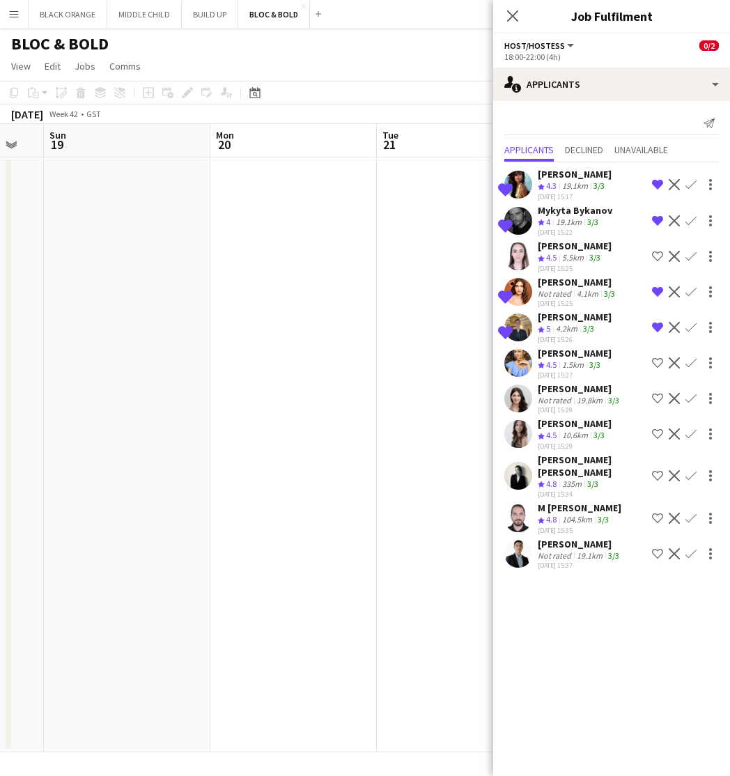
click at [546, 551] on div "Not rated" at bounding box center [556, 556] width 36 height 10
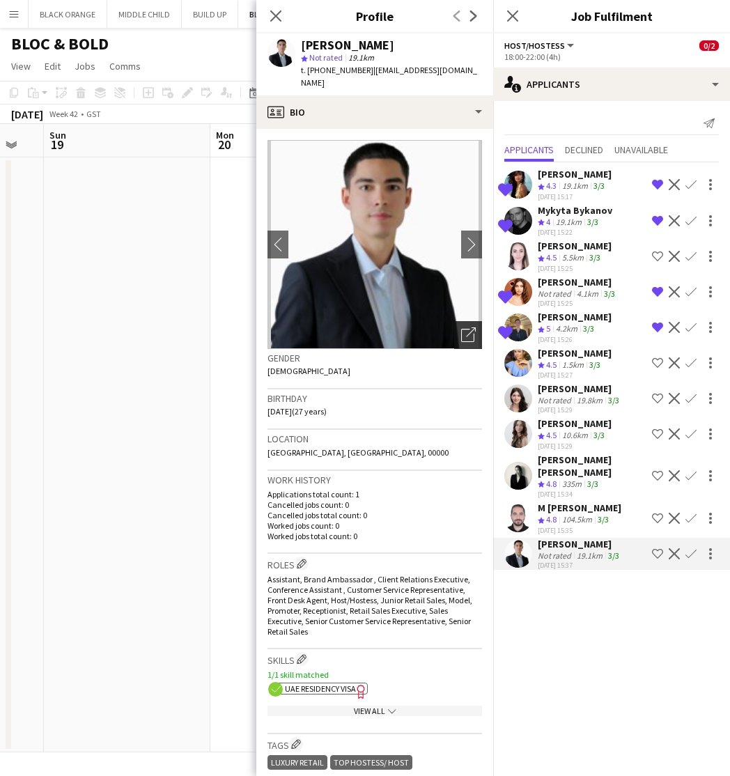
click at [468, 328] on icon "Open photos pop-in" at bounding box center [468, 335] width 15 height 15
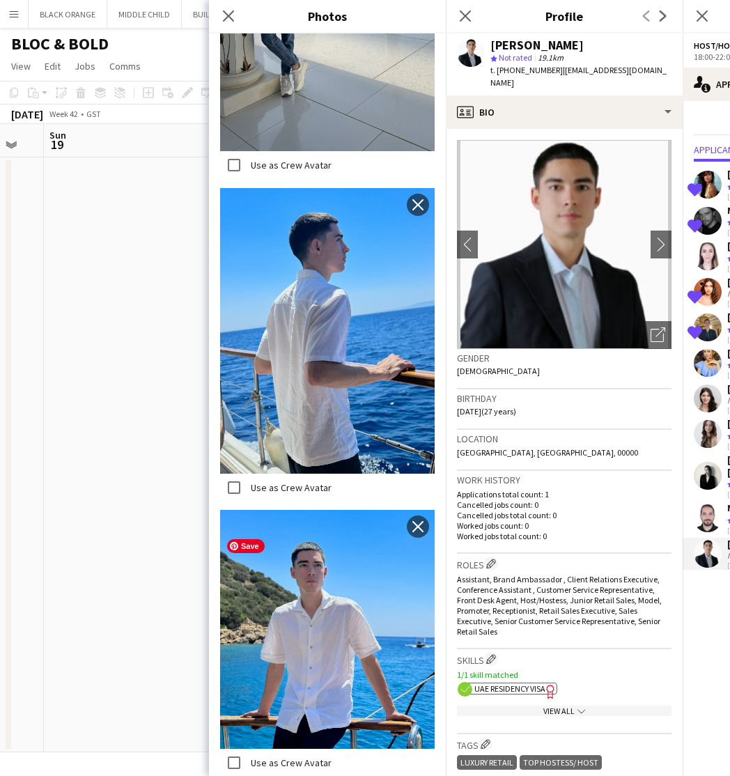
scroll to position [8939, 0]
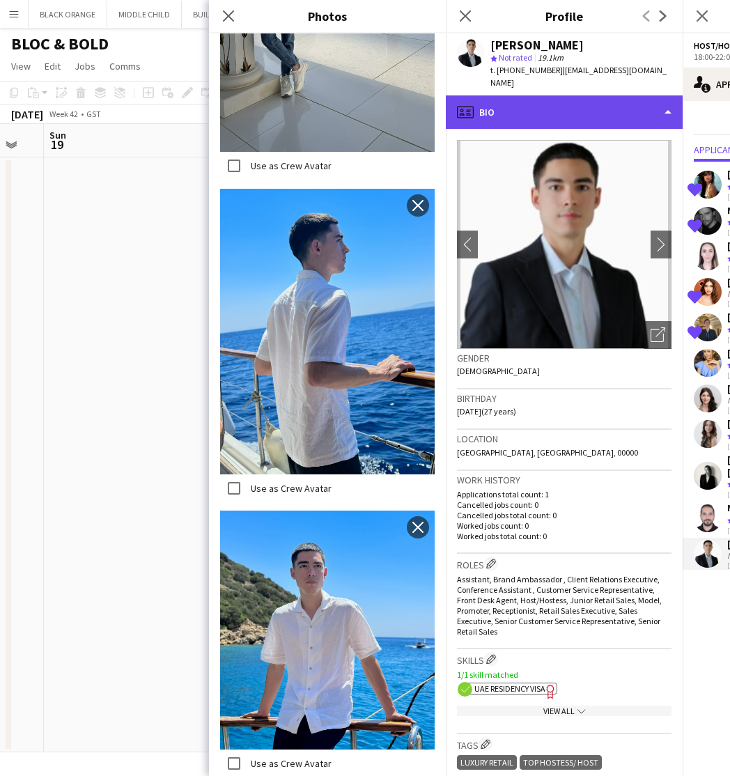
click at [572, 103] on div "profile Bio" at bounding box center [564, 111] width 237 height 33
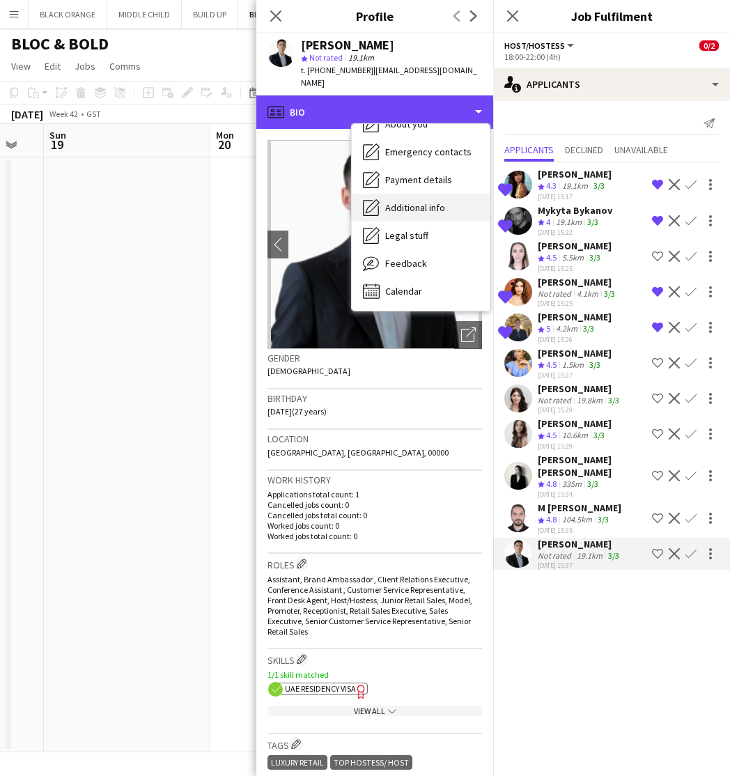
scroll to position [75, 0]
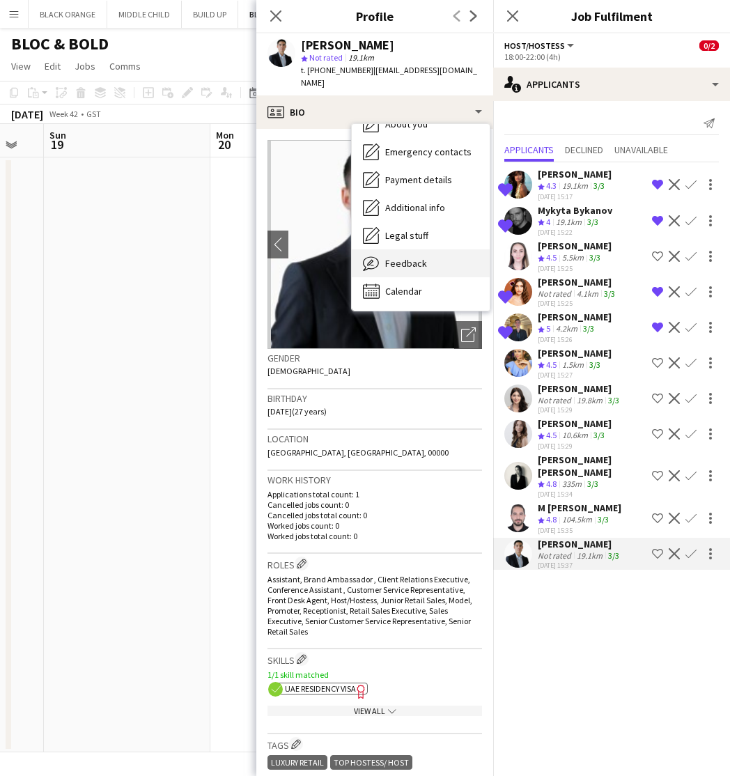
click at [397, 257] on span "Feedback" at bounding box center [406, 263] width 42 height 13
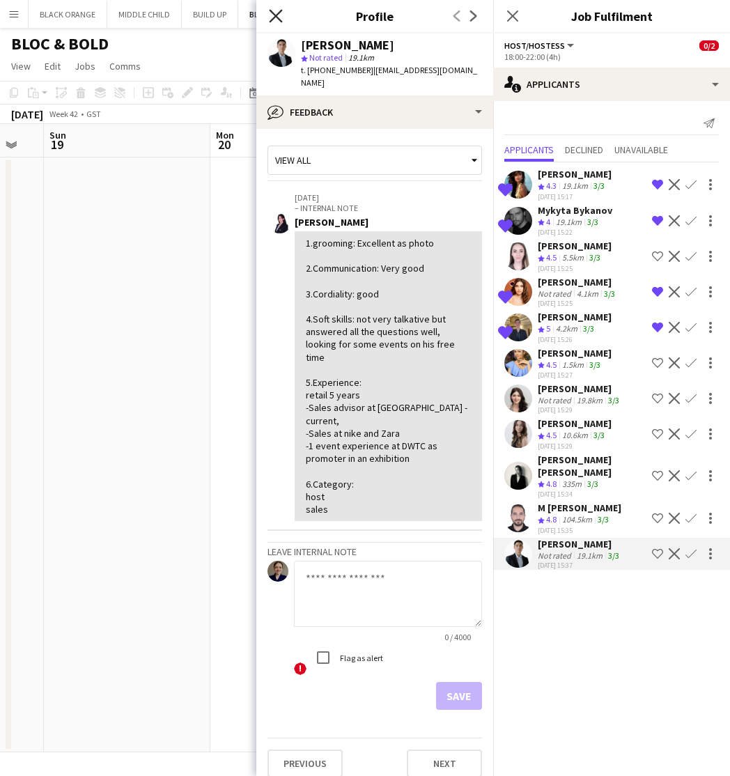
click at [274, 15] on icon "Close pop-in" at bounding box center [275, 15] width 13 height 13
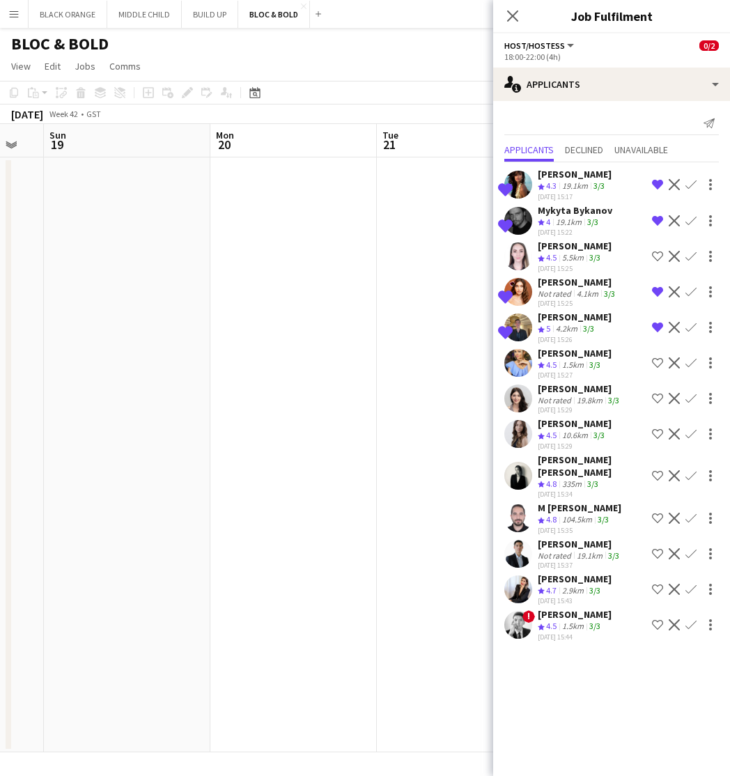
click at [558, 608] on div "[PERSON_NAME]" at bounding box center [575, 614] width 74 height 13
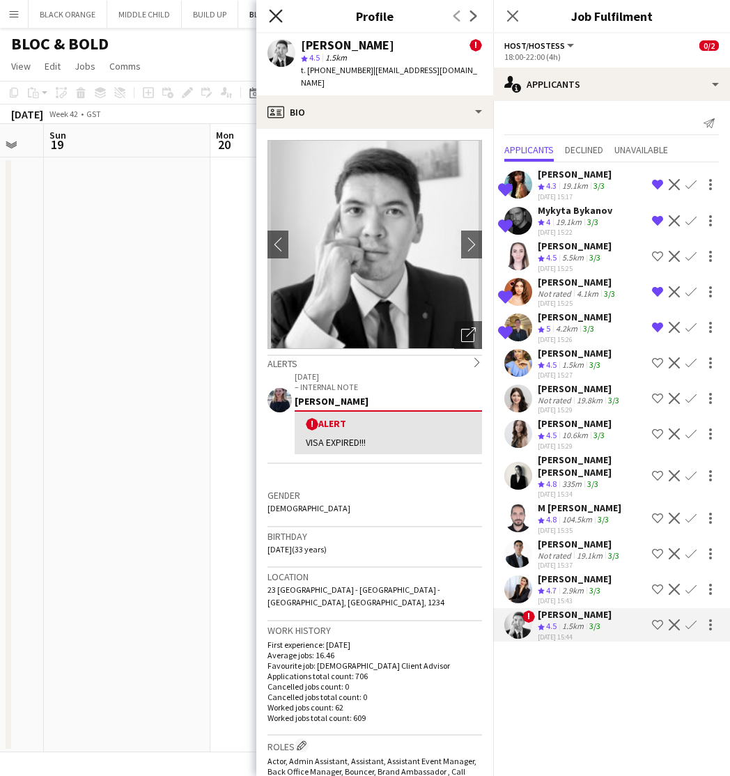
click at [274, 15] on icon "Close pop-in" at bounding box center [275, 15] width 13 height 13
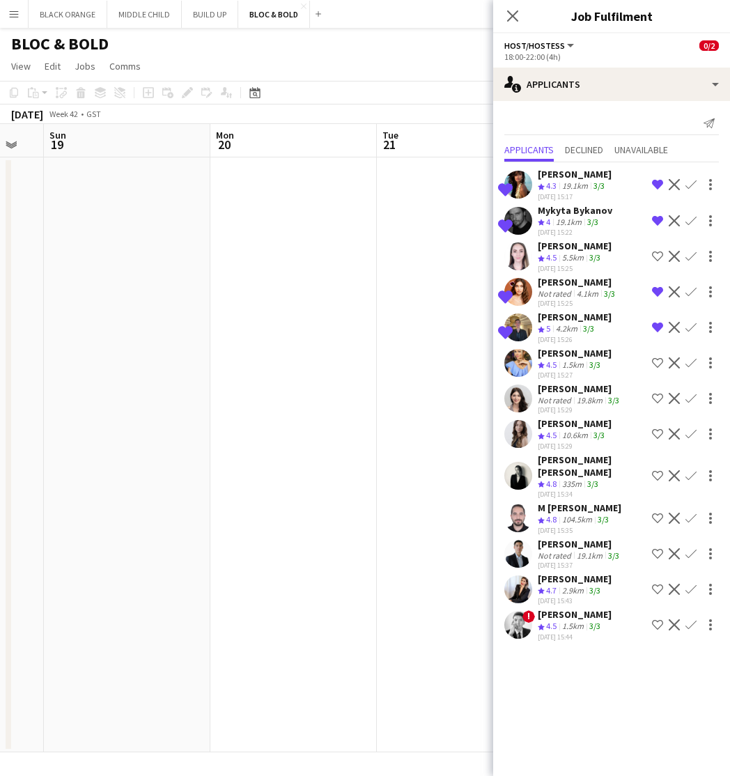
click at [653, 218] on app-icon "Remove crew from shortlist" at bounding box center [657, 220] width 11 height 11
click at [654, 183] on app-icon "Remove crew from shortlist" at bounding box center [657, 184] width 11 height 11
click at [654, 328] on app-icon "Remove crew from shortlist" at bounding box center [657, 327] width 11 height 11
click at [657, 293] on app-icon "Remove crew from shortlist" at bounding box center [657, 291] width 11 height 11
click at [385, 306] on app-date-cell at bounding box center [460, 455] width 167 height 595
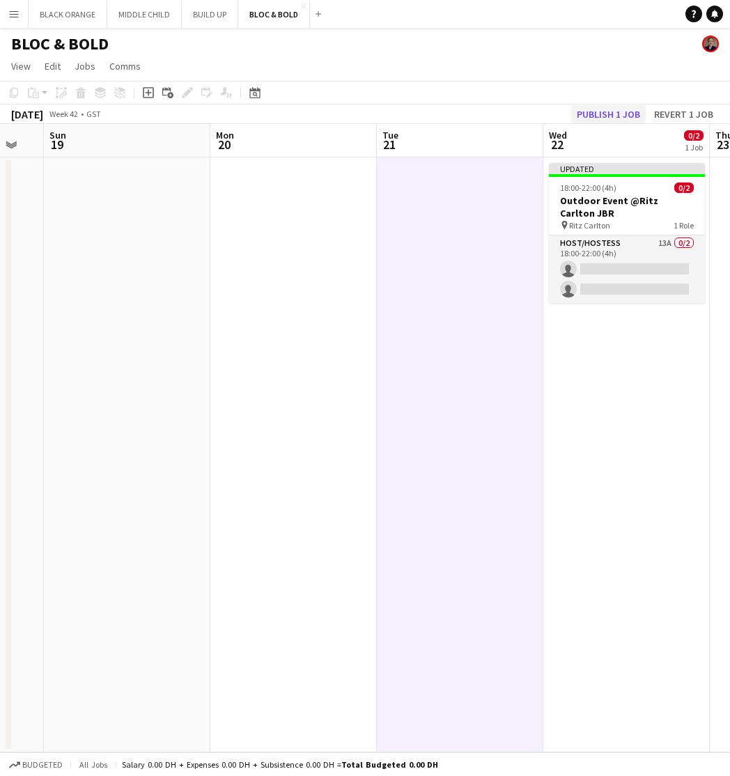
click at [600, 112] on button "Publish 1 job" at bounding box center [608, 114] width 75 height 18
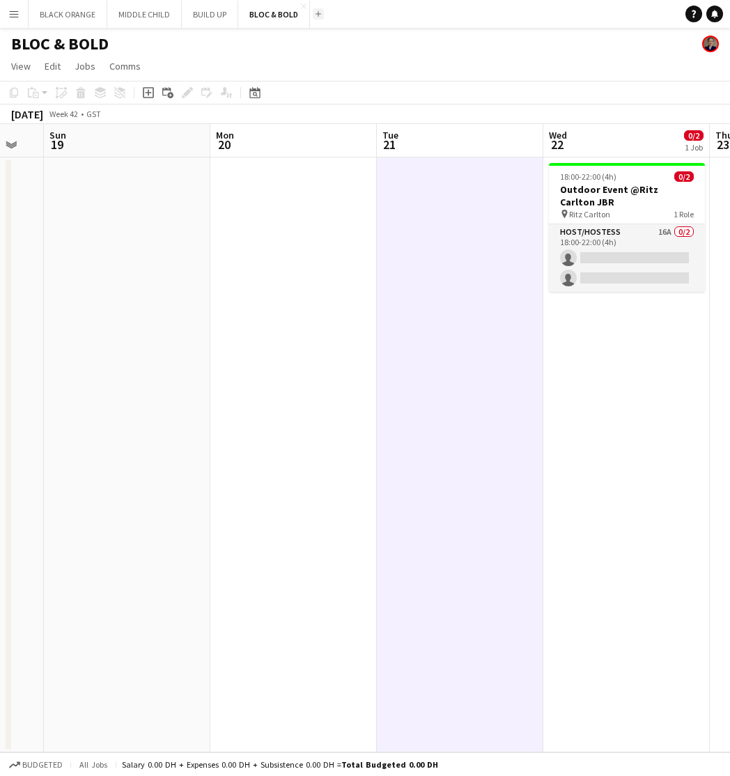
click at [316, 15] on app-icon "Add" at bounding box center [319, 14] width 6 height 6
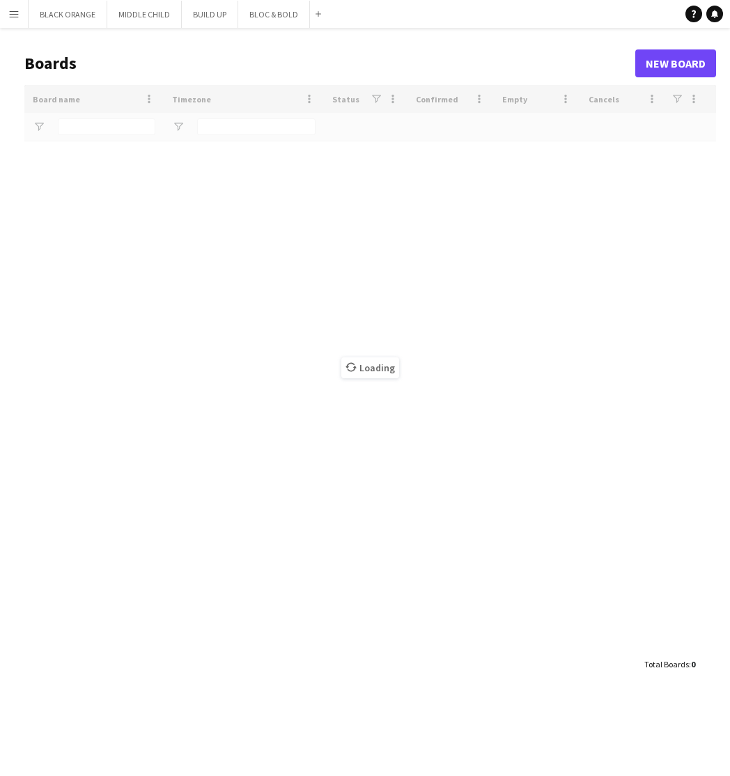
click at [87, 133] on div "Loading" at bounding box center [370, 368] width 692 height 566
click at [82, 127] on div "Loading" at bounding box center [370, 368] width 692 height 566
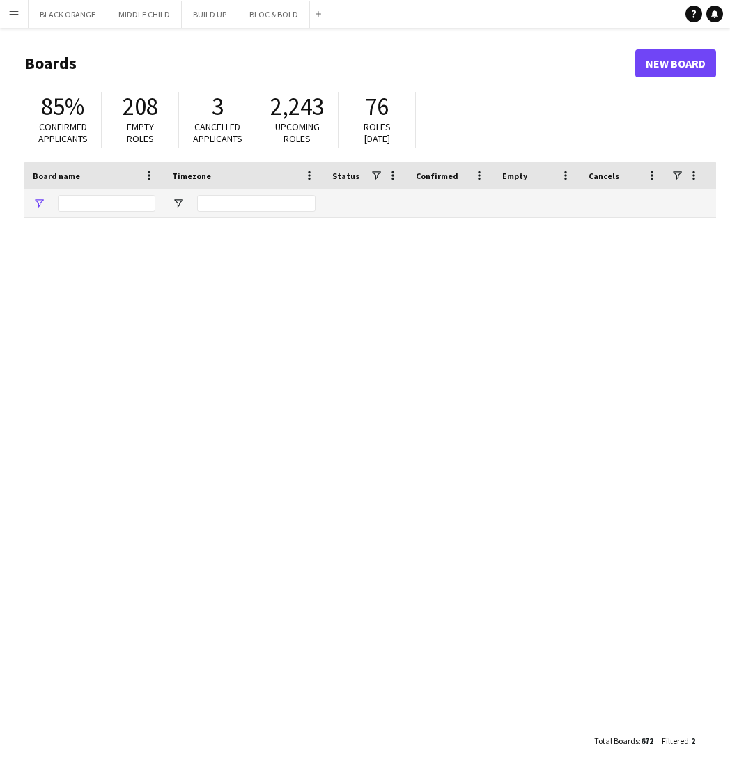
type input "****"
click at [82, 127] on span "Confirmed applicants" at bounding box center [62, 133] width 49 height 24
click at [91, 199] on input "****" at bounding box center [107, 203] width 98 height 17
type input "***"
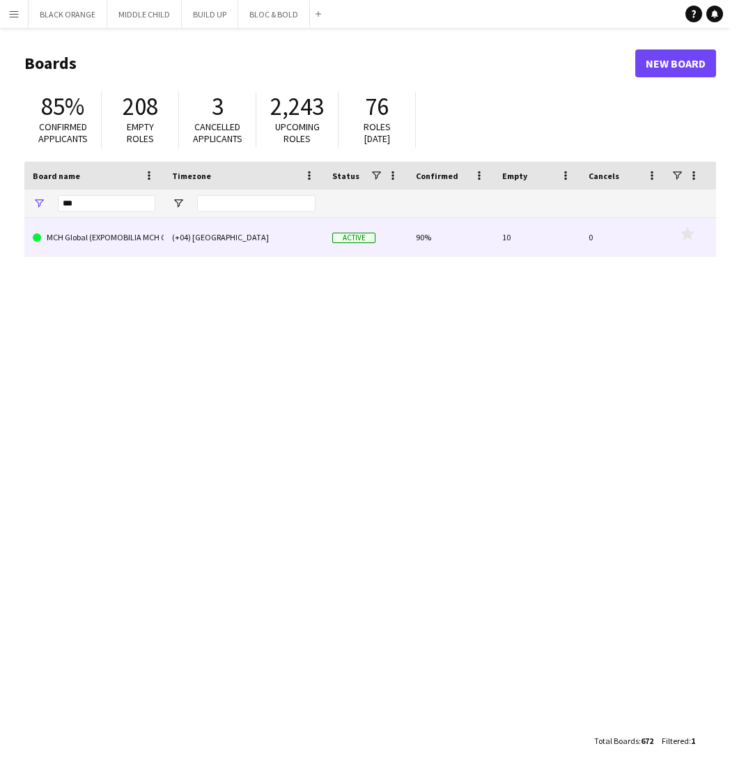
drag, startPoint x: 91, startPoint y: 199, endPoint x: 148, endPoint y: 238, distance: 69.6
click at [148, 238] on link "MCH Global (EXPOMOBILIA MCH GLOBAL ME LIVE MARKETING LLC)" at bounding box center [94, 237] width 123 height 39
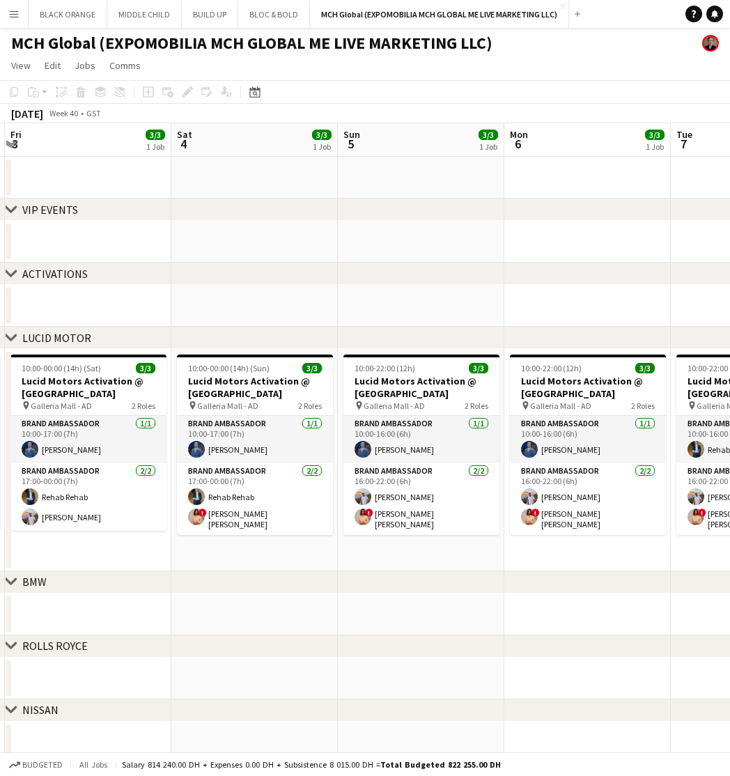
scroll to position [0, 496]
click at [526, 298] on app-date-cell at bounding box center [587, 306] width 167 height 42
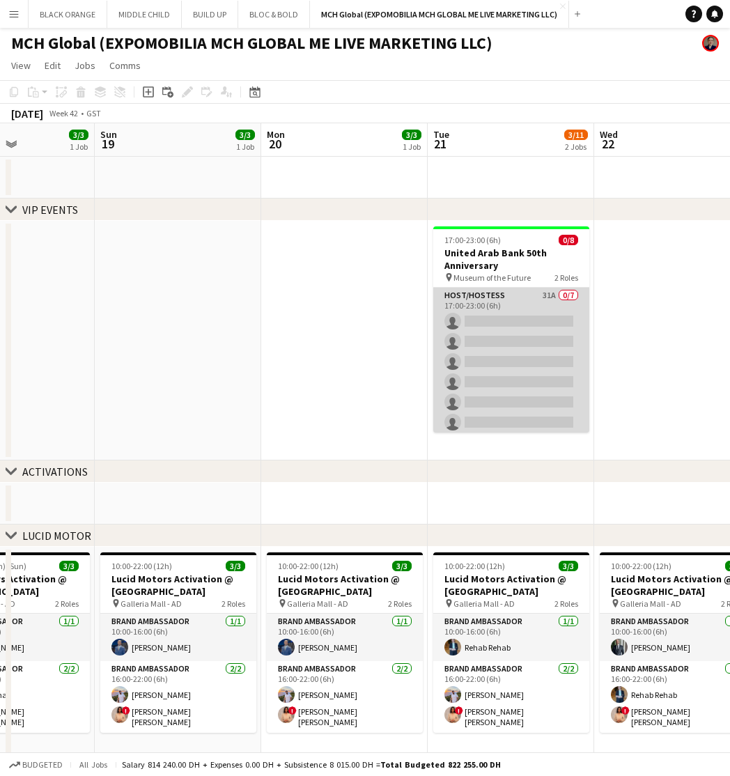
scroll to position [0, 0]
click at [528, 303] on app-card-role "Host/Hostess 31A 0/7 17:00-23:00 (6h) single-neutral-actions single-neutral-act…" at bounding box center [511, 372] width 156 height 169
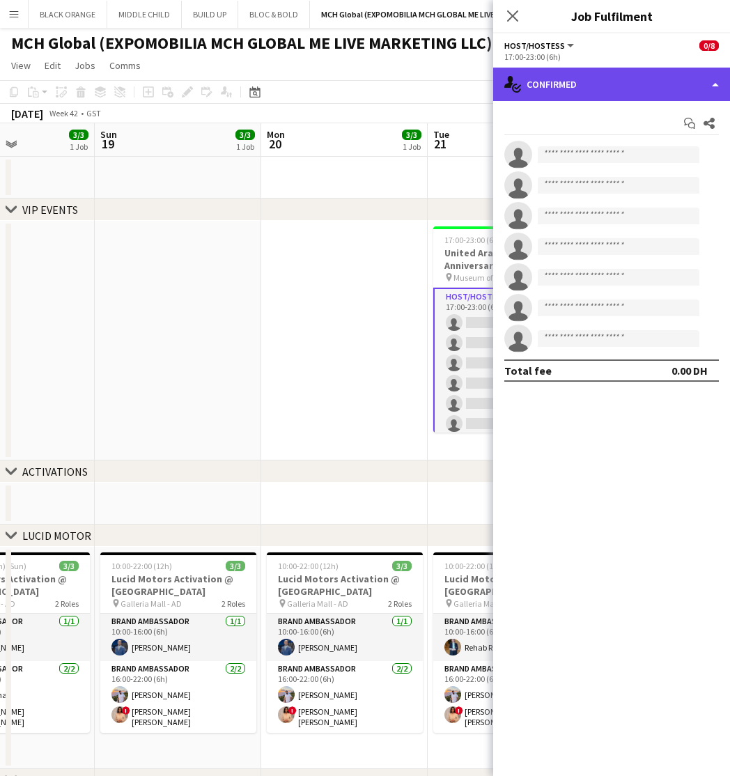
click at [611, 76] on div "single-neutral-actions-check-2 Confirmed" at bounding box center [611, 84] width 237 height 33
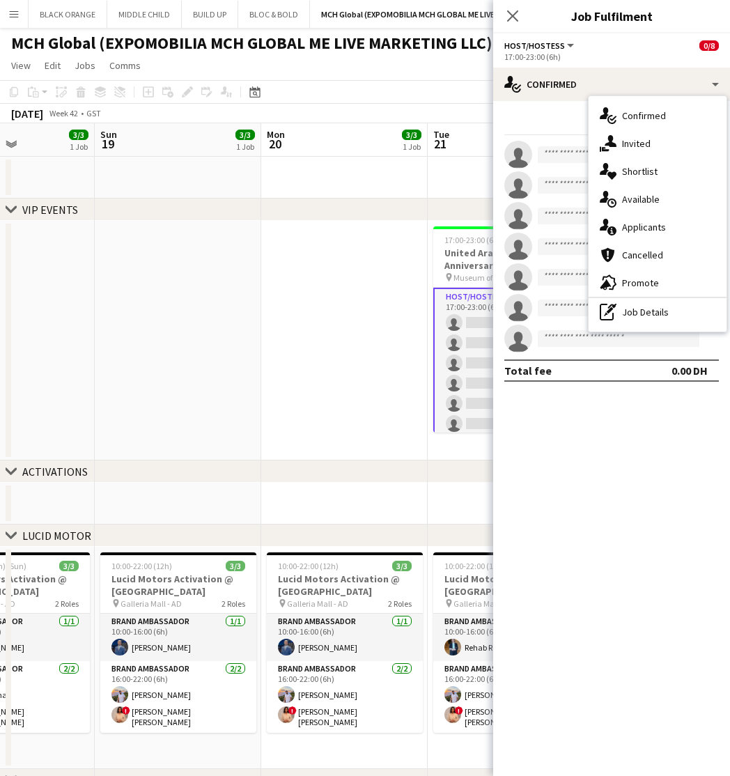
click at [555, 45] on span "Host/Hostess" at bounding box center [535, 45] width 61 height 10
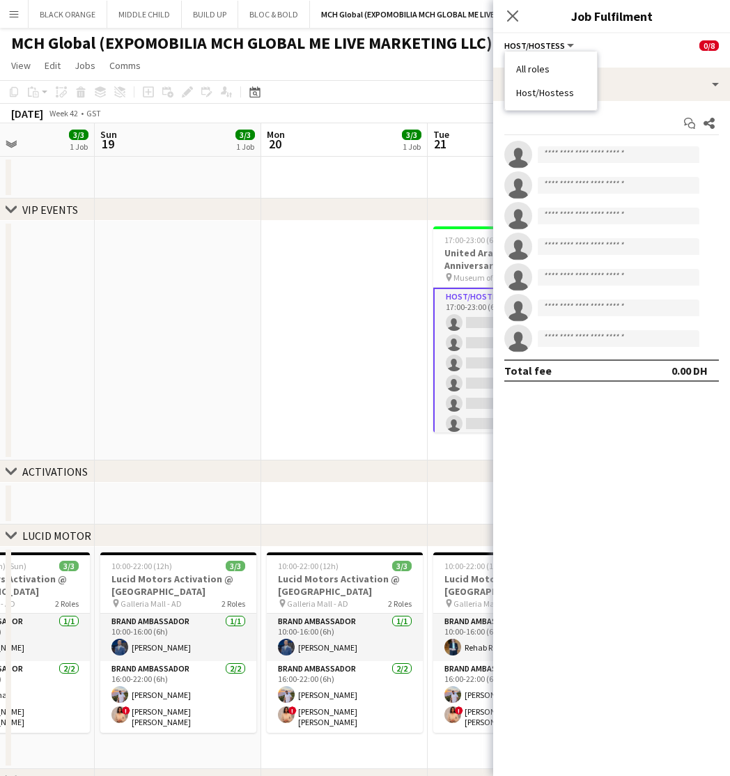
click at [544, 68] on li "All roles" at bounding box center [551, 69] width 70 height 13
click at [472, 373] on app-card-role "Host/Hostess 31A 0/7 17:00-23:00 (6h) single-neutral-actions single-neutral-act…" at bounding box center [511, 373] width 156 height 171
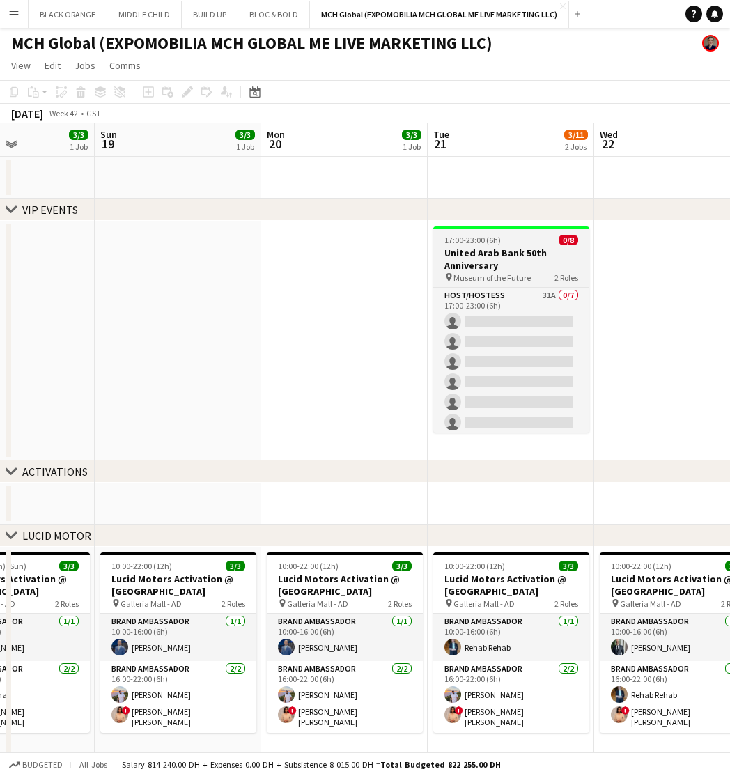
click at [471, 236] on span "17:00-23:00 (6h)" at bounding box center [473, 240] width 56 height 10
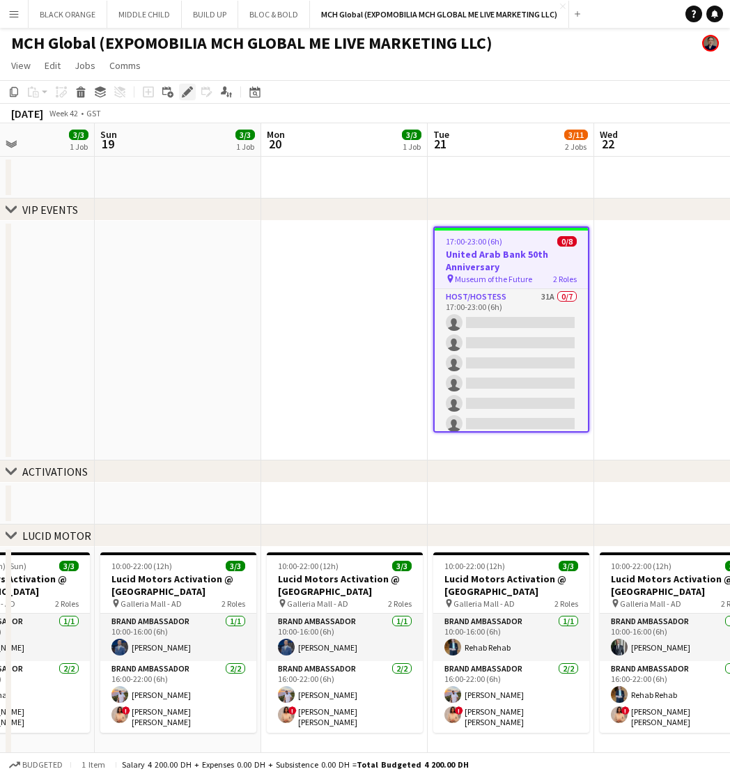
click at [184, 94] on icon at bounding box center [187, 93] width 8 height 8
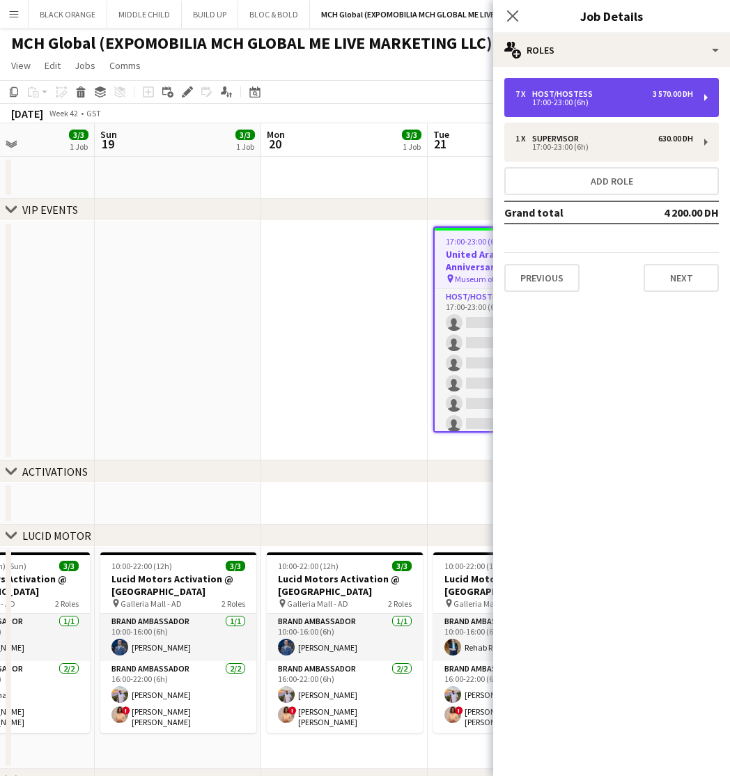
click at [656, 88] on div "7 x Host/Hostess 3 570.00 DH 17:00-23:00 (6h)" at bounding box center [612, 97] width 215 height 39
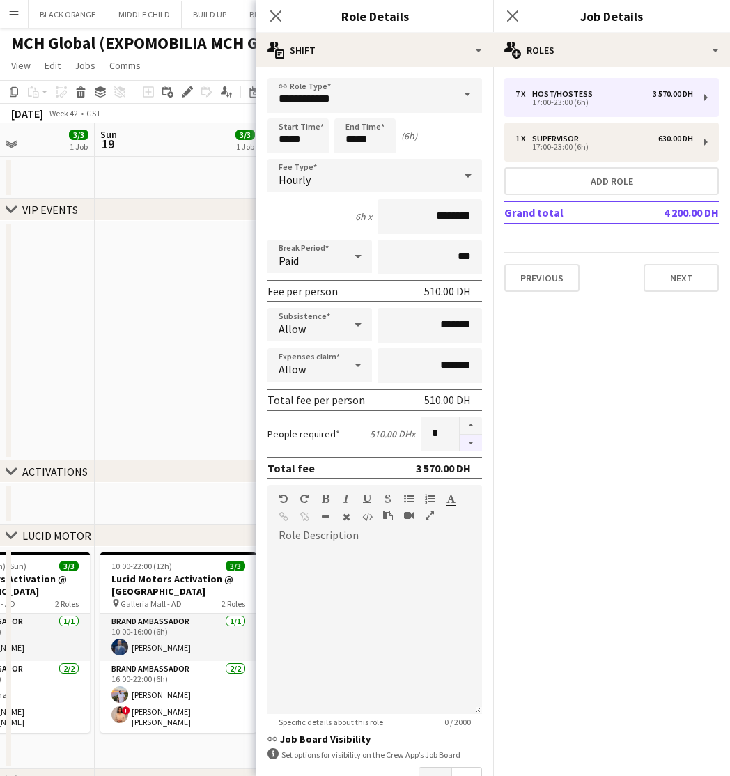
click at [470, 441] on button "button" at bounding box center [471, 443] width 22 height 17
type input "*"
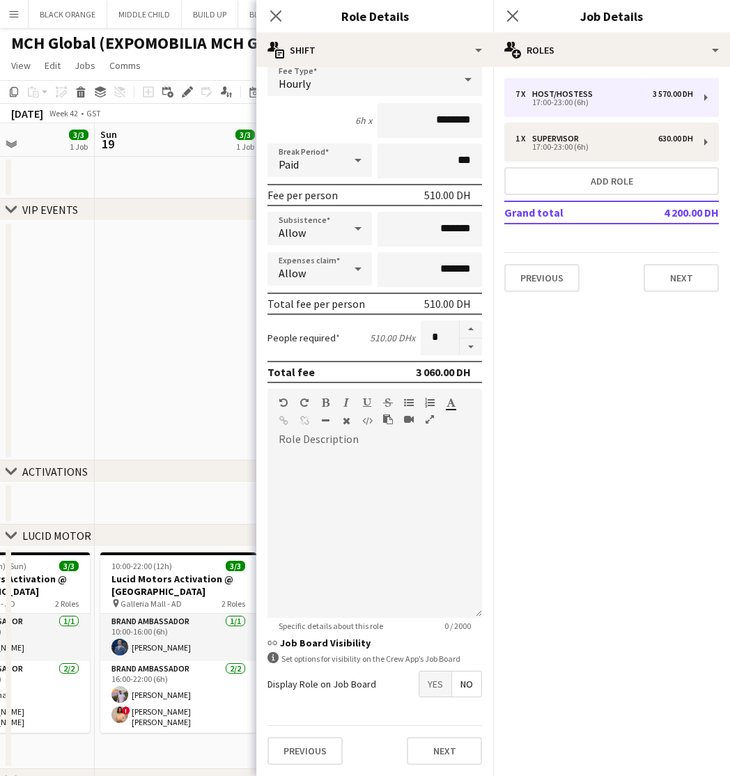
scroll to position [96, 0]
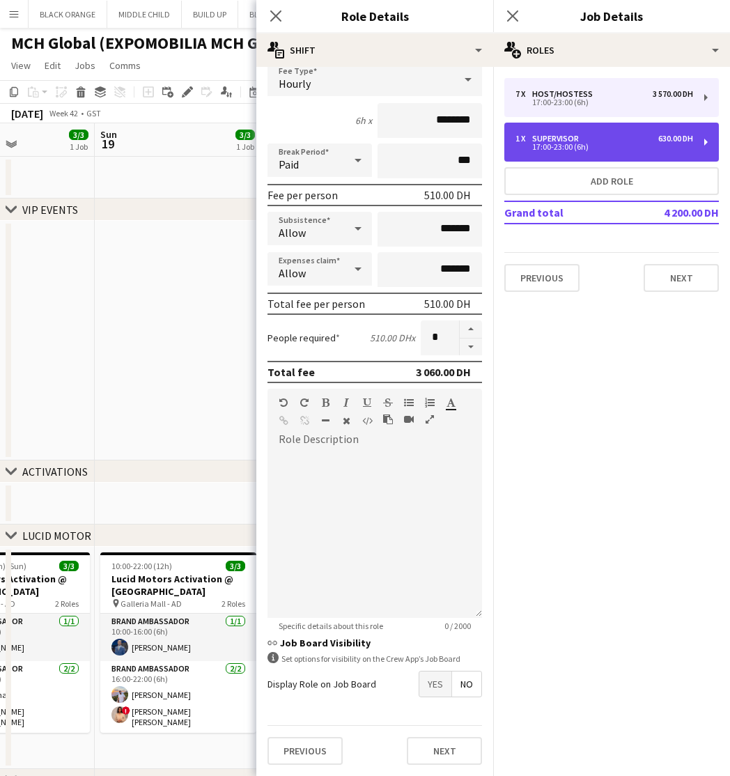
click at [555, 140] on div "Supervisor" at bounding box center [558, 139] width 52 height 10
type input "**********"
type input "*********"
type input "*"
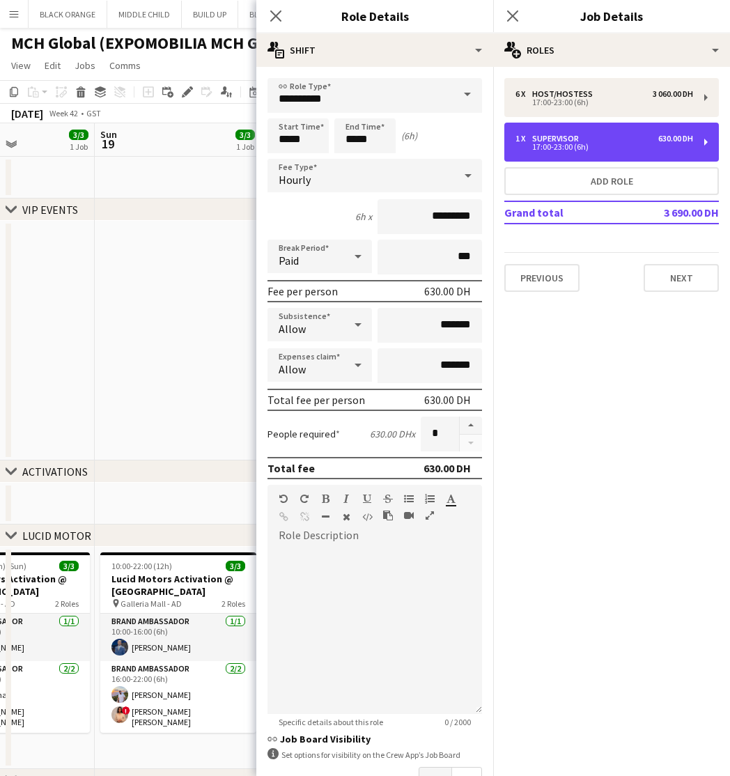
scroll to position [0, 0]
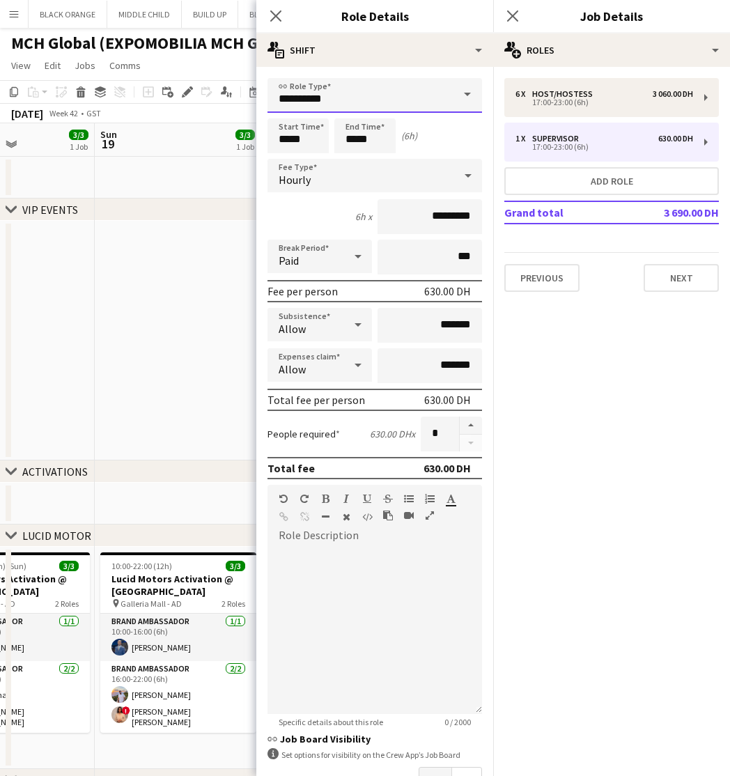
click at [334, 92] on input "**********" at bounding box center [375, 95] width 215 height 35
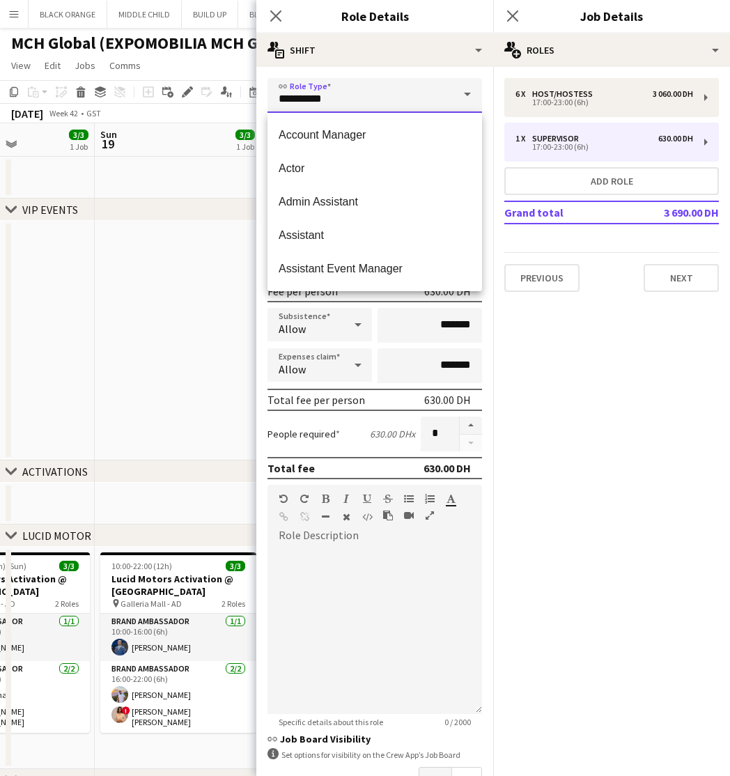
click at [334, 92] on input "**********" at bounding box center [375, 95] width 215 height 35
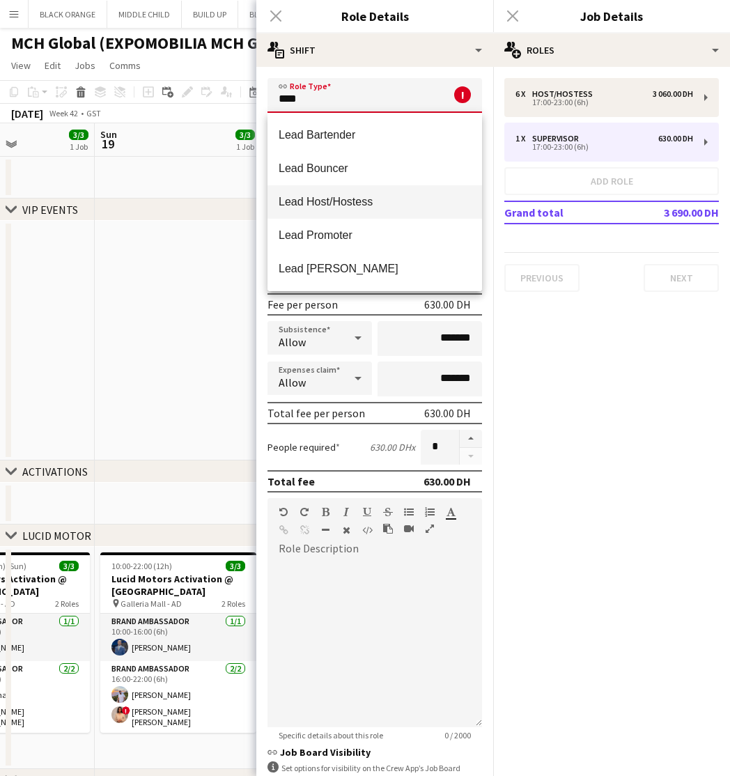
click at [345, 203] on span "Lead Host/Hostess" at bounding box center [375, 201] width 192 height 13
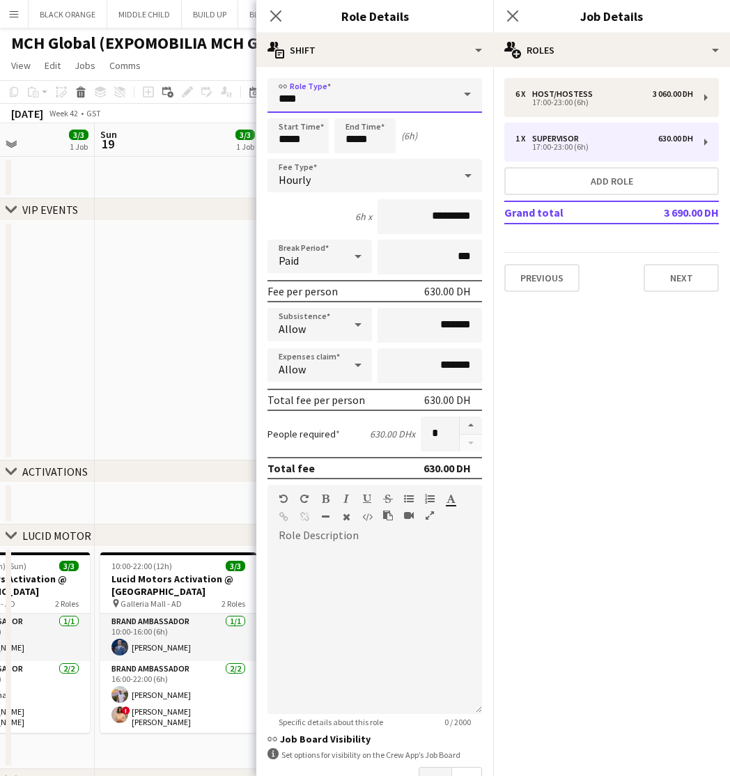
type input "**********"
drag, startPoint x: 456, startPoint y: 218, endPoint x: 404, endPoint y: 216, distance: 51.6
click at [404, 217] on input "*********" at bounding box center [430, 216] width 105 height 35
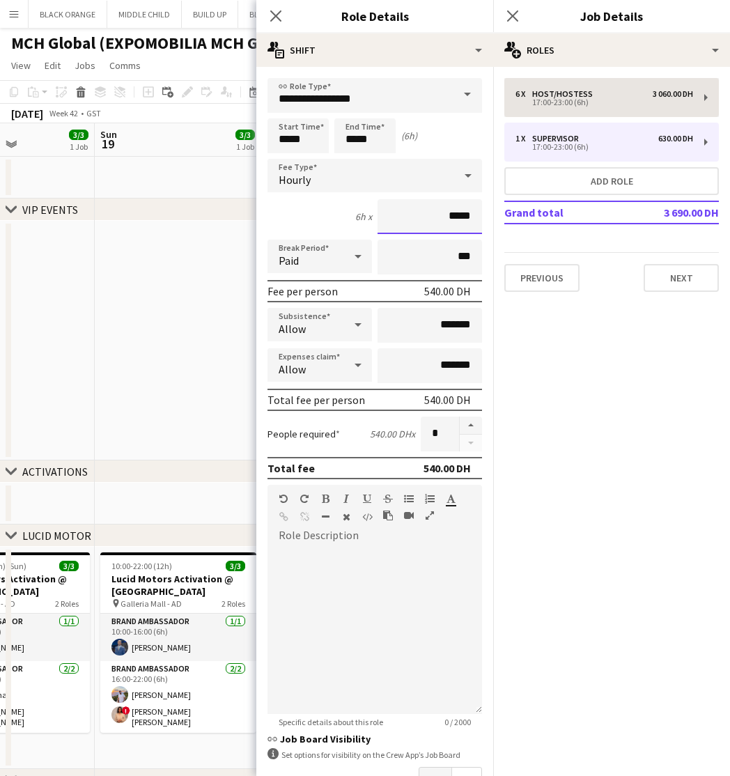
type input "*****"
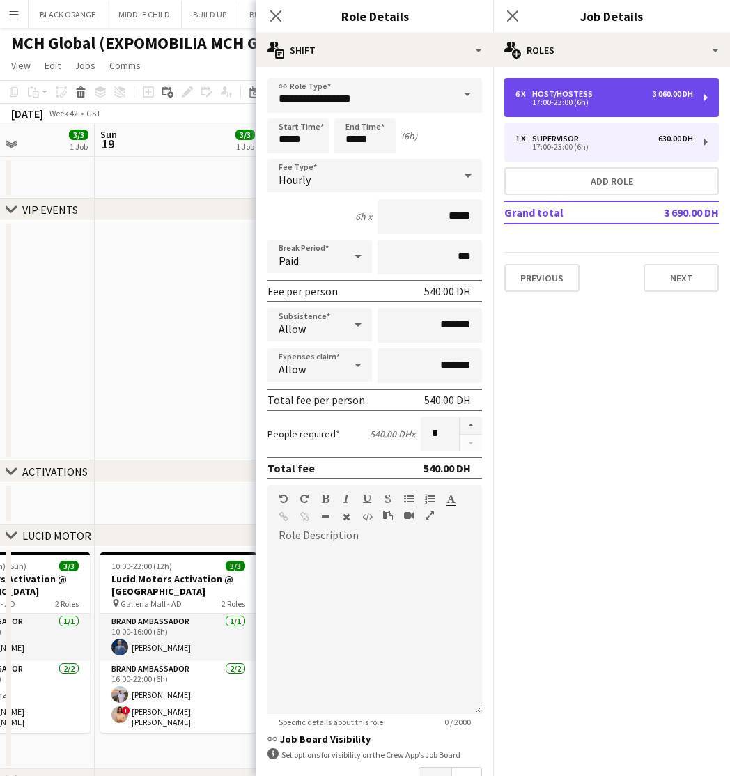
click at [642, 97] on div "6 x Host/Hostess 3 060.00 DH" at bounding box center [605, 94] width 178 height 10
type input "**********"
type input "********"
type input "*"
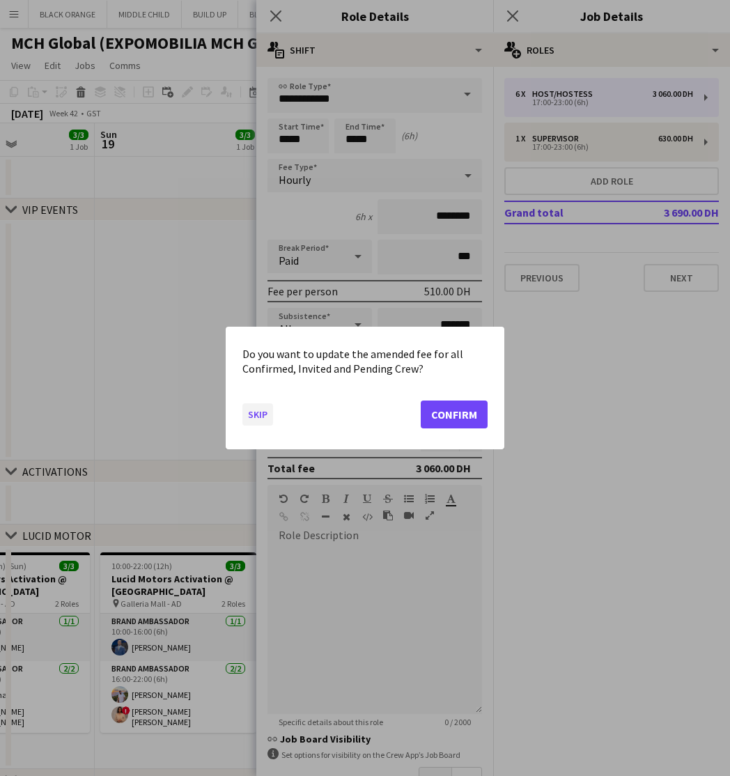
click at [251, 414] on button "Skip" at bounding box center [258, 415] width 31 height 22
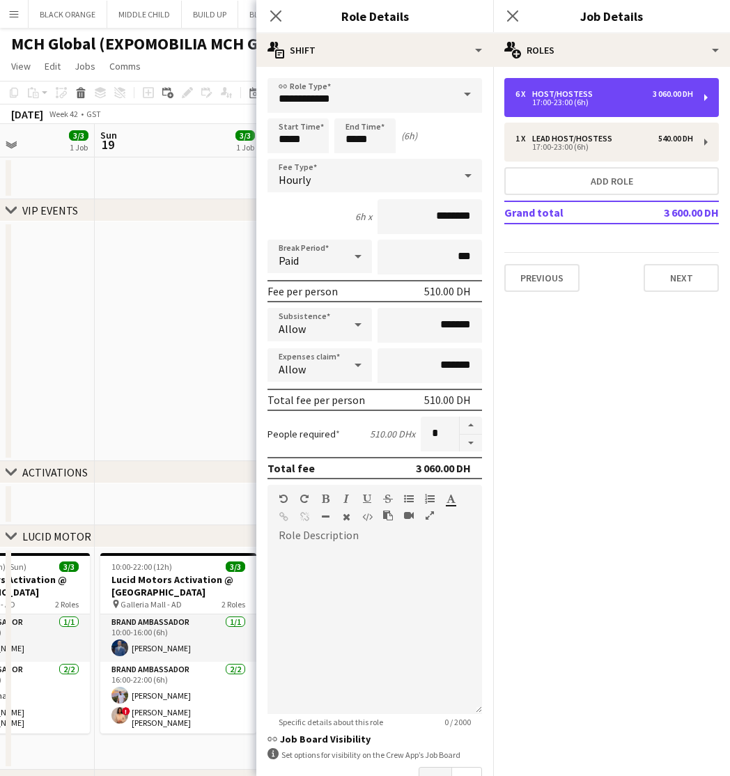
scroll to position [1, 0]
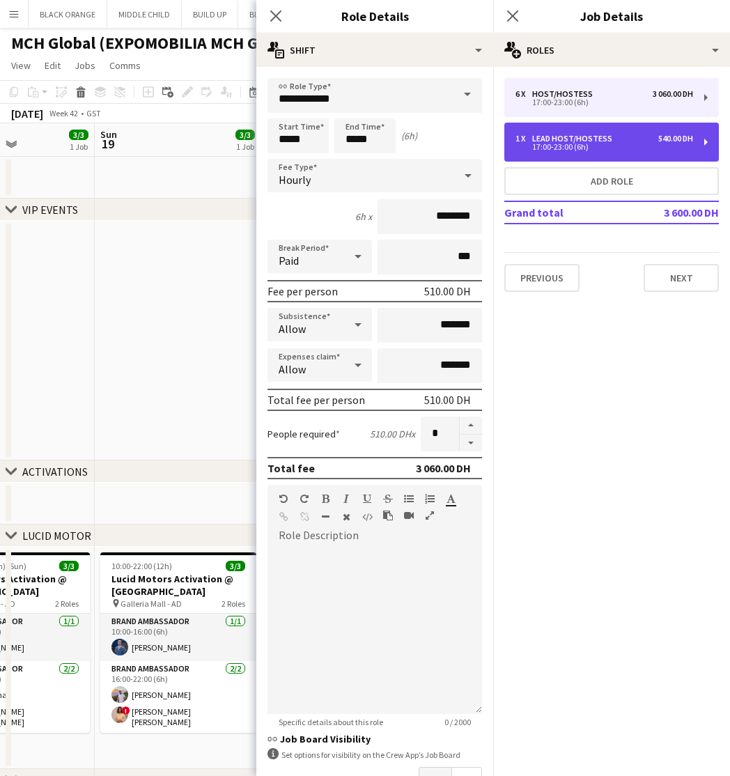
click at [580, 145] on div "17:00-23:00 (6h)" at bounding box center [605, 147] width 178 height 7
type input "**********"
type input "********"
type input "*"
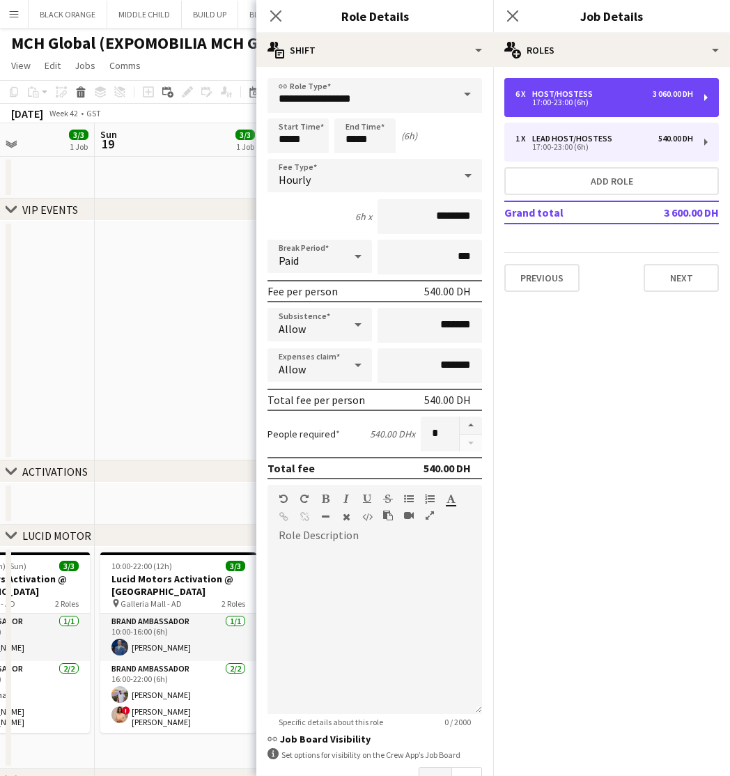
click at [558, 99] on div "17:00-23:00 (6h)" at bounding box center [605, 102] width 178 height 7
type input "**********"
type input "********"
type input "*"
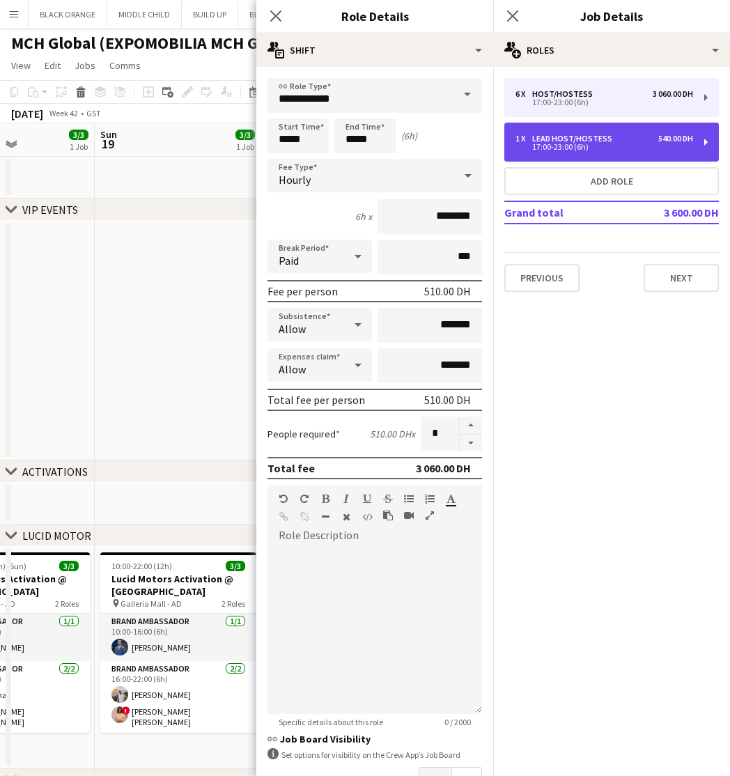
click at [640, 145] on div "17:00-23:00 (6h)" at bounding box center [605, 147] width 178 height 7
type input "**********"
type input "********"
type input "*"
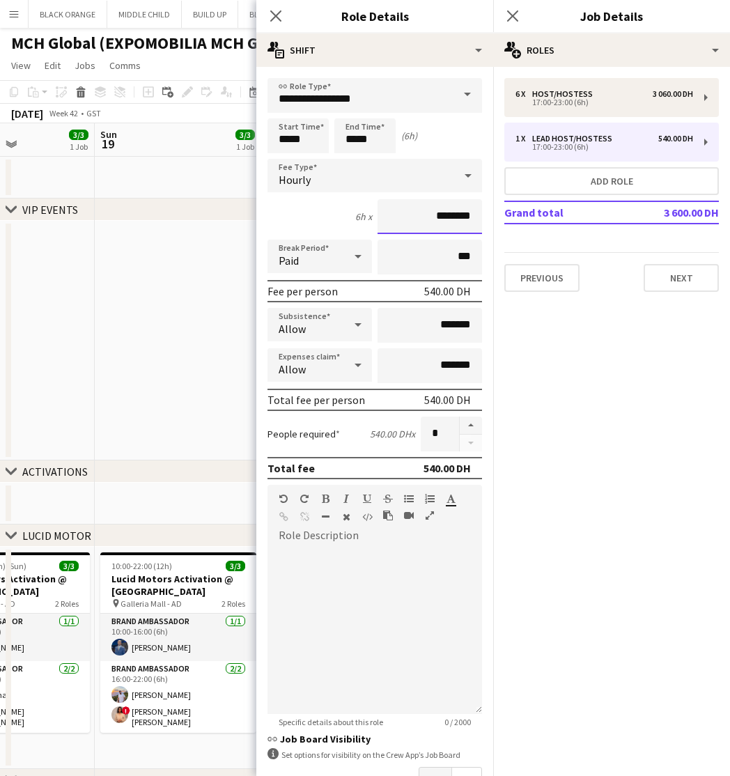
drag, startPoint x: 456, startPoint y: 216, endPoint x: 413, endPoint y: 217, distance: 43.9
click at [413, 217] on input "********" at bounding box center [430, 216] width 105 height 35
type input "*****"
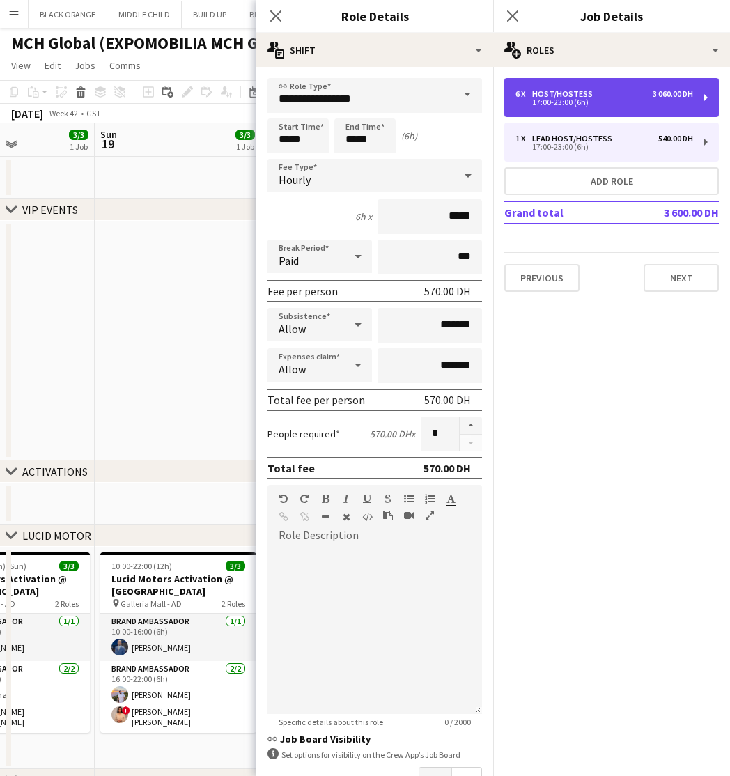
click at [611, 98] on div "6 x Host/Hostess 3 060.00 DH" at bounding box center [605, 94] width 178 height 10
type input "**********"
type input "********"
type input "*"
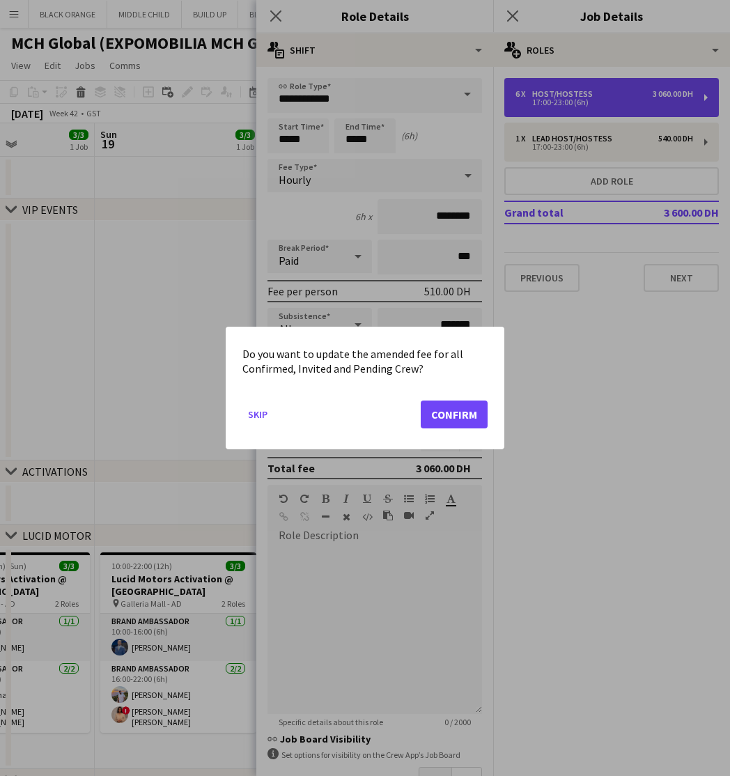
scroll to position [0, 0]
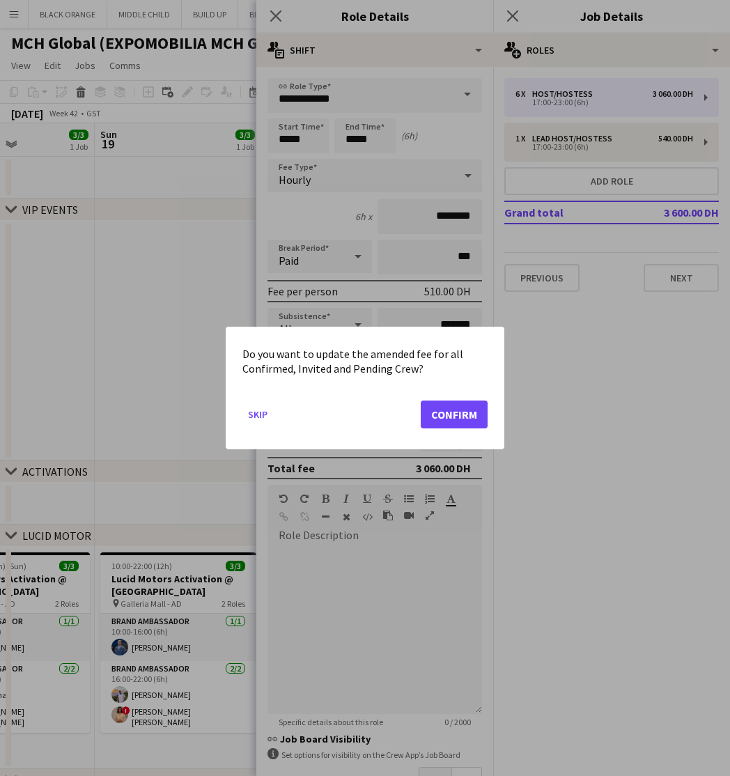
click at [464, 414] on button "Confirm" at bounding box center [454, 415] width 67 height 28
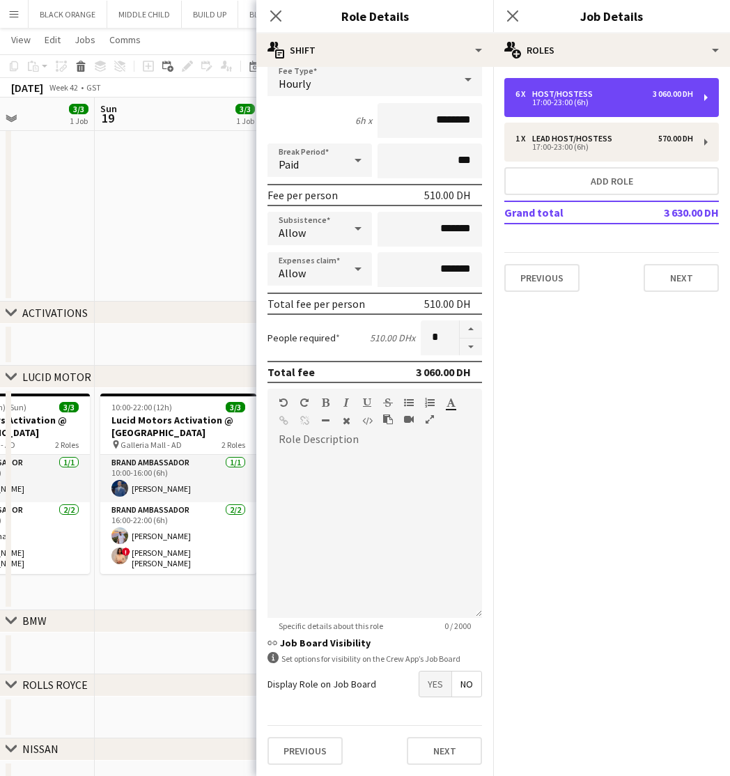
scroll to position [96, 0]
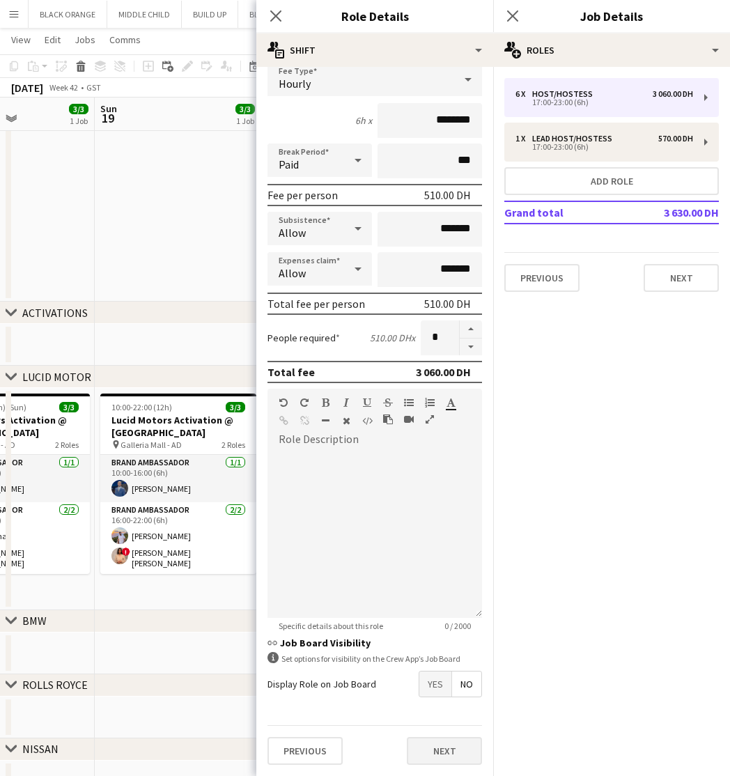
click at [441, 757] on button "Next" at bounding box center [444, 751] width 75 height 28
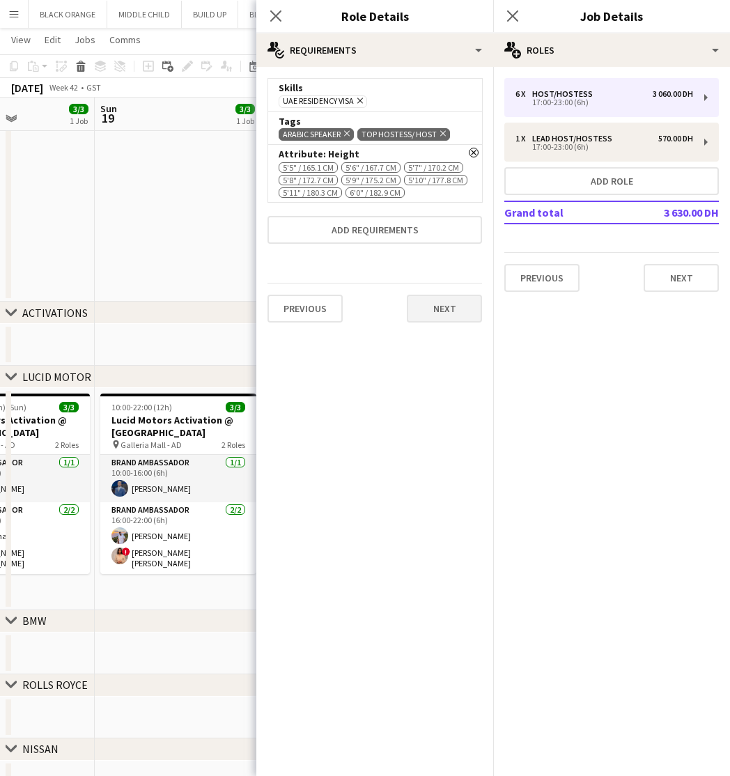
click at [447, 323] on button "Next" at bounding box center [444, 309] width 75 height 28
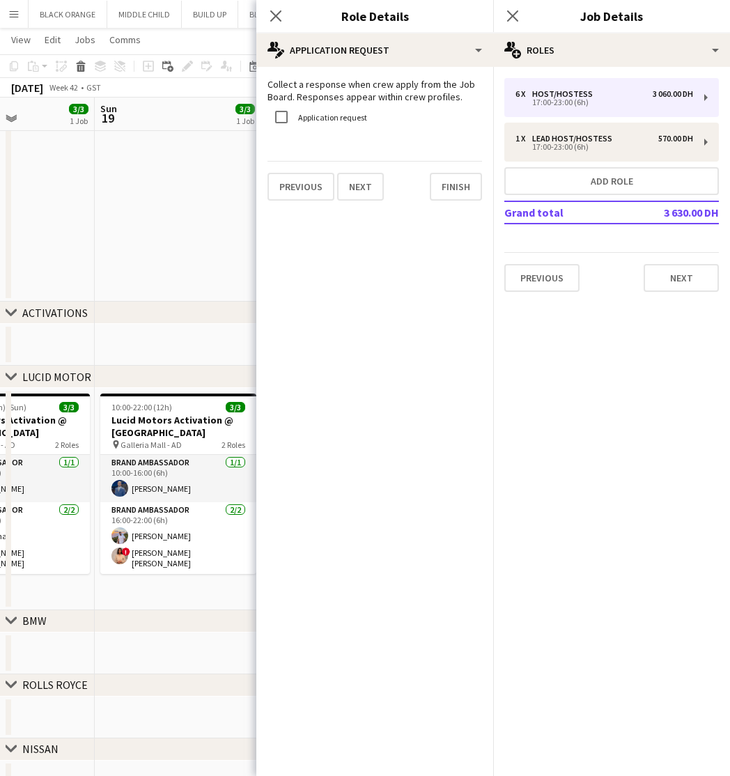
click at [164, 242] on app-date-cell at bounding box center [178, 182] width 167 height 240
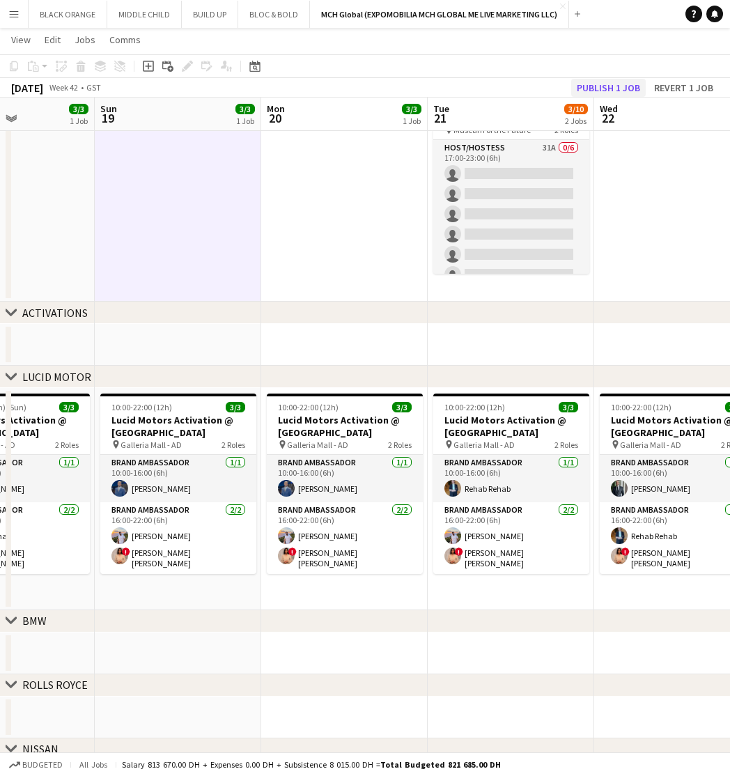
click at [603, 87] on button "Publish 1 job" at bounding box center [608, 88] width 75 height 18
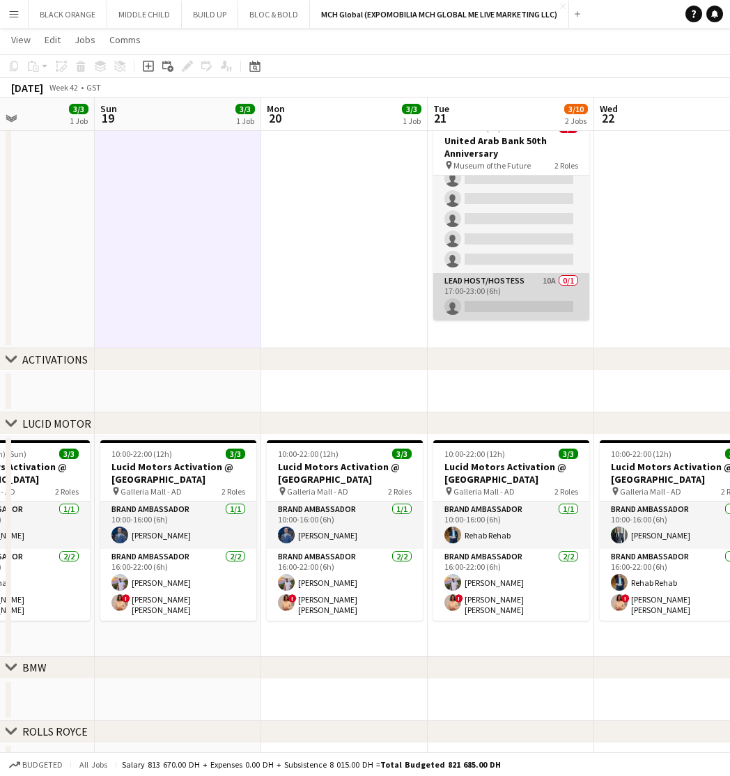
scroll to position [51, 0]
click at [524, 294] on app-card-role "Lead Host/Hostess 10A 0/1 17:00-23:00 (6h) single-neutral-actions" at bounding box center [511, 296] width 156 height 47
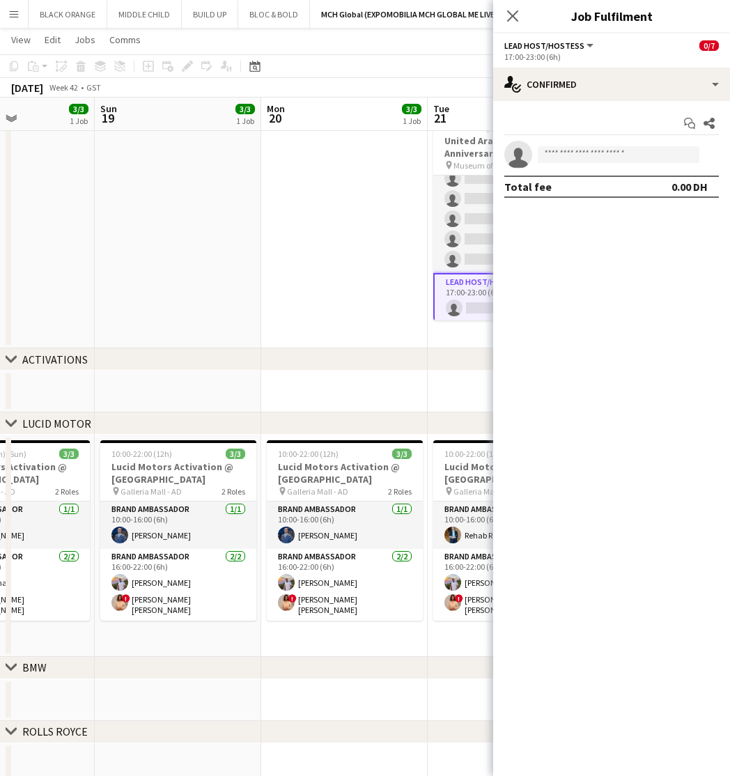
click at [292, 247] on app-date-cell at bounding box center [344, 229] width 167 height 240
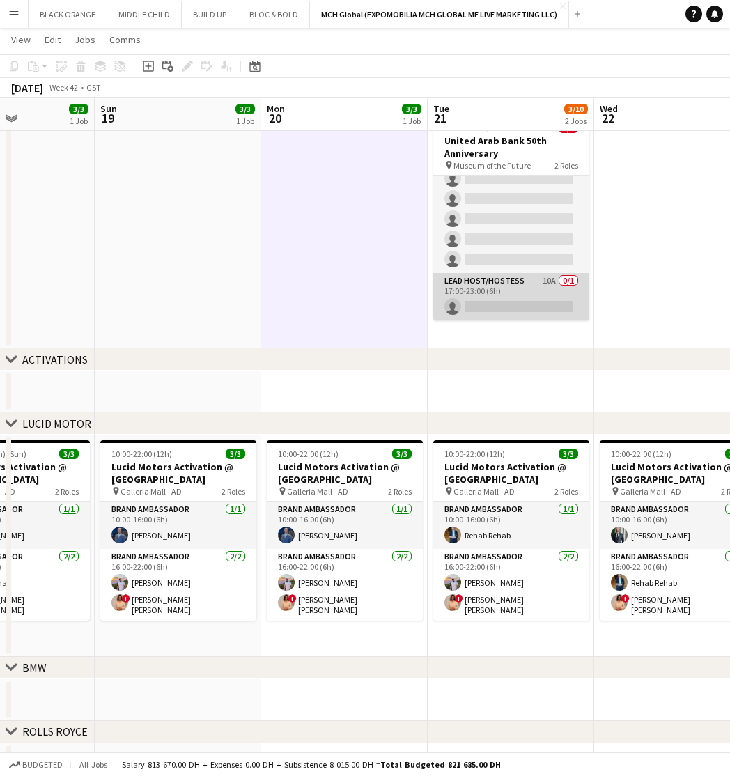
click at [555, 294] on app-card-role "Lead Host/Hostess 10A 0/1 17:00-23:00 (6h) single-neutral-actions" at bounding box center [511, 296] width 156 height 47
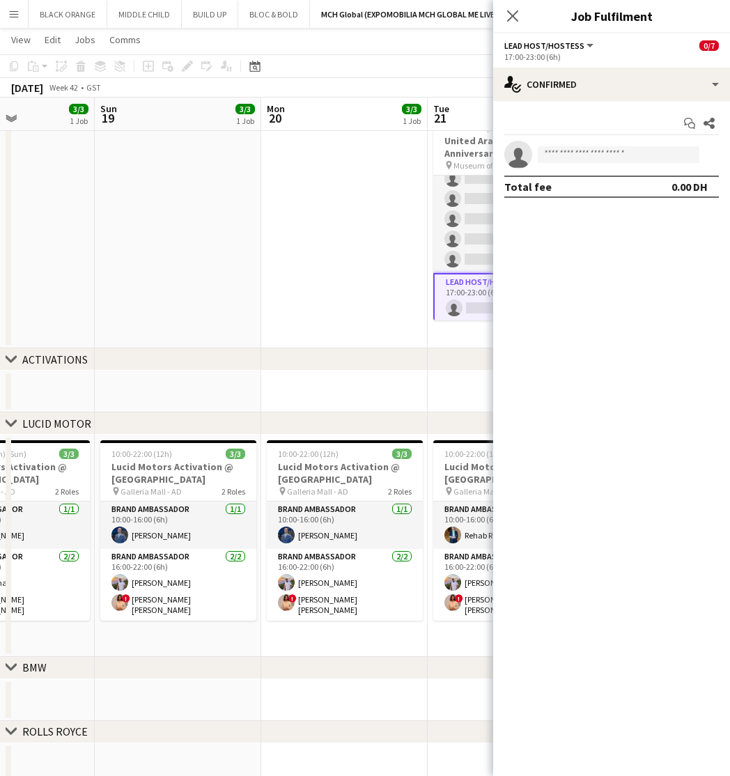
click at [353, 240] on app-date-cell at bounding box center [344, 229] width 167 height 240
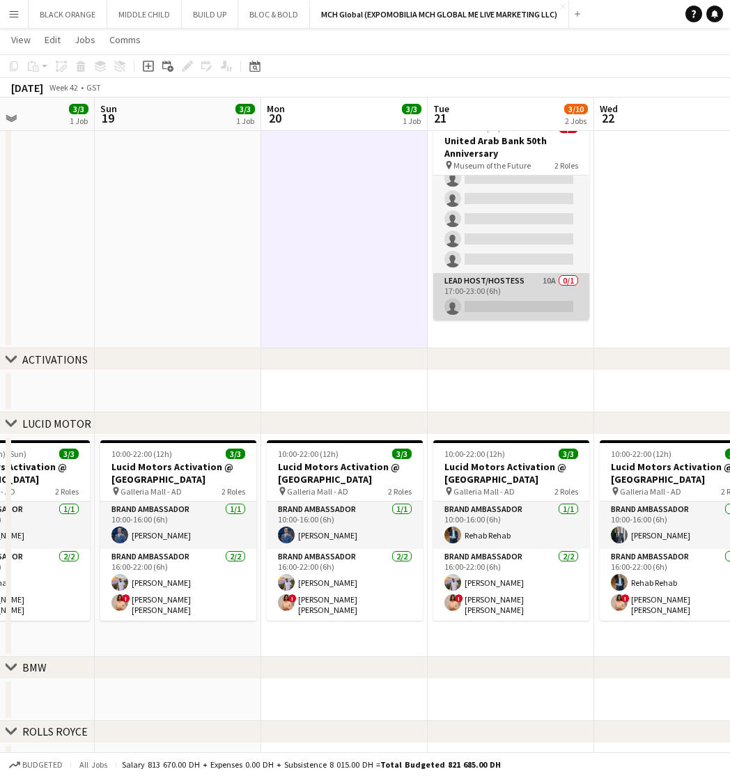
click at [505, 293] on app-card-role "Lead Host/Hostess 10A 0/1 17:00-23:00 (6h) single-neutral-actions" at bounding box center [511, 296] width 156 height 47
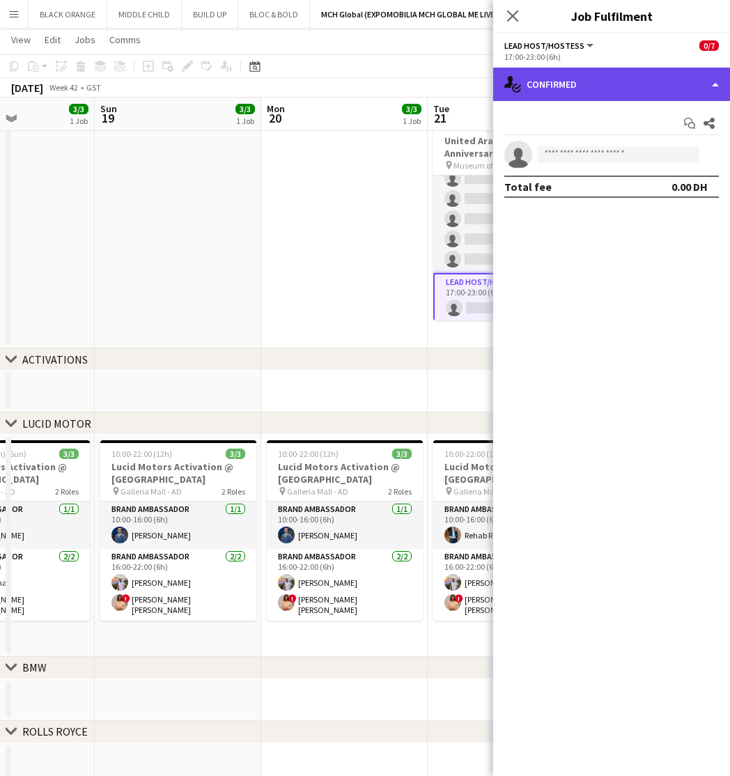
click at [690, 86] on div "single-neutral-actions-check-2 Confirmed" at bounding box center [611, 84] width 237 height 33
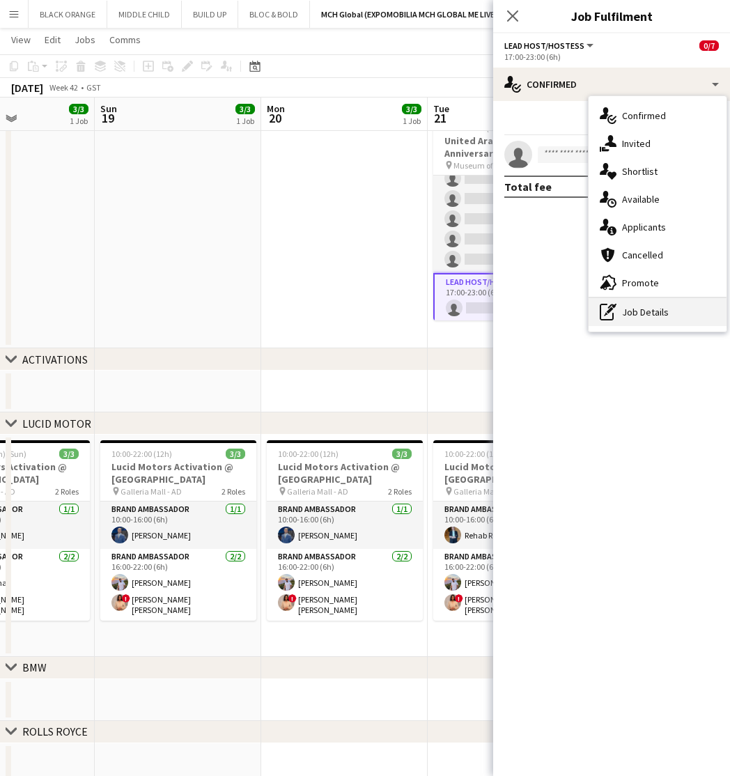
click at [653, 315] on div "pen-write Job Details" at bounding box center [658, 312] width 138 height 28
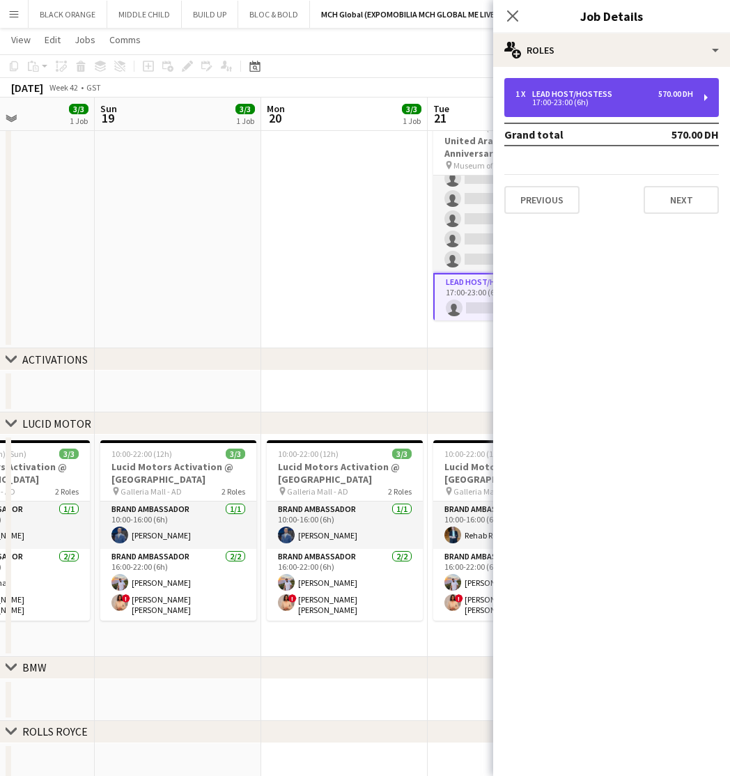
click at [636, 94] on div "1 x Lead Host/Hostess 570.00 DH" at bounding box center [605, 94] width 178 height 10
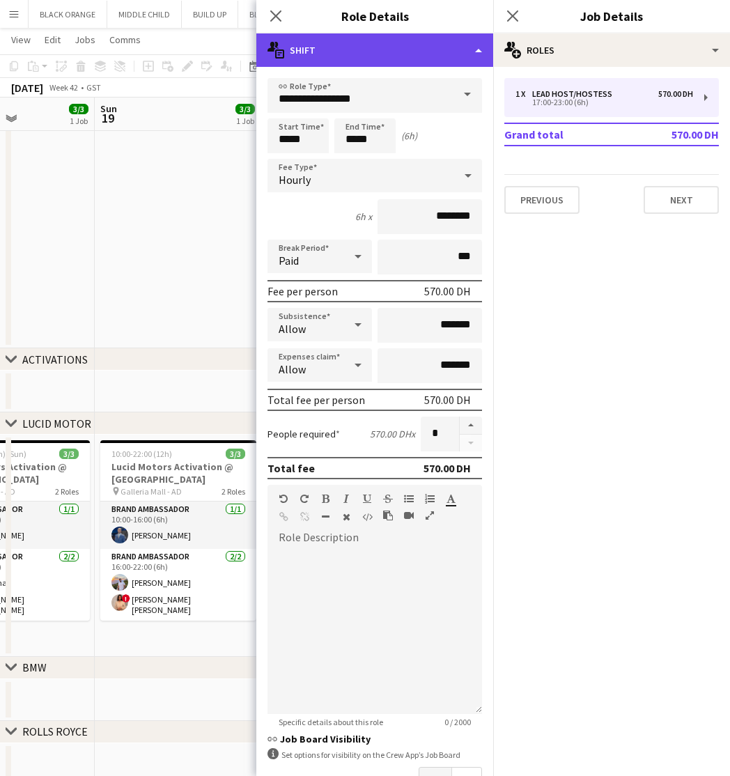
click at [459, 56] on div "multiple-actions-text Shift" at bounding box center [374, 49] width 237 height 33
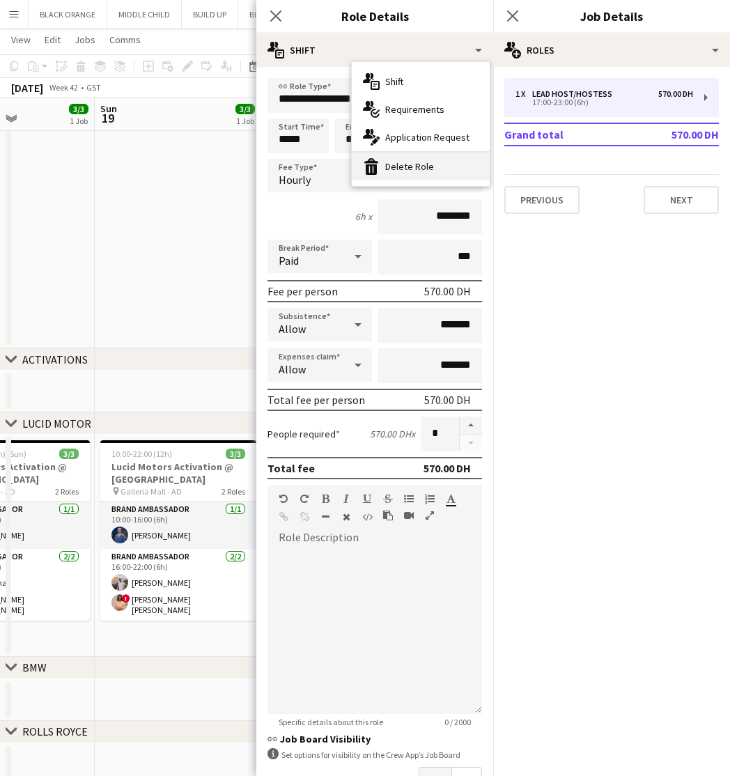
click at [394, 170] on div "bin-2 Delete Role" at bounding box center [421, 167] width 138 height 28
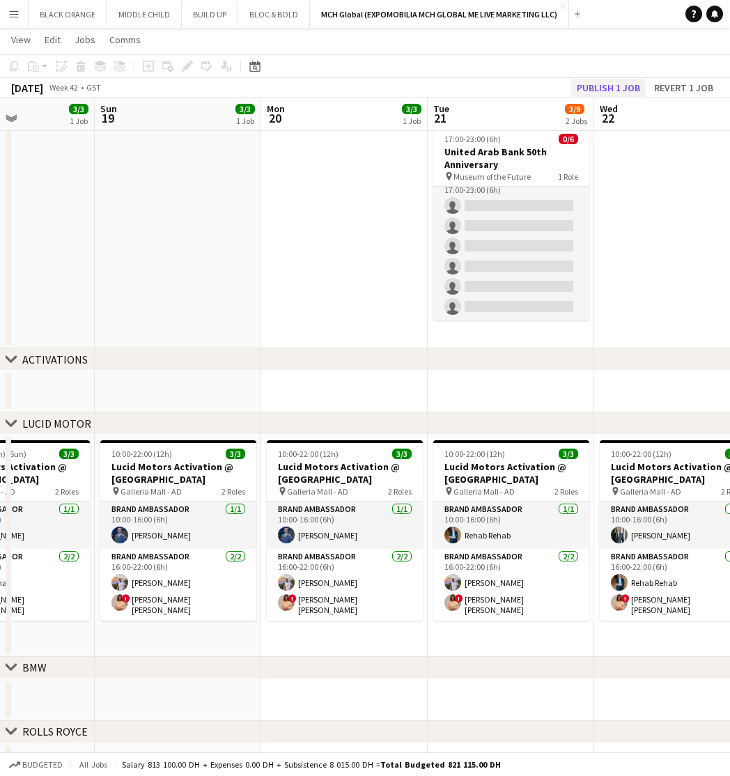
click at [601, 92] on button "Publish 1 job" at bounding box center [608, 88] width 75 height 18
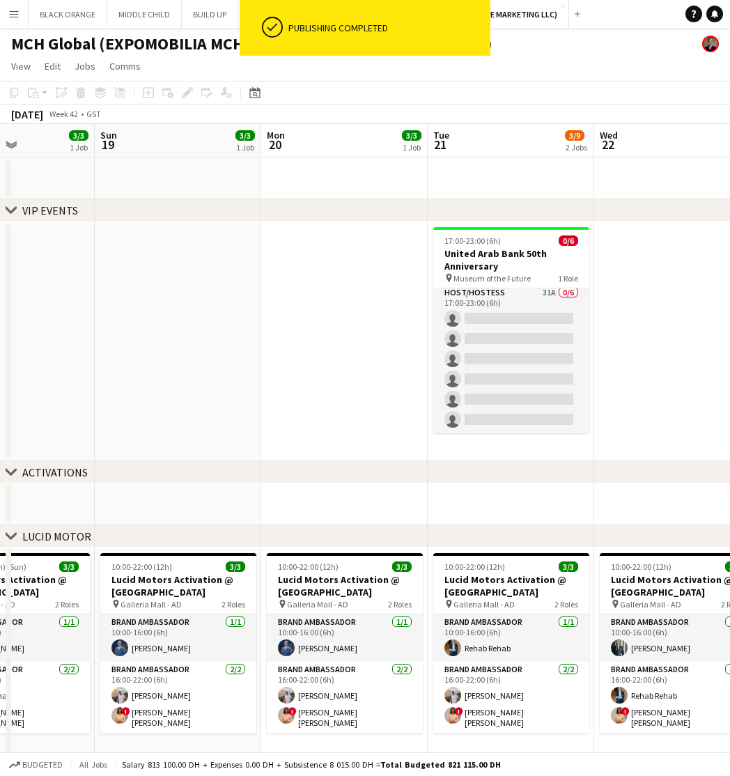
scroll to position [0, 0]
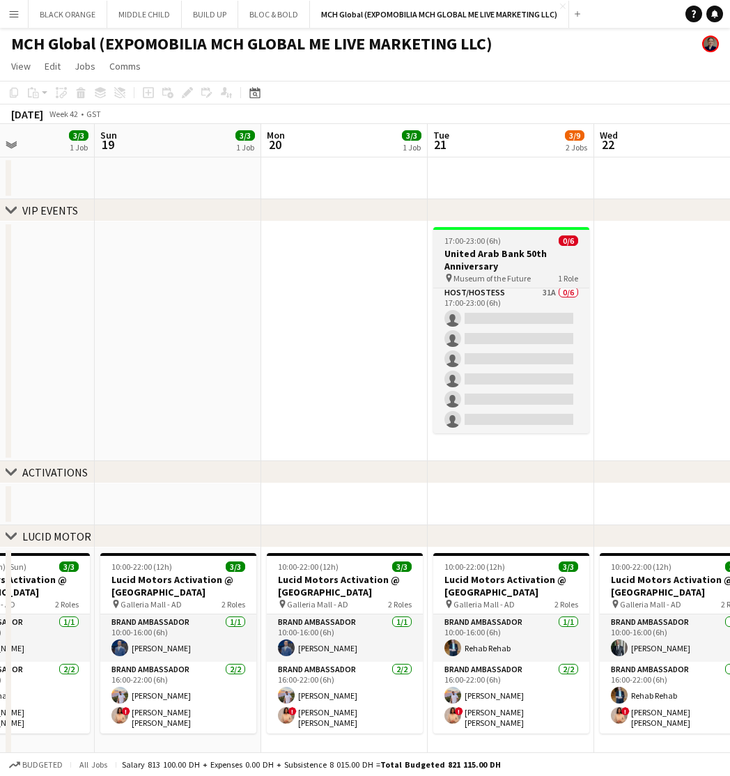
click at [535, 243] on div "17:00-23:00 (6h) 0/6" at bounding box center [511, 241] width 156 height 10
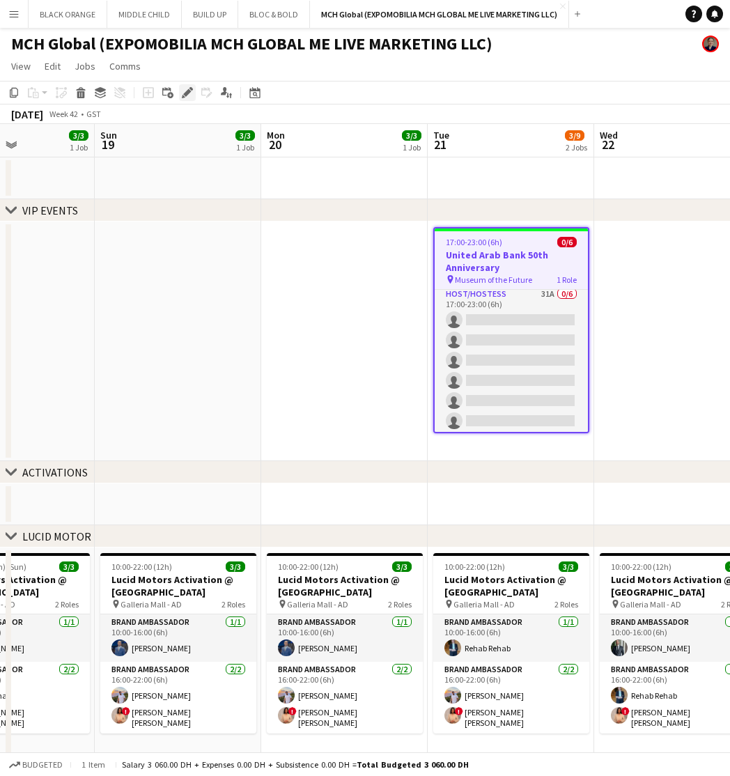
click at [185, 91] on icon "Edit" at bounding box center [187, 92] width 11 height 11
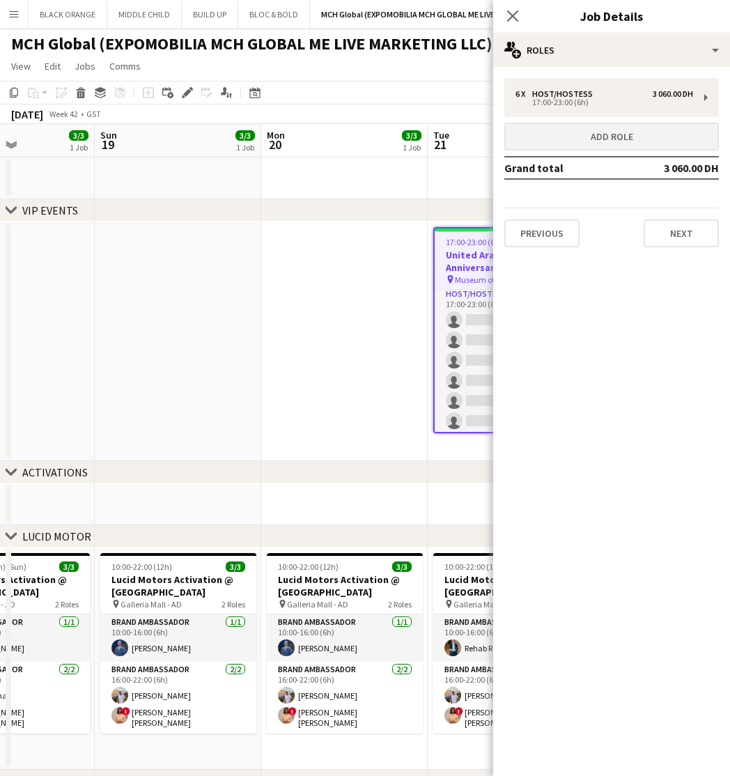
click at [611, 130] on button "Add role" at bounding box center [612, 137] width 215 height 28
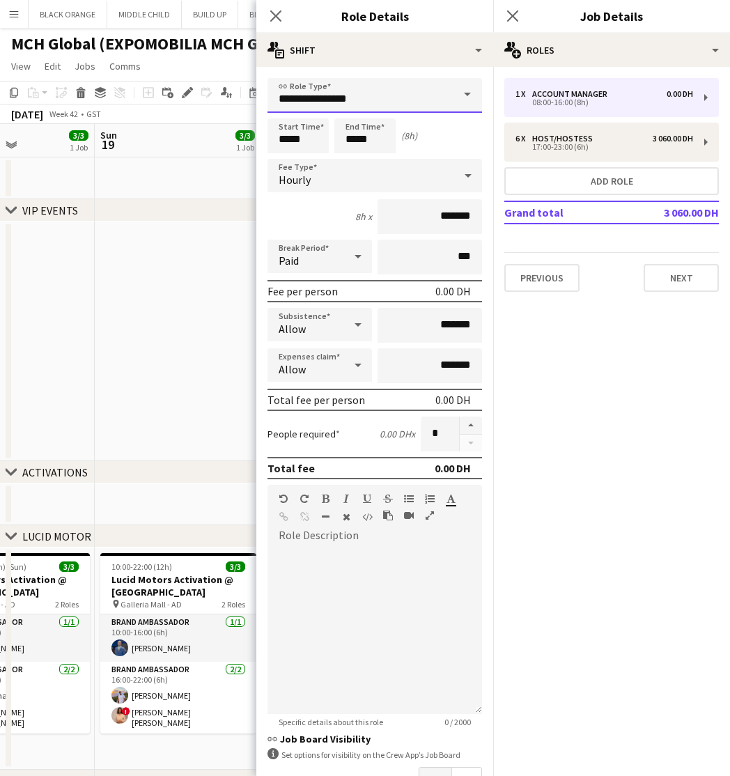
click at [378, 101] on input "**********" at bounding box center [375, 95] width 215 height 35
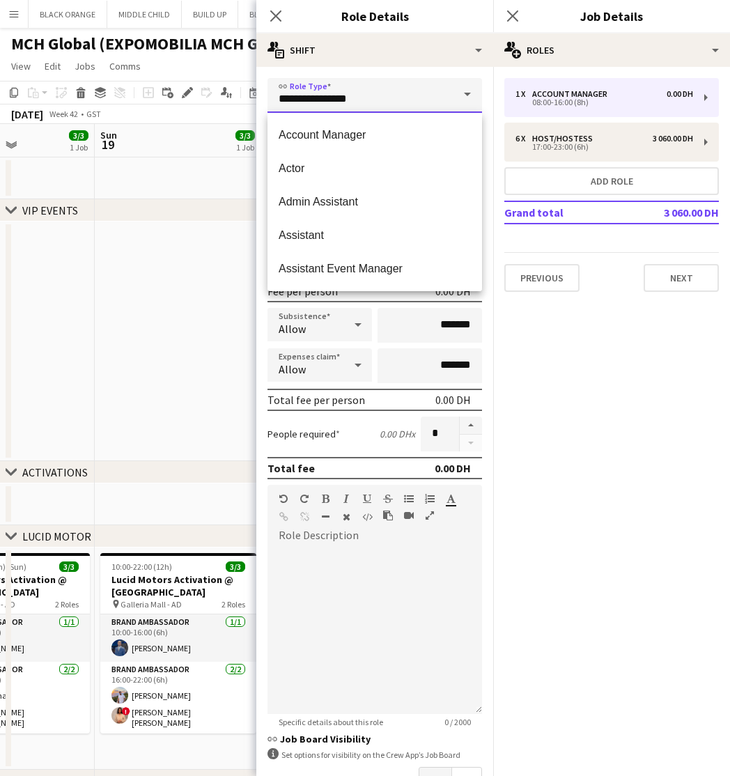
click at [378, 101] on input "**********" at bounding box center [375, 95] width 215 height 35
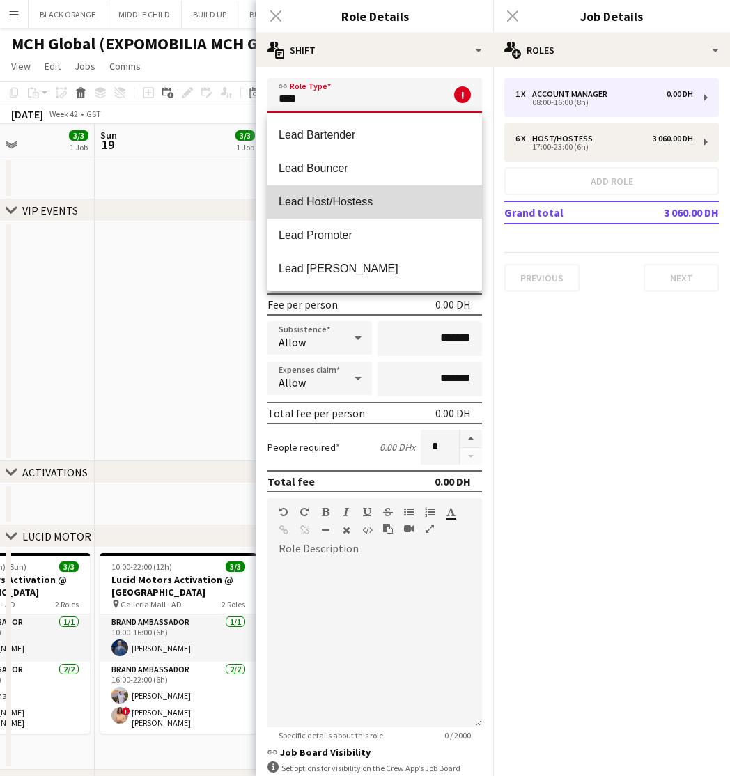
click at [395, 196] on span "Lead Host/Hostess" at bounding box center [375, 201] width 192 height 13
type input "**********"
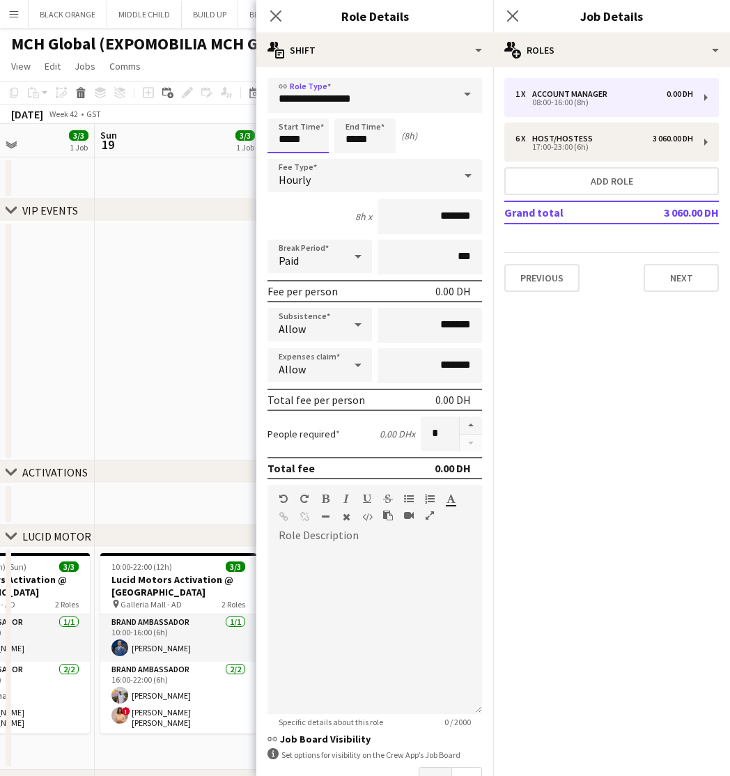
click at [303, 136] on input "*****" at bounding box center [298, 135] width 61 height 35
type input "*****"
click at [372, 141] on input "*****" at bounding box center [365, 135] width 61 height 35
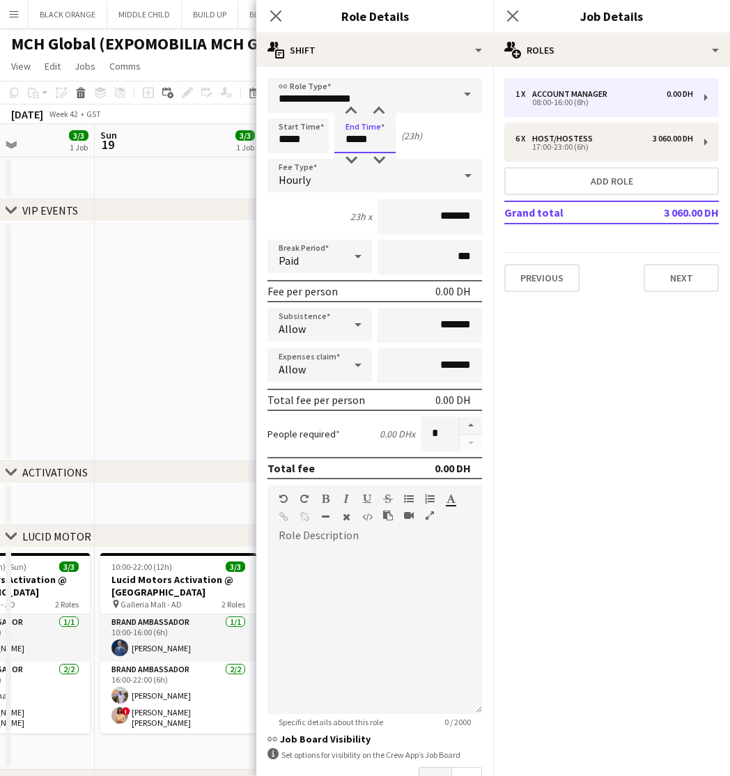
click at [372, 141] on input "*****" at bounding box center [365, 135] width 61 height 35
type input "*****"
click at [543, 373] on mat-expansion-panel "pencil3 General details 1 x Account Manager 0.00 DH 08:00-16:00 (8h) 6 x Host/H…" at bounding box center [611, 421] width 237 height 709
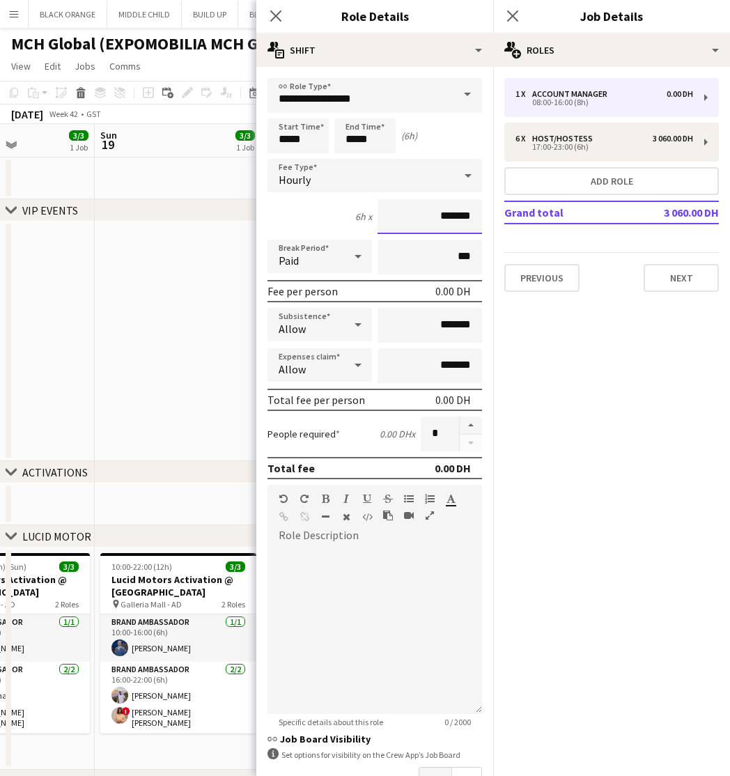
drag, startPoint x: 454, startPoint y: 216, endPoint x: 375, endPoint y: 215, distance: 79.5
click at [375, 216] on div "6h x *******" at bounding box center [375, 216] width 215 height 35
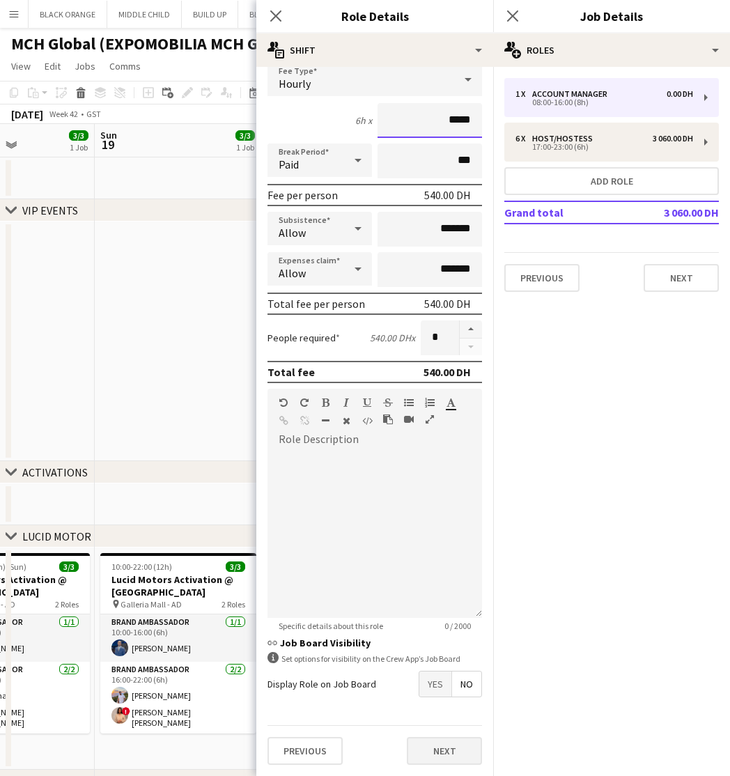
scroll to position [96, 0]
type input "*****"
click at [447, 757] on button "Next" at bounding box center [444, 751] width 75 height 28
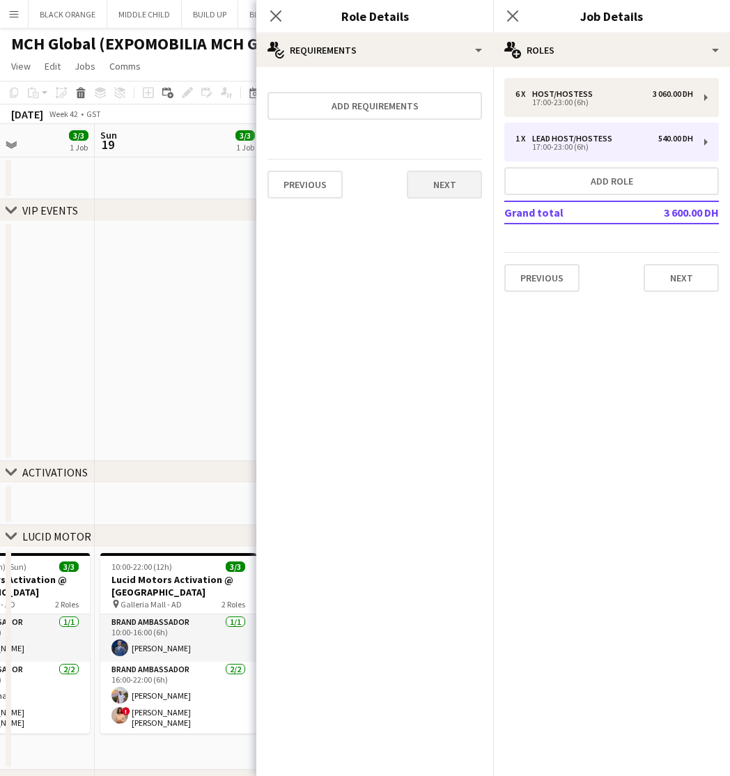
click at [443, 183] on button "Next" at bounding box center [444, 185] width 75 height 28
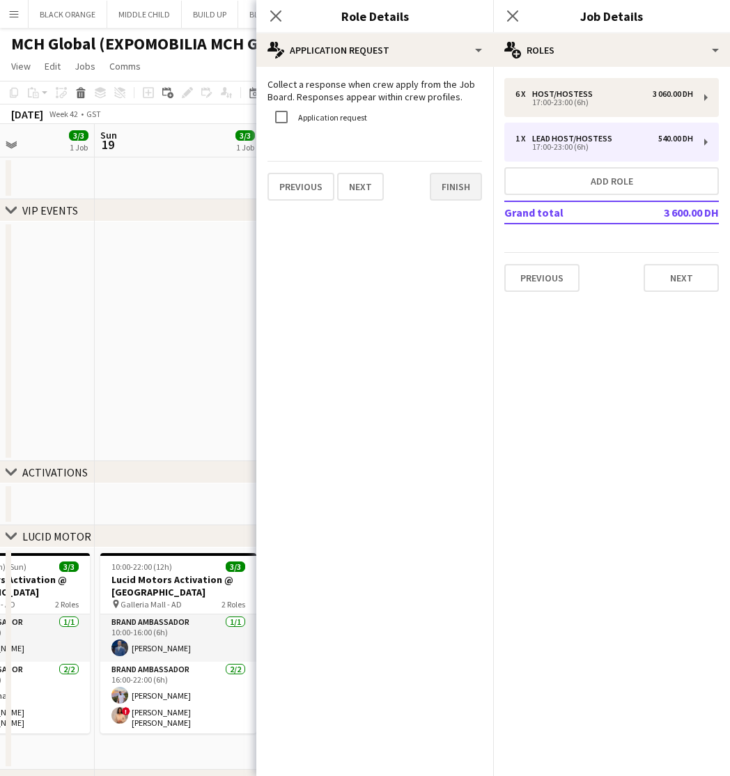
click at [443, 184] on button "Finish" at bounding box center [456, 187] width 52 height 28
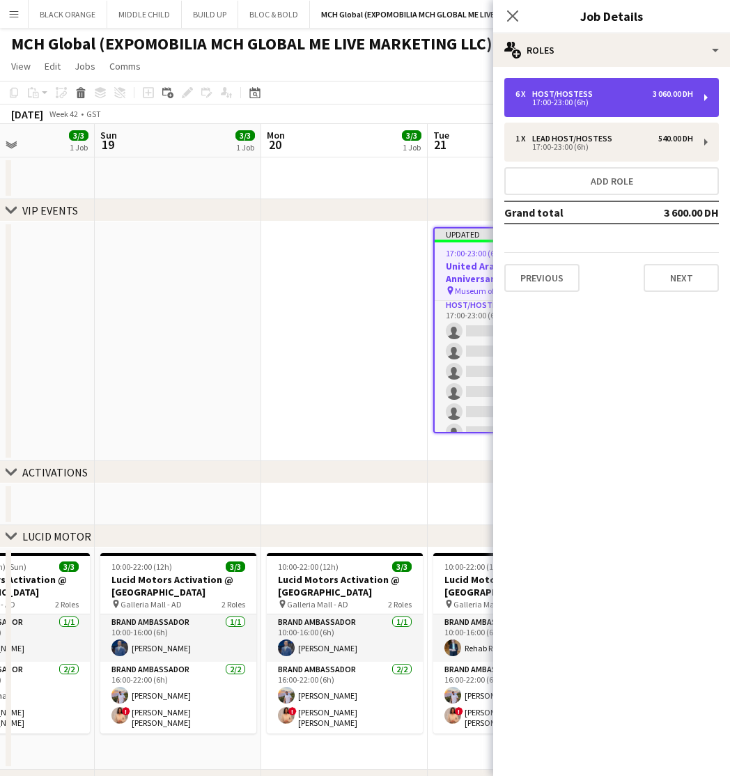
click at [583, 103] on div "17:00-23:00 (6h)" at bounding box center [605, 102] width 178 height 7
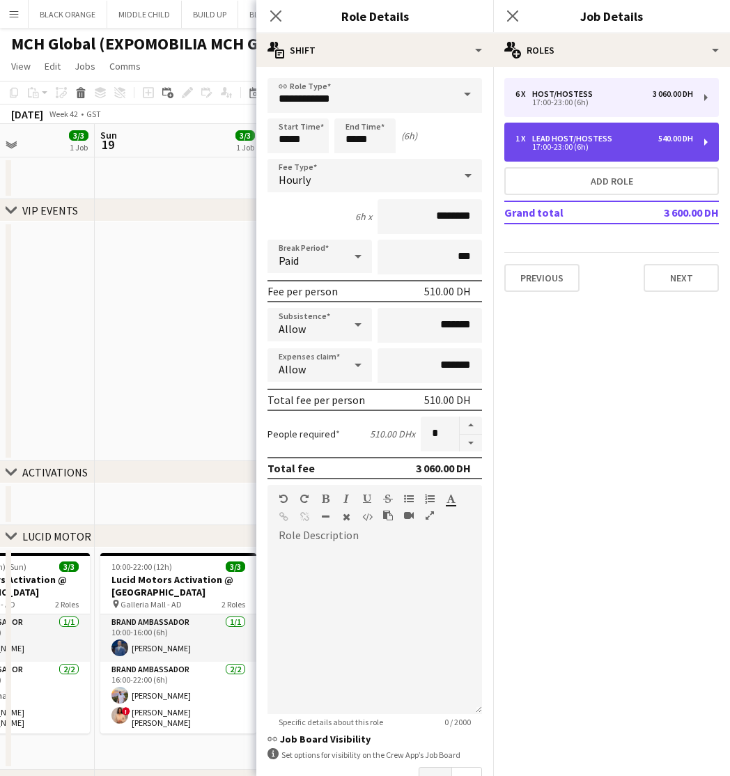
click at [624, 143] on div "1 x Lead Host/Hostess 540.00 DH" at bounding box center [605, 139] width 178 height 10
type input "**********"
type input "********"
type input "*"
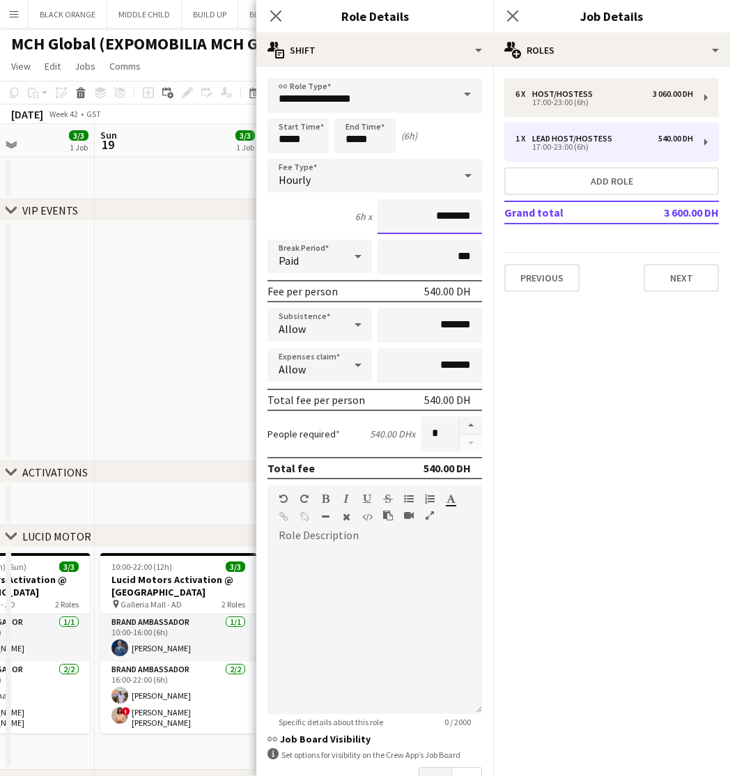
drag, startPoint x: 454, startPoint y: 215, endPoint x: 406, endPoint y: 215, distance: 48.1
click at [406, 215] on input "********" at bounding box center [430, 216] width 105 height 35
type input "*****"
click at [178, 277] on app-date-cell at bounding box center [178, 342] width 167 height 240
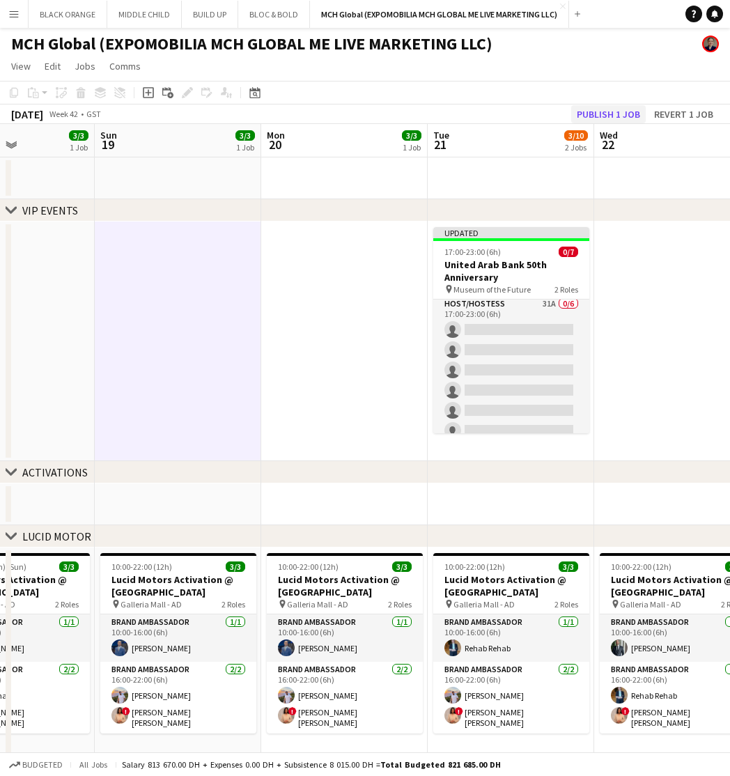
click at [618, 110] on button "Publish 1 job" at bounding box center [608, 114] width 75 height 18
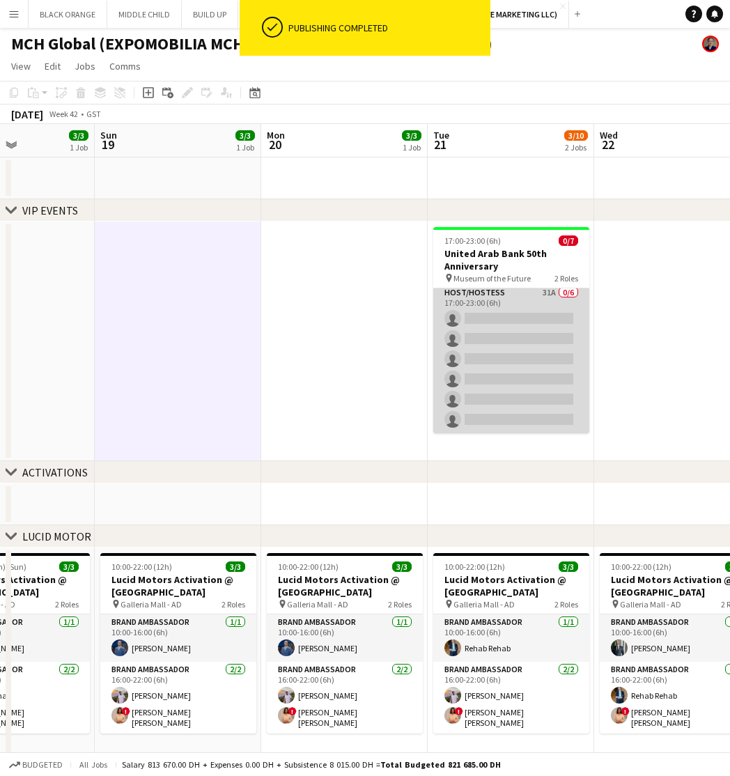
click at [527, 313] on app-card-role "Host/Hostess 31A 0/6 17:00-23:00 (6h) single-neutral-actions single-neutral-act…" at bounding box center [511, 359] width 156 height 148
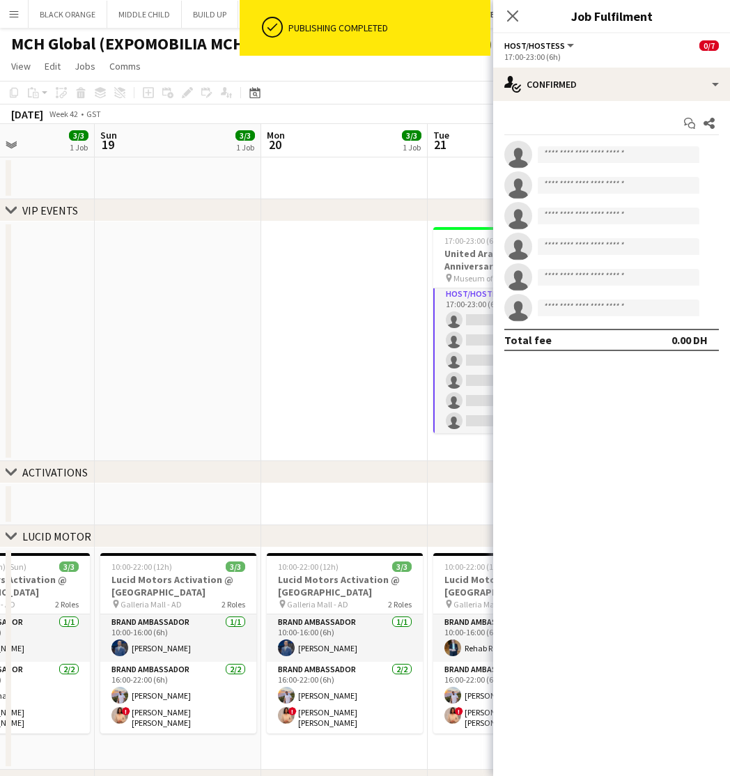
click at [341, 381] on app-date-cell at bounding box center [344, 342] width 167 height 240
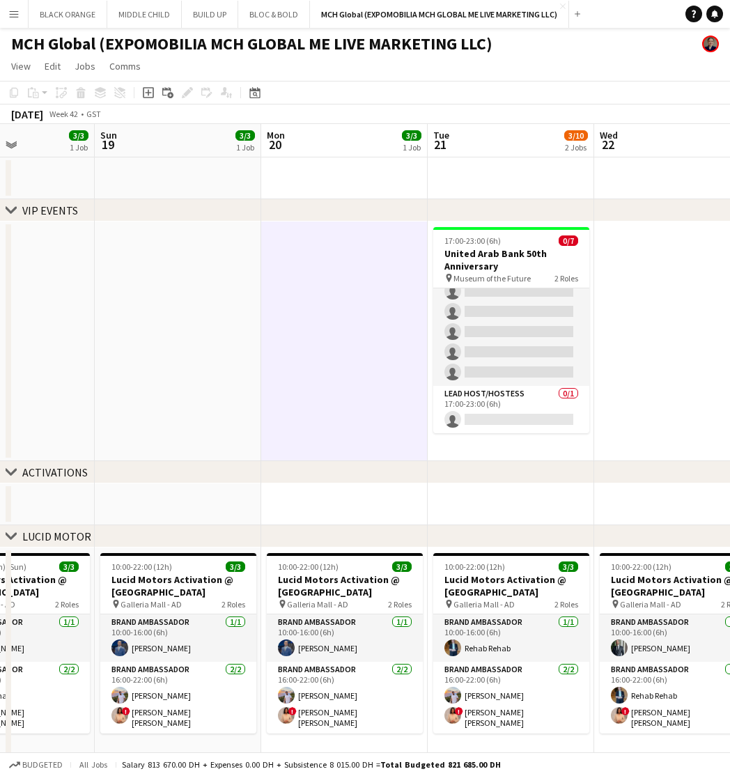
scroll to position [51, 0]
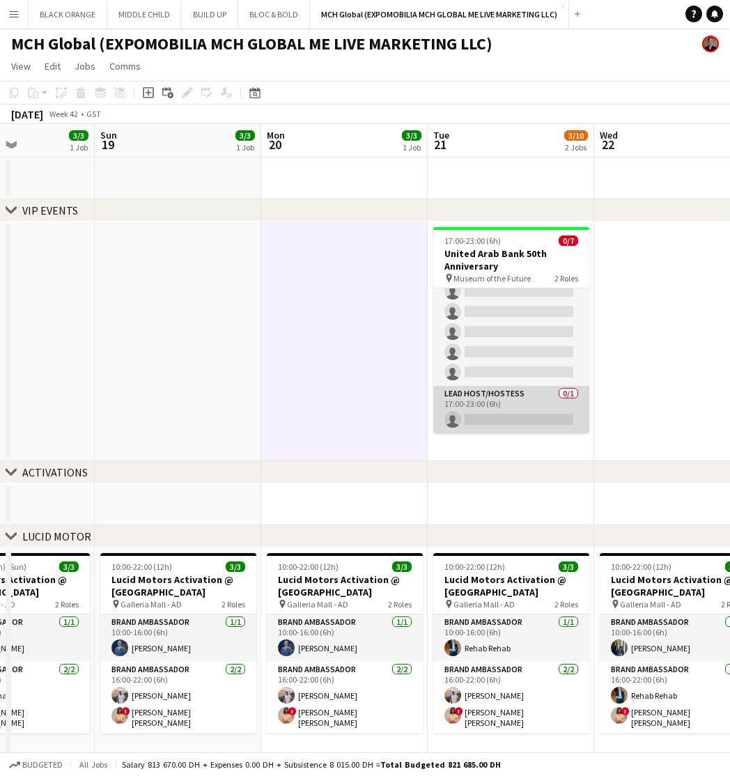
click at [539, 408] on app-card-role "Lead Host/Hostess 0/1 17:00-23:00 (6h) single-neutral-actions" at bounding box center [511, 409] width 156 height 47
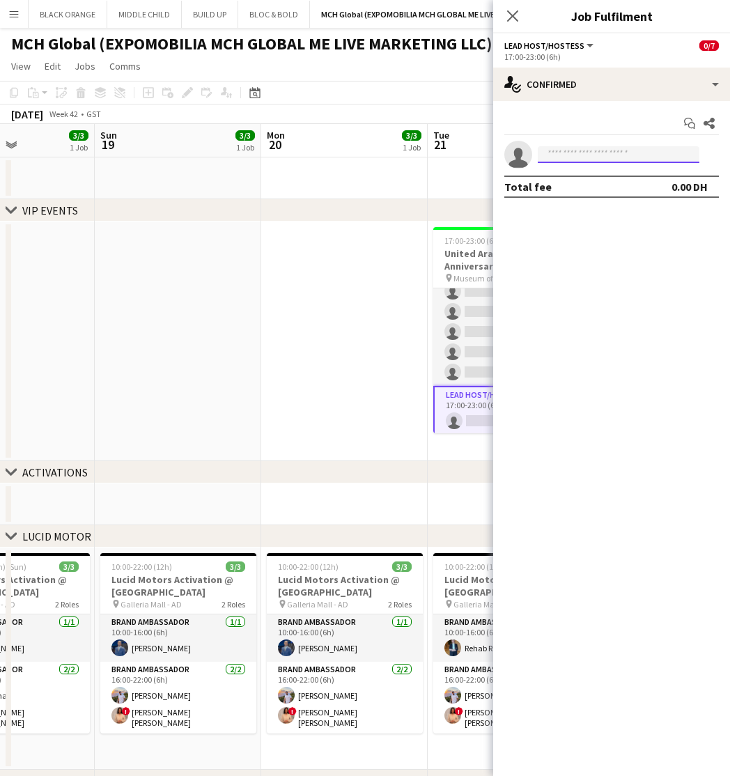
click at [588, 154] on input at bounding box center [619, 154] width 162 height 17
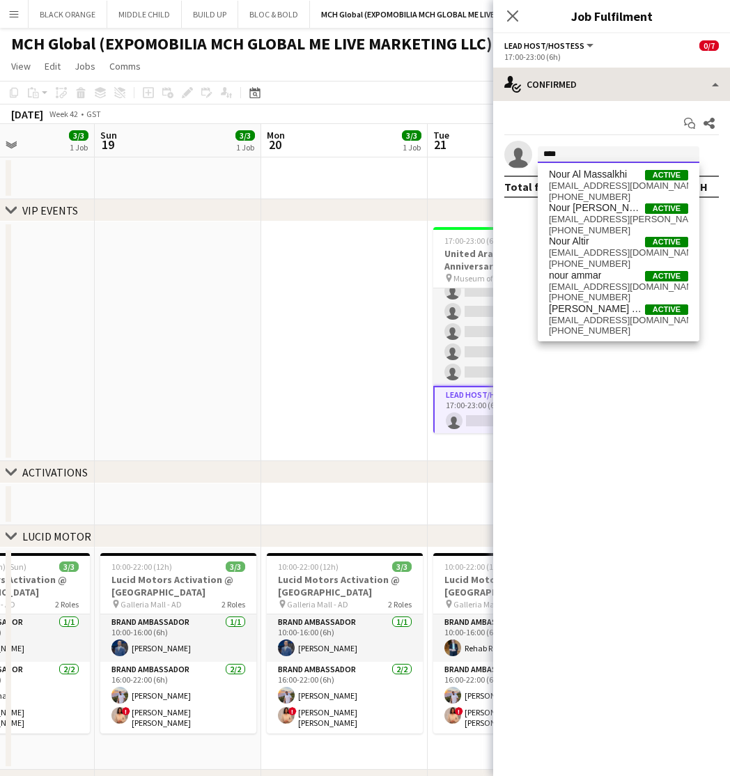
type input "****"
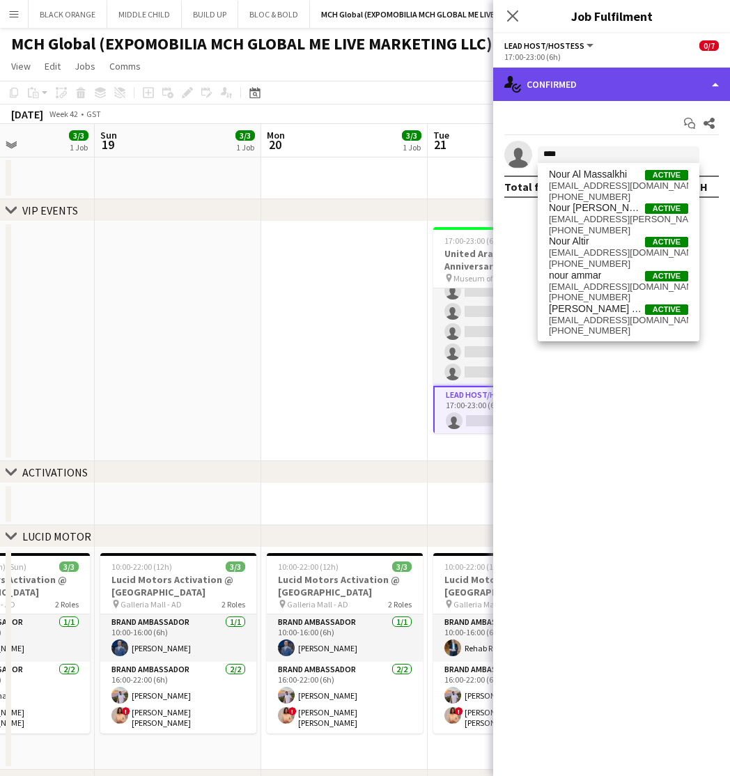
click at [636, 83] on div "single-neutral-actions-check-2 Confirmed" at bounding box center [611, 84] width 237 height 33
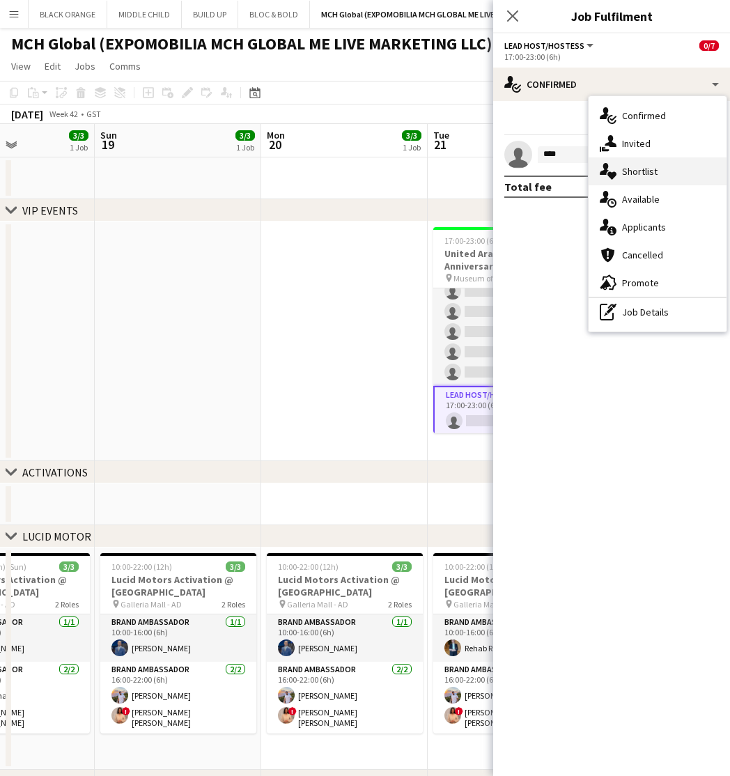
click at [638, 175] on span "Shortlist" at bounding box center [640, 171] width 36 height 13
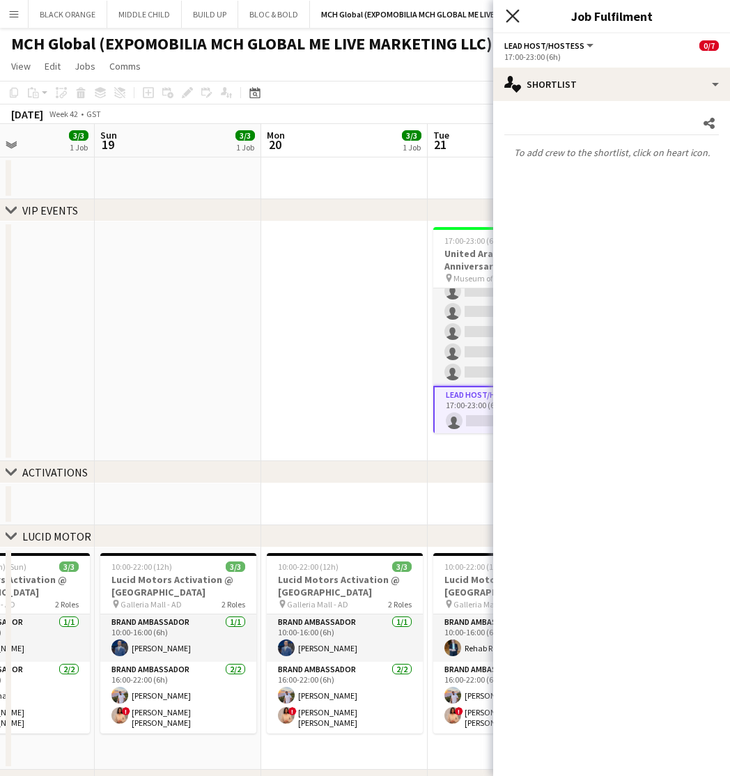
click at [517, 20] on icon at bounding box center [512, 15] width 13 height 13
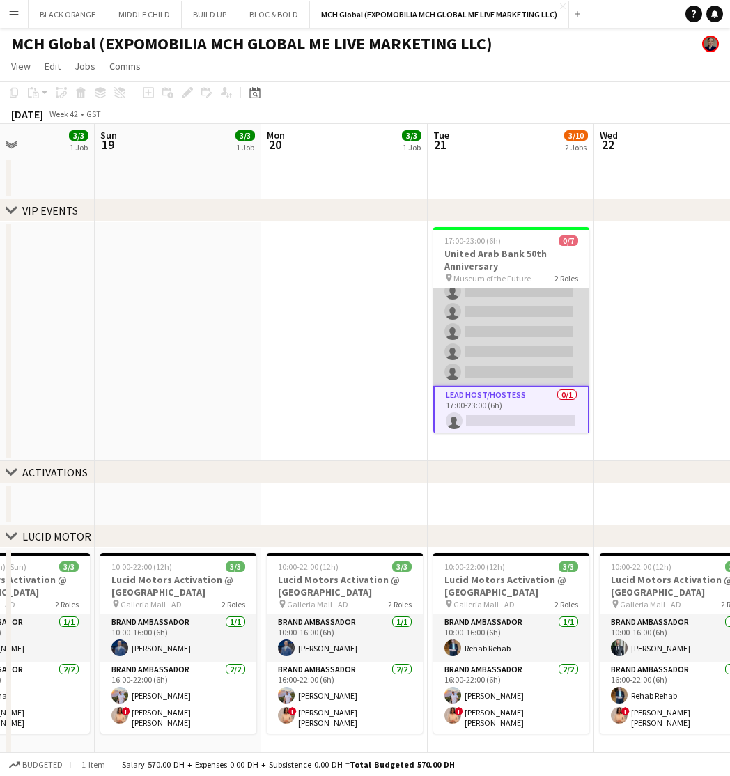
click at [504, 340] on app-card-role "Host/Hostess 31A 0/6 17:00-23:00 (6h) single-neutral-actions single-neutral-act…" at bounding box center [511, 312] width 156 height 148
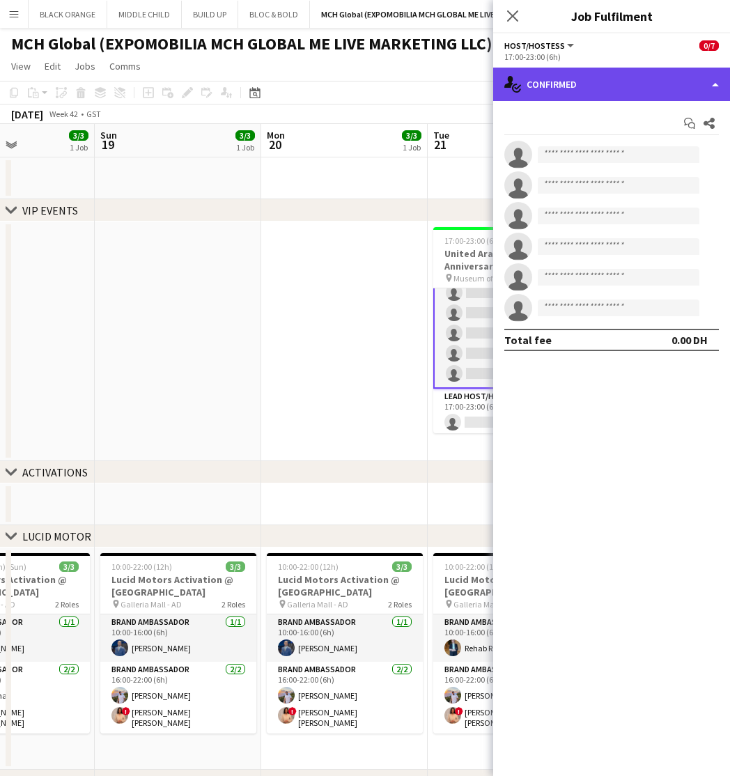
click at [606, 90] on div "single-neutral-actions-check-2 Confirmed" at bounding box center [611, 84] width 237 height 33
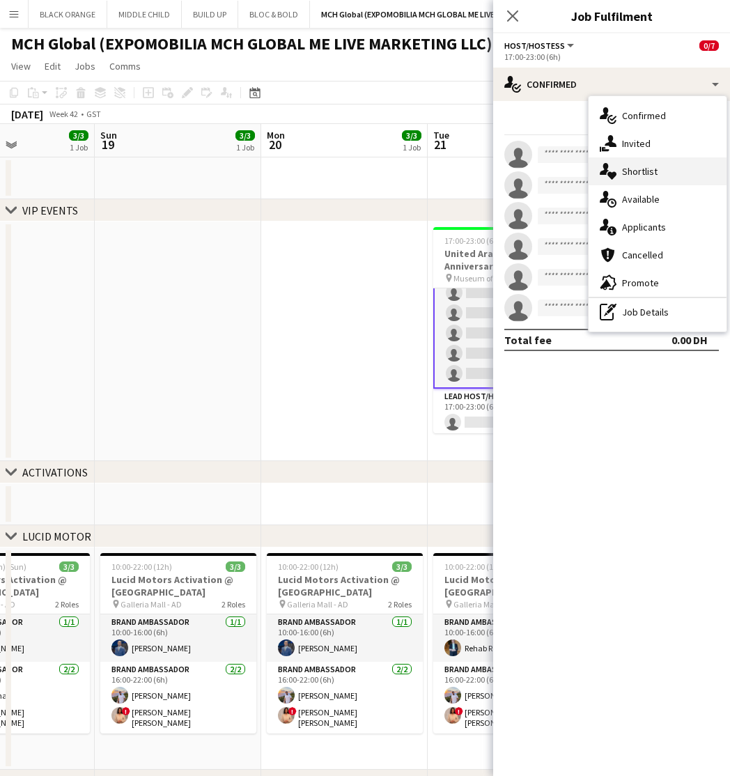
click at [638, 179] on div "single-neutral-actions-heart Shortlist" at bounding box center [658, 172] width 138 height 28
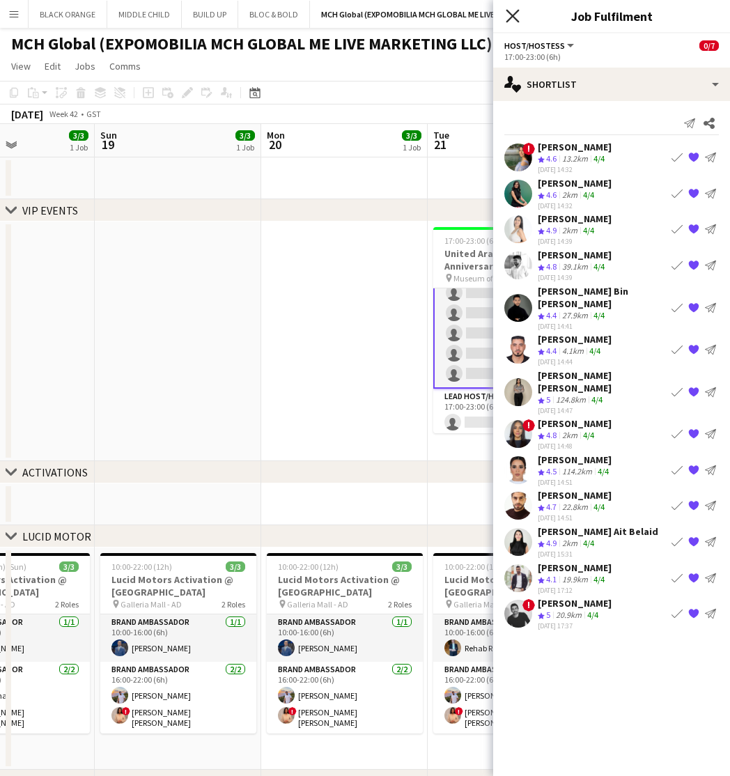
click at [513, 17] on icon at bounding box center [512, 15] width 13 height 13
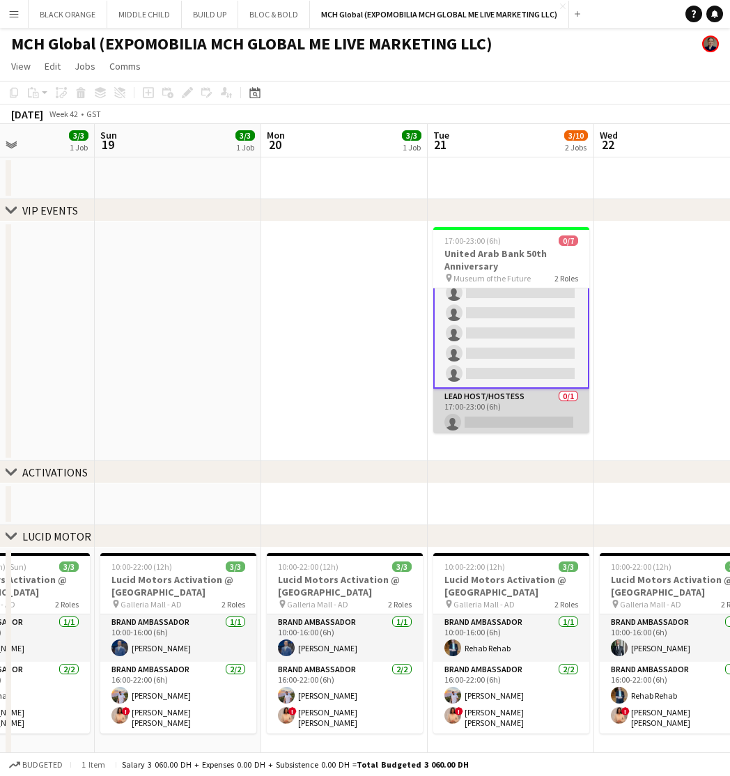
click at [512, 409] on app-card-role "Lead Host/Hostess 0/1 17:00-23:00 (6h) single-neutral-actions" at bounding box center [511, 412] width 156 height 47
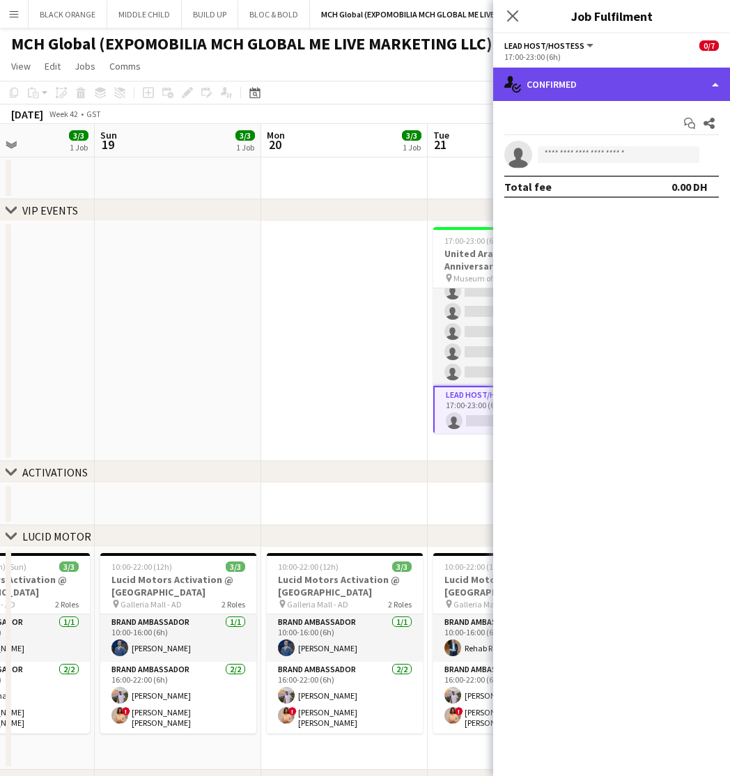
click at [627, 88] on div "single-neutral-actions-check-2 Confirmed" at bounding box center [611, 84] width 237 height 33
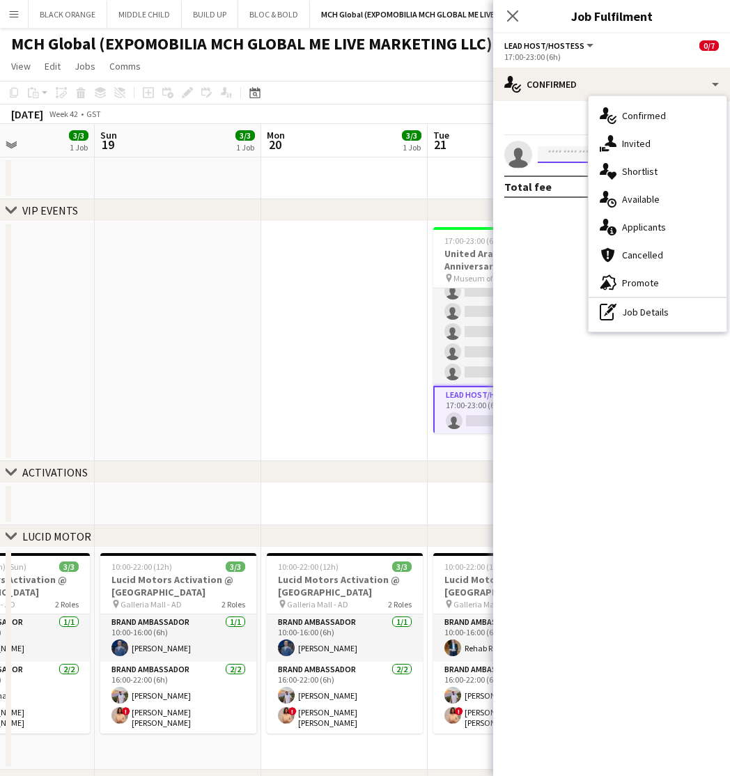
click at [573, 158] on input at bounding box center [619, 154] width 162 height 17
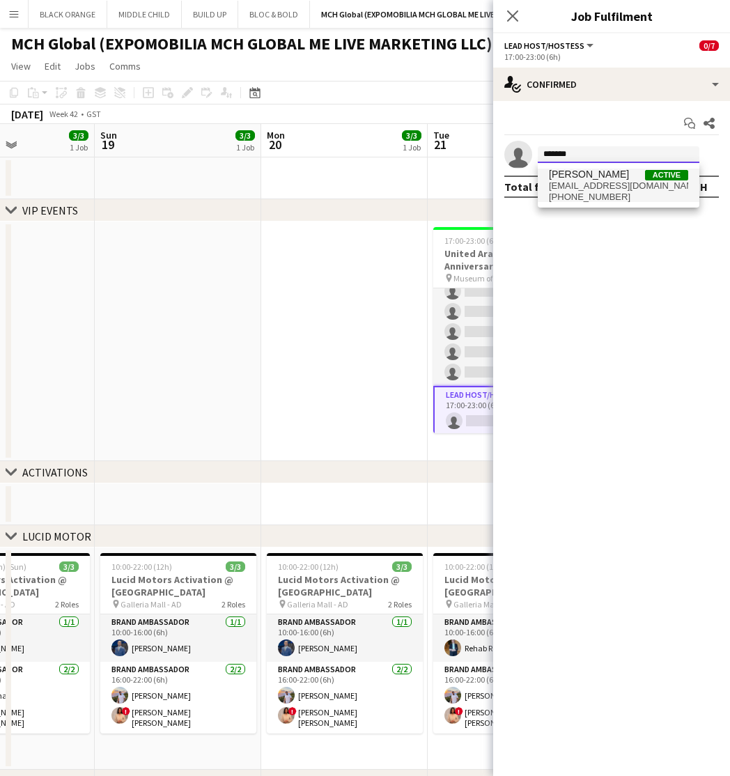
type input "*******"
click at [591, 178] on span "[PERSON_NAME]" at bounding box center [589, 175] width 80 height 12
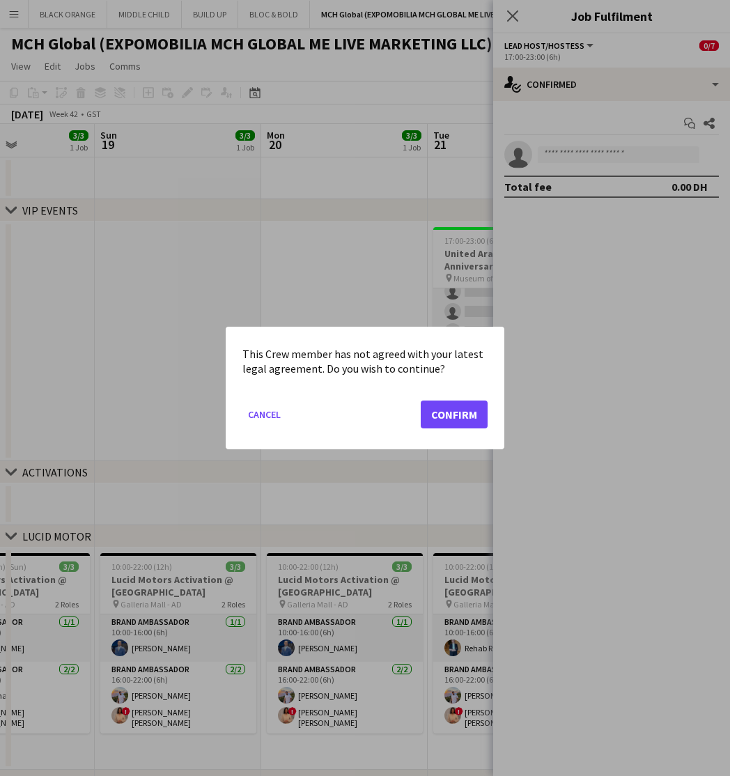
click at [452, 414] on button "Confirm" at bounding box center [454, 415] width 67 height 28
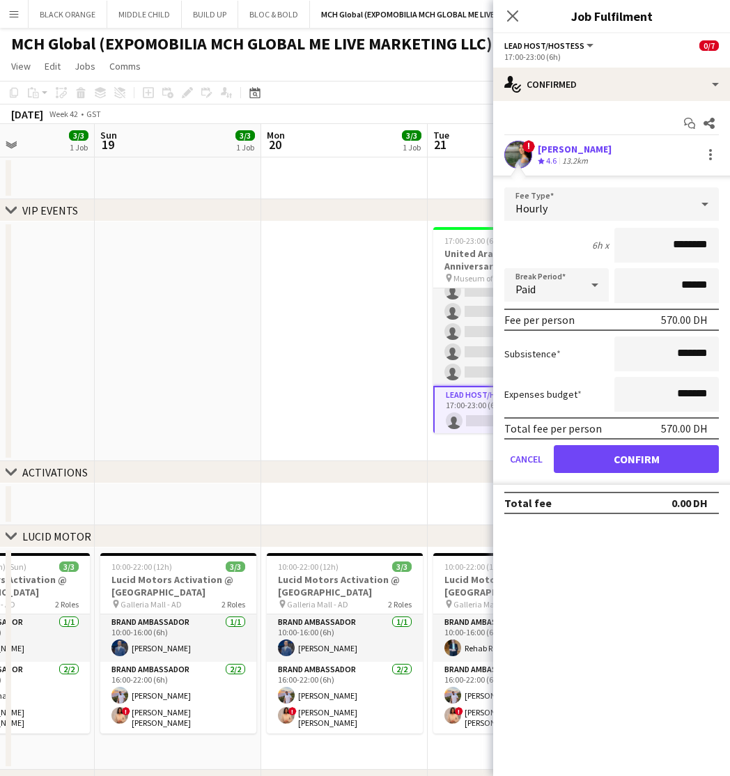
scroll to position [0, 0]
click at [637, 454] on button "Confirm" at bounding box center [636, 459] width 165 height 28
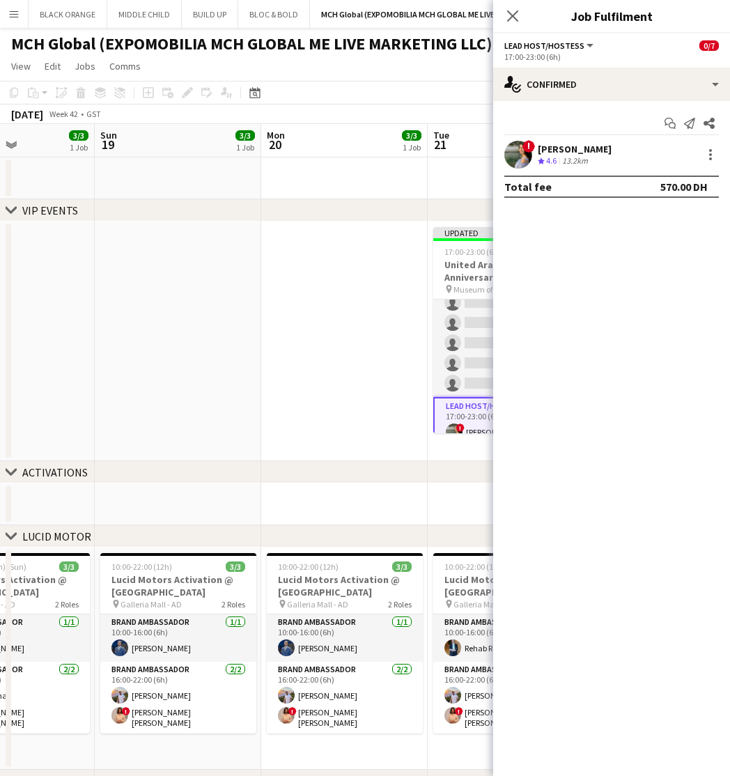
click at [341, 300] on app-date-cell at bounding box center [344, 342] width 167 height 240
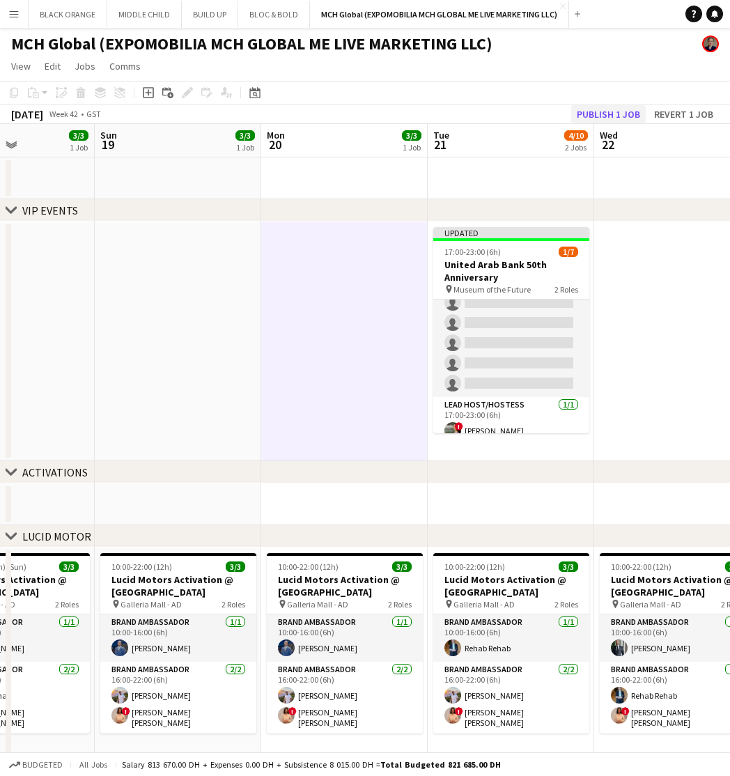
click at [612, 116] on button "Publish 1 job" at bounding box center [608, 114] width 75 height 18
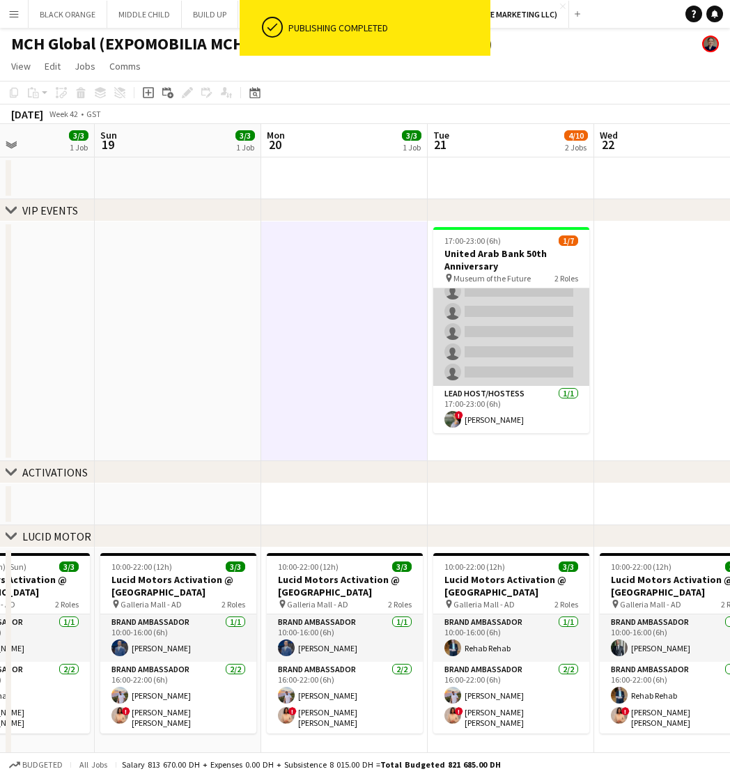
click at [521, 332] on app-card-role "Host/Hostess 31A 0/6 17:00-23:00 (6h) single-neutral-actions single-neutral-act…" at bounding box center [511, 312] width 156 height 148
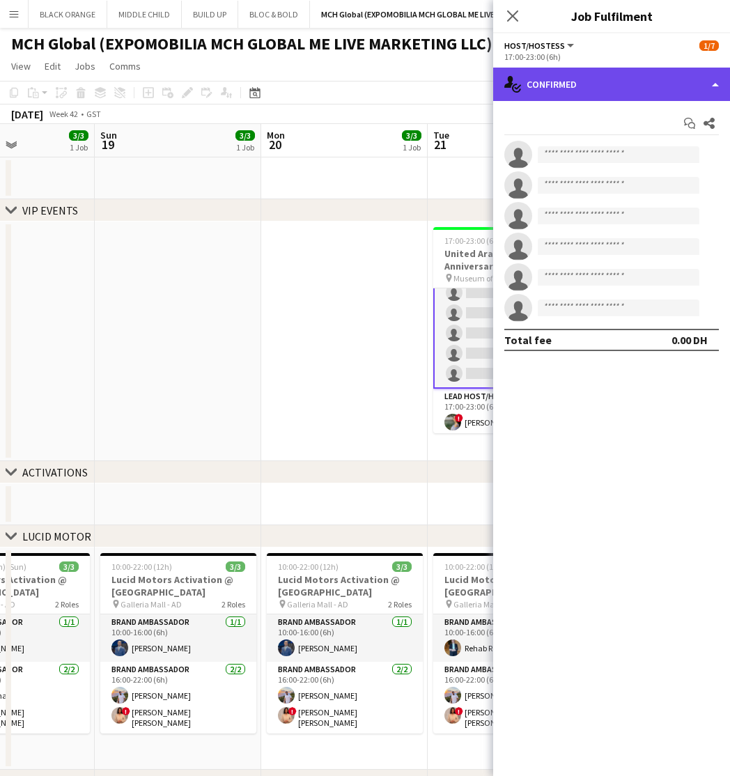
click at [624, 89] on div "single-neutral-actions-check-2 Confirmed" at bounding box center [611, 84] width 237 height 33
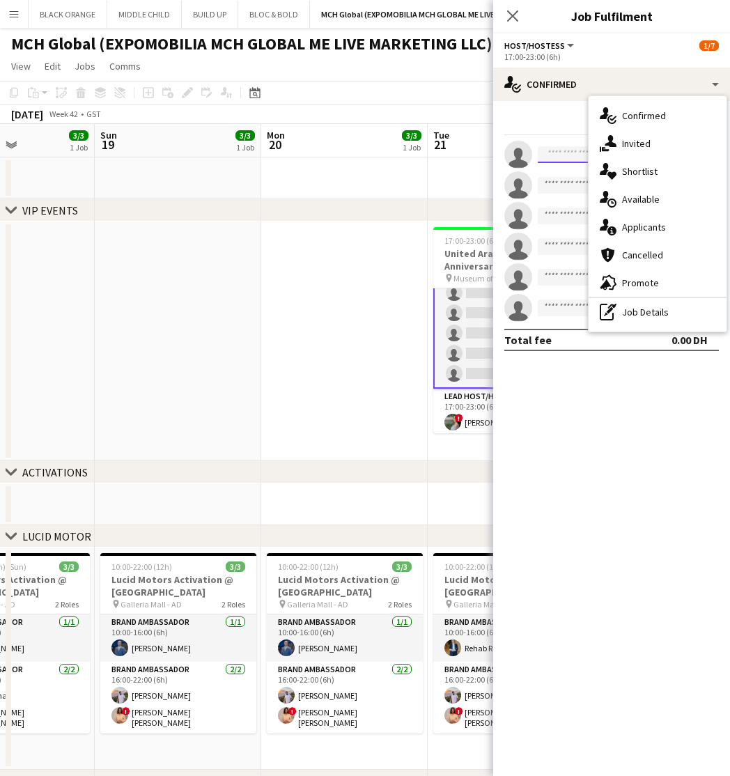
click at [558, 148] on input at bounding box center [619, 154] width 162 height 17
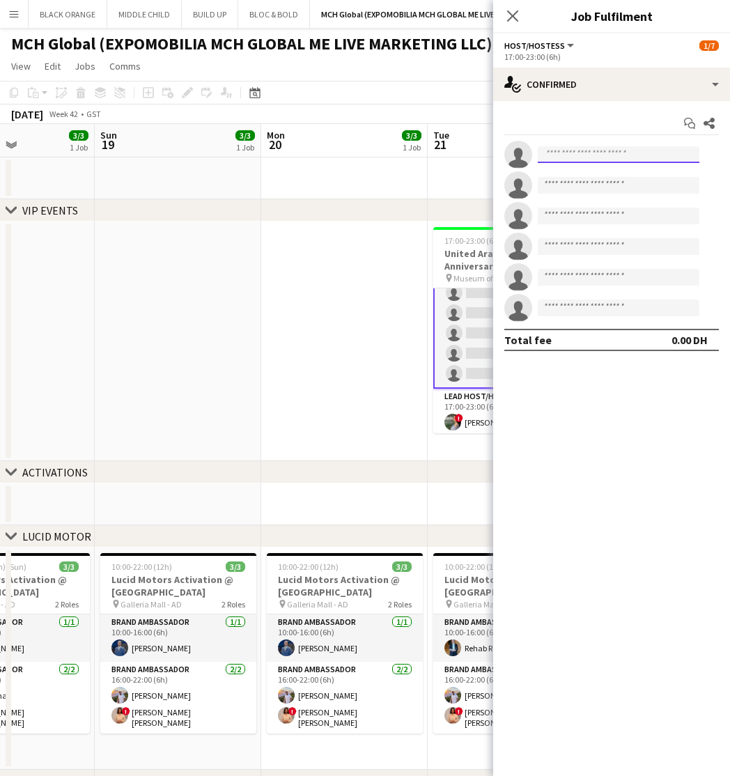
paste input "**********"
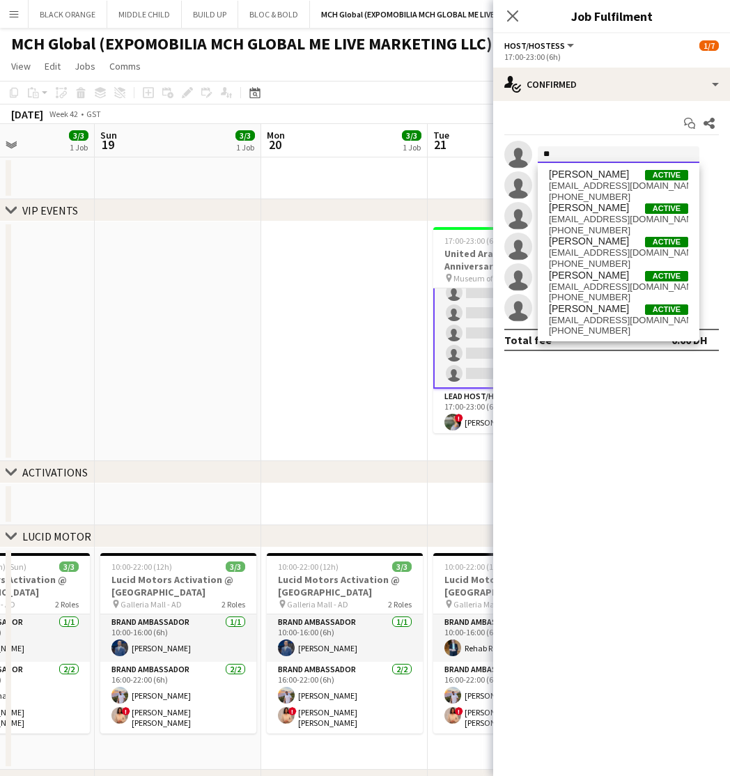
type input "*"
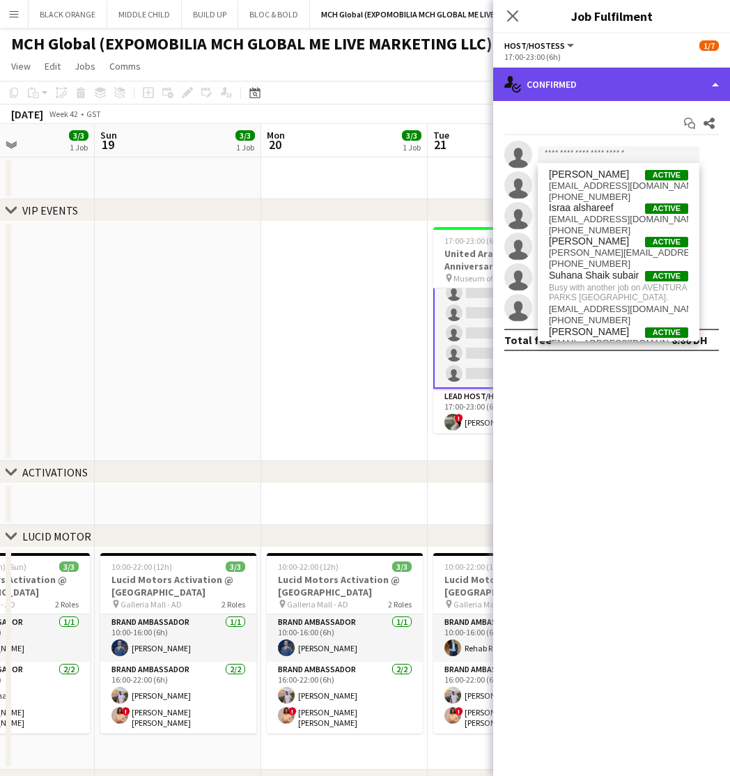
click at [683, 90] on div "single-neutral-actions-check-2 Confirmed" at bounding box center [611, 84] width 237 height 33
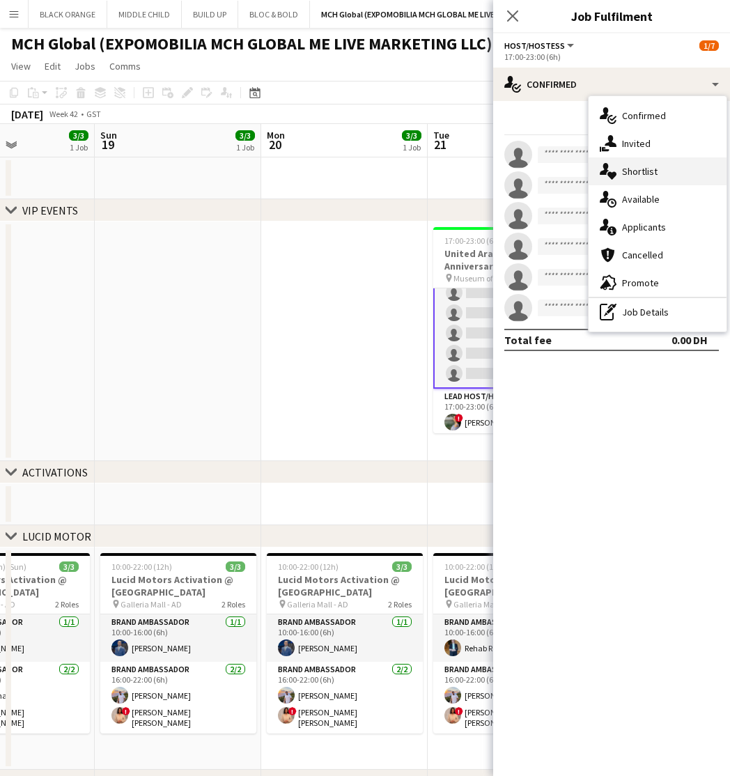
click at [636, 176] on span "Shortlist" at bounding box center [640, 171] width 36 height 13
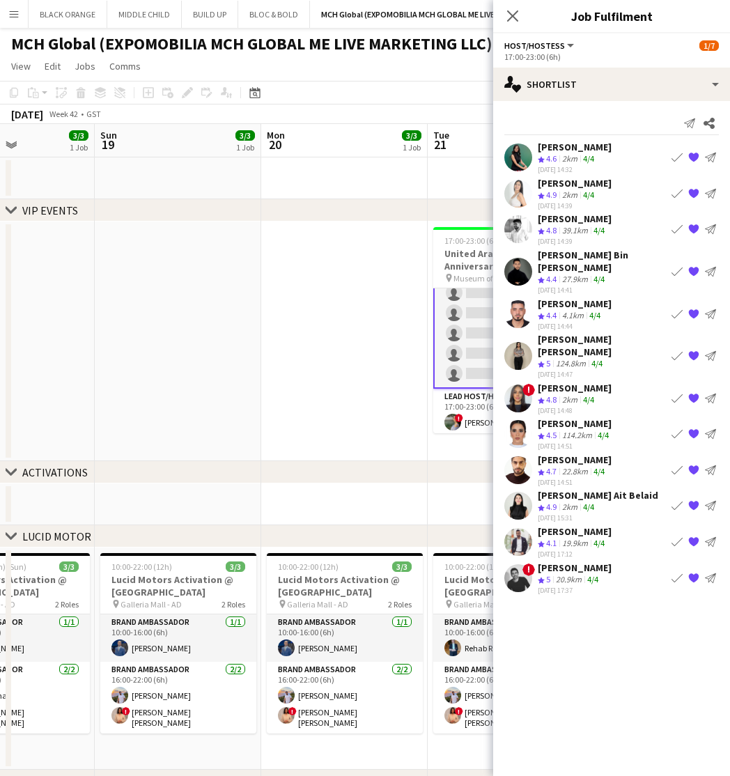
click at [291, 325] on app-date-cell at bounding box center [344, 342] width 167 height 240
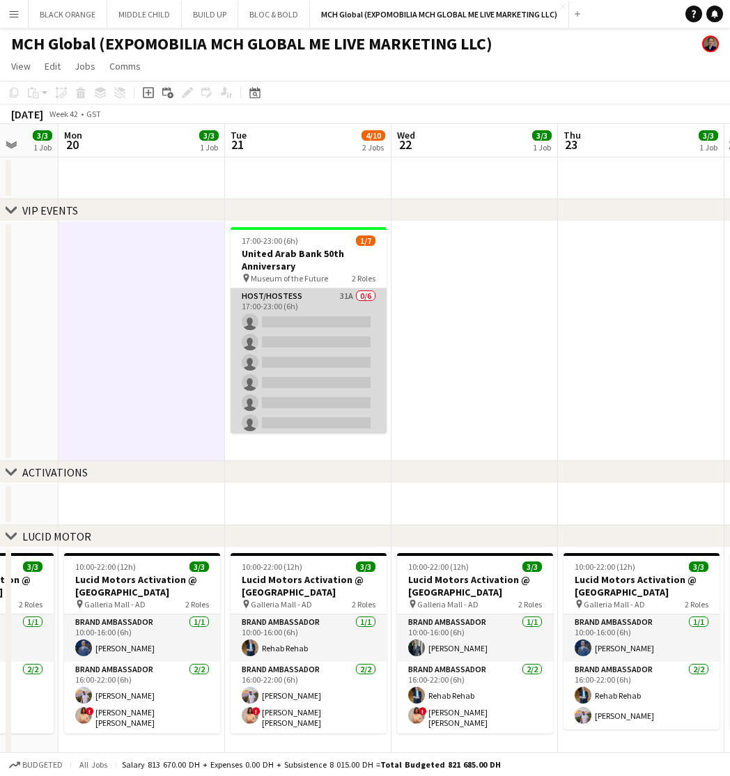
click at [332, 336] on app-card-role "Host/Hostess 31A 0/6 17:00-23:00 (6h) single-neutral-actions single-neutral-act…" at bounding box center [309, 363] width 156 height 148
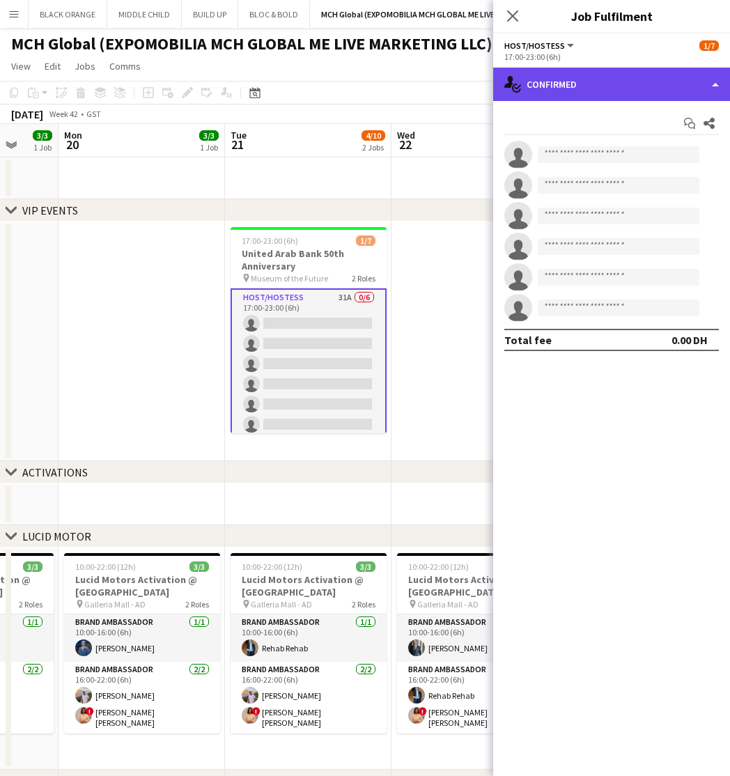
click at [583, 79] on div "single-neutral-actions-check-2 Confirmed" at bounding box center [611, 84] width 237 height 33
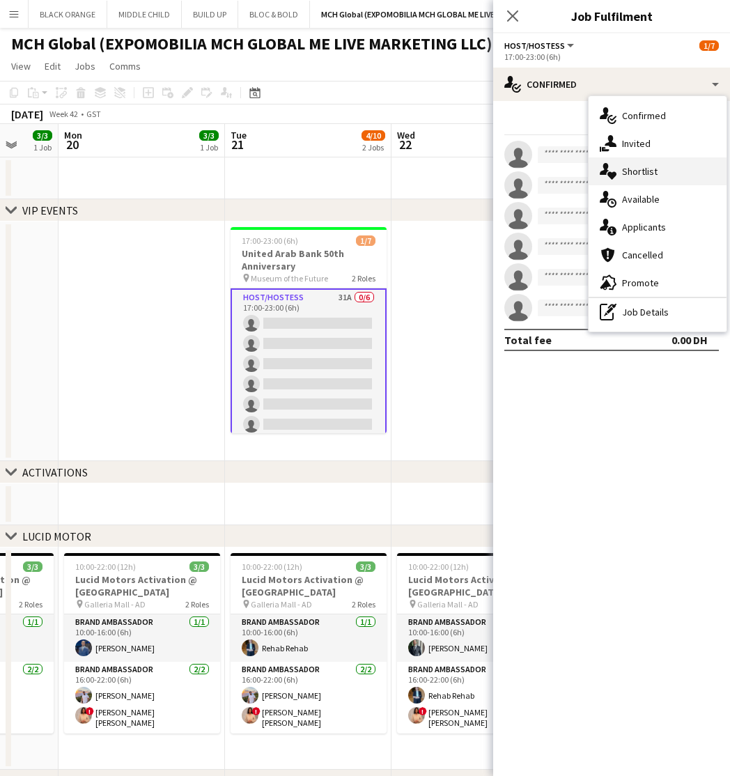
click at [640, 176] on span "Shortlist" at bounding box center [640, 171] width 36 height 13
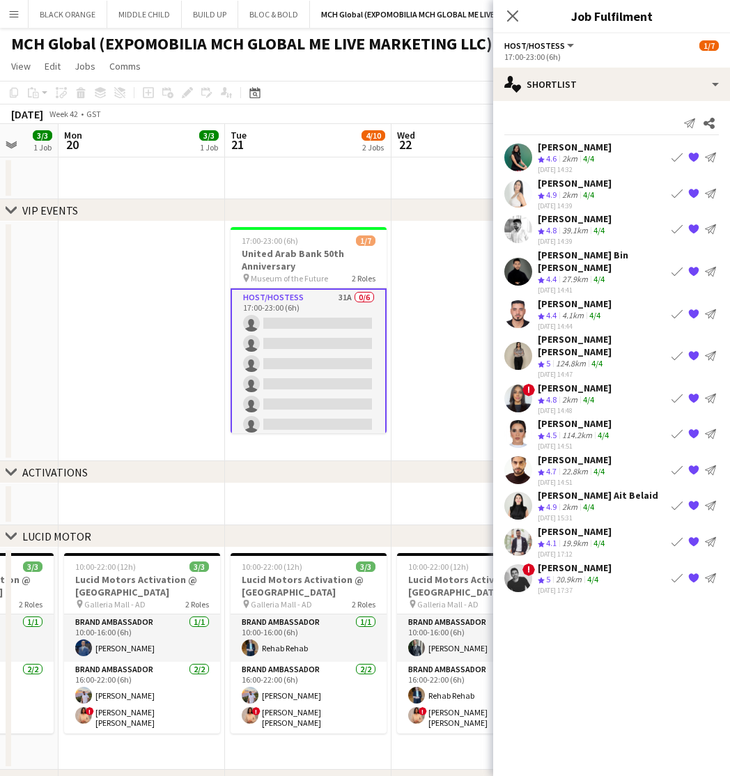
click at [673, 351] on app-icon "Book crew" at bounding box center [677, 356] width 11 height 11
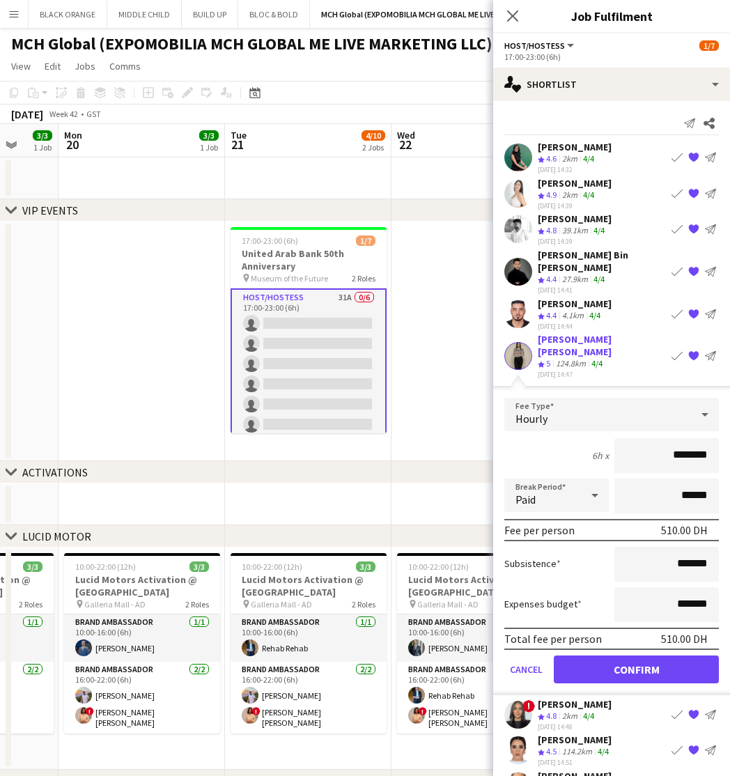
click at [650, 656] on button "Confirm" at bounding box center [636, 670] width 165 height 28
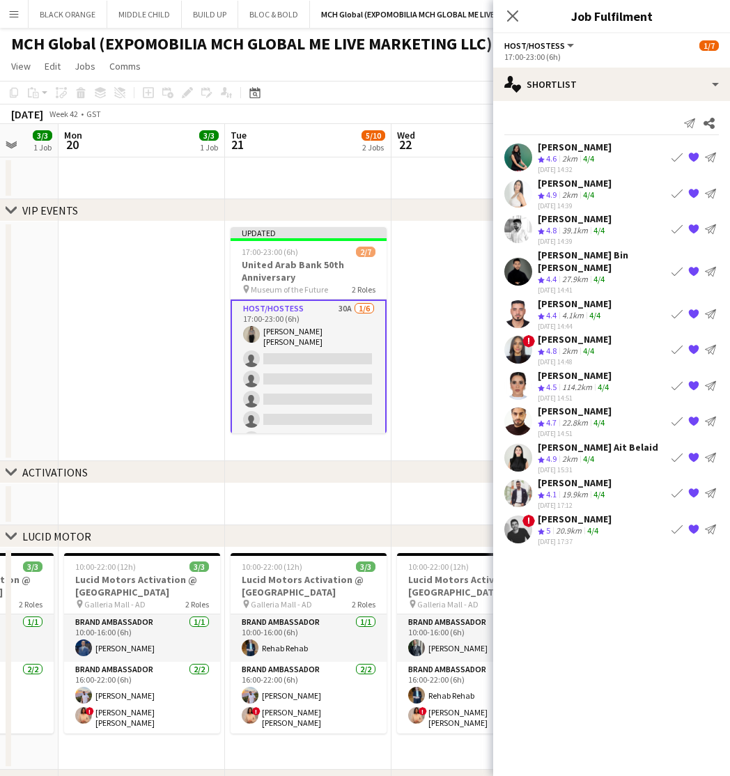
click at [675, 452] on app-icon "Book crew" at bounding box center [677, 457] width 11 height 11
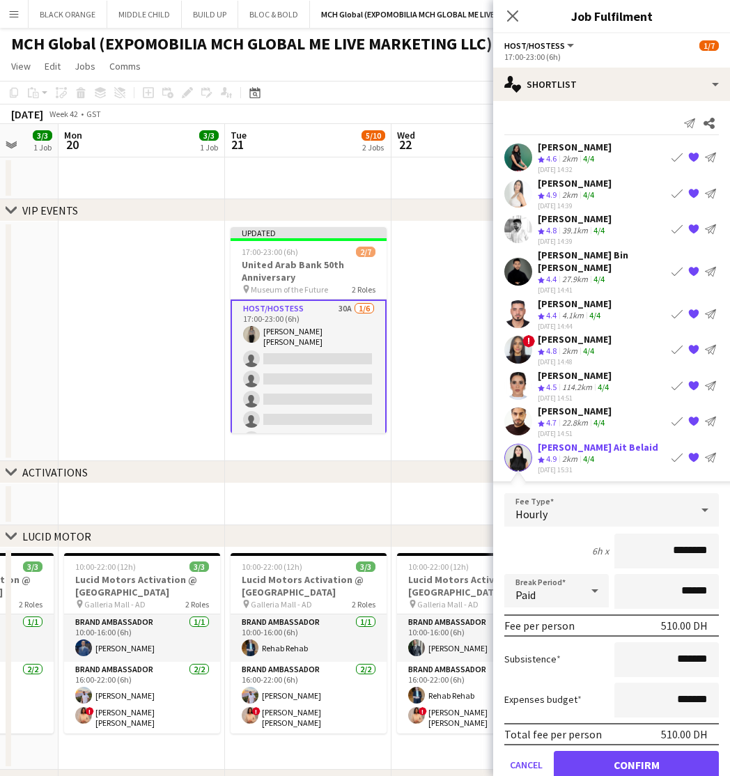
click at [650, 751] on button "Confirm" at bounding box center [636, 765] width 165 height 28
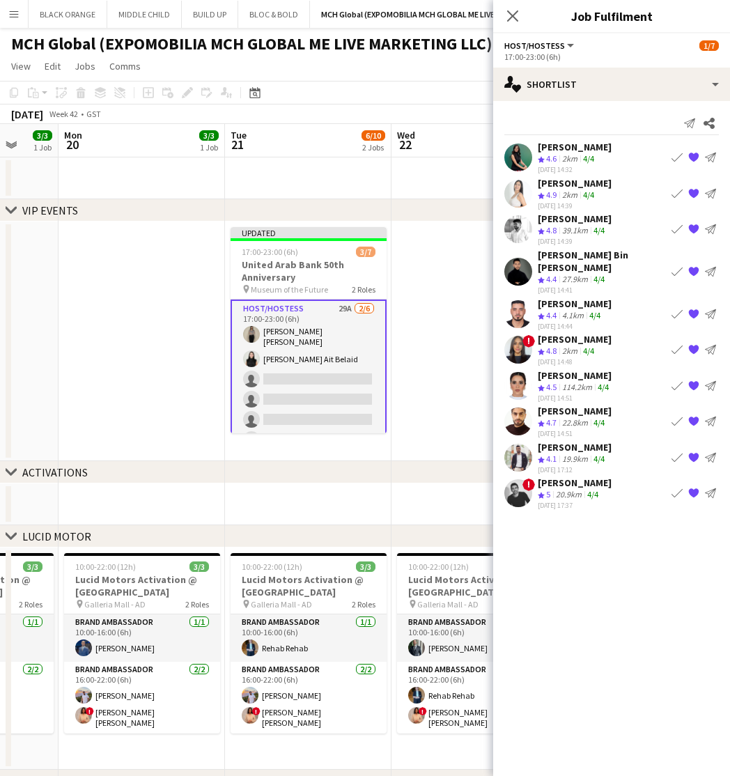
click at [674, 488] on app-icon "Book crew" at bounding box center [677, 493] width 11 height 11
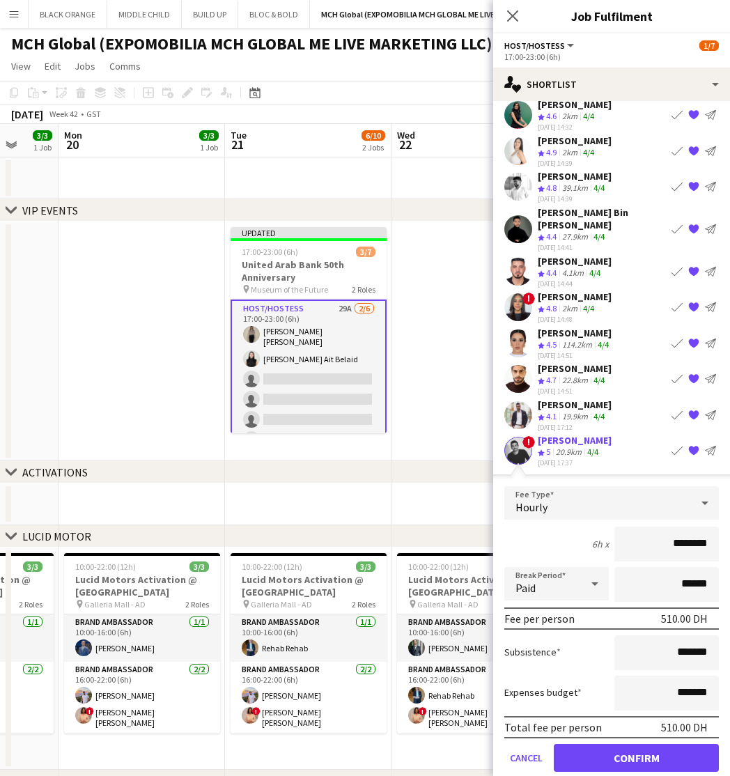
scroll to position [49, 0]
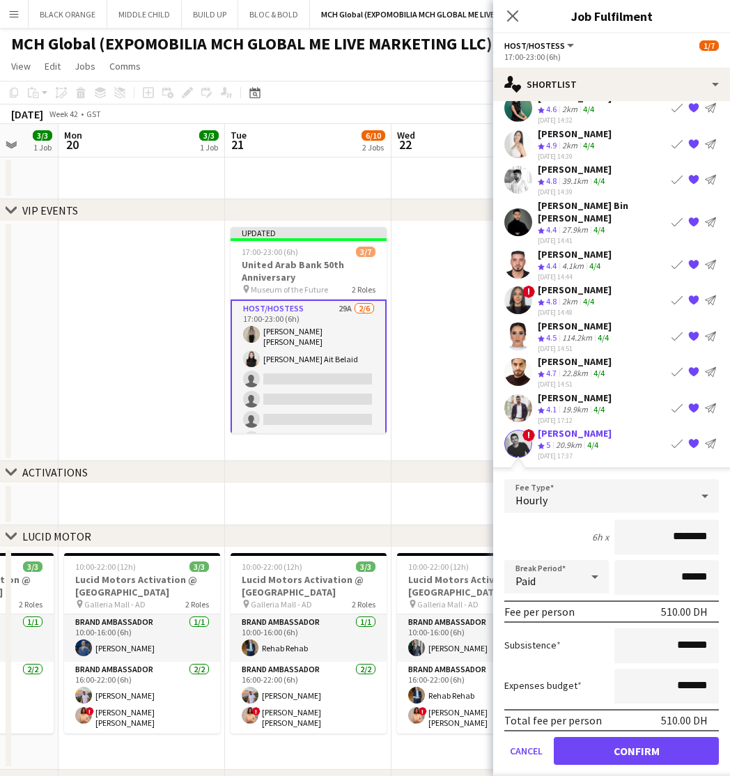
click at [650, 742] on button "Confirm" at bounding box center [636, 751] width 165 height 28
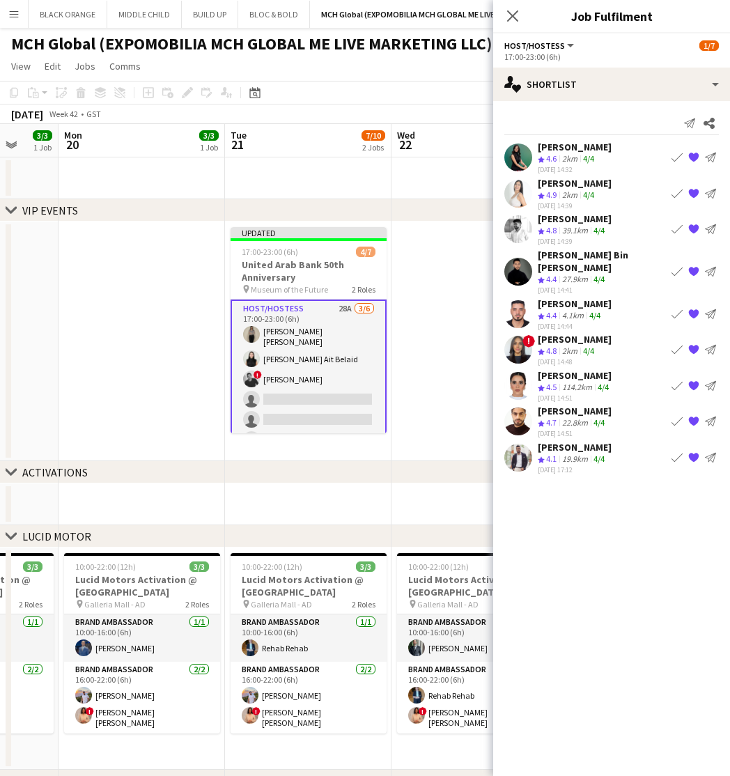
scroll to position [0, 0]
click at [675, 308] on app-icon "Book crew" at bounding box center [677, 313] width 11 height 11
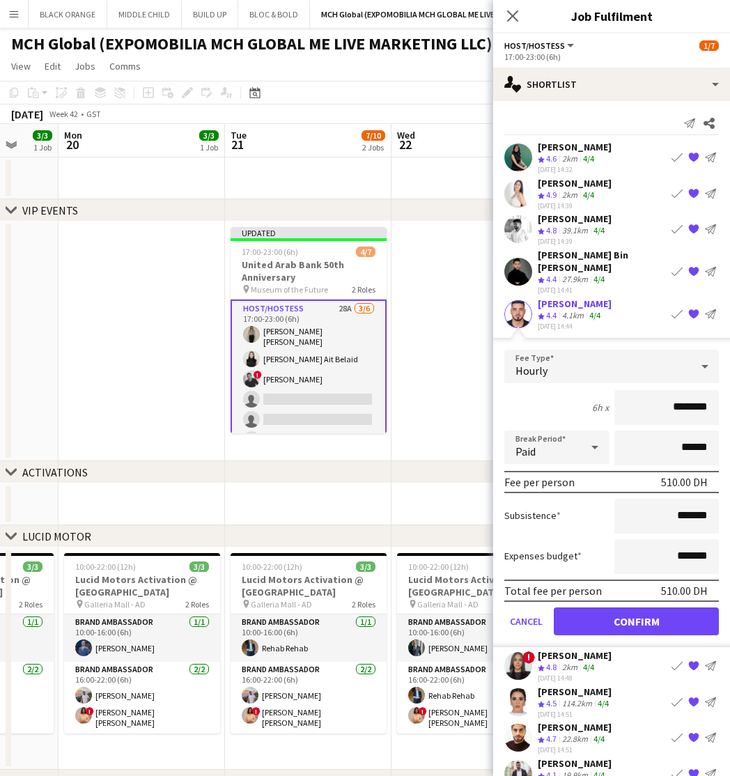
click at [650, 607] on button "Confirm" at bounding box center [636, 621] width 165 height 28
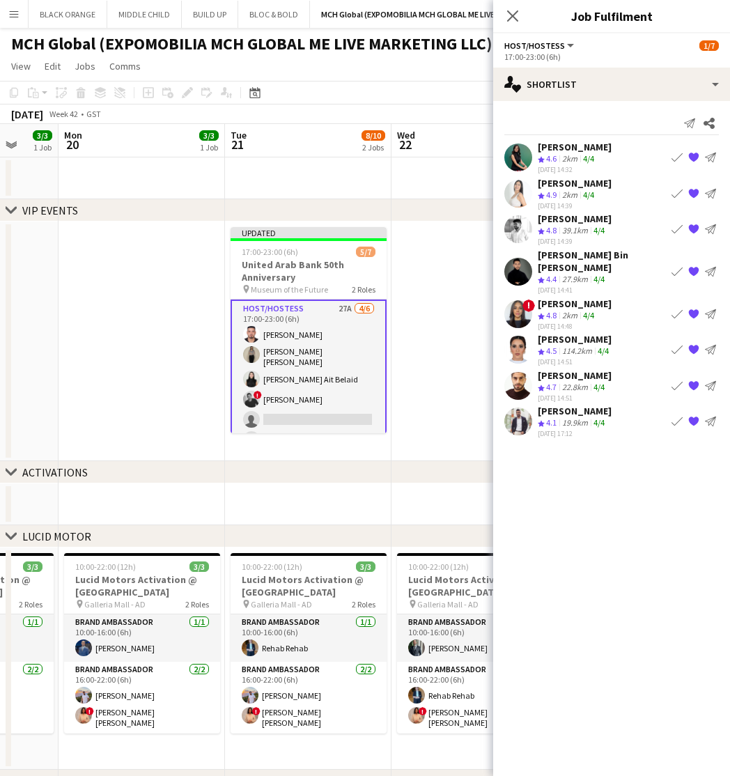
click at [437, 408] on app-date-cell at bounding box center [475, 342] width 167 height 240
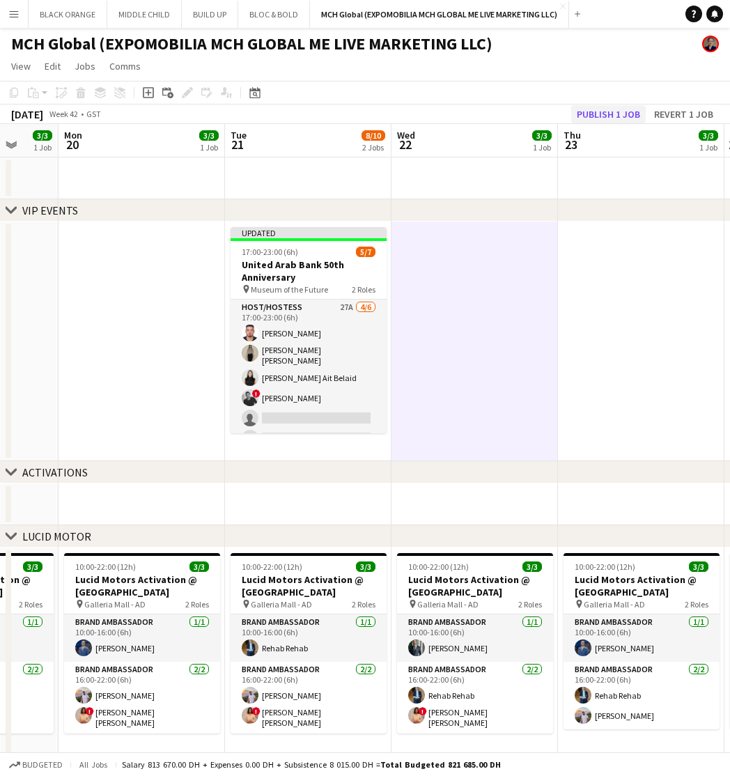
click at [605, 109] on button "Publish 1 job" at bounding box center [608, 114] width 75 height 18
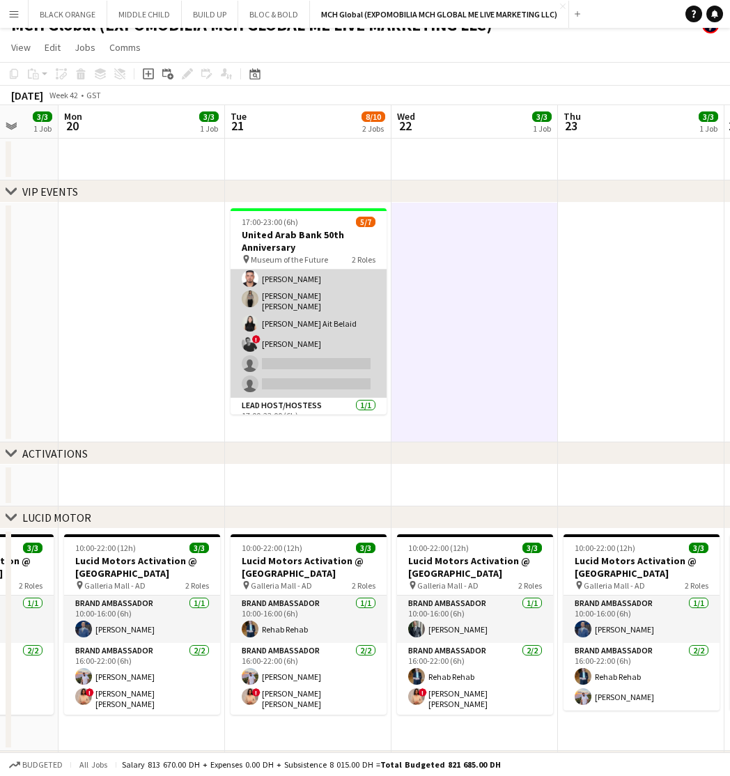
scroll to position [22, 0]
click at [328, 330] on app-card-role "Host/Hostess 27A [DATE] 17:00-23:00 (6h) [PERSON_NAME] [PERSON_NAME] ! [PERSON_…" at bounding box center [309, 324] width 156 height 153
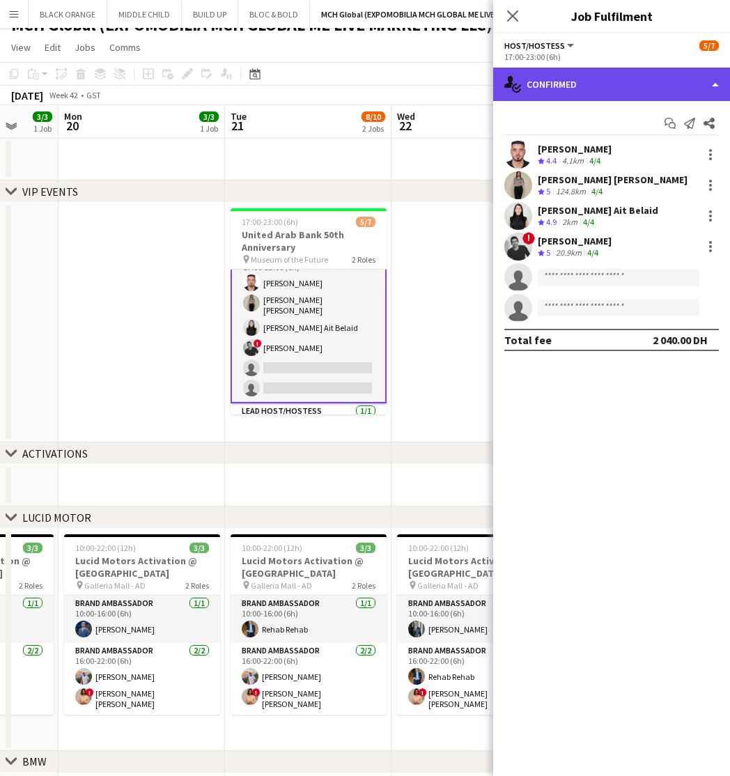
click at [564, 82] on div "single-neutral-actions-check-2 Confirmed" at bounding box center [611, 84] width 237 height 33
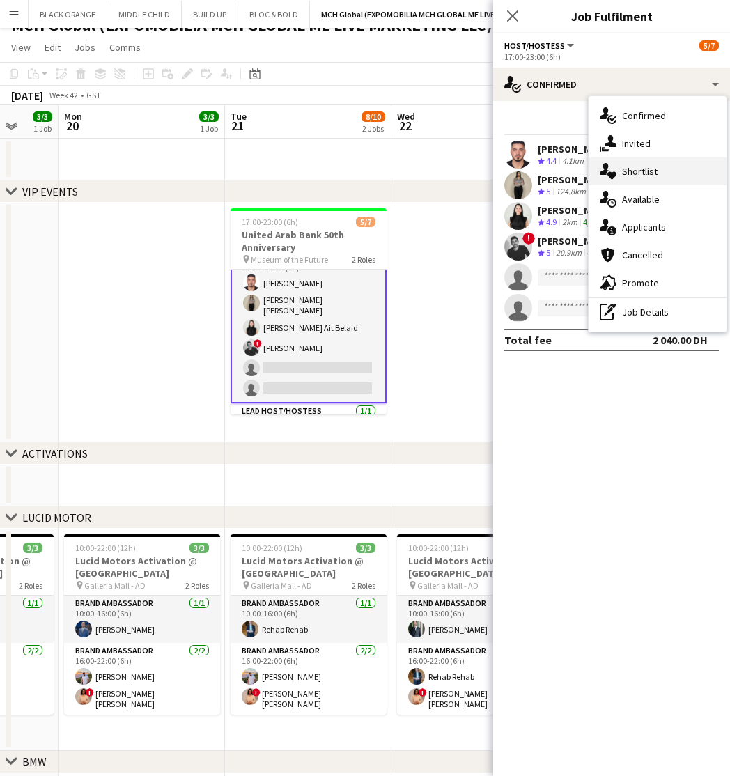
click at [638, 169] on span "Shortlist" at bounding box center [640, 171] width 36 height 13
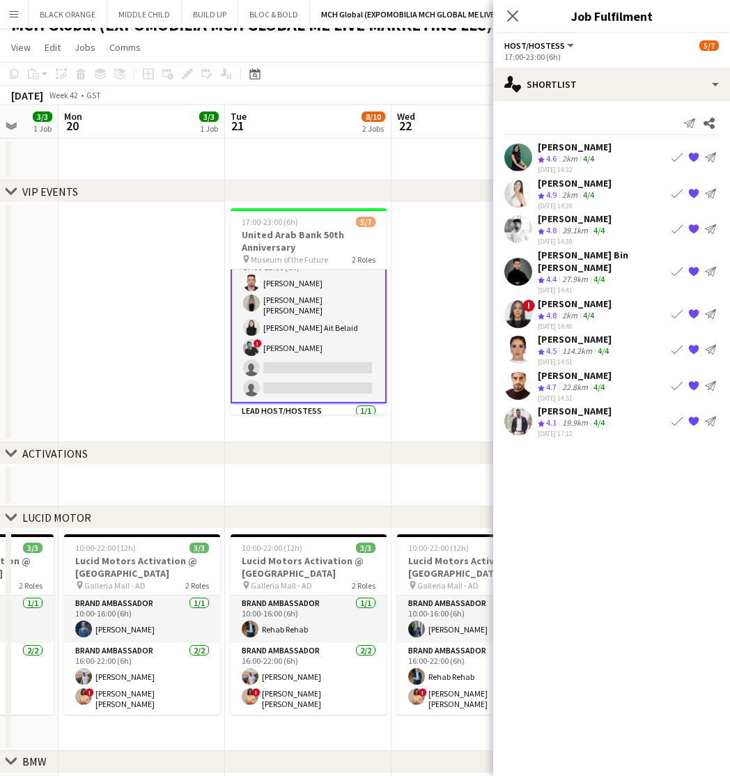
click at [674, 344] on app-icon "Book crew" at bounding box center [677, 349] width 11 height 11
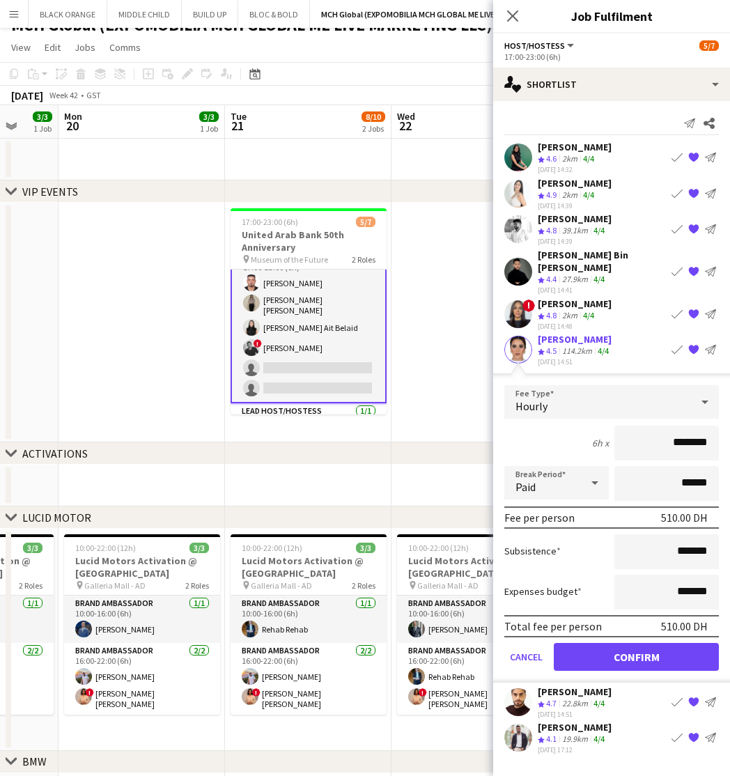
click at [631, 643] on button "Confirm" at bounding box center [636, 657] width 165 height 28
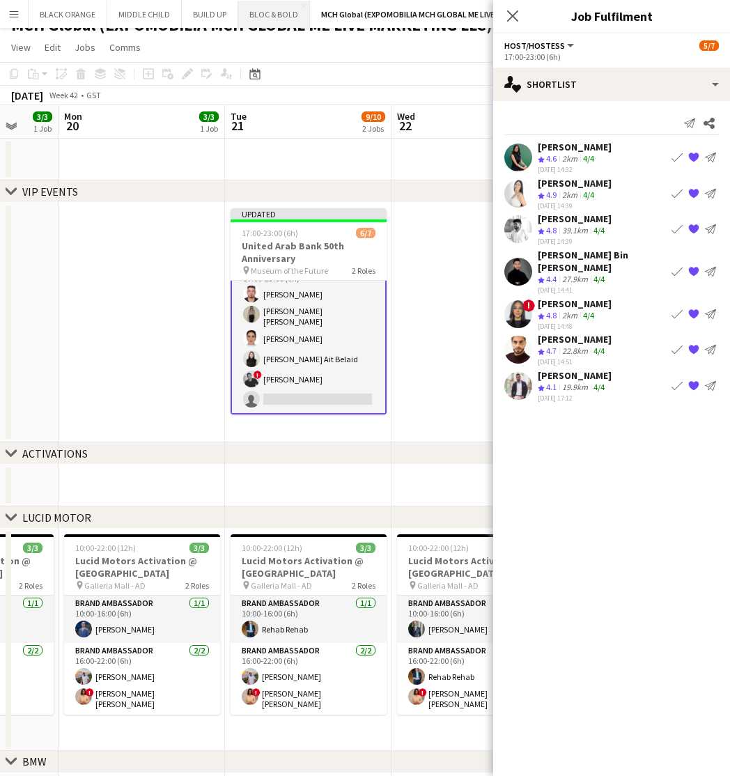
click at [277, 13] on button "BLOC & BOLD Close" at bounding box center [274, 14] width 72 height 27
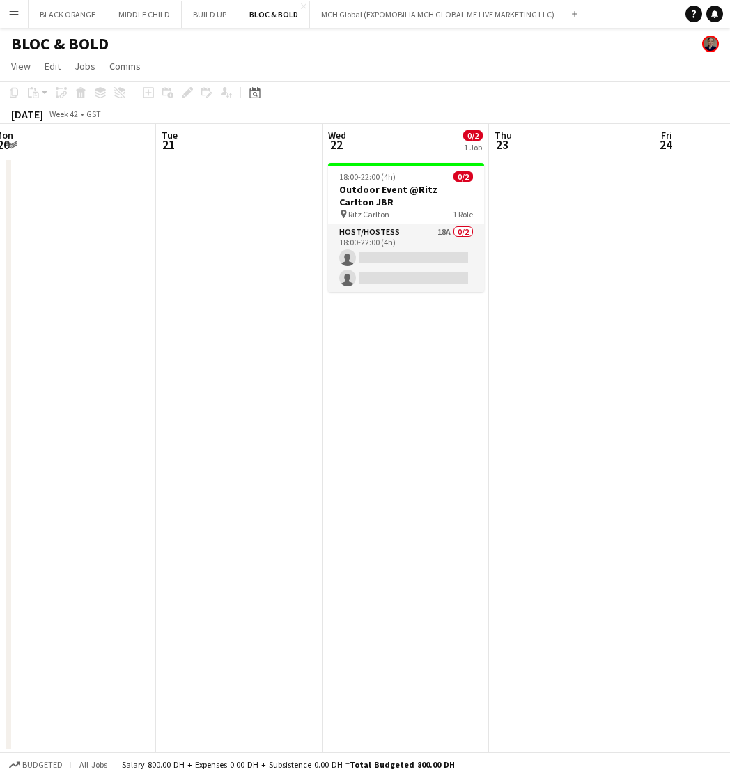
scroll to position [0, 511]
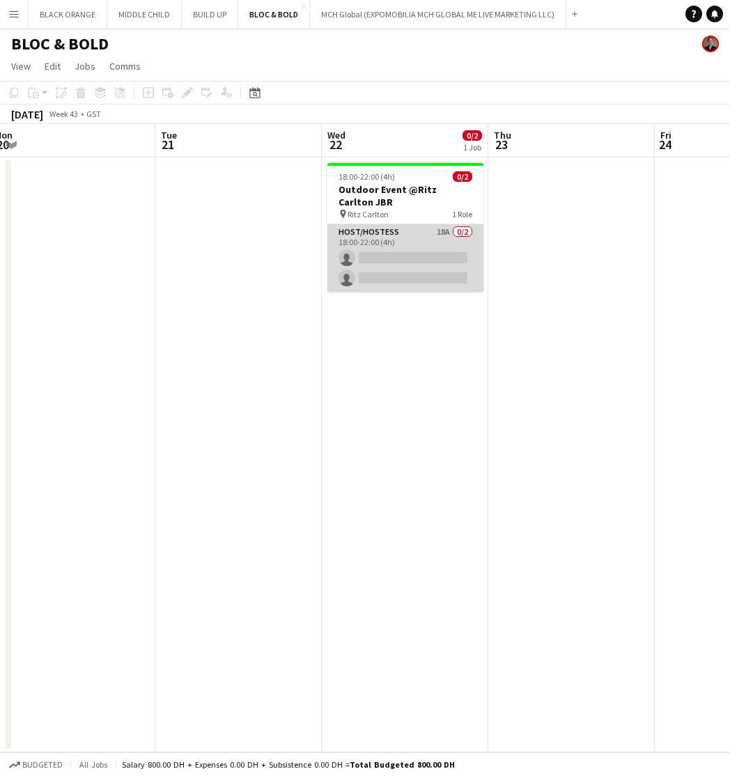
click at [411, 249] on app-card-role "Host/Hostess 18A 0/2 18:00-22:00 (4h) single-neutral-actions single-neutral-act…" at bounding box center [406, 258] width 156 height 68
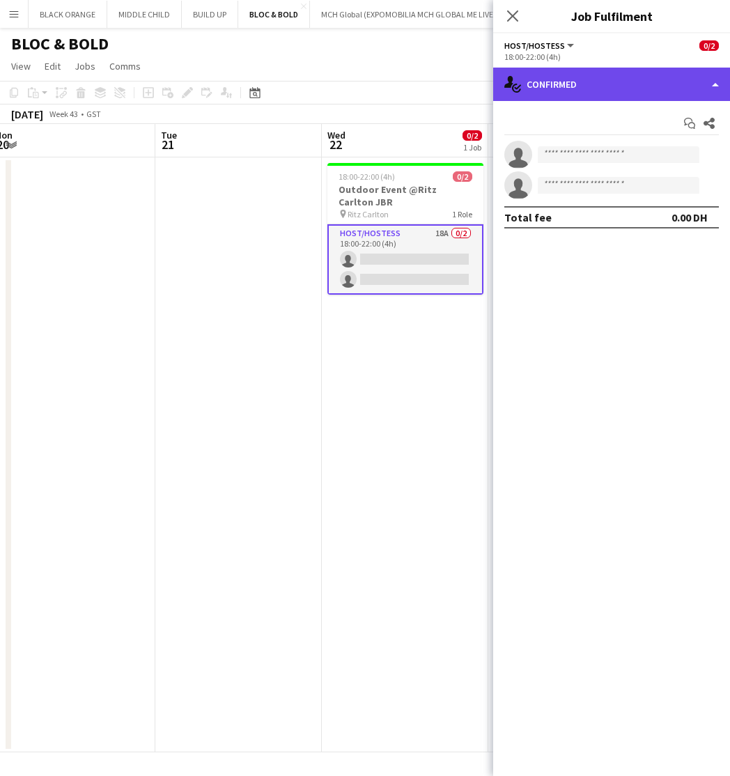
click at [560, 82] on div "single-neutral-actions-check-2 Confirmed" at bounding box center [611, 84] width 237 height 33
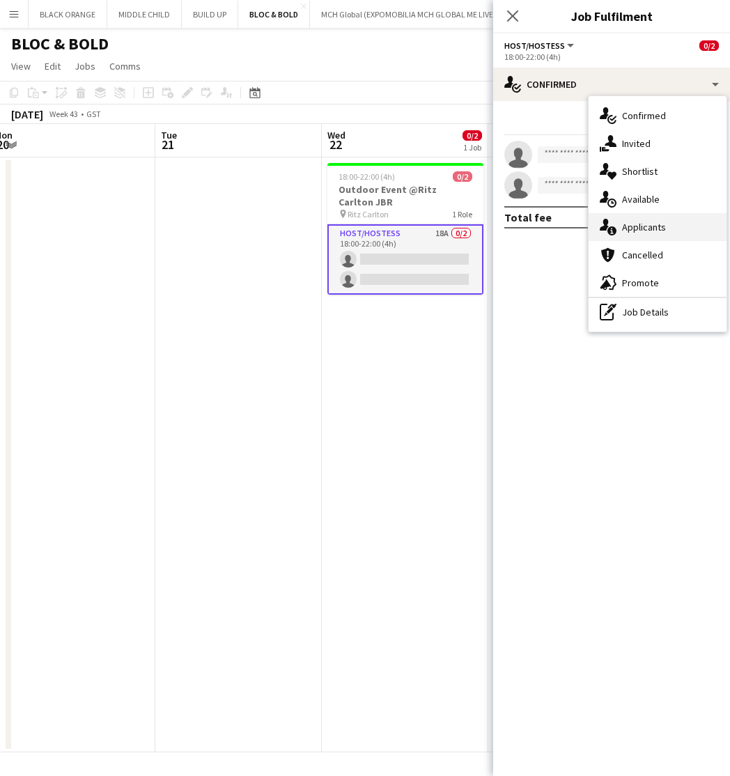
click at [644, 231] on span "Applicants" at bounding box center [644, 227] width 44 height 13
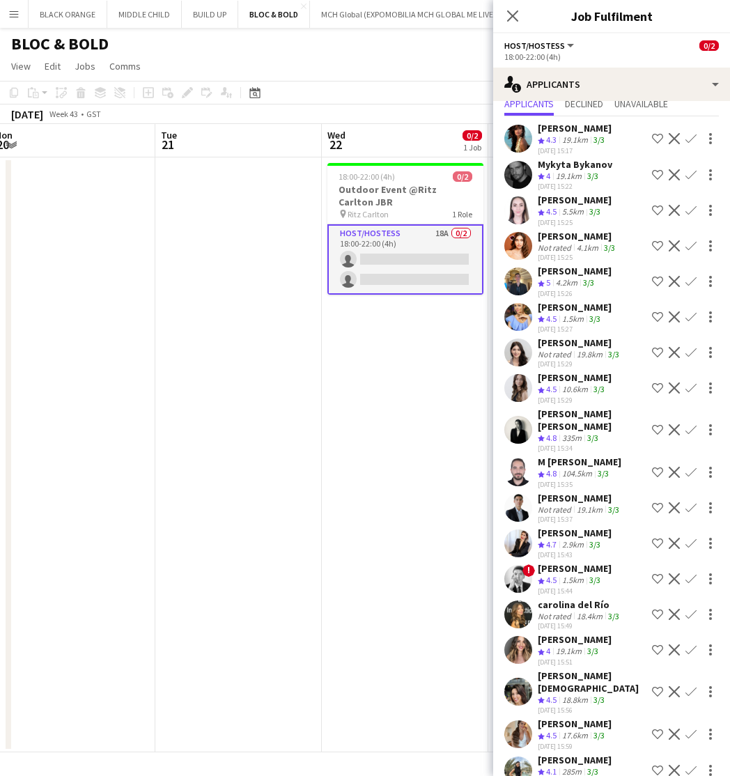
scroll to position [45, 0]
click at [508, 16] on icon "Close pop-in" at bounding box center [512, 15] width 13 height 13
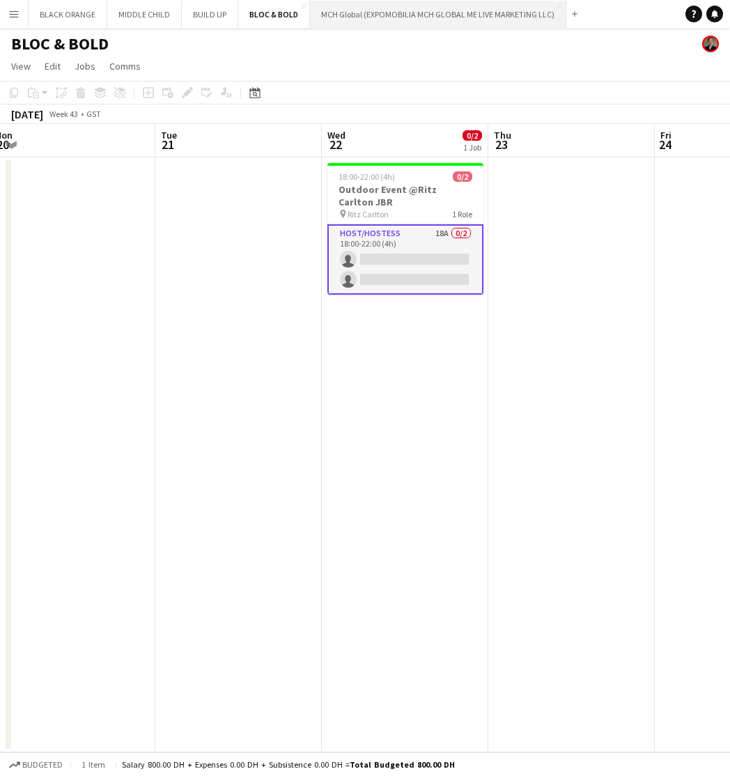
click at [452, 13] on button "MCH Global (EXPOMOBILIA MCH GLOBAL ME LIVE MARKETING LLC) Close" at bounding box center [438, 14] width 256 height 27
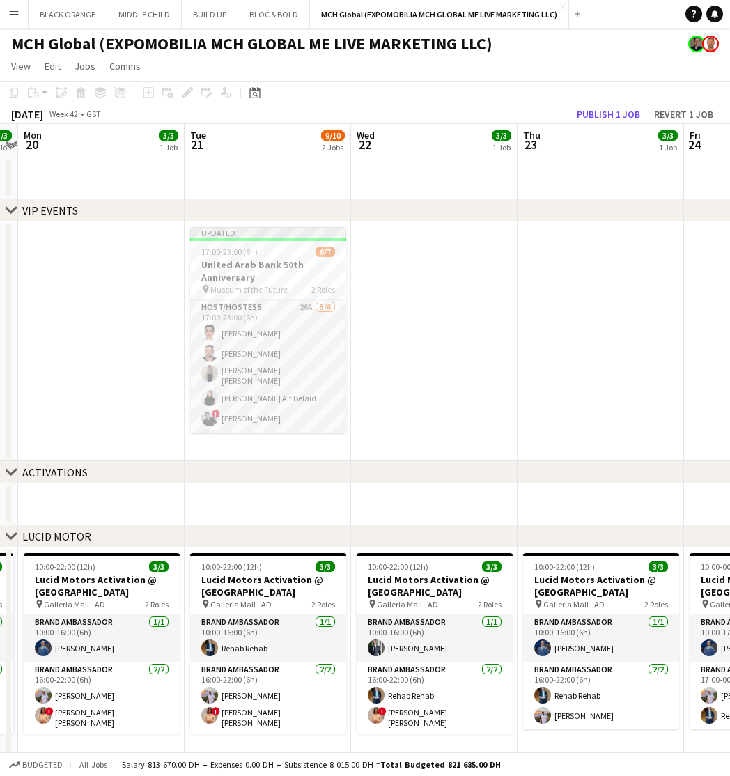
scroll to position [0, 650]
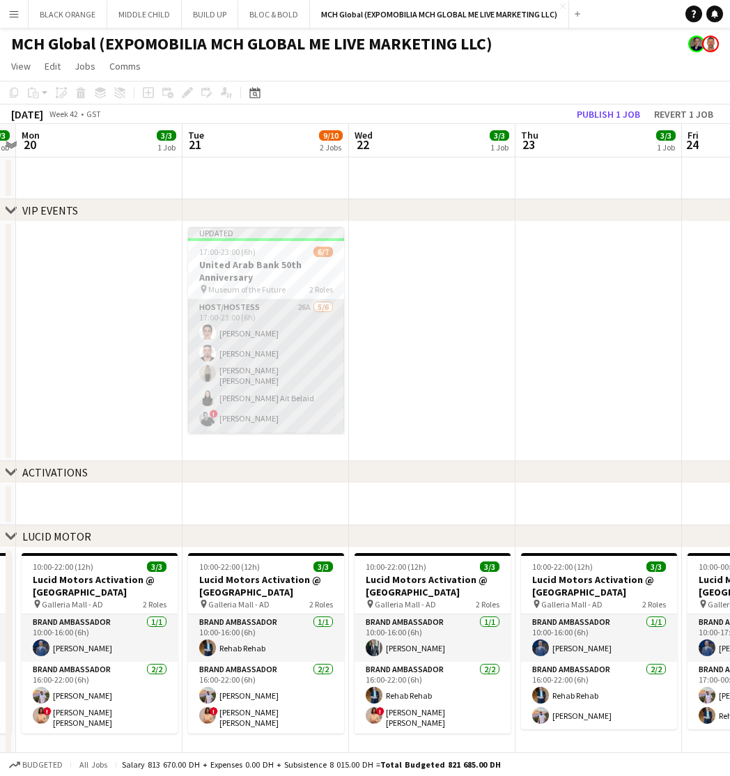
click at [256, 360] on app-card-role "Host/Hostess 26A [DATE] 17:00-23:00 (6h) Amel [PERSON_NAME] [PERSON_NAME] [PERS…" at bounding box center [266, 376] width 156 height 153
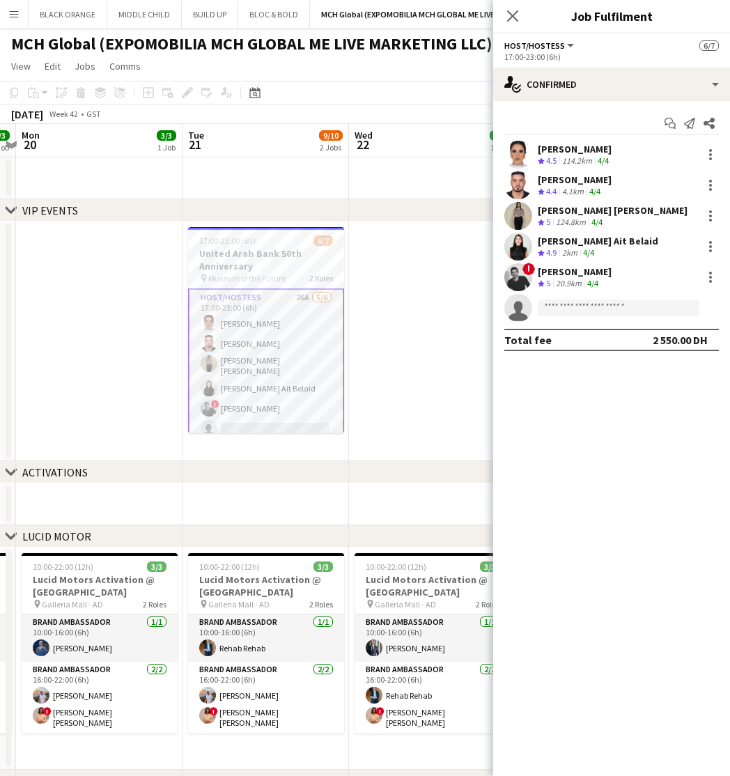
click at [423, 191] on app-date-cell at bounding box center [432, 179] width 167 height 42
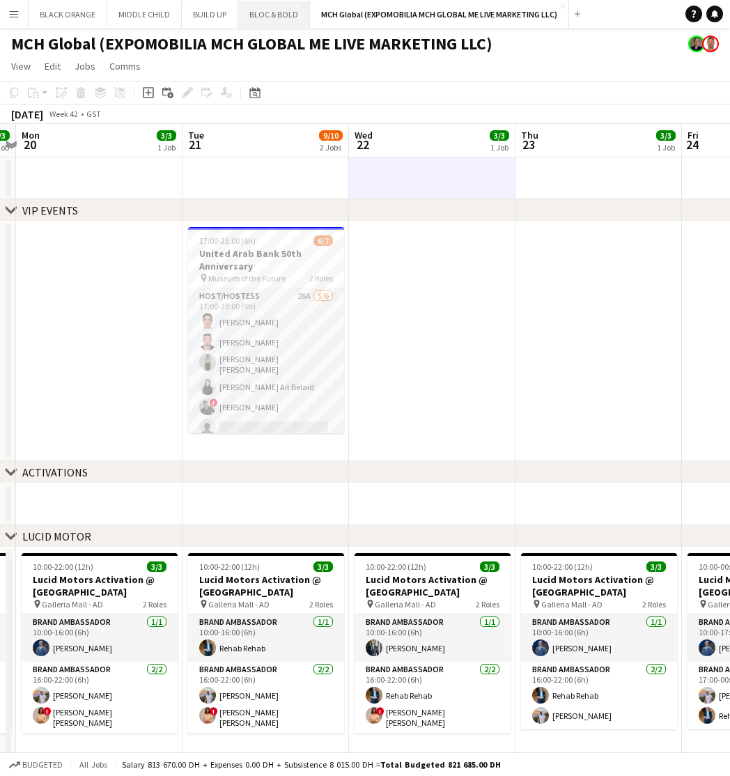
click at [257, 15] on button "BLOC & BOLD Close" at bounding box center [274, 14] width 72 height 27
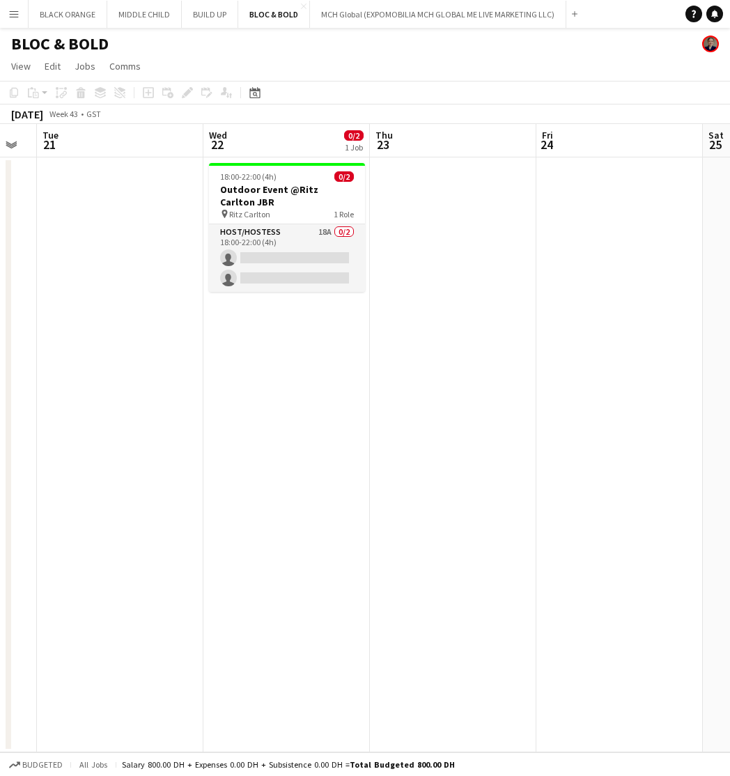
scroll to position [0, 630]
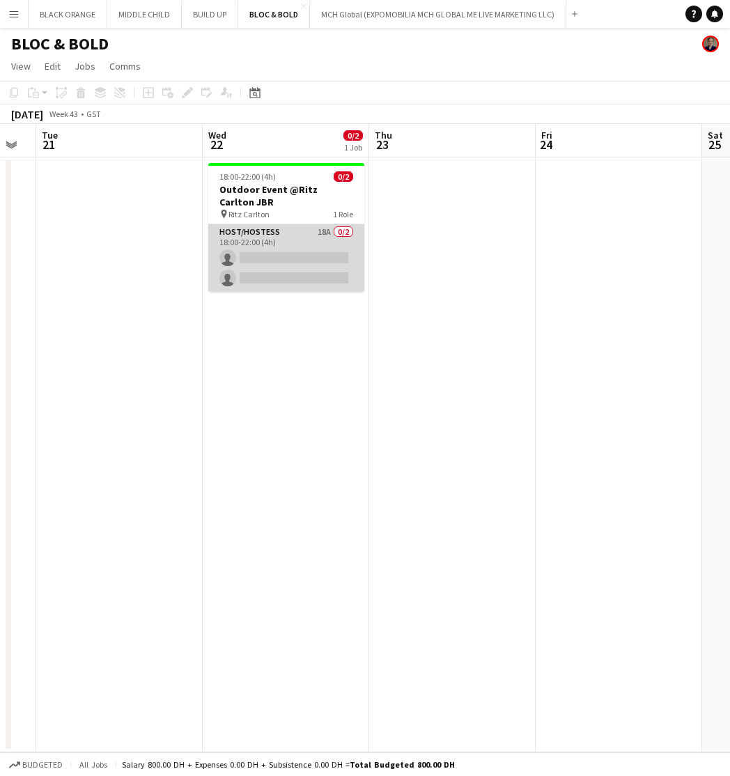
click at [270, 247] on app-card-role "Host/Hostess 18A 0/2 18:00-22:00 (4h) single-neutral-actions single-neutral-act…" at bounding box center [286, 258] width 156 height 68
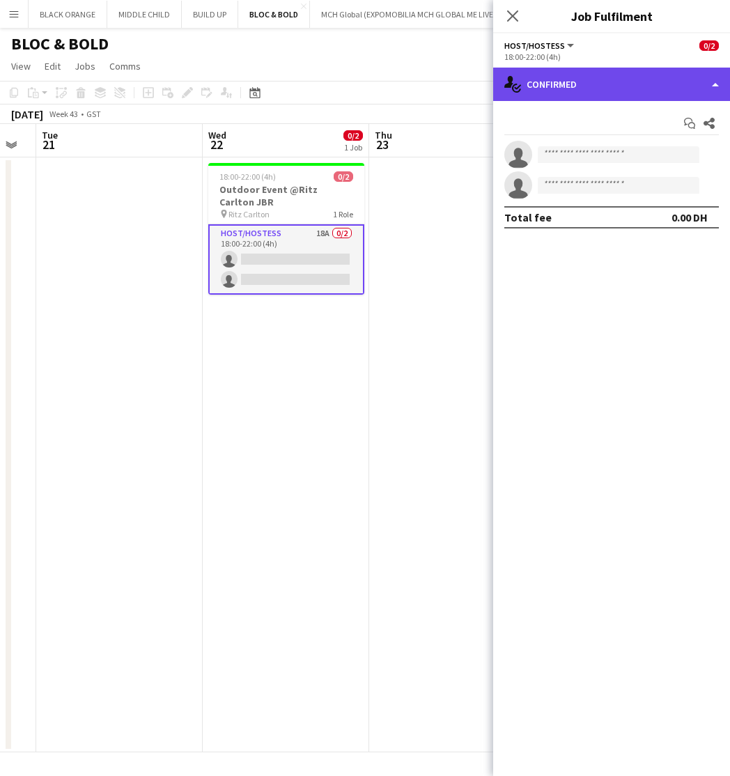
click at [576, 89] on div "single-neutral-actions-check-2 Confirmed" at bounding box center [611, 84] width 237 height 33
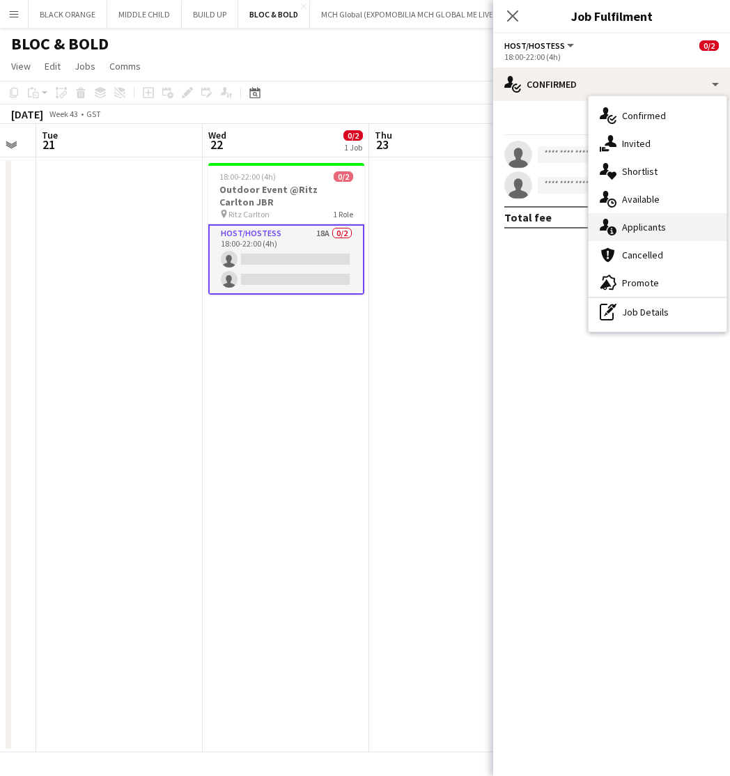
click at [645, 221] on span "Applicants" at bounding box center [644, 227] width 44 height 13
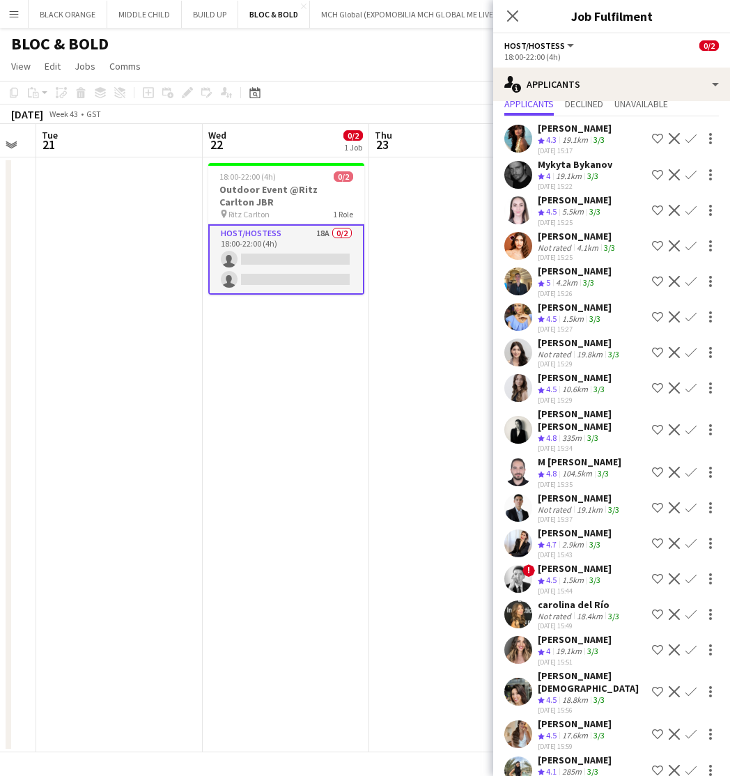
scroll to position [45, 0]
click at [574, 719] on div "[PERSON_NAME]" at bounding box center [575, 725] width 74 height 13
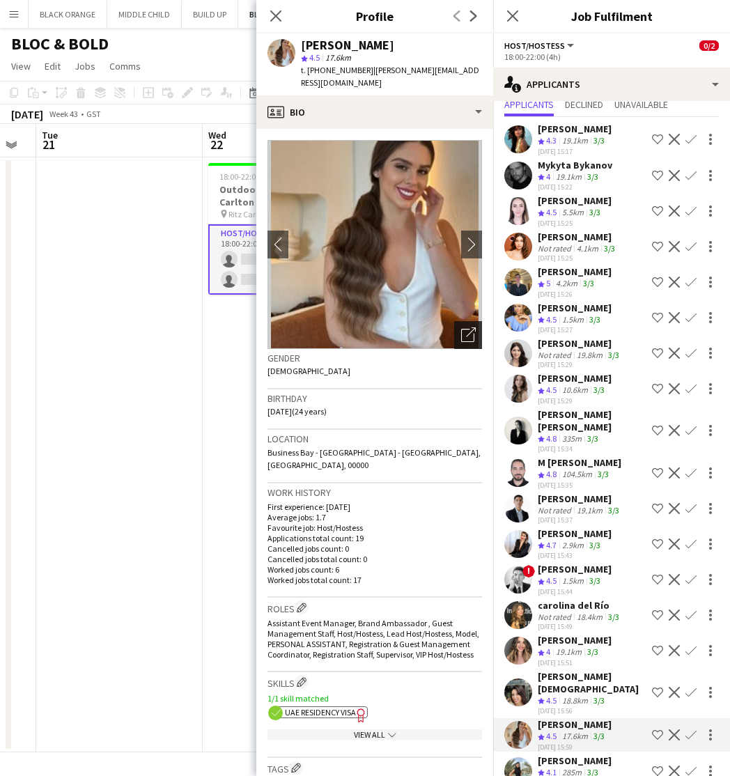
click at [463, 328] on icon "Open photos pop-in" at bounding box center [468, 335] width 15 height 15
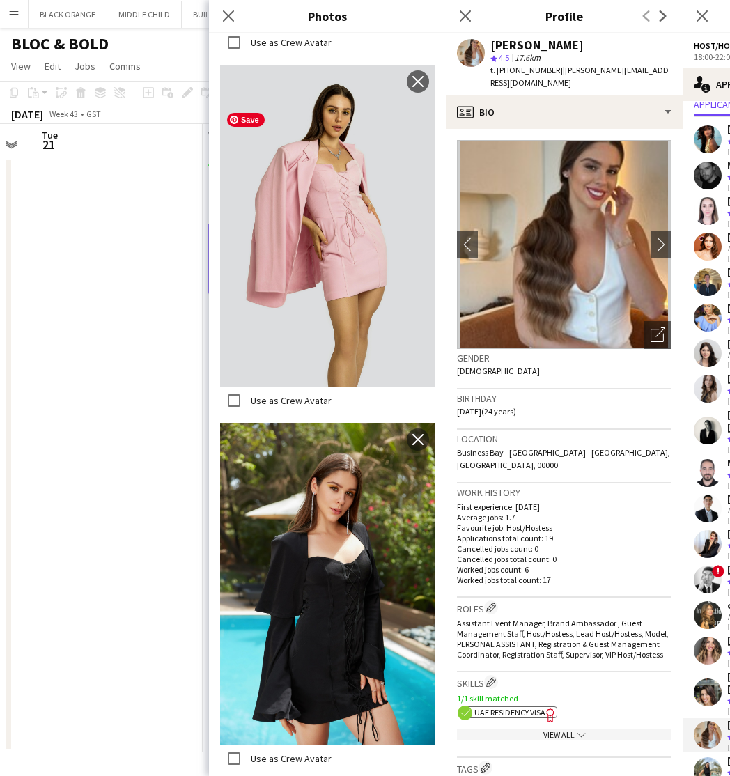
scroll to position [1369, 0]
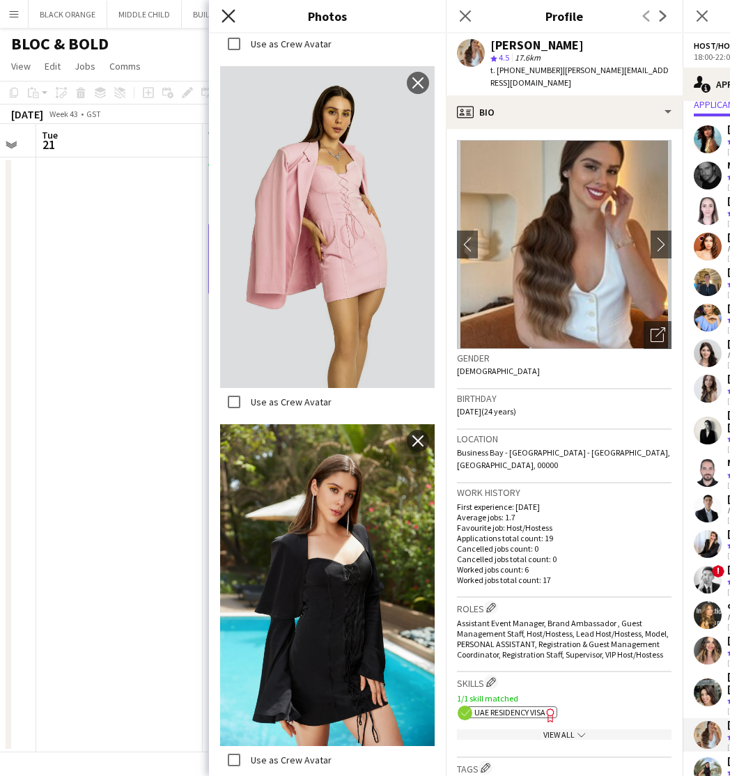
click at [228, 20] on icon "Close pop-in" at bounding box center [228, 15] width 13 height 13
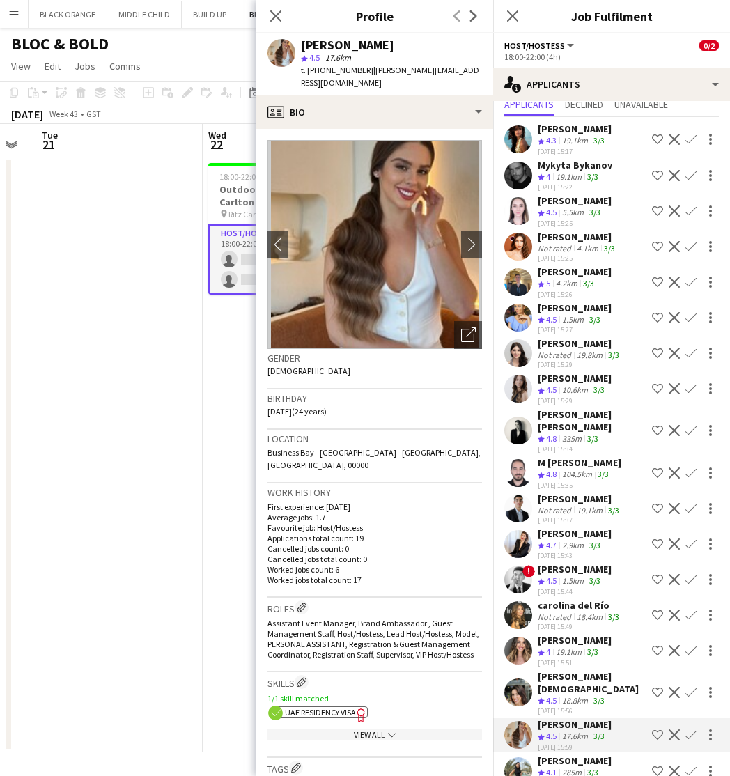
click at [544, 670] on div "[PERSON_NAME][DEMOGRAPHIC_DATA]" at bounding box center [592, 682] width 109 height 25
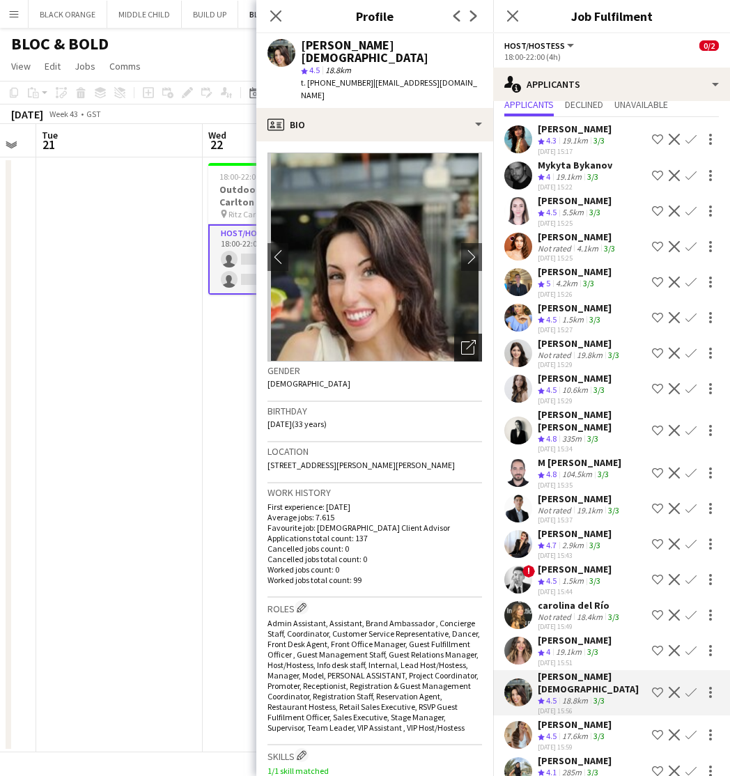
click at [466, 340] on icon "Open photos pop-in" at bounding box center [468, 347] width 15 height 15
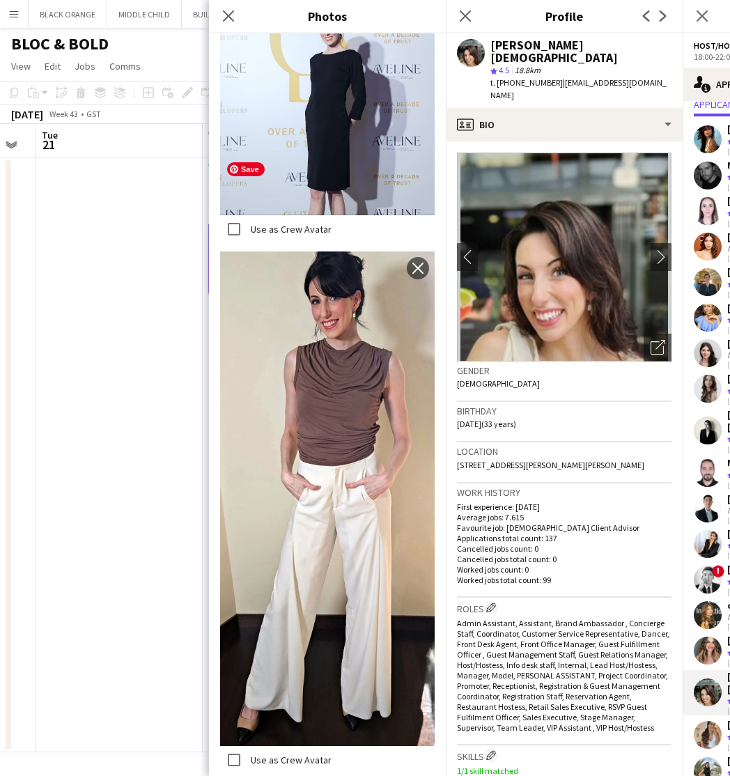
scroll to position [3543, 0]
click at [225, 17] on icon "Close pop-in" at bounding box center [228, 15] width 13 height 13
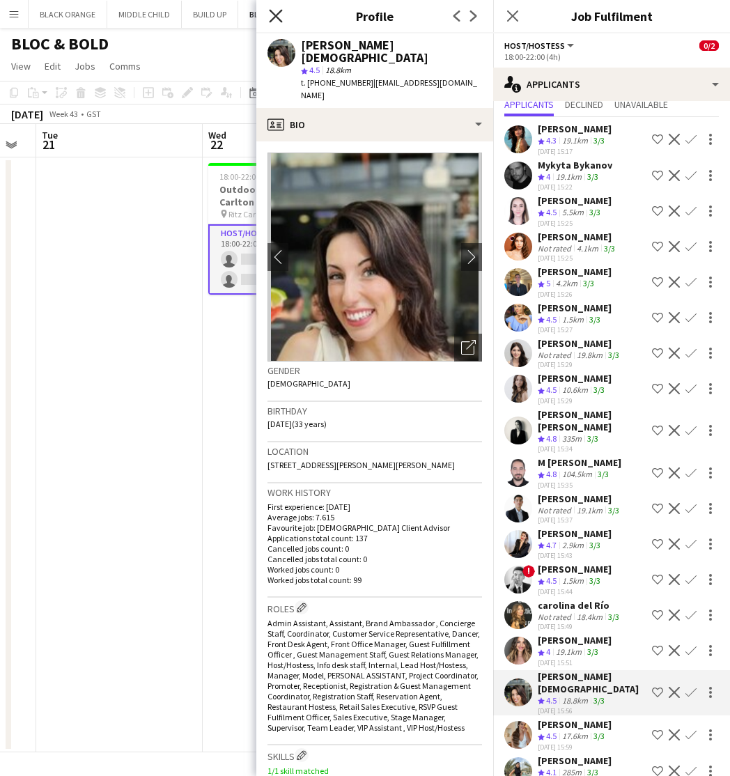
click at [272, 20] on icon at bounding box center [275, 15] width 13 height 13
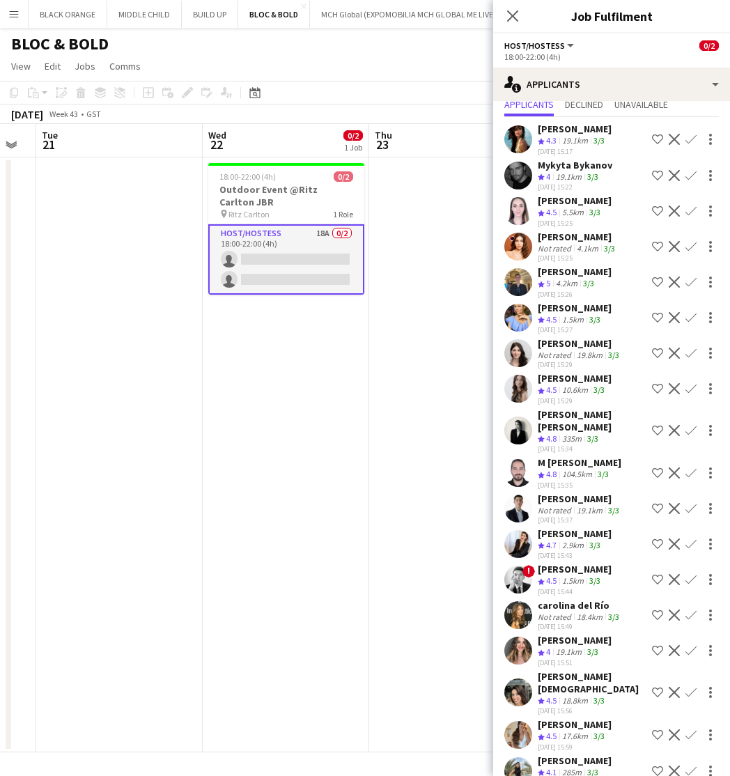
scroll to position [0, 0]
click at [137, 10] on button "MIDDLE CHILD Close" at bounding box center [144, 14] width 75 height 27
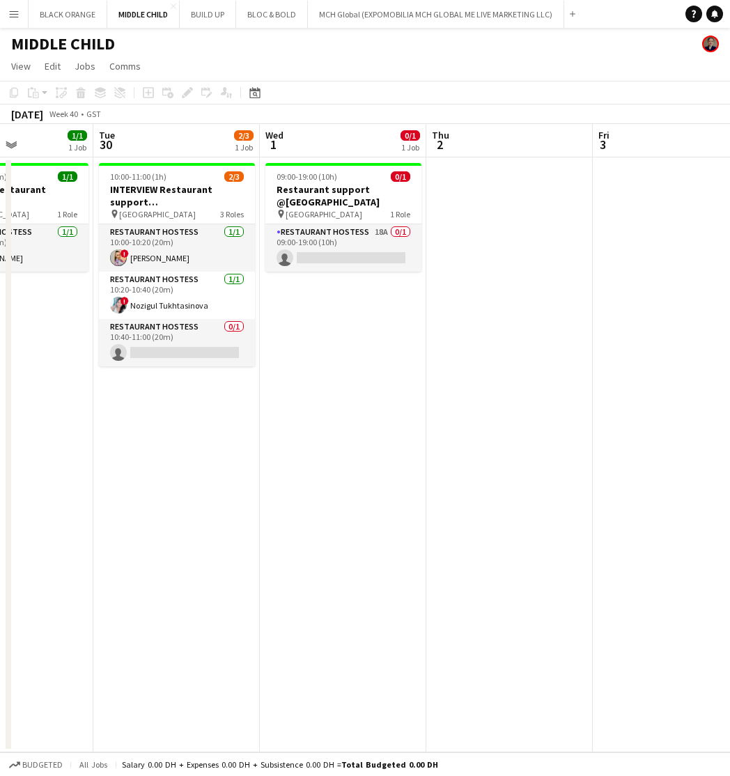
scroll to position [0, 574]
click at [392, 16] on button "MCH Global (EXPOMOBILIA MCH GLOBAL ME LIVE MARKETING LLC) Close" at bounding box center [436, 14] width 256 height 27
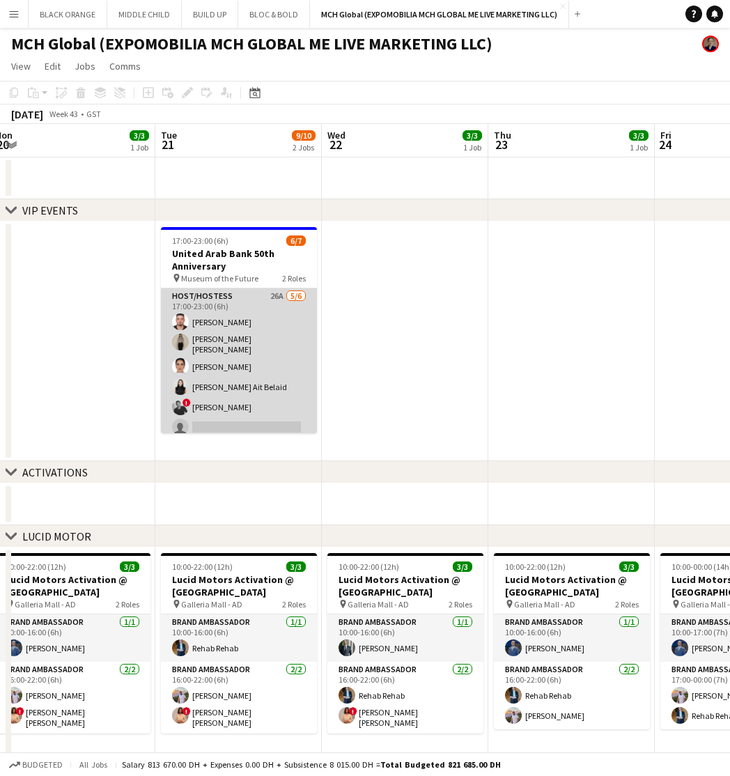
click at [259, 336] on app-card-role "Host/Hostess 26A [DATE] 17:00-23:00 (6h) [PERSON_NAME] [PERSON_NAME] [PERSON_NA…" at bounding box center [239, 365] width 156 height 153
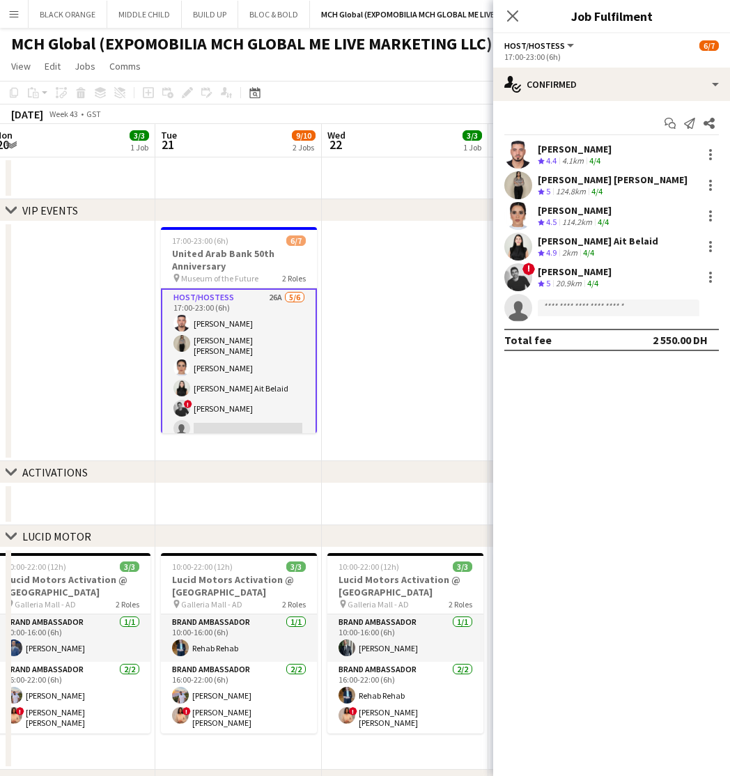
click at [370, 271] on app-date-cell at bounding box center [405, 342] width 167 height 240
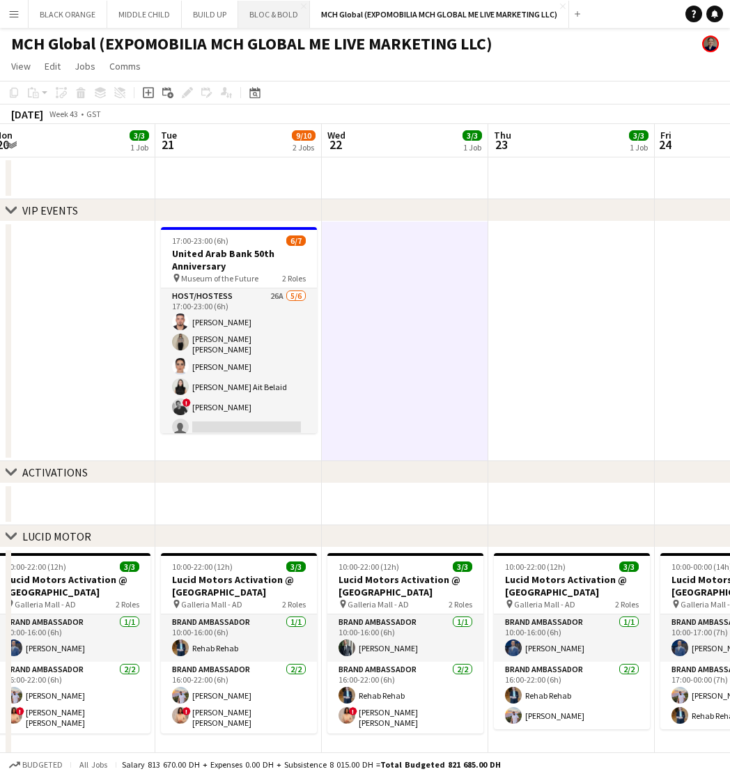
click at [272, 10] on button "BLOC & BOLD Close" at bounding box center [274, 14] width 72 height 27
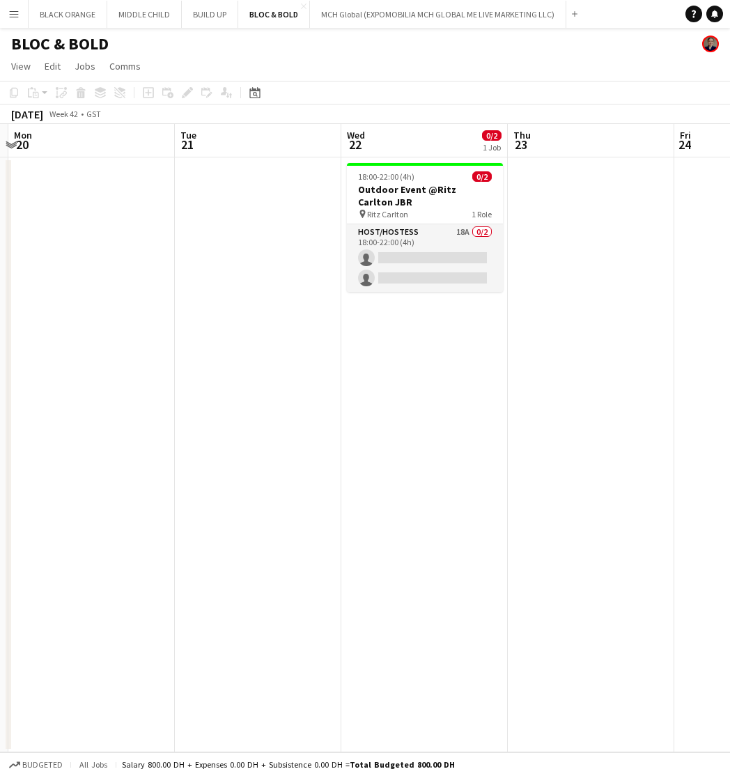
scroll to position [0, 492]
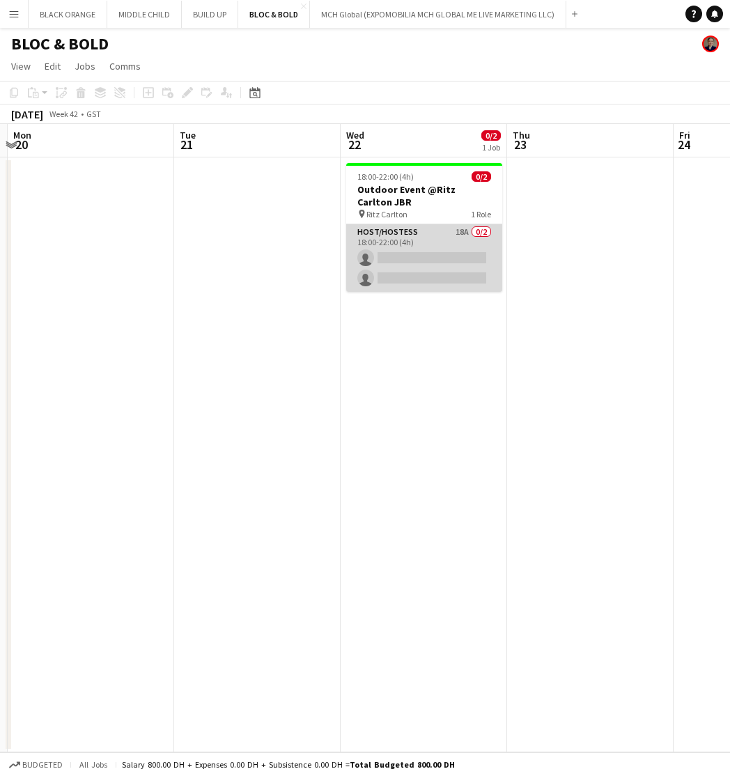
click at [372, 278] on app-card-role "Host/Hostess 18A 0/2 18:00-22:00 (4h) single-neutral-actions single-neutral-act…" at bounding box center [424, 258] width 156 height 68
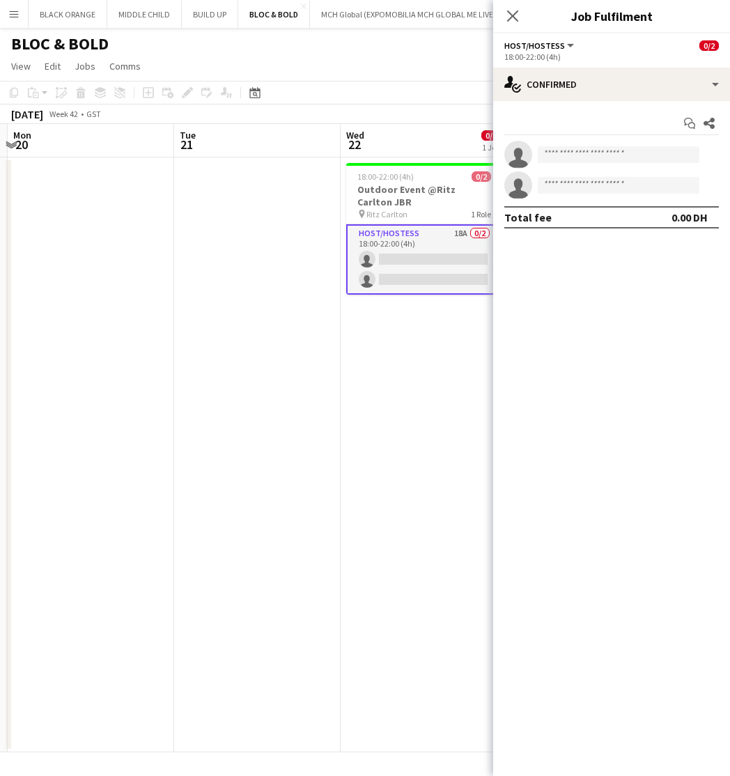
click at [395, 65] on app-page-menu "View Day view expanded Day view collapsed Month view Date picker Jump to [DATE]…" at bounding box center [365, 67] width 730 height 26
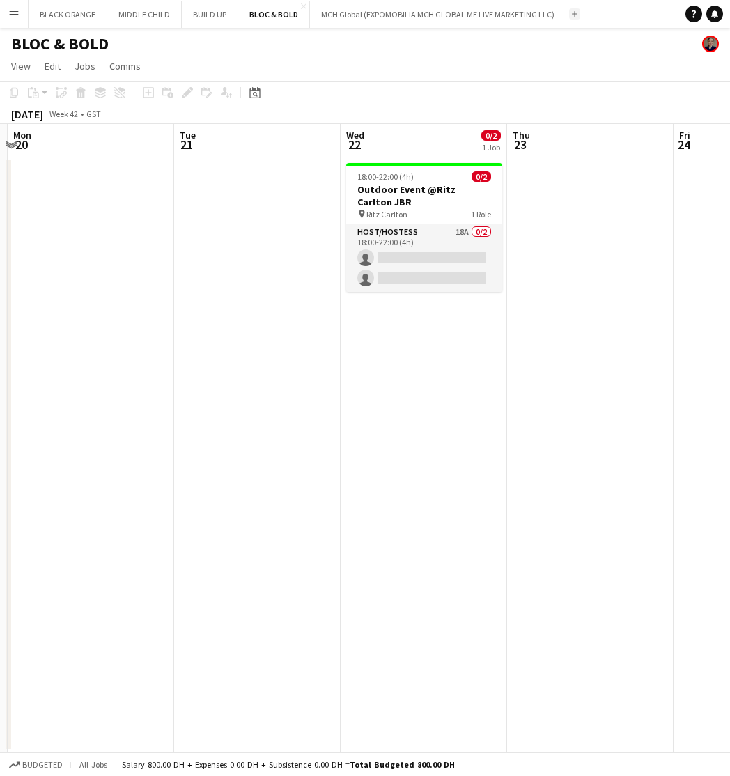
click at [572, 10] on button "Add" at bounding box center [574, 13] width 11 height 11
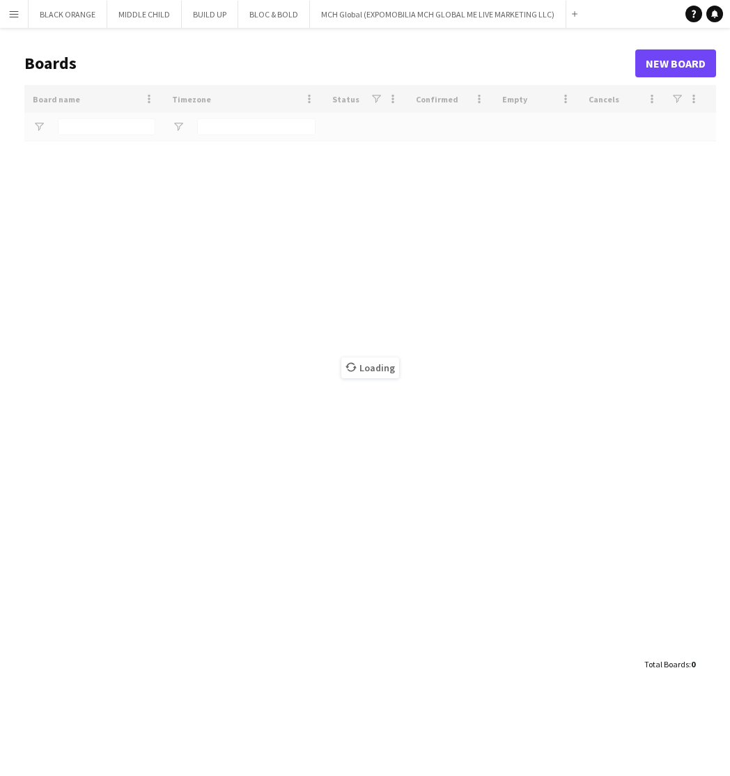
click at [8, 20] on button "Menu" at bounding box center [14, 14] width 28 height 28
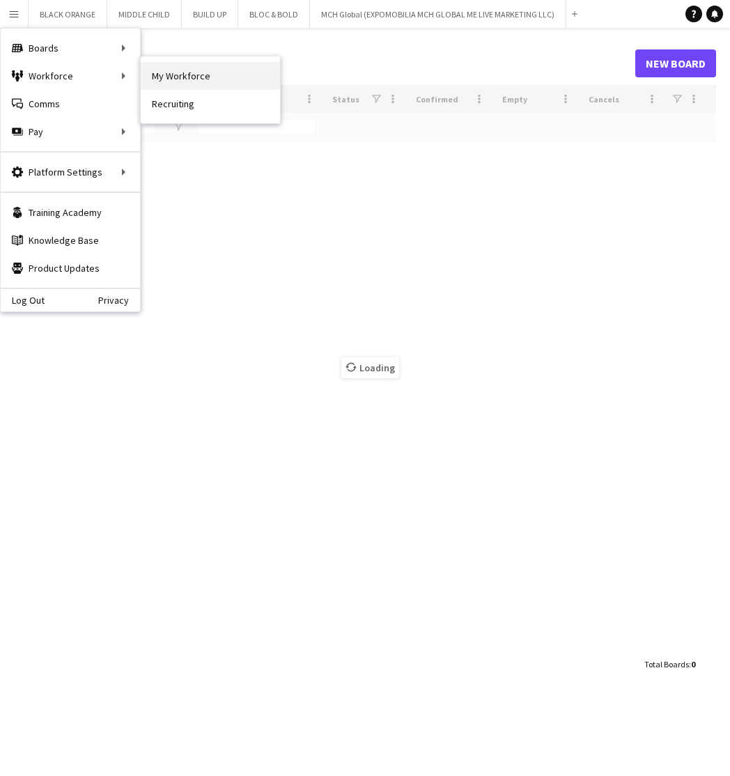
click at [178, 79] on link "My Workforce" at bounding box center [210, 76] width 139 height 28
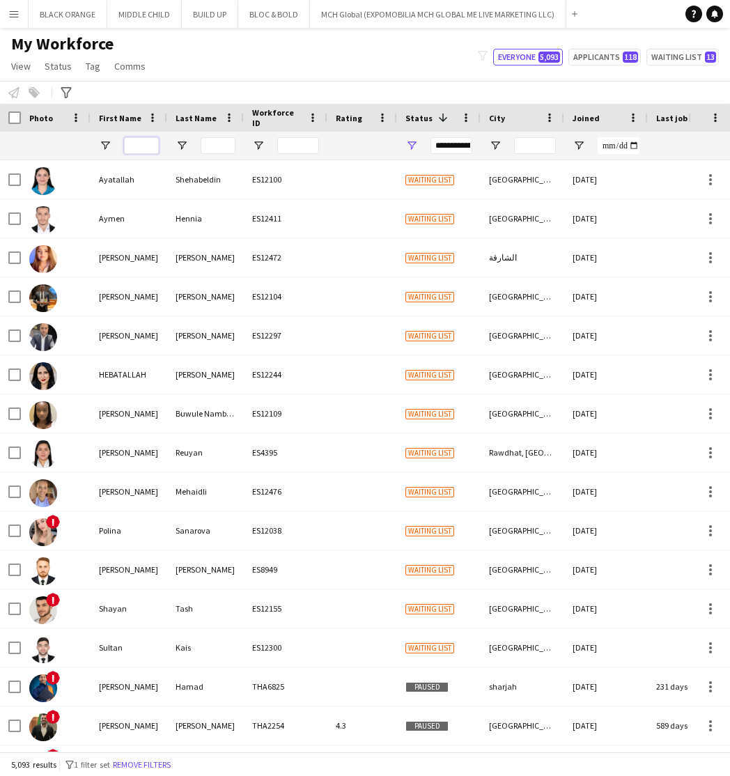
click at [151, 148] on input "First Name Filter Input" at bounding box center [141, 145] width 35 height 17
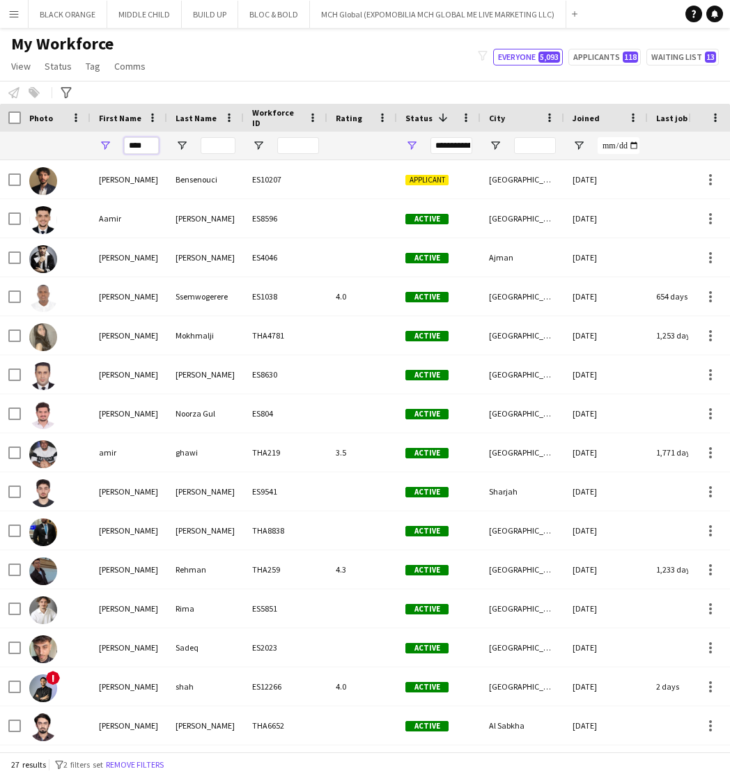
type input "****"
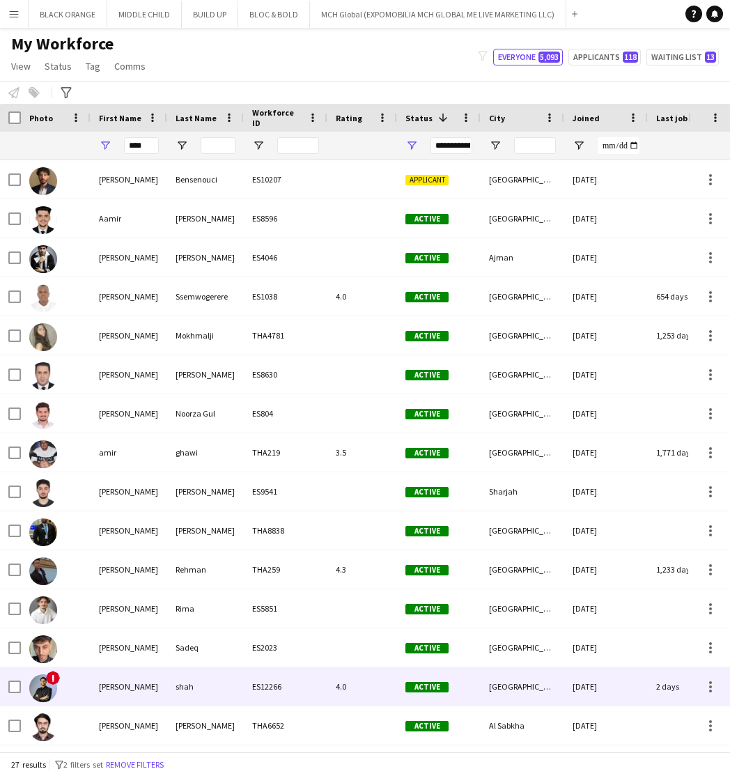
click at [105, 688] on div "[PERSON_NAME]" at bounding box center [129, 687] width 77 height 38
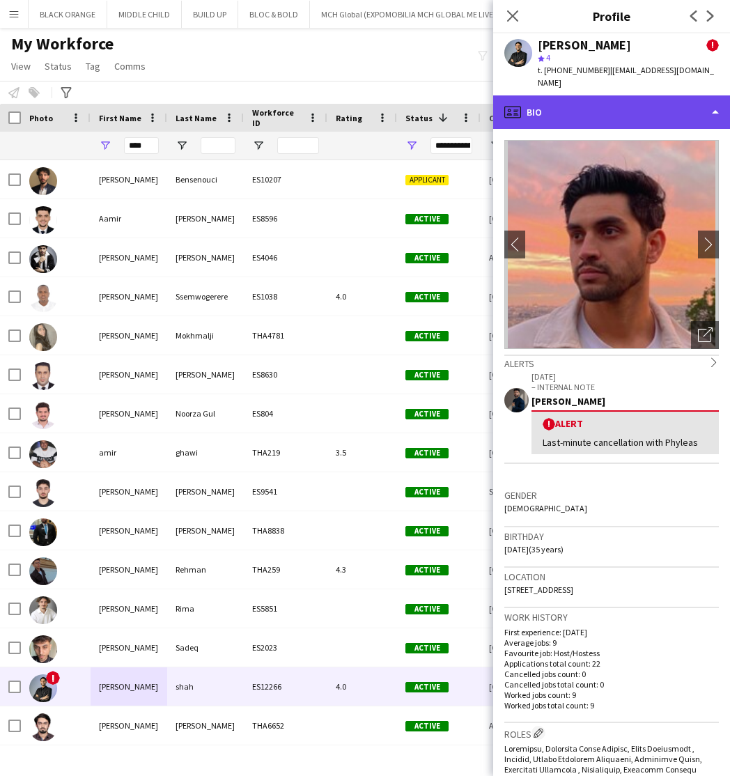
click at [606, 102] on div "profile Bio" at bounding box center [611, 111] width 237 height 33
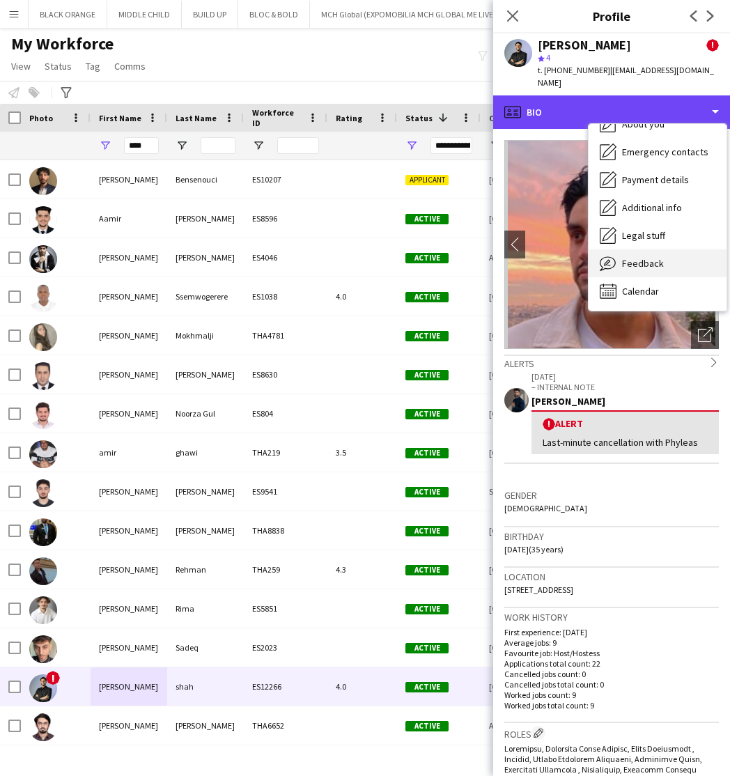
scroll to position [75, 0]
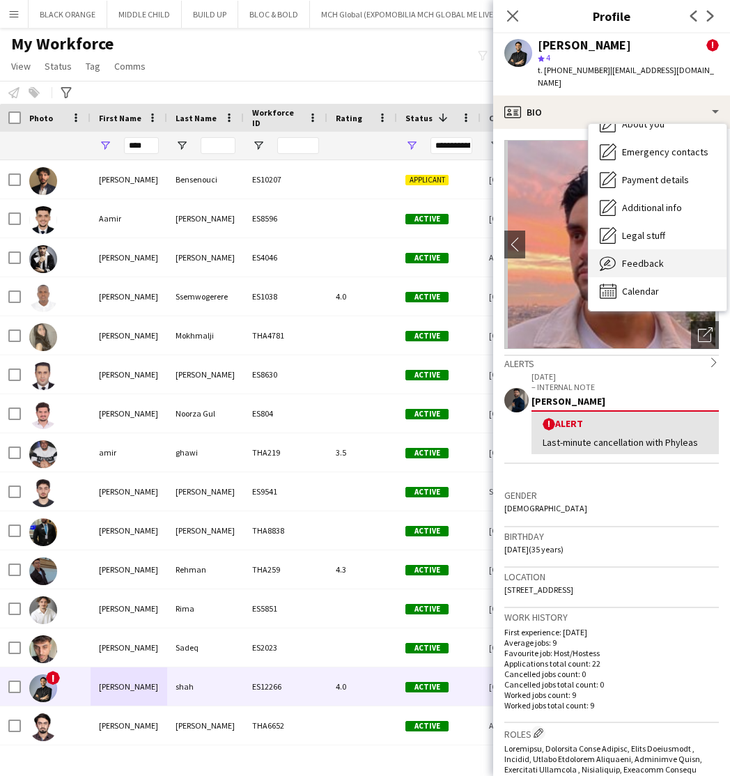
click at [640, 257] on span "Feedback" at bounding box center [643, 263] width 42 height 13
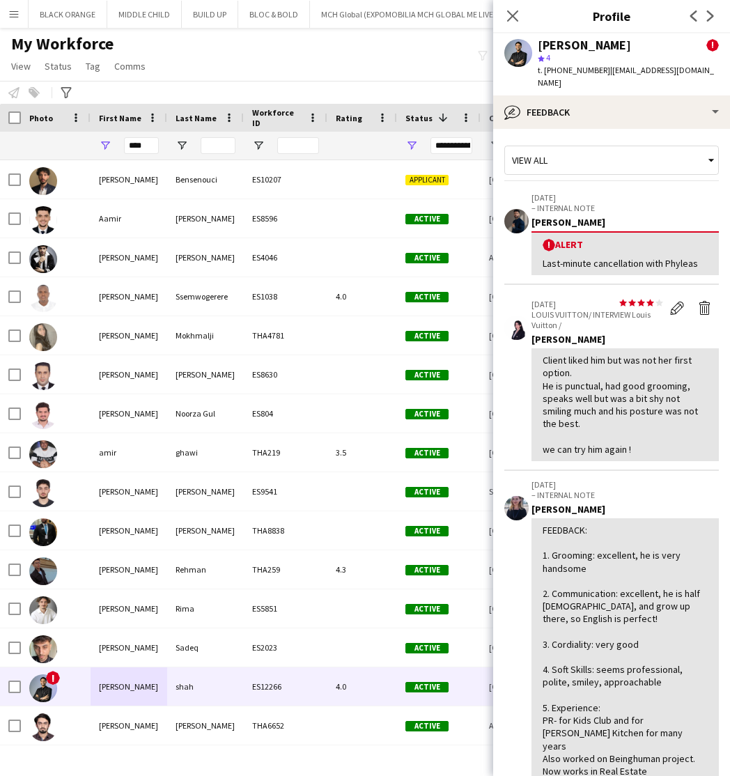
scroll to position [0, 0]
click at [516, 15] on icon "Close pop-in" at bounding box center [512, 15] width 13 height 13
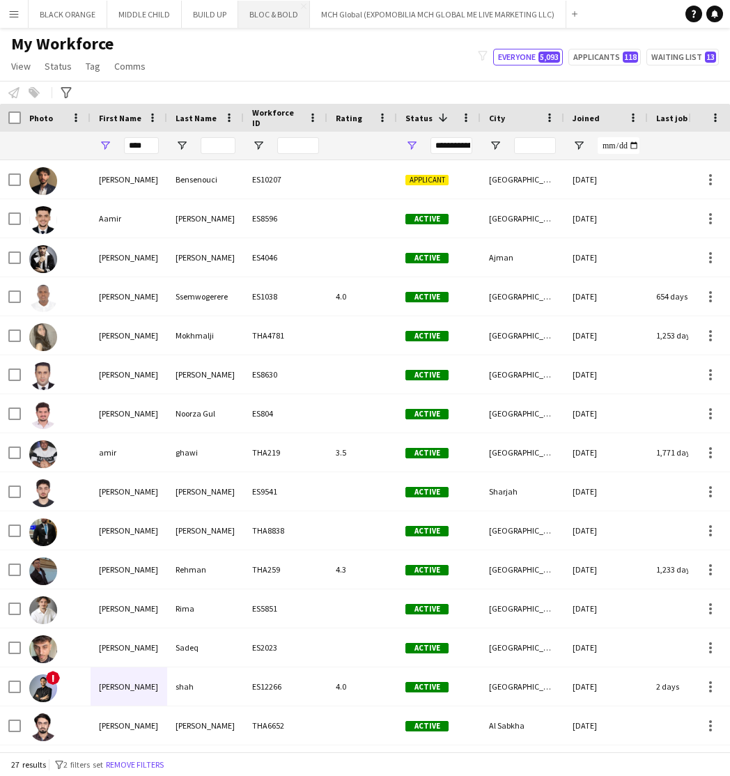
click at [279, 21] on button "BLOC & BOLD Close" at bounding box center [274, 14] width 72 height 27
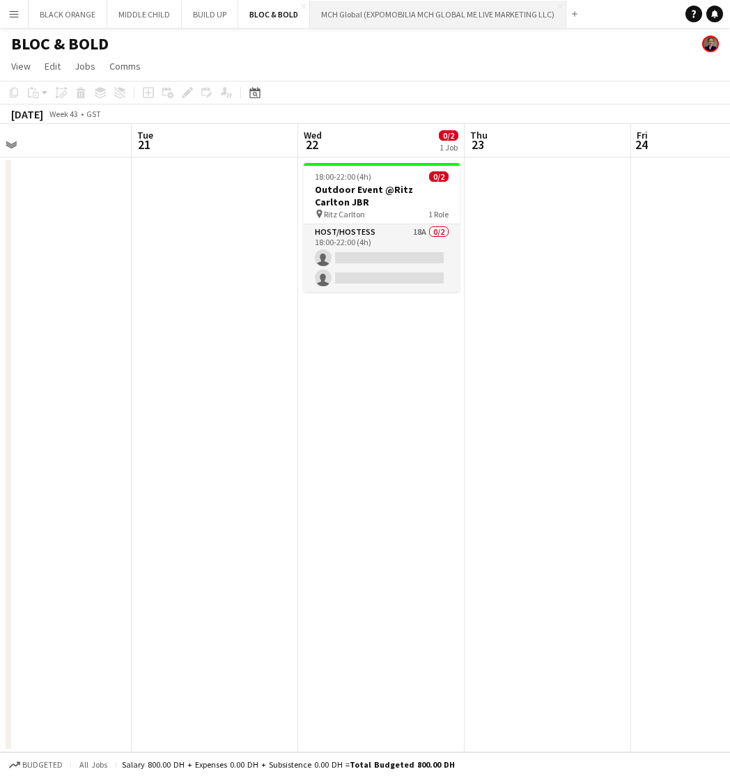
click at [388, 15] on button "MCH Global (EXPOMOBILIA MCH GLOBAL ME LIVE MARKETING LLC) Close" at bounding box center [438, 14] width 256 height 27
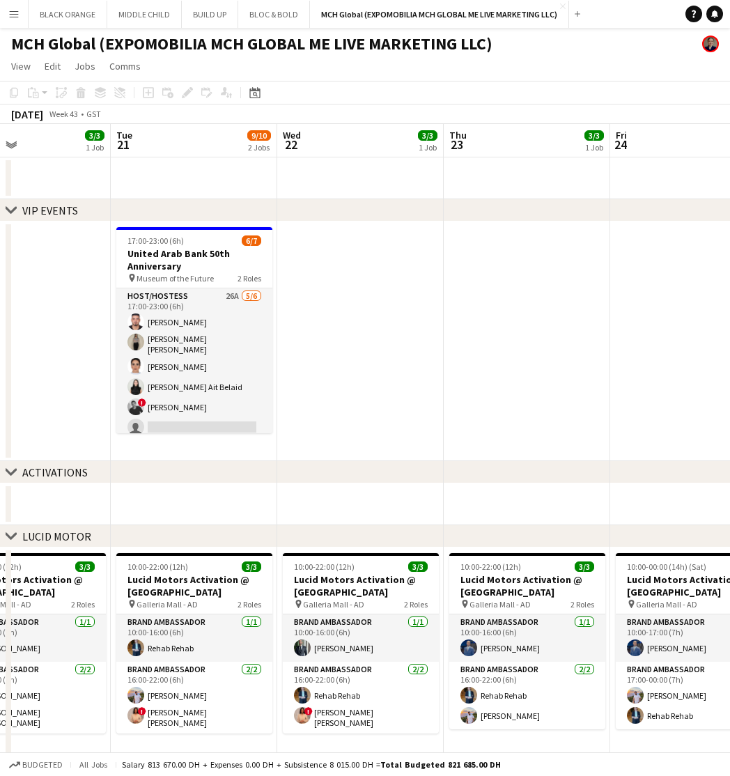
scroll to position [0, 377]
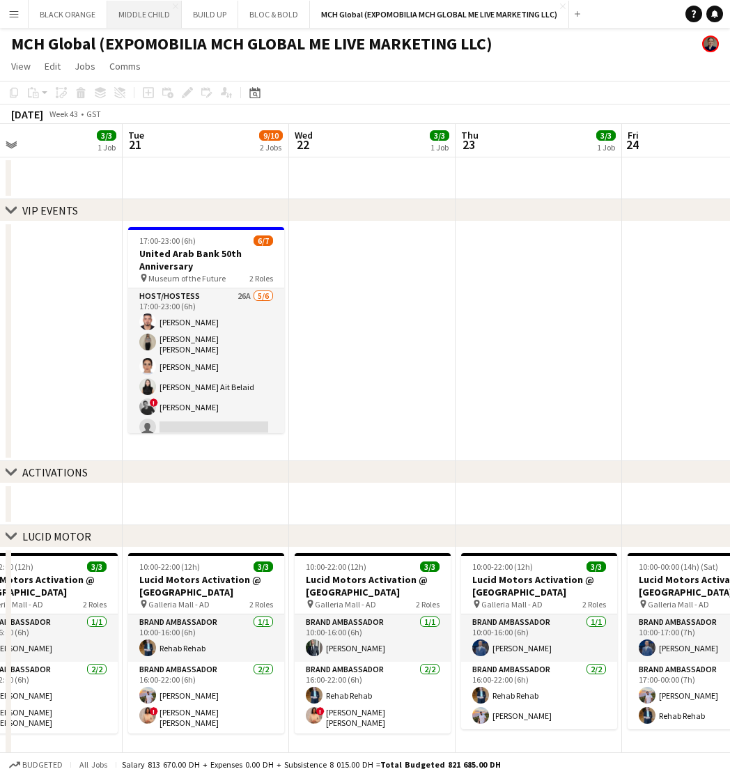
click at [141, 17] on button "MIDDLE CHILD Close" at bounding box center [144, 14] width 75 height 27
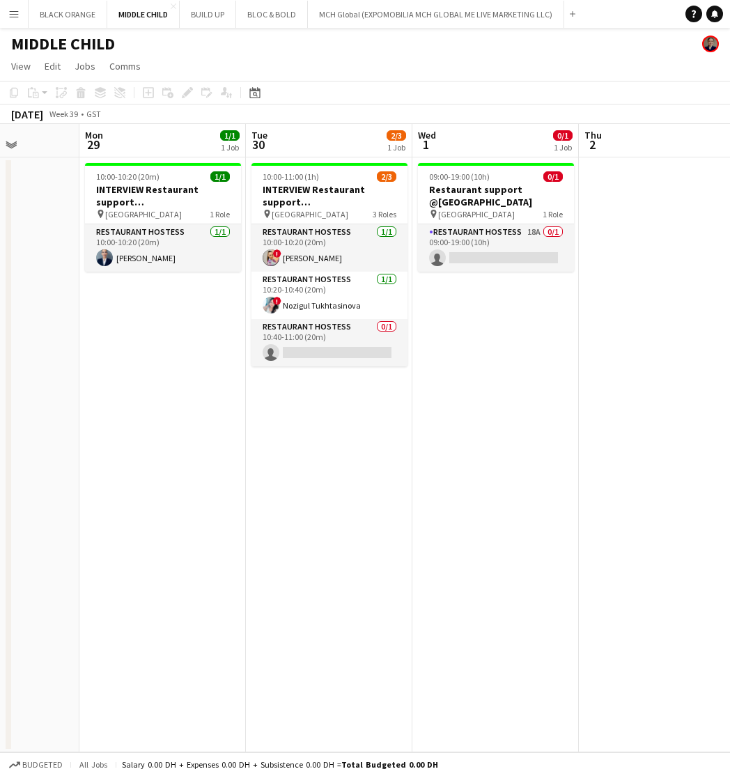
scroll to position [0, 605]
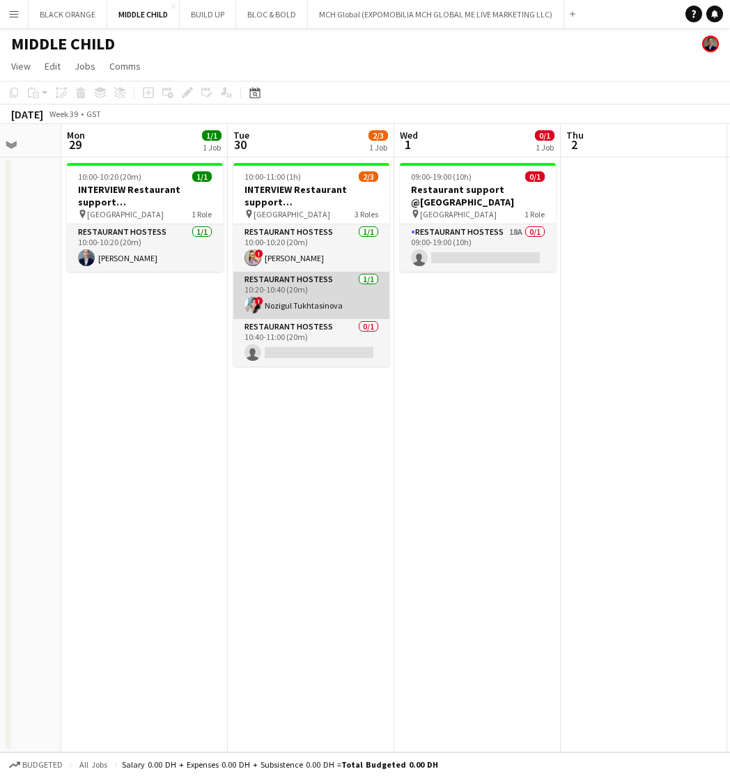
click at [344, 290] on app-card-role "Restaurant Hostess [DATE] 10:20-10:40 (20m) ! Nozigul Tukhtasinova" at bounding box center [311, 295] width 156 height 47
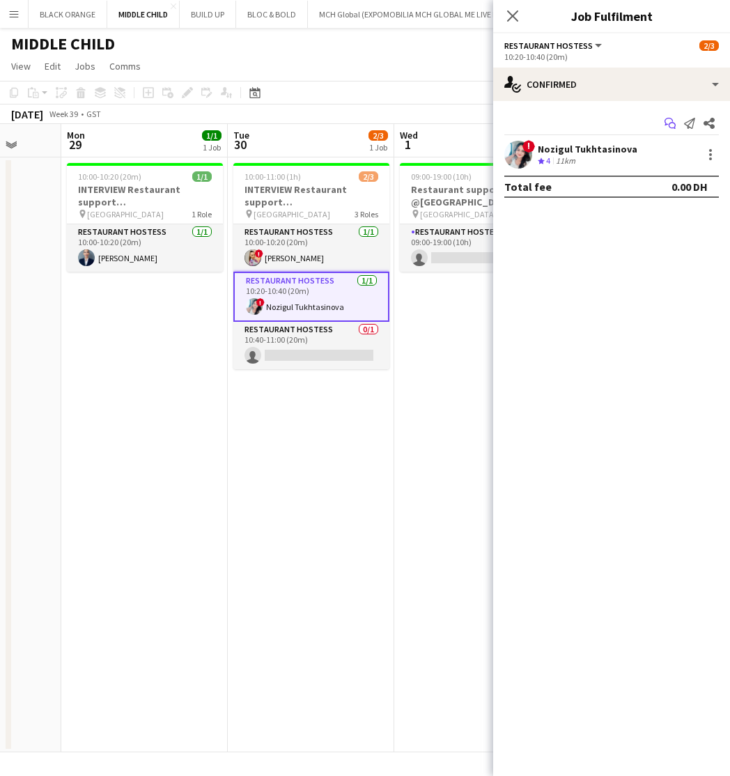
click at [670, 123] on icon "Start chat" at bounding box center [670, 123] width 11 height 11
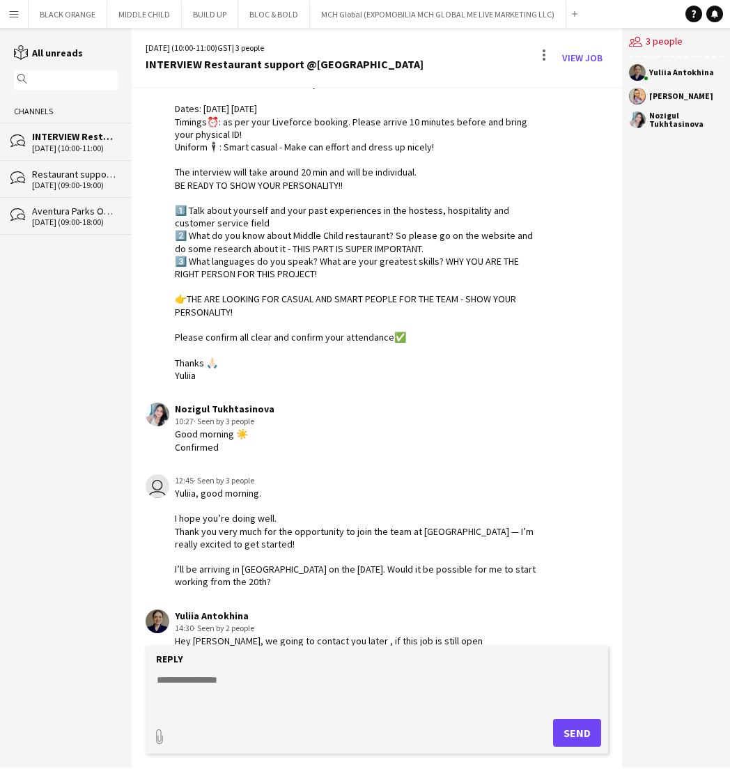
scroll to position [149, 0]
click at [331, 23] on button "MCH Global (EXPOMOBILIA MCH GLOBAL ME LIVE MARKETING LLC) Close" at bounding box center [438, 14] width 256 height 27
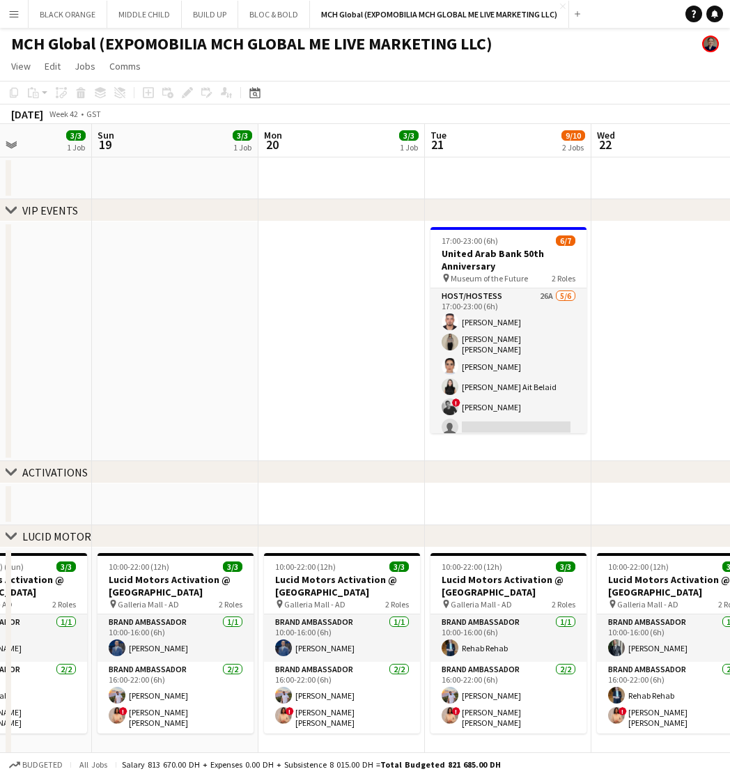
scroll to position [0, 608]
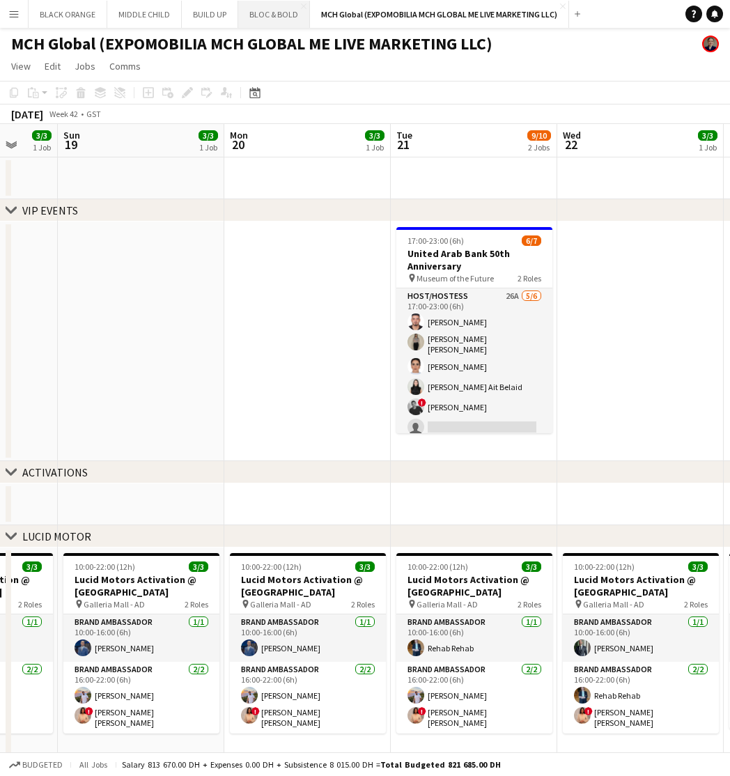
click at [264, 17] on button "BLOC & BOLD Close" at bounding box center [274, 14] width 72 height 27
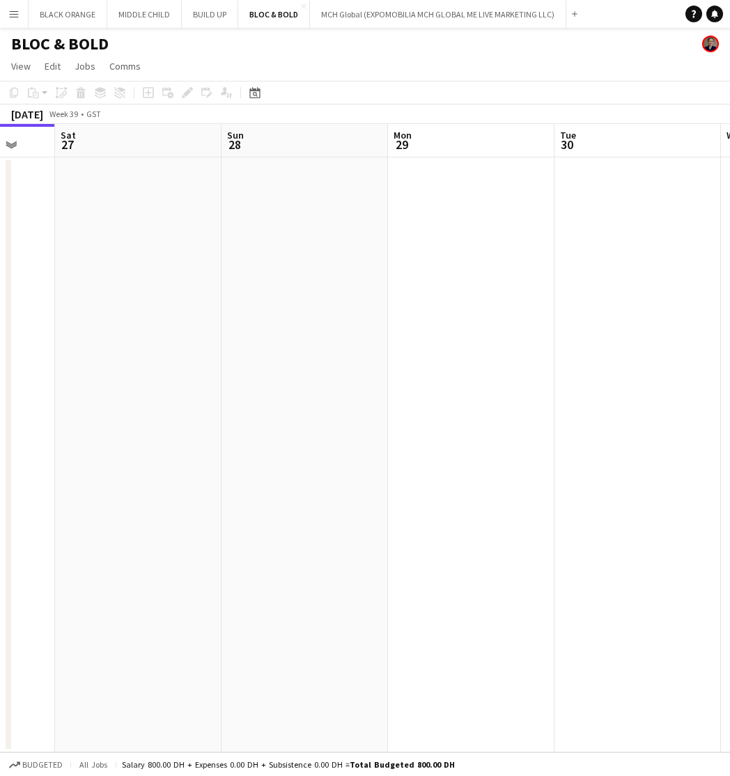
scroll to position [0, 656]
click at [572, 13] on app-icon "Add" at bounding box center [575, 14] width 6 height 6
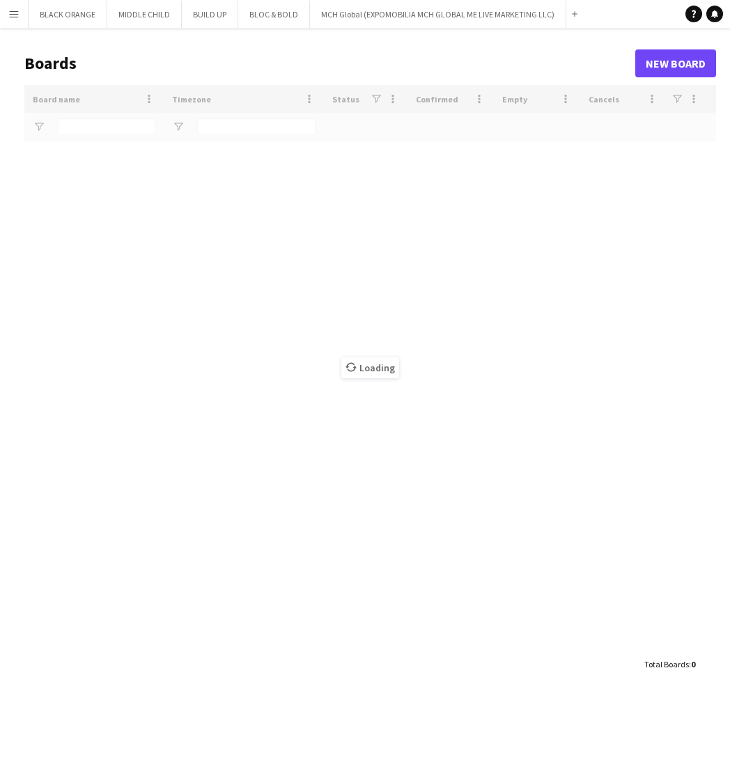
click at [89, 131] on div "Loading" at bounding box center [370, 368] width 692 height 566
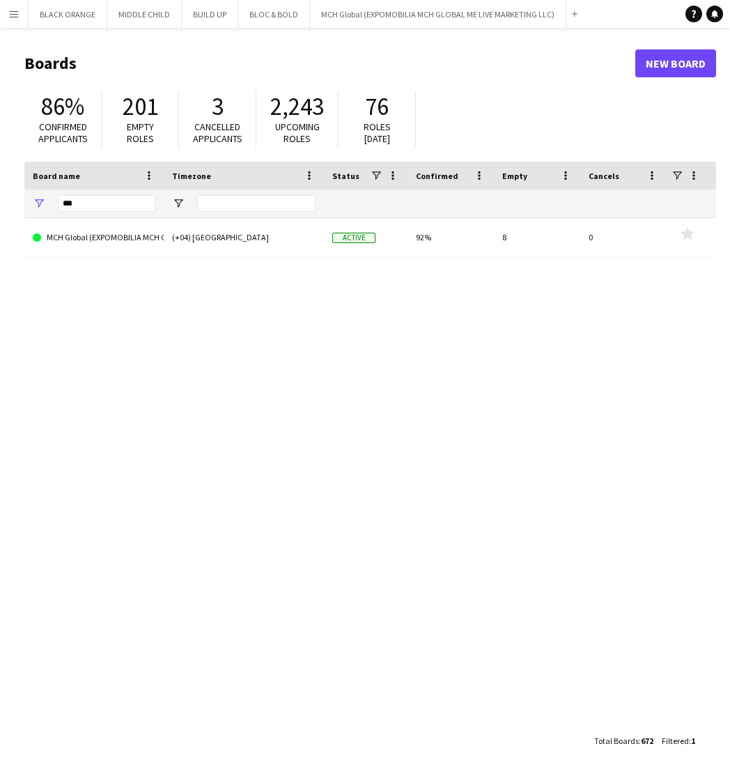
click at [91, 212] on div "***" at bounding box center [107, 204] width 98 height 28
click at [91, 206] on input "***" at bounding box center [107, 203] width 98 height 17
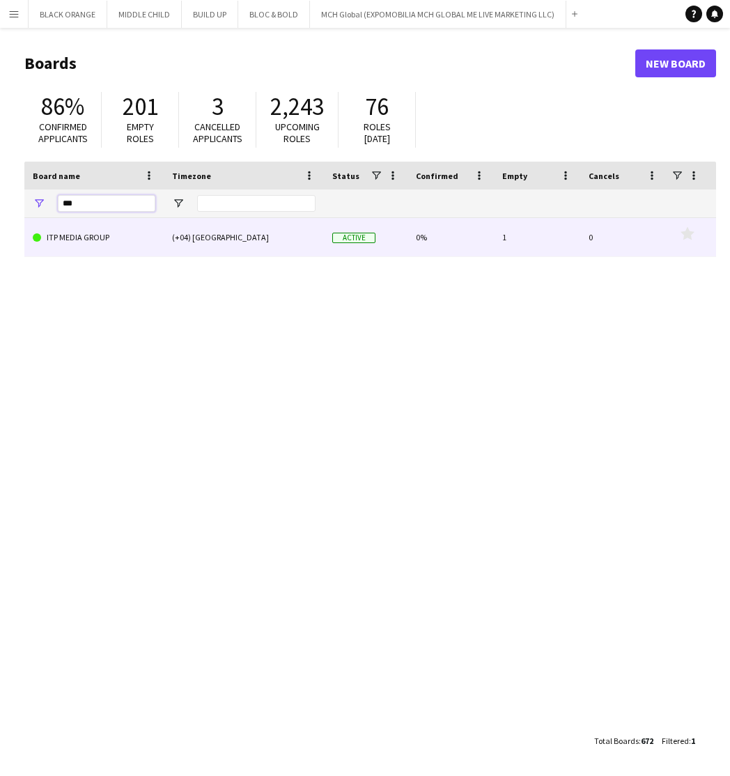
type input "***"
click at [84, 240] on link "ITP MEDIA GROUP" at bounding box center [94, 237] width 123 height 39
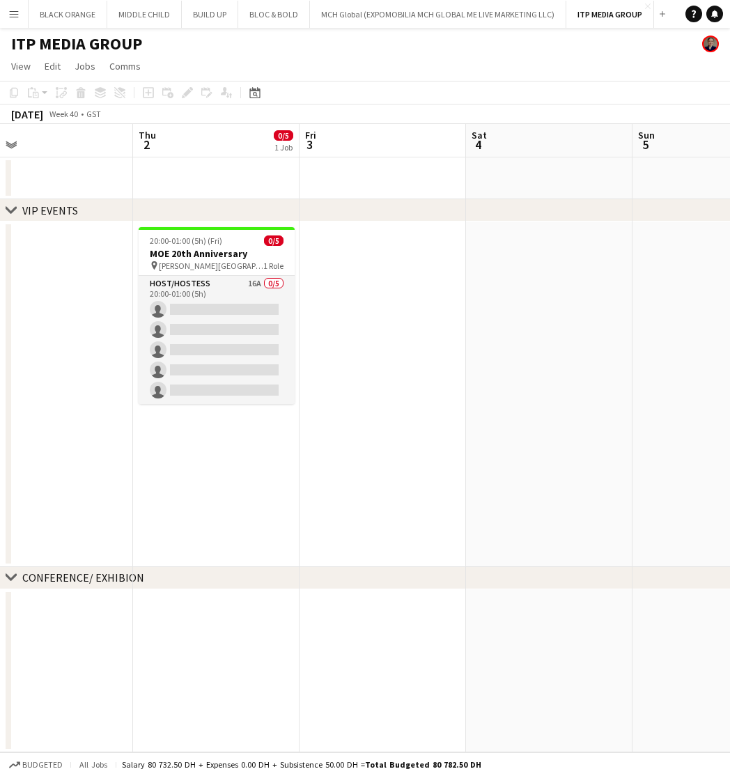
scroll to position [0, 365]
click at [209, 320] on app-card-role "Host/Hostess 16A 0/5 20:00-01:00 (5h) single-neutral-actions single-neutral-act…" at bounding box center [218, 340] width 156 height 128
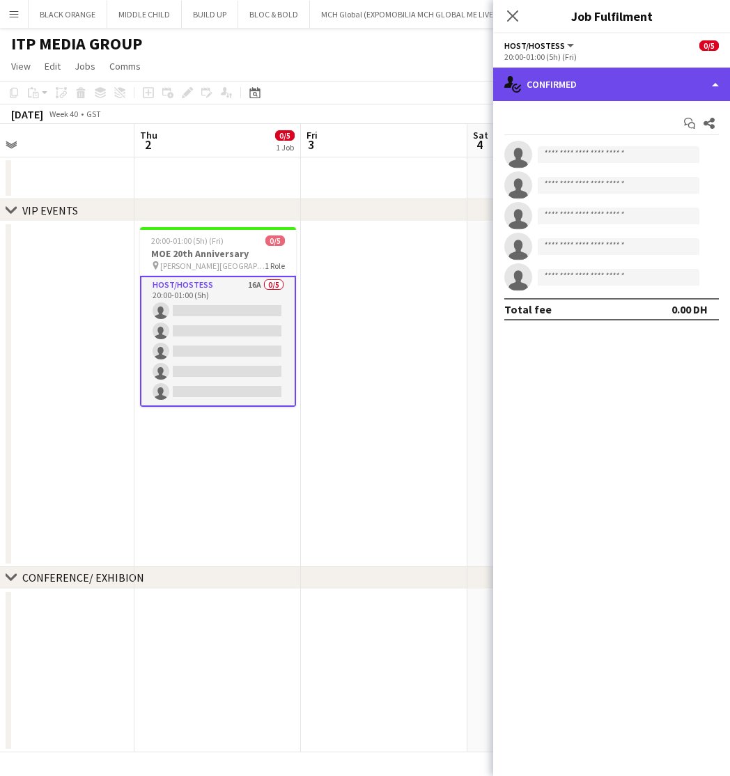
click at [620, 95] on div "single-neutral-actions-check-2 Confirmed" at bounding box center [611, 84] width 237 height 33
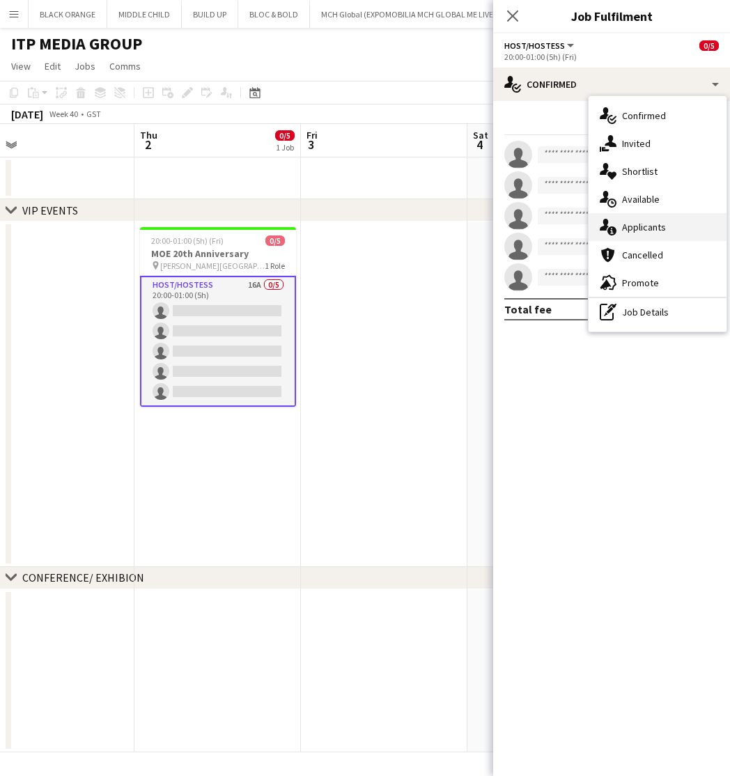
click at [643, 229] on span "Applicants" at bounding box center [644, 227] width 44 height 13
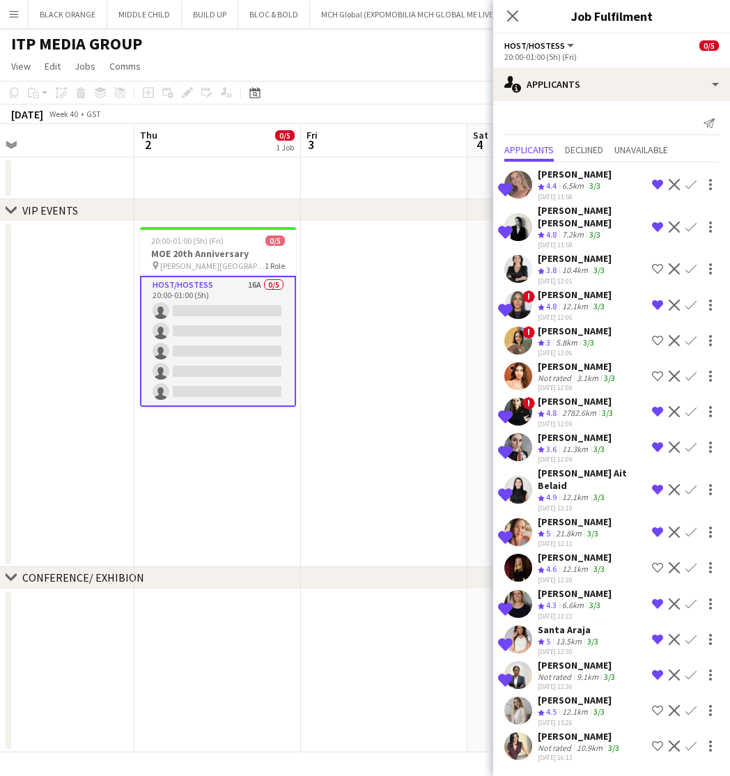
click at [689, 223] on app-icon "Confirm" at bounding box center [691, 227] width 11 height 11
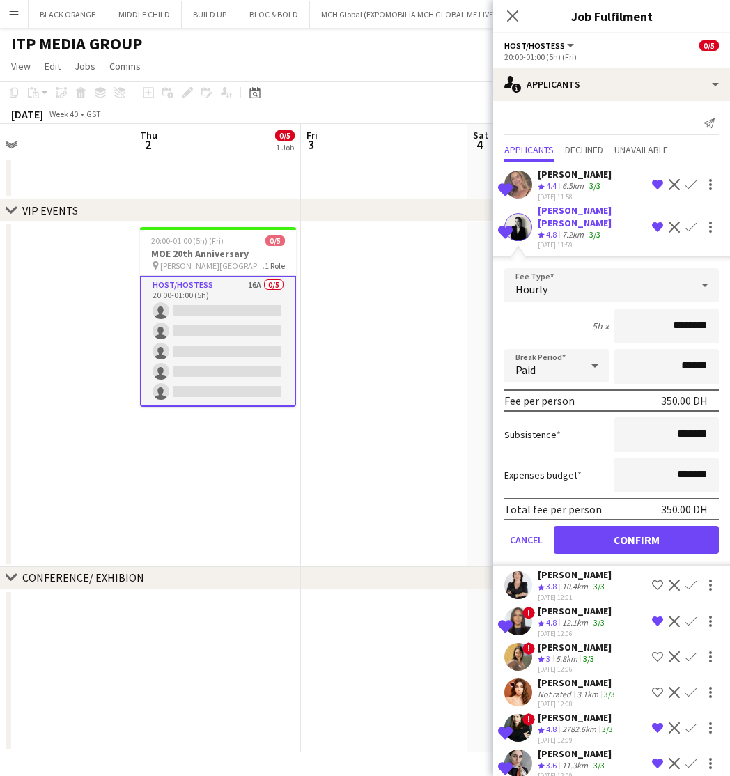
click at [628, 530] on button "Confirm" at bounding box center [636, 540] width 165 height 28
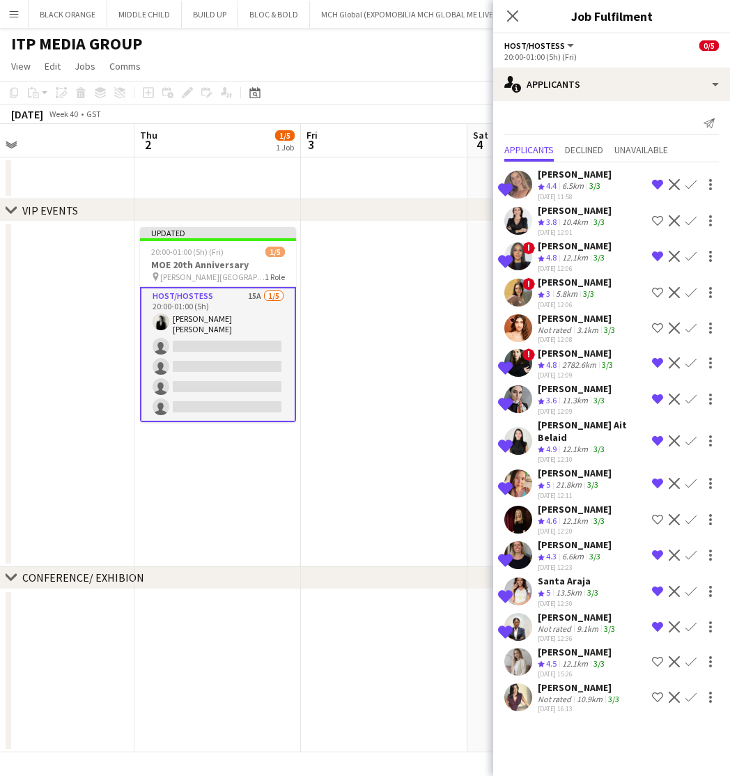
click at [689, 259] on app-icon "Confirm" at bounding box center [691, 256] width 11 height 11
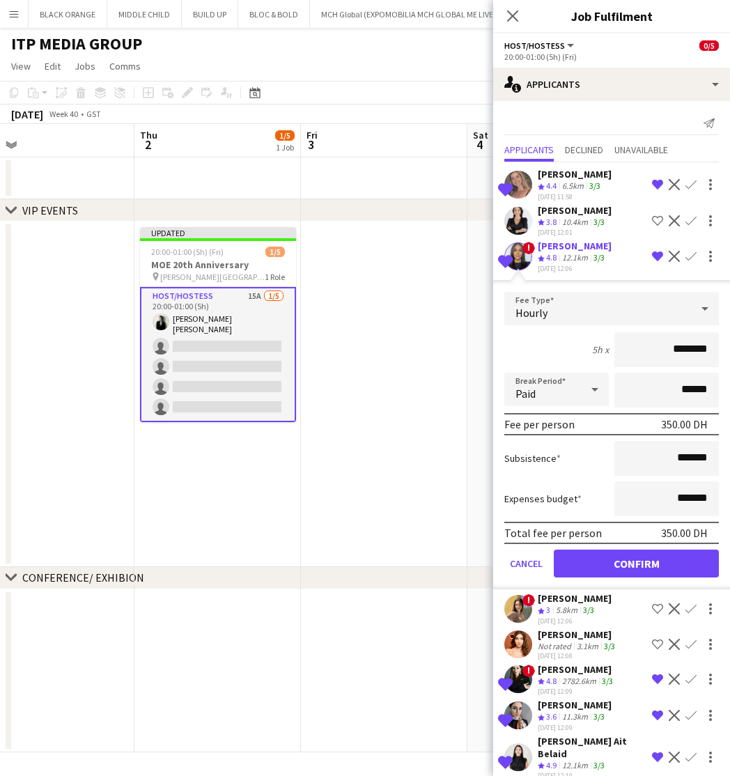
click at [631, 560] on button "Confirm" at bounding box center [636, 564] width 165 height 28
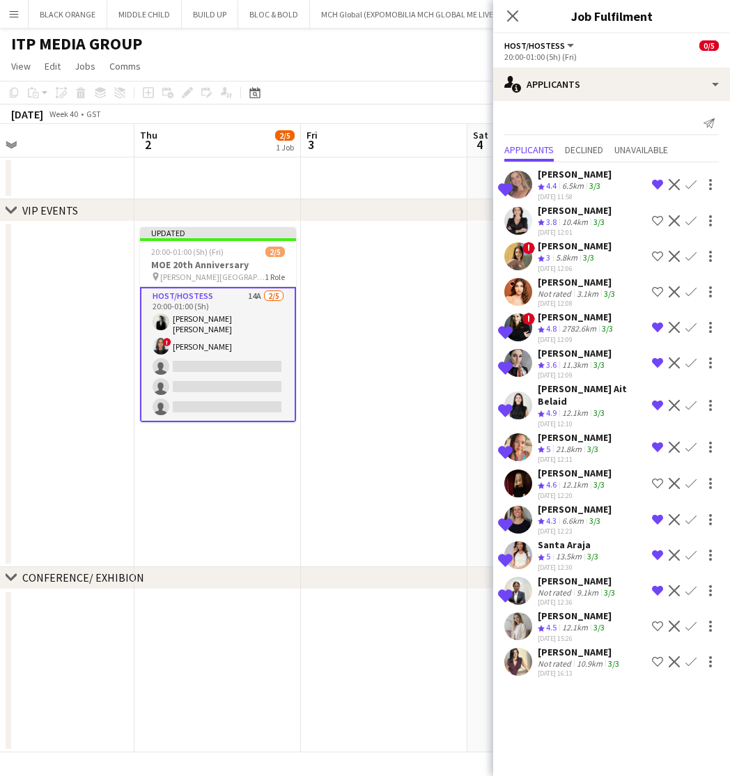
click at [691, 183] on app-icon "Confirm" at bounding box center [691, 184] width 11 height 11
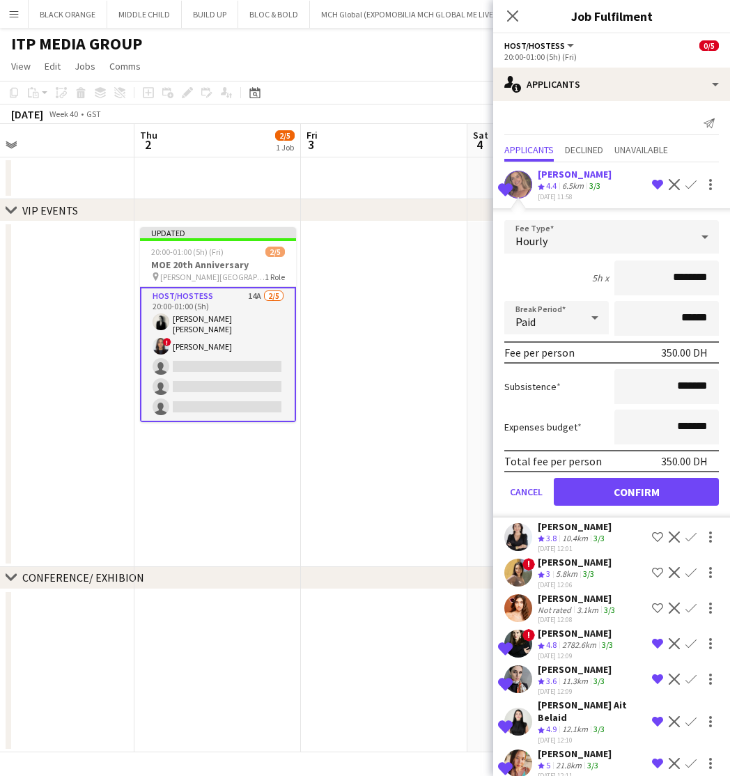
click at [627, 492] on button "Confirm" at bounding box center [636, 492] width 165 height 28
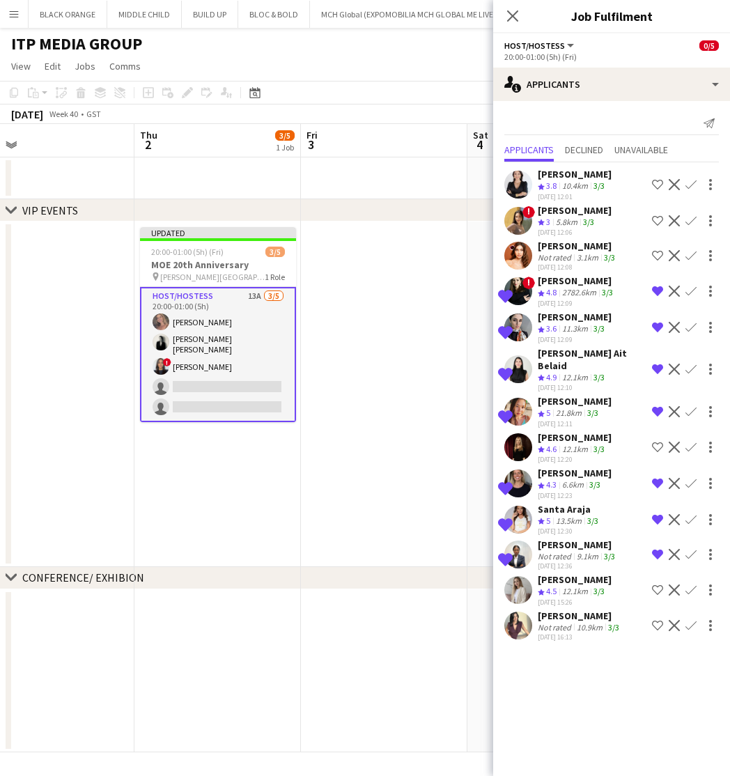
click at [690, 514] on app-icon "Confirm" at bounding box center [691, 519] width 11 height 11
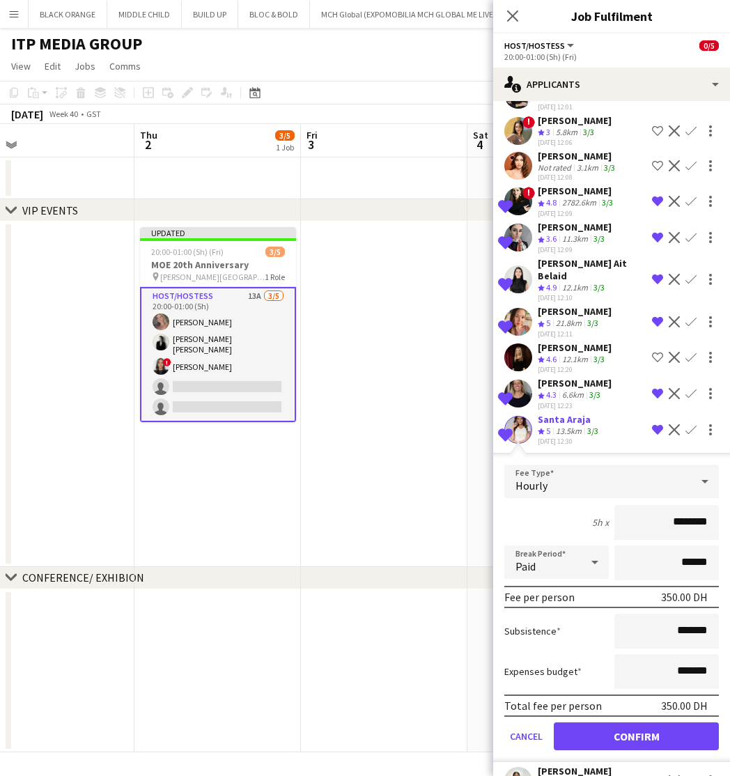
scroll to position [96, 0]
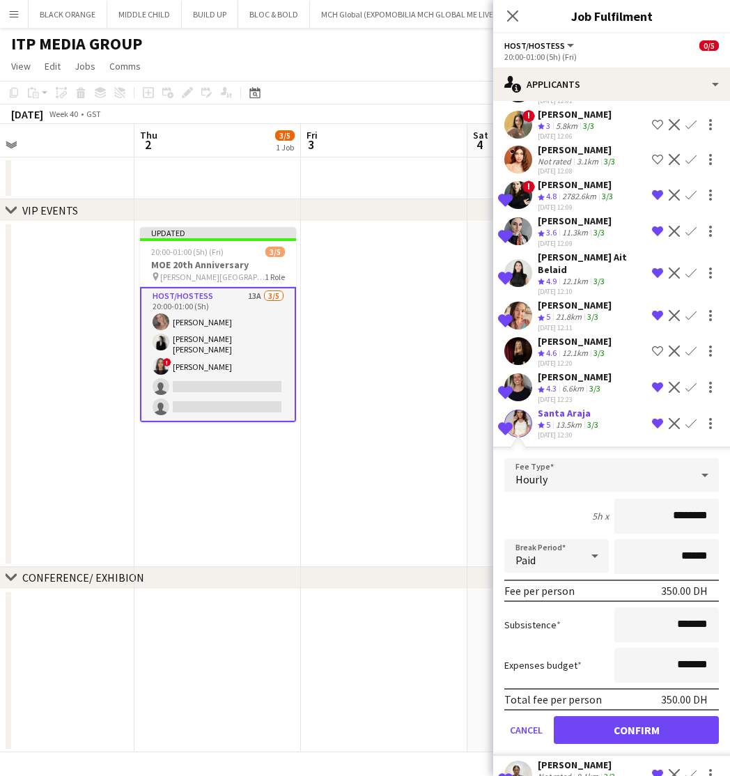
click at [639, 719] on button "Confirm" at bounding box center [636, 730] width 165 height 28
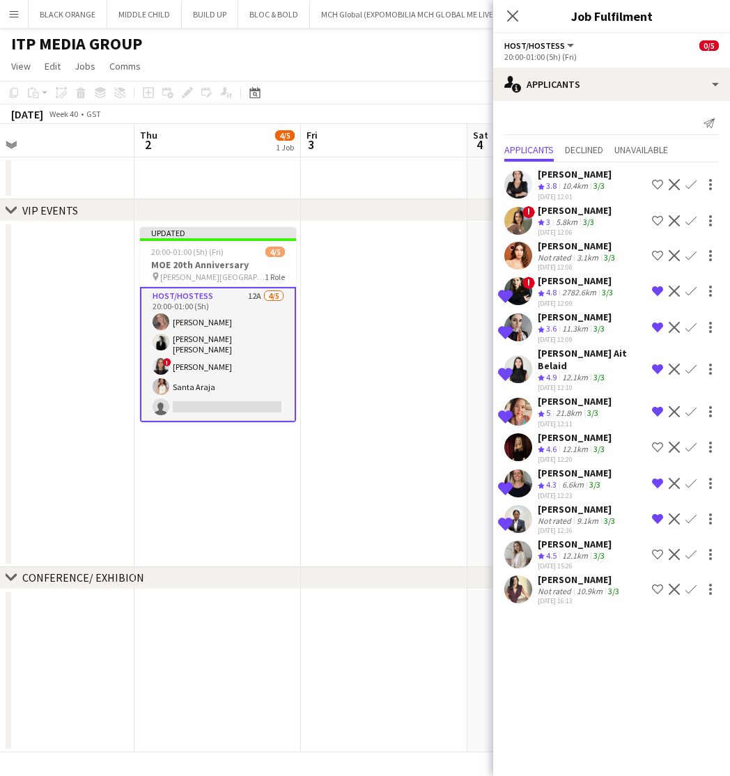
scroll to position [0, 0]
click at [689, 364] on app-icon "Confirm" at bounding box center [691, 369] width 11 height 11
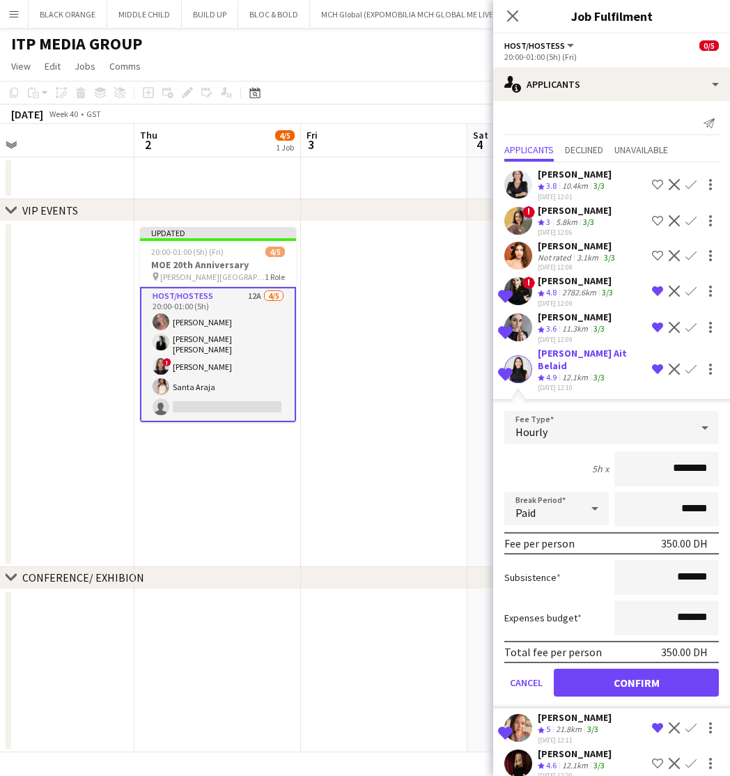
click at [655, 669] on button "Confirm" at bounding box center [636, 683] width 165 height 28
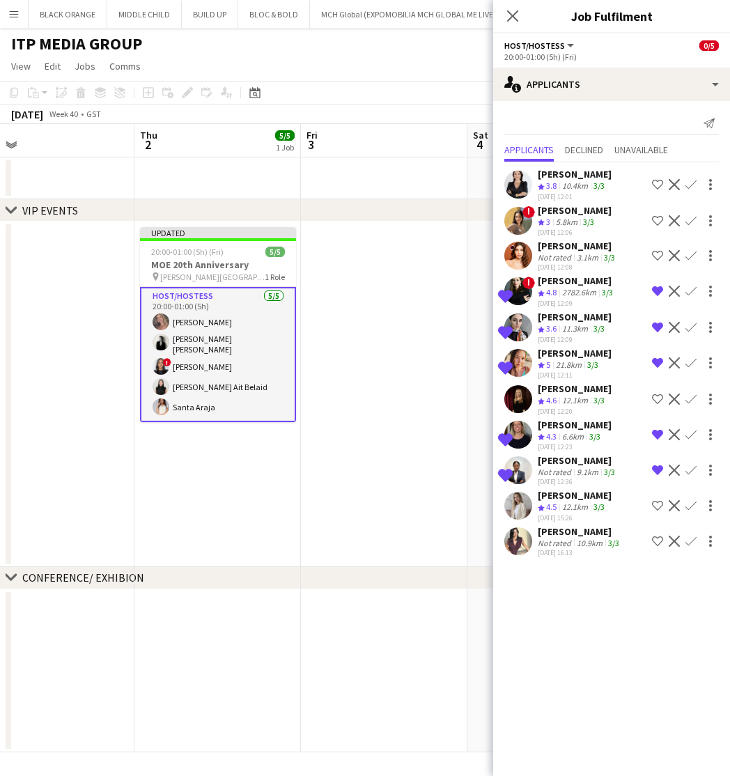
click at [383, 338] on app-date-cell at bounding box center [384, 395] width 167 height 346
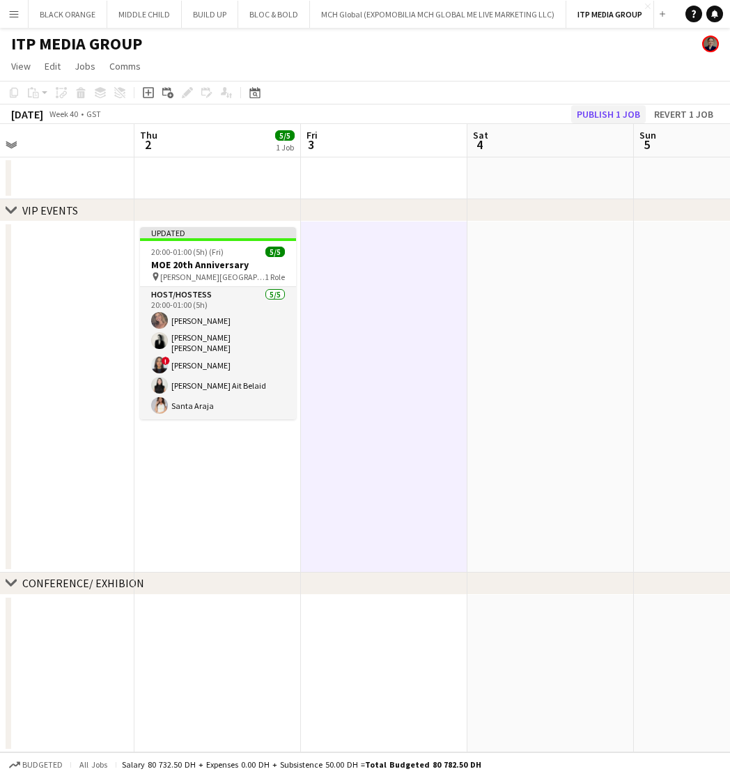
click at [593, 117] on button "Publish 1 job" at bounding box center [608, 114] width 75 height 18
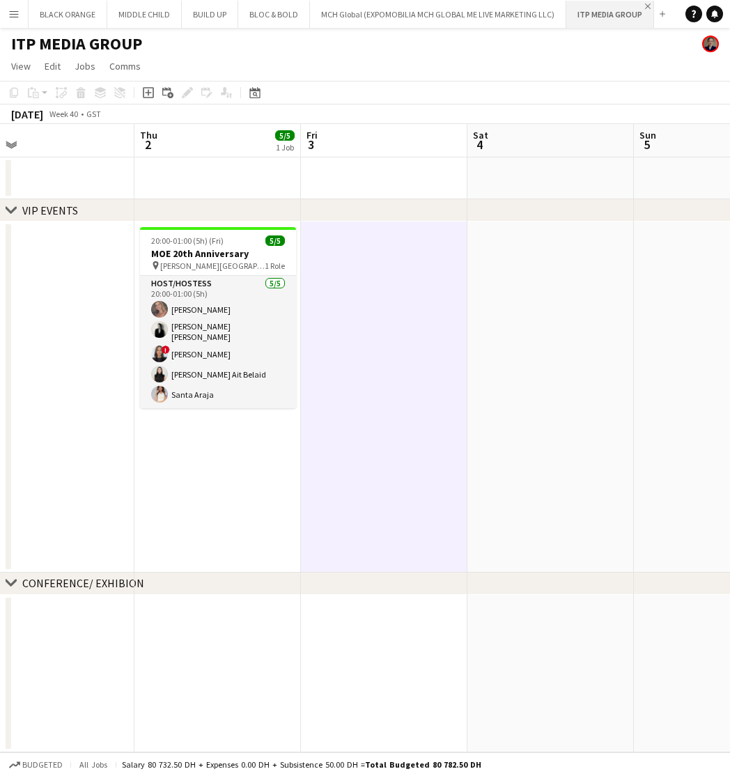
click at [645, 7] on app-icon "Close" at bounding box center [648, 6] width 6 height 6
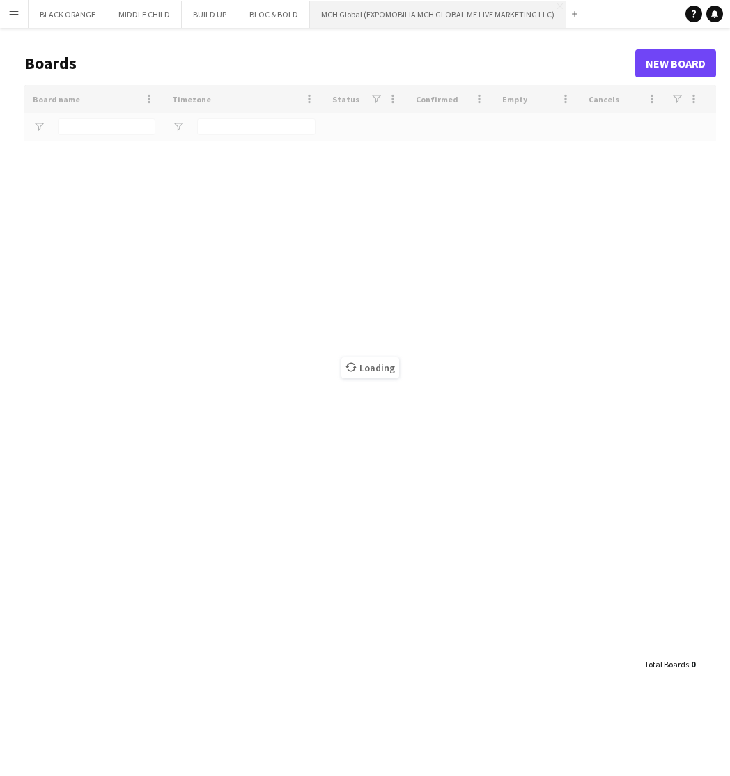
click at [390, 13] on button "MCH Global (EXPOMOBILIA MCH GLOBAL ME LIVE MARKETING LLC) Close" at bounding box center [438, 14] width 256 height 27
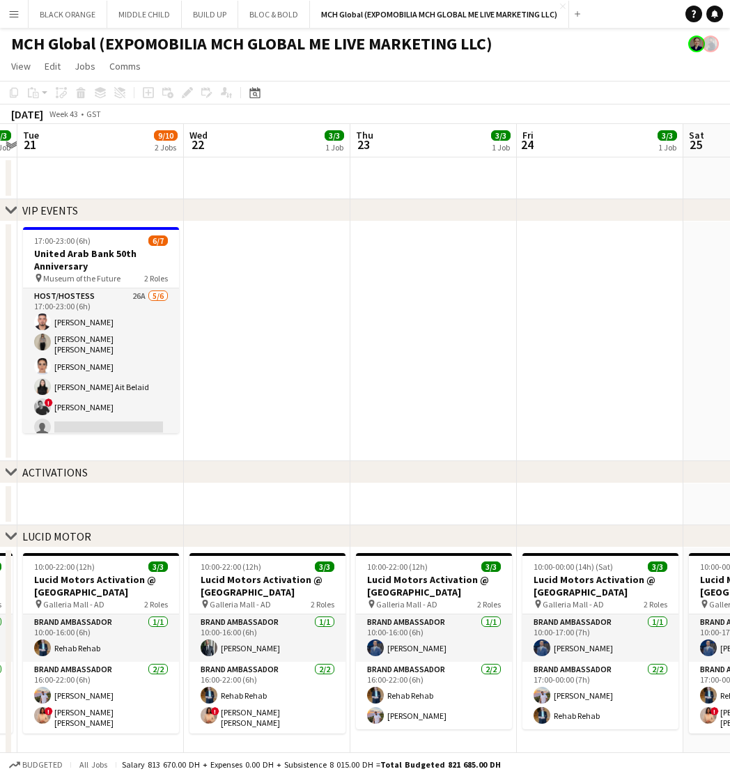
scroll to position [0, 604]
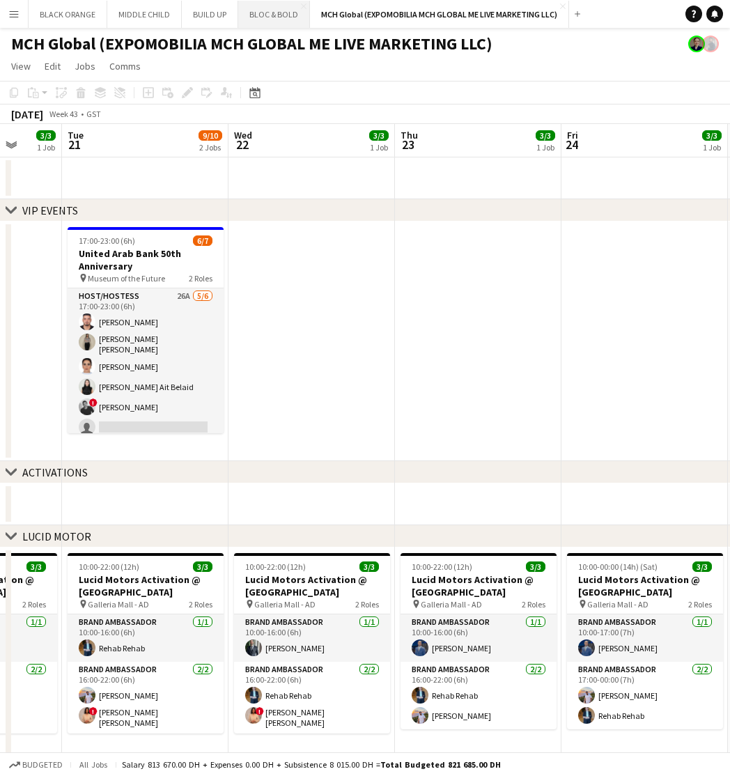
click at [252, 17] on button "BLOC & BOLD Close" at bounding box center [274, 14] width 72 height 27
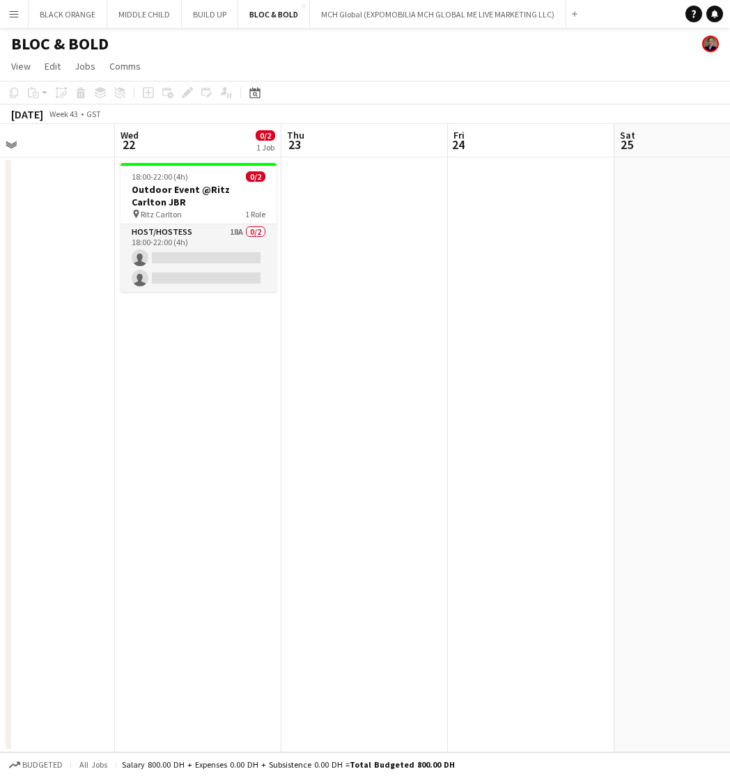
scroll to position [0, 553]
click at [203, 19] on button "BUILD UP Close" at bounding box center [210, 14] width 56 height 27
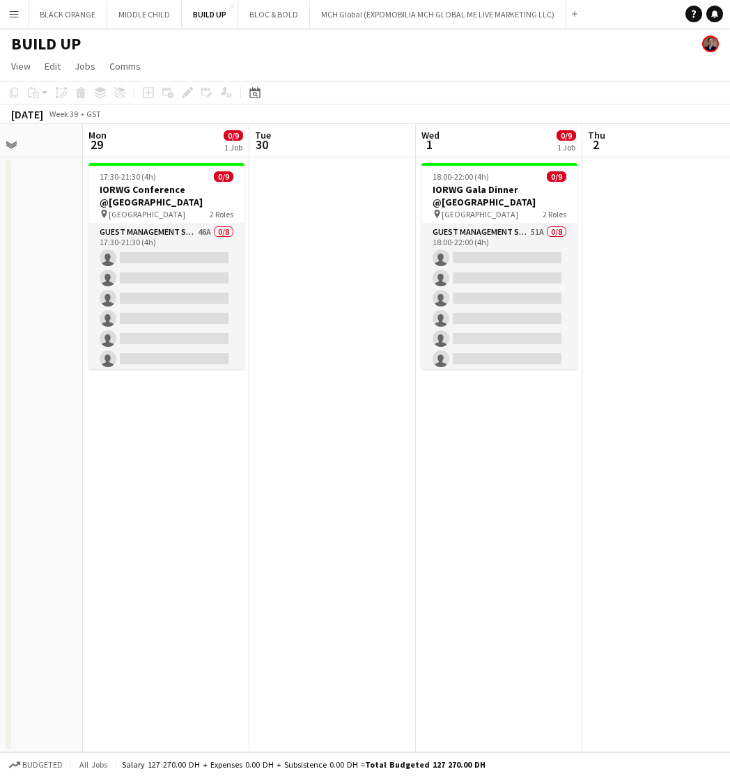
scroll to position [0, 584]
click at [134, 14] on button "MIDDLE CHILD Close" at bounding box center [144, 14] width 75 height 27
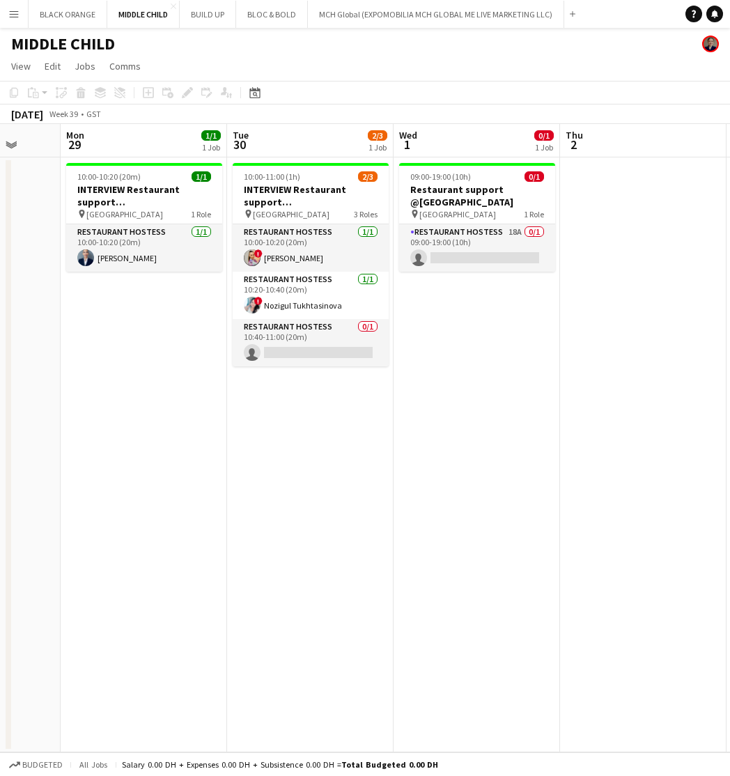
scroll to position [0, 606]
click at [417, 16] on button "MCH Global (EXPOMOBILIA MCH GLOBAL ME LIVE MARKETING LLC) Close" at bounding box center [436, 14] width 256 height 27
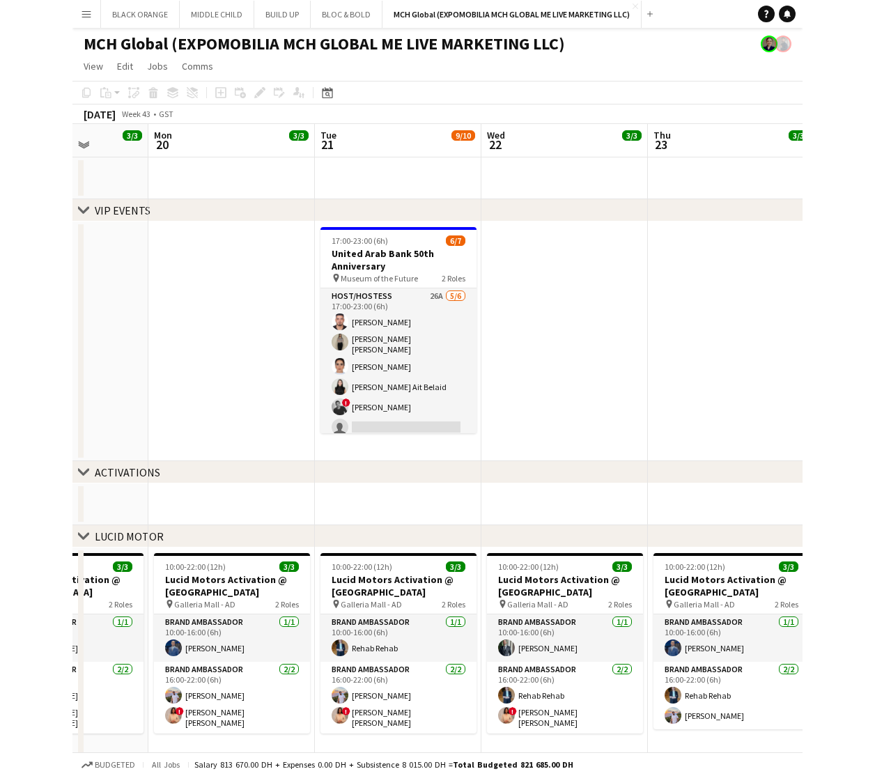
scroll to position [0, 424]
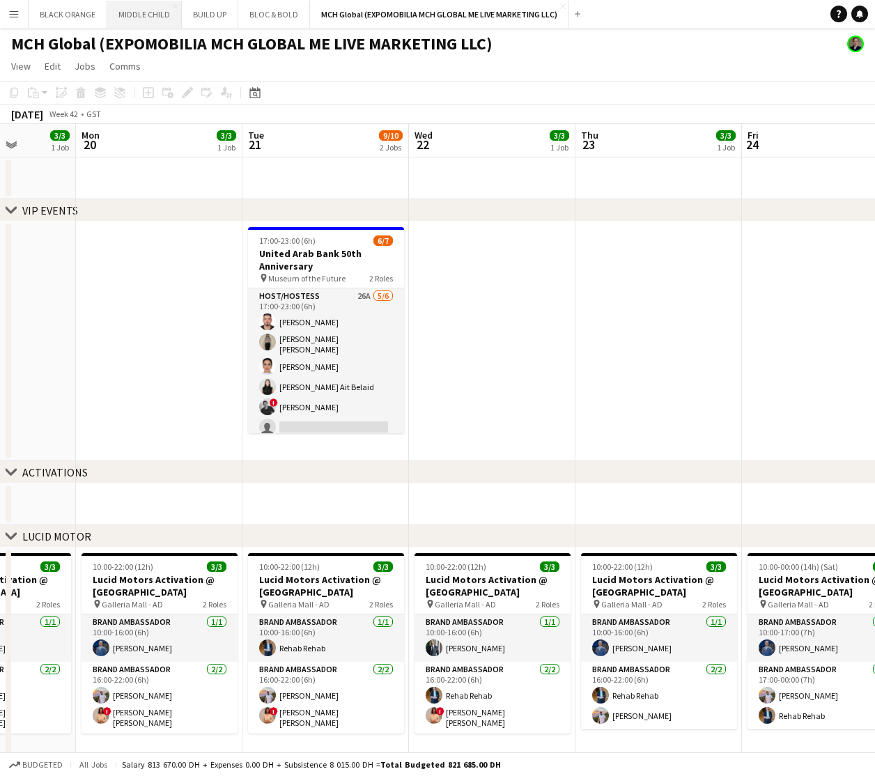
click at [147, 13] on button "MIDDLE CHILD Close" at bounding box center [144, 14] width 75 height 27
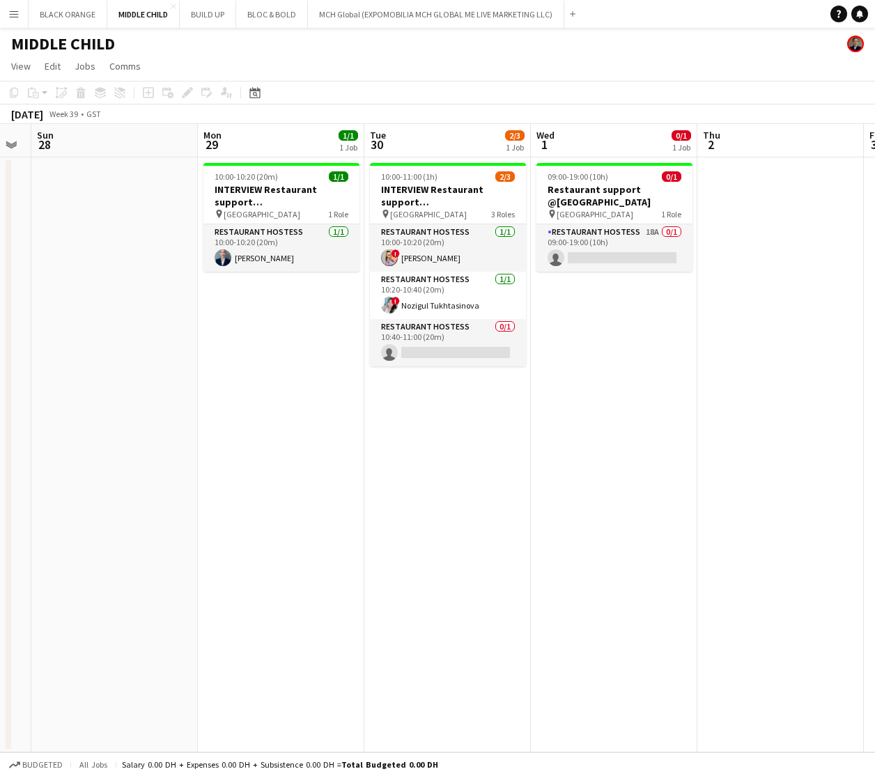
scroll to position [0, 638]
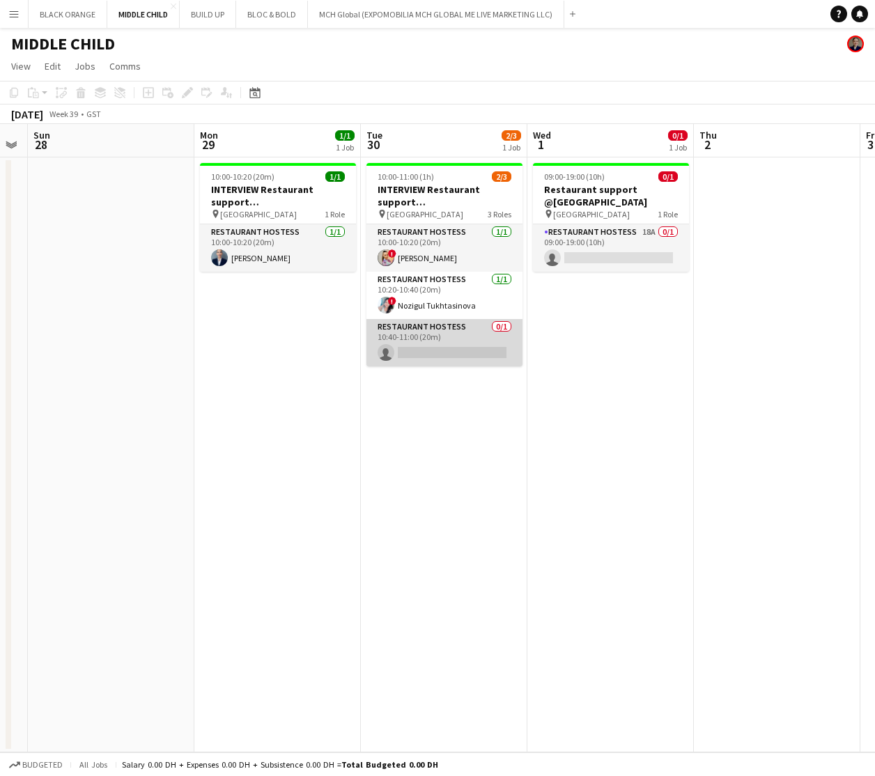
click at [434, 351] on app-card-role "Restaurant Hostess 0/1 10:40-11:00 (20m) single-neutral-actions" at bounding box center [445, 342] width 156 height 47
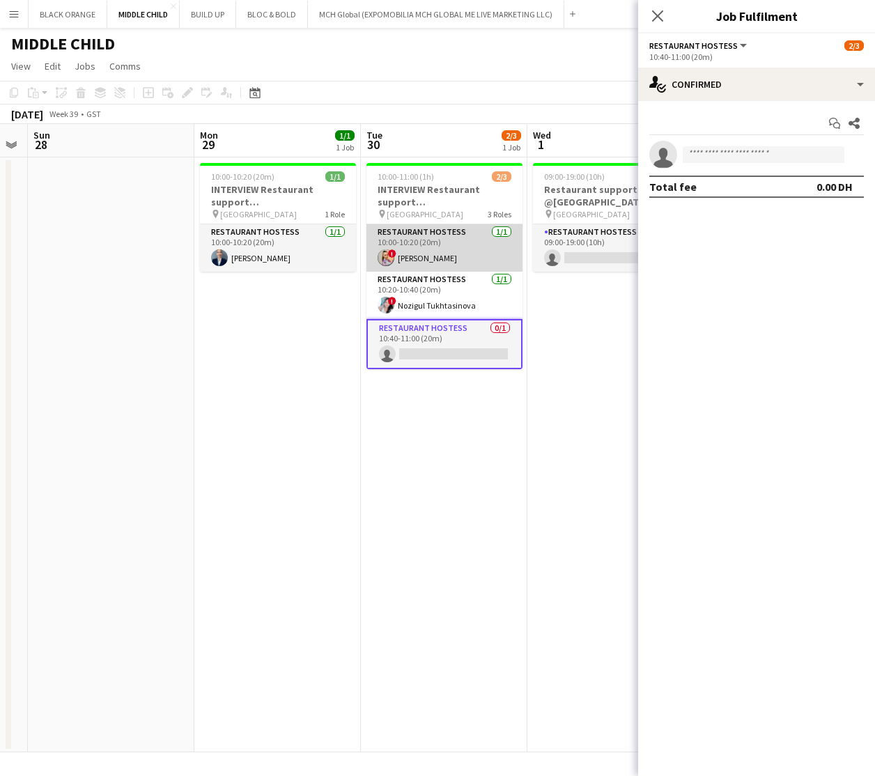
click at [426, 245] on app-card-role "Restaurant Hostess [DATE] 10:00-10:20 (20m) ! [PERSON_NAME]" at bounding box center [445, 247] width 156 height 47
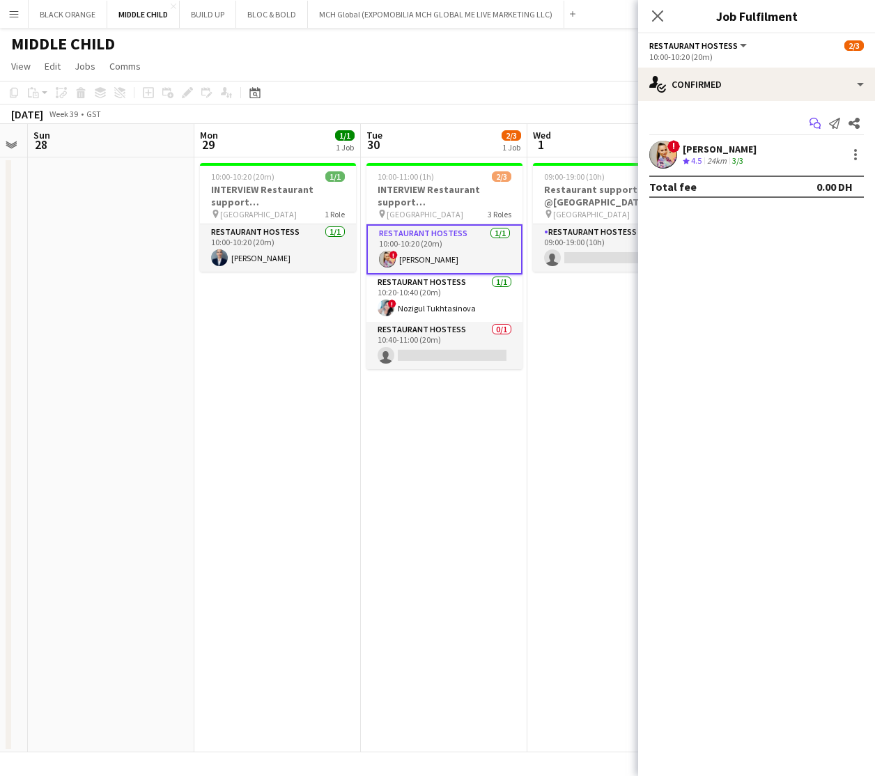
click at [730, 123] on icon "Start chat" at bounding box center [815, 123] width 11 height 11
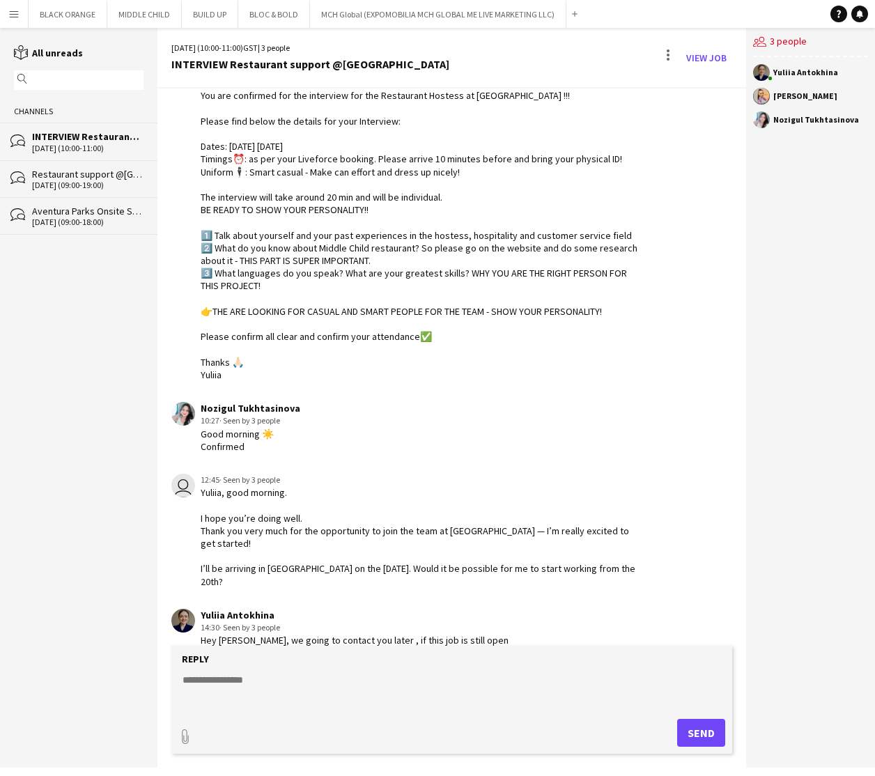
scroll to position [99, 0]
click at [146, 20] on button "MIDDLE CHILD Close" at bounding box center [144, 14] width 75 height 27
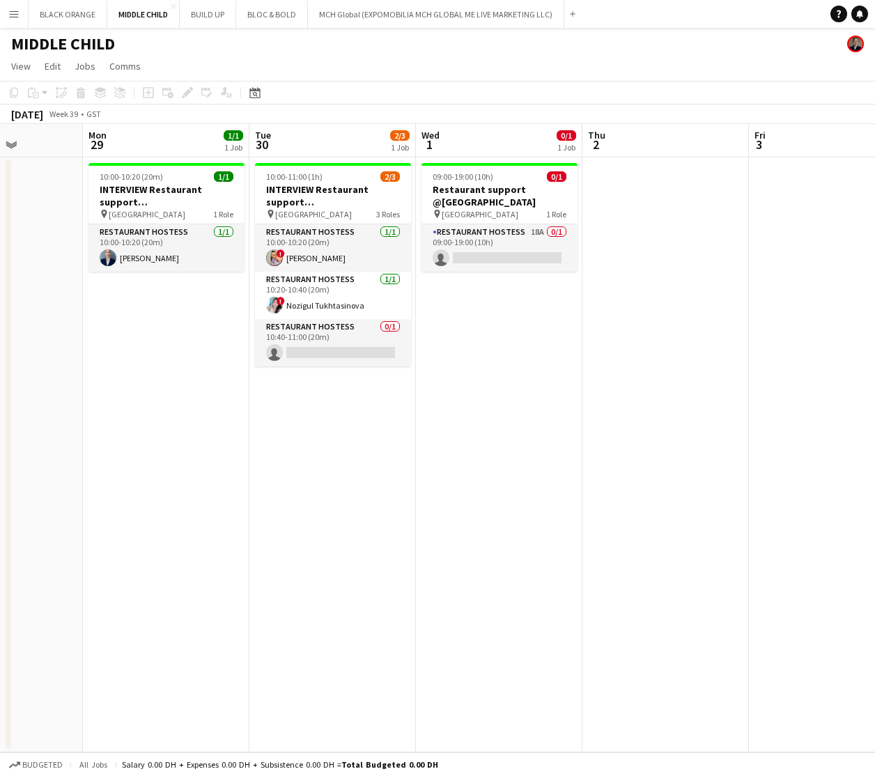
scroll to position [0, 416]
click at [337, 257] on app-card-role "Restaurant Hostess [DATE] 10:00-10:20 (20m) ! [PERSON_NAME]" at bounding box center [334, 247] width 156 height 47
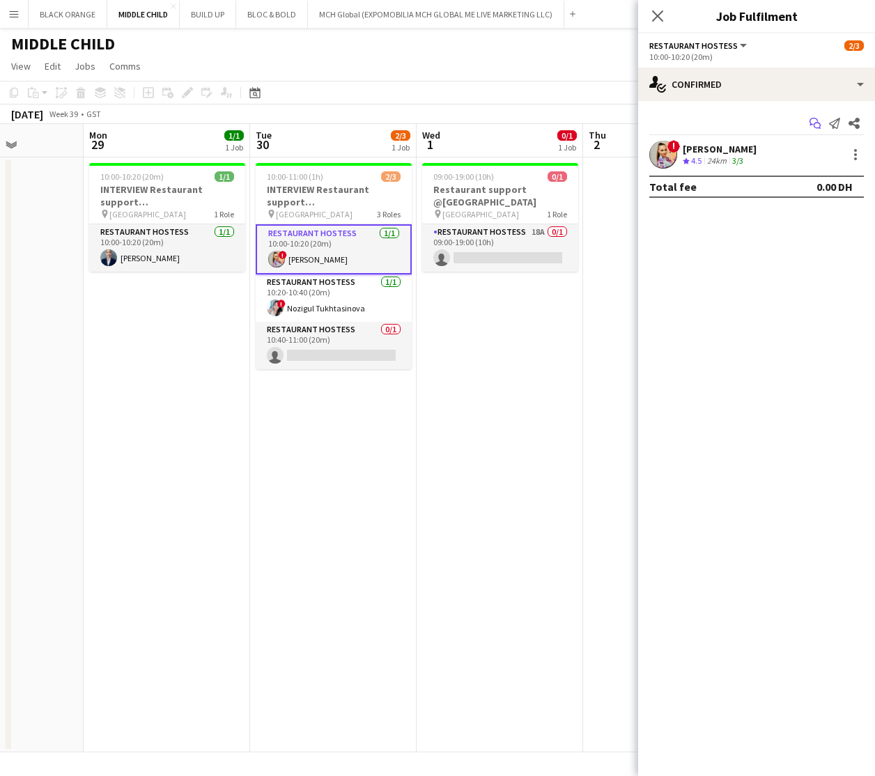
click at [730, 125] on icon at bounding box center [814, 122] width 8 height 8
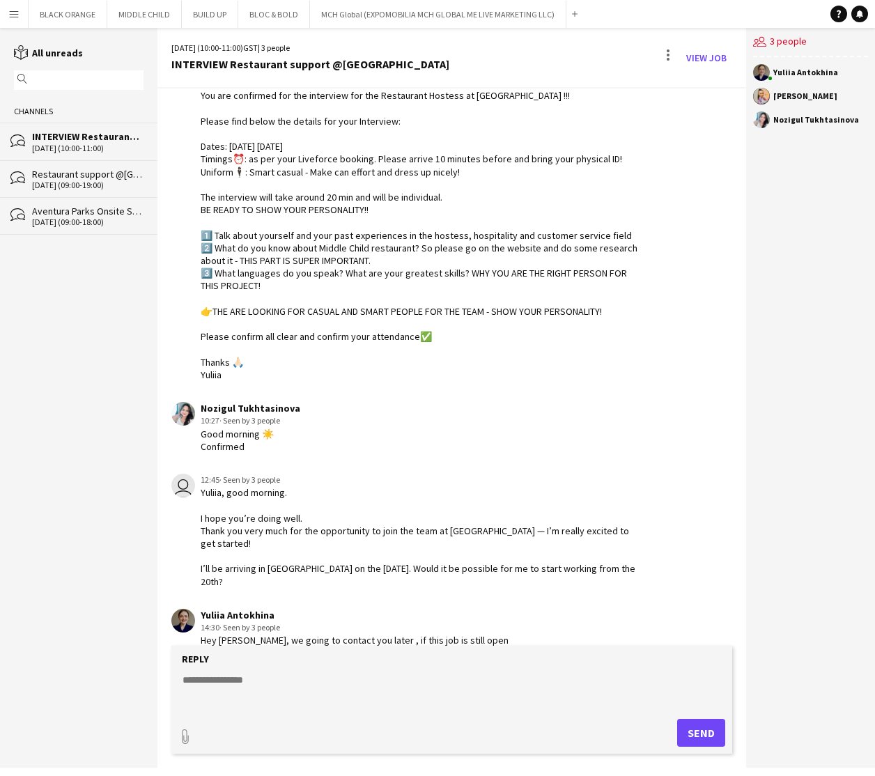
scroll to position [99, 0]
click at [255, 8] on button "BLOC & BOLD Close" at bounding box center [274, 14] width 72 height 27
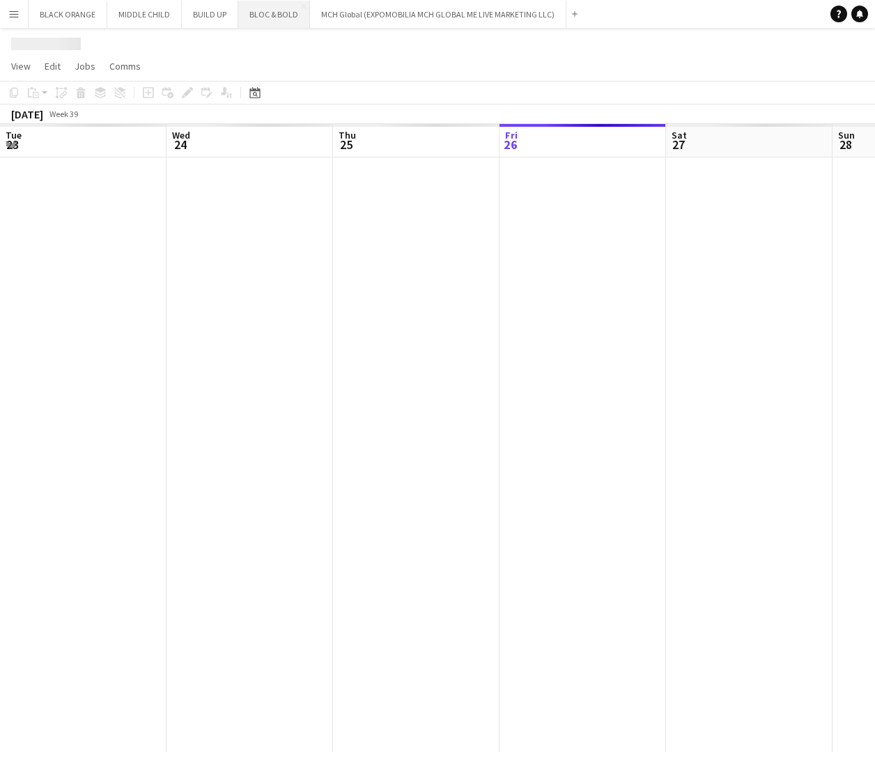
scroll to position [0, 333]
